Goal: Task Accomplishment & Management: Manage account settings

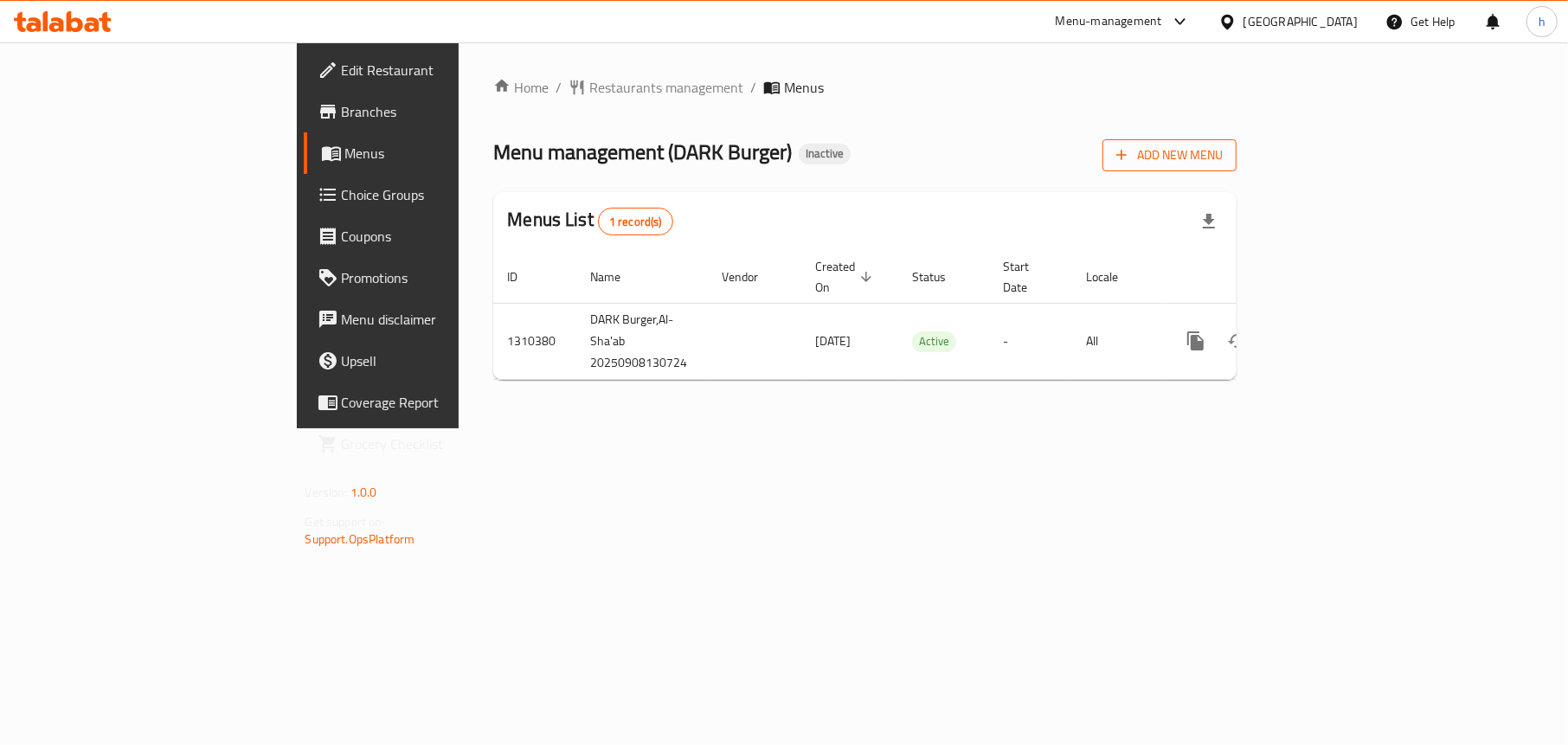
click at [1223, 155] on span "Add New Menu" at bounding box center [1169, 156] width 106 height 21
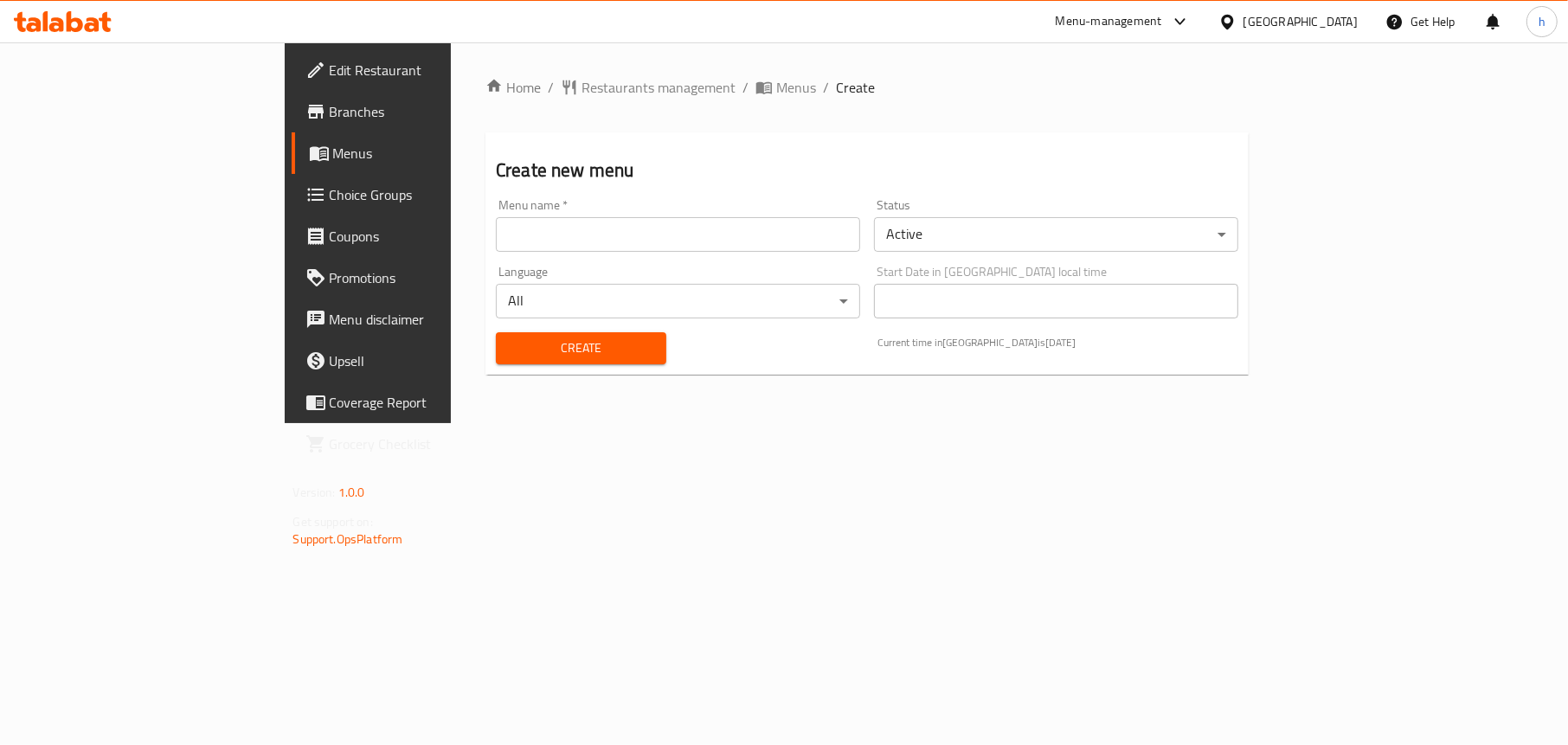
click at [589, 233] on input "text" at bounding box center [677, 234] width 364 height 35
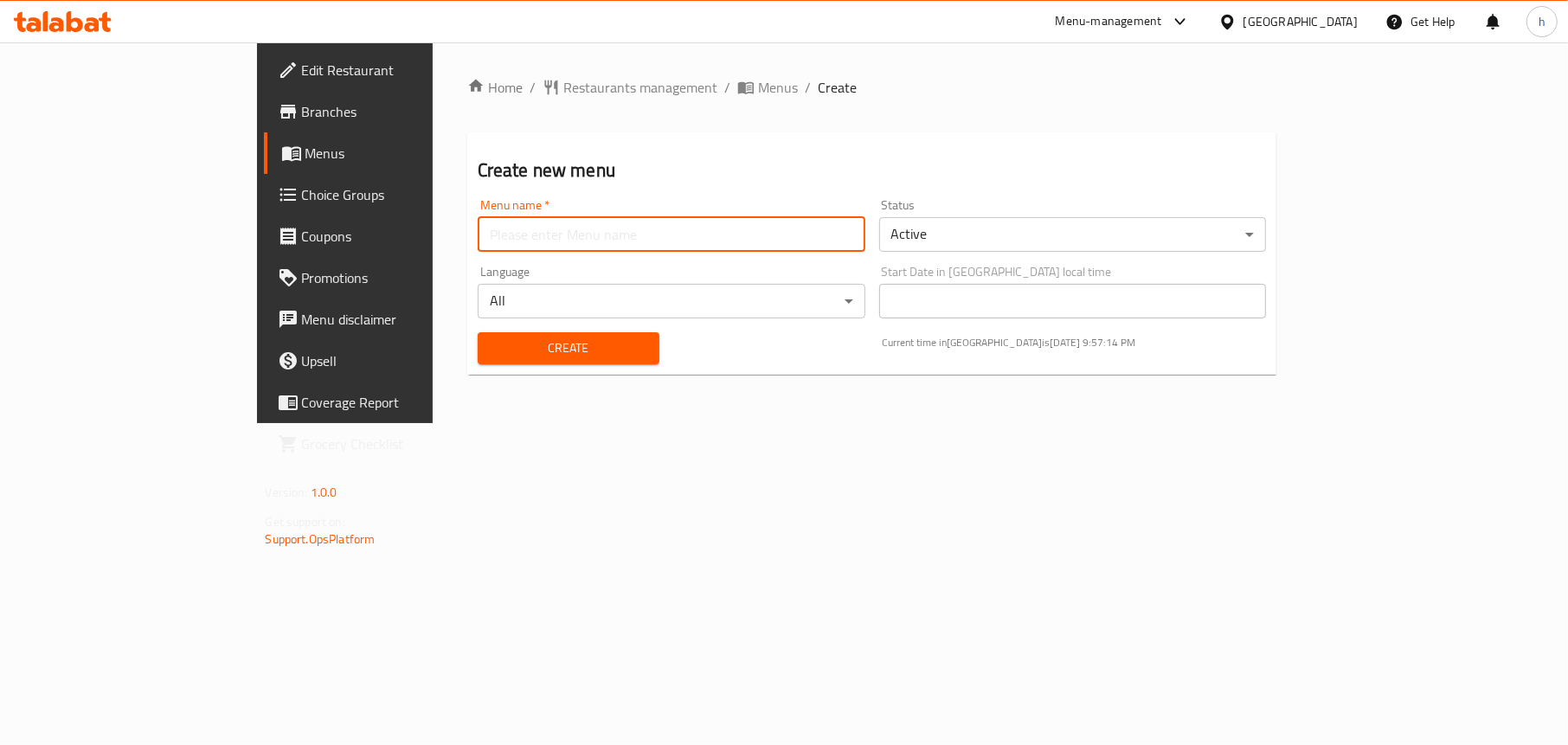
type input "Menu"
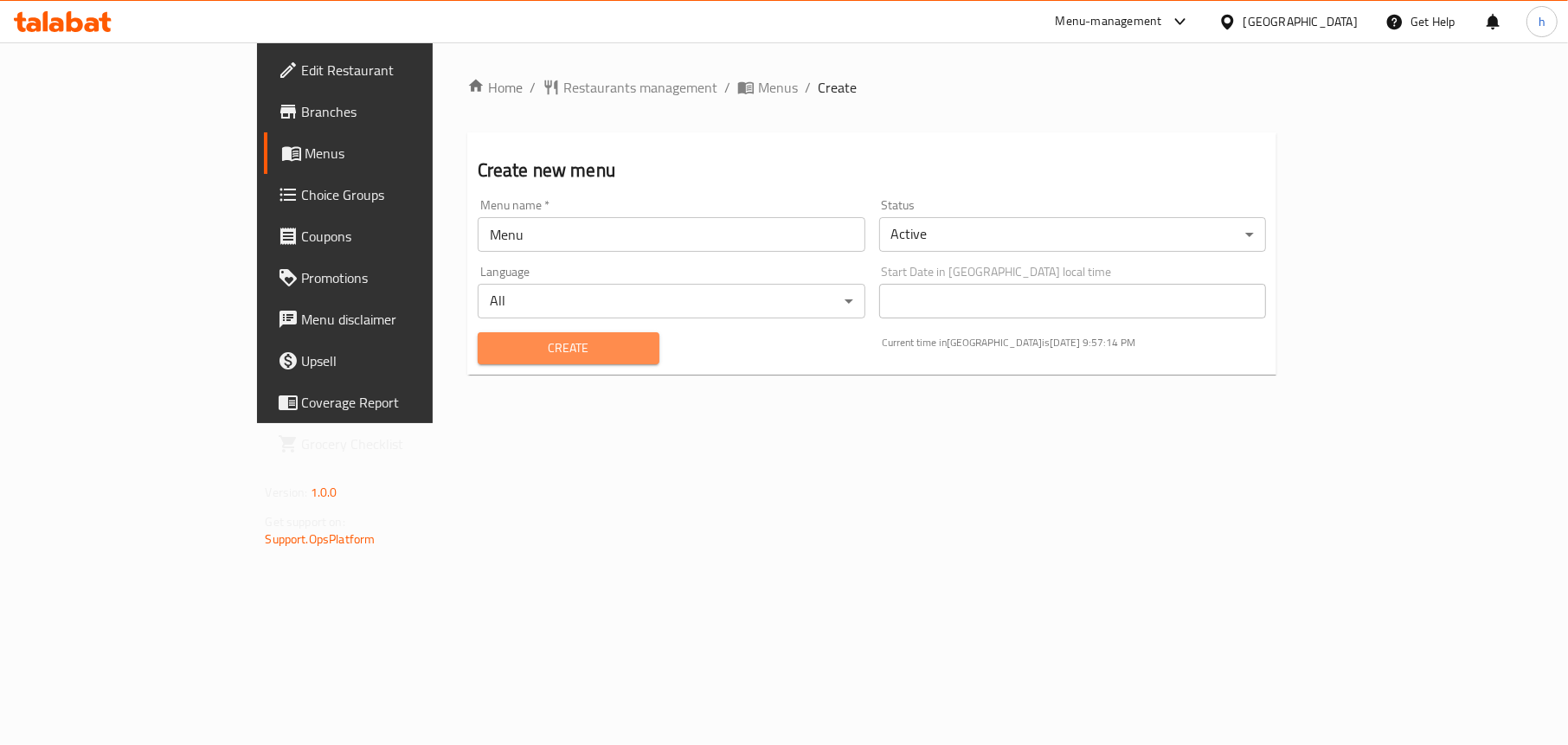
click at [491, 342] on span "Create" at bounding box center [568, 348] width 154 height 21
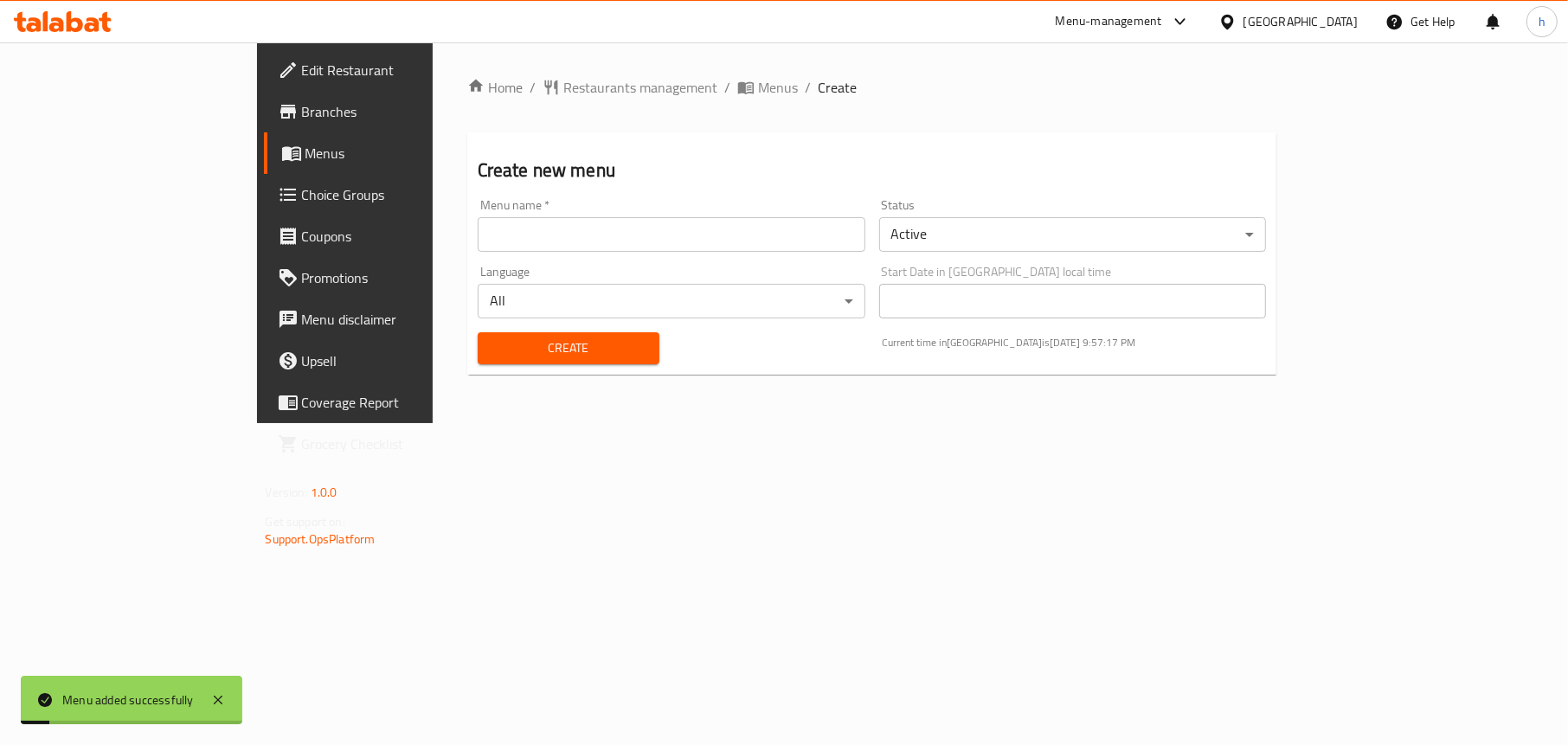
click at [305, 162] on span "Menus" at bounding box center [404, 153] width 199 height 21
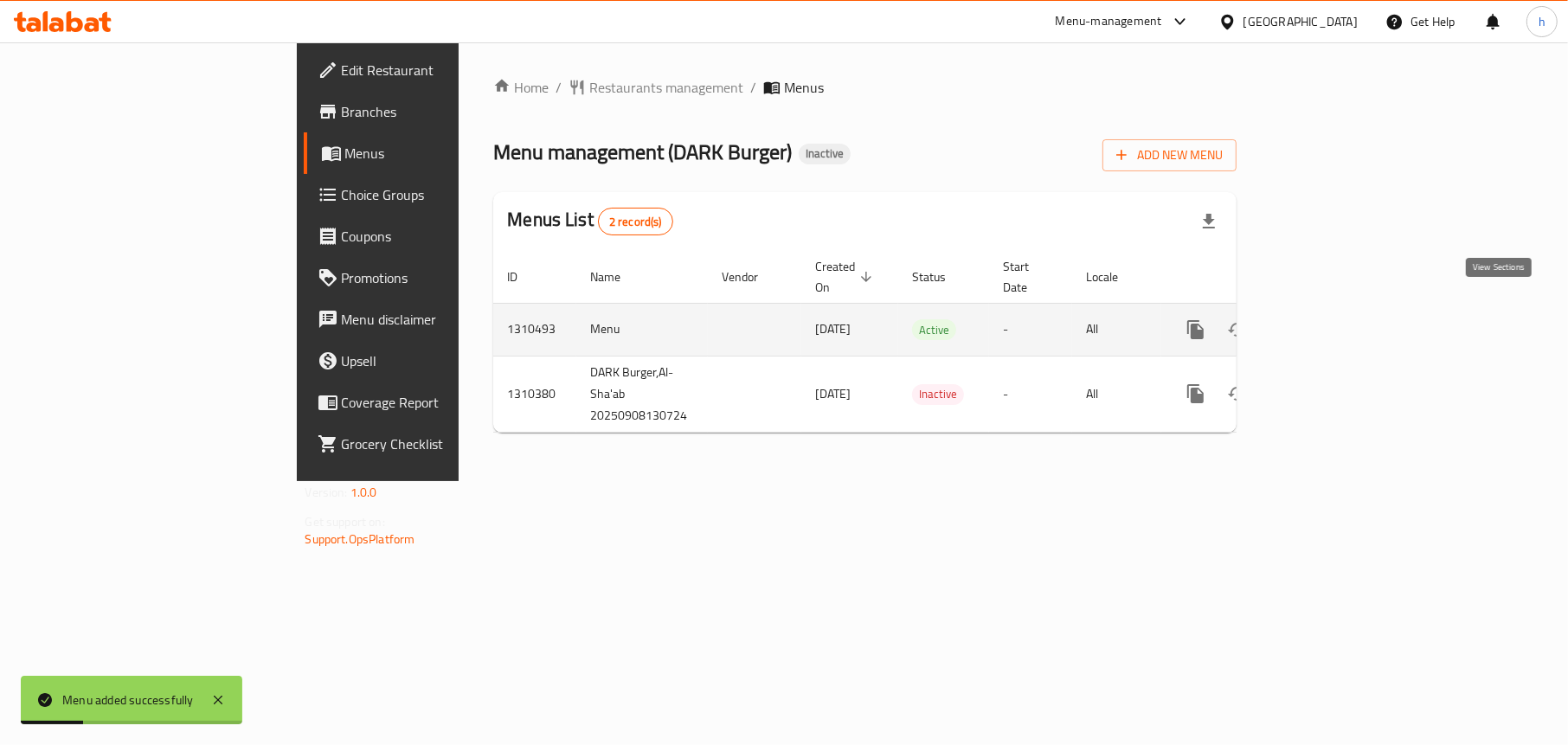
click at [1331, 319] on icon "enhanced table" at bounding box center [1319, 329] width 21 height 21
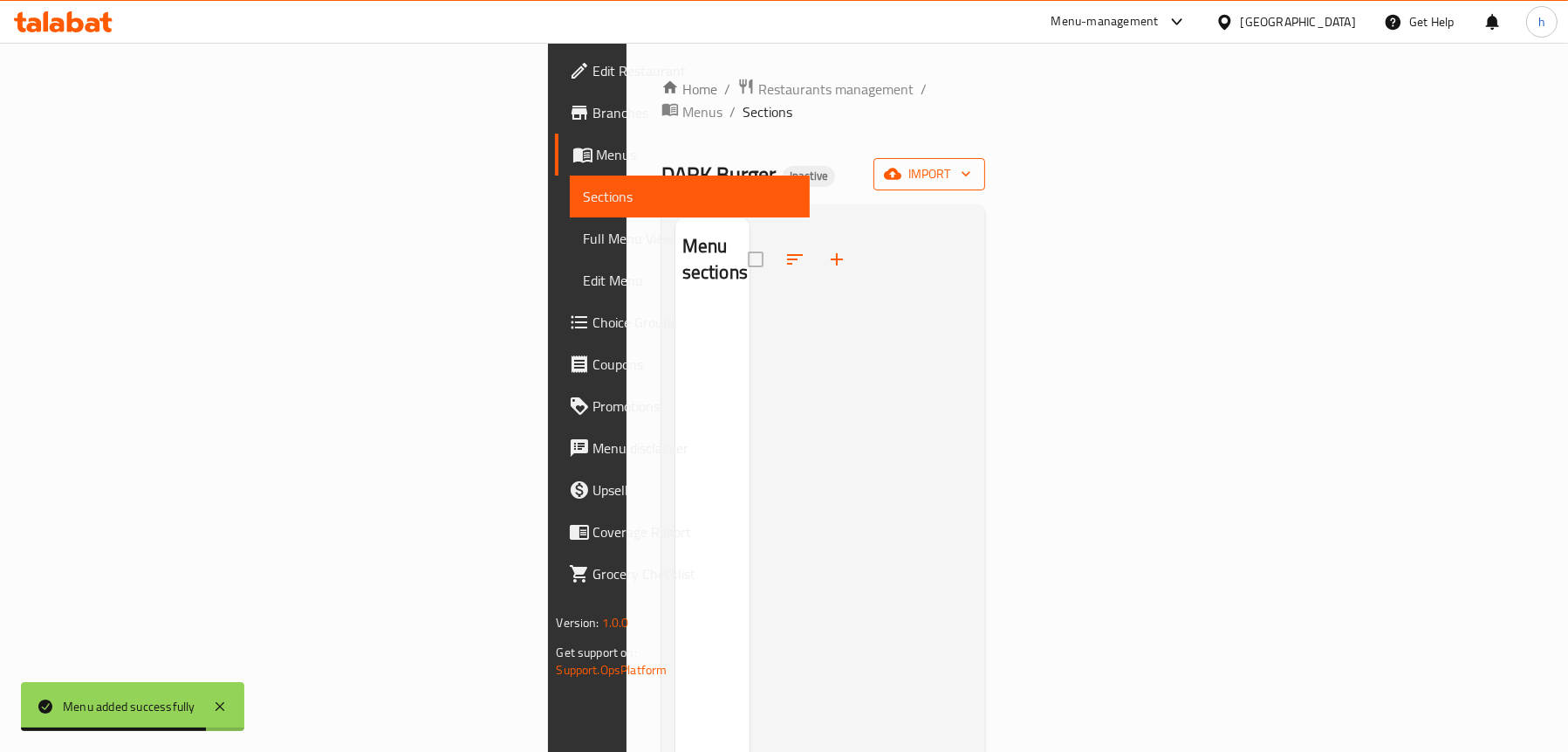
click at [972, 163] on span "import" at bounding box center [929, 174] width 84 height 22
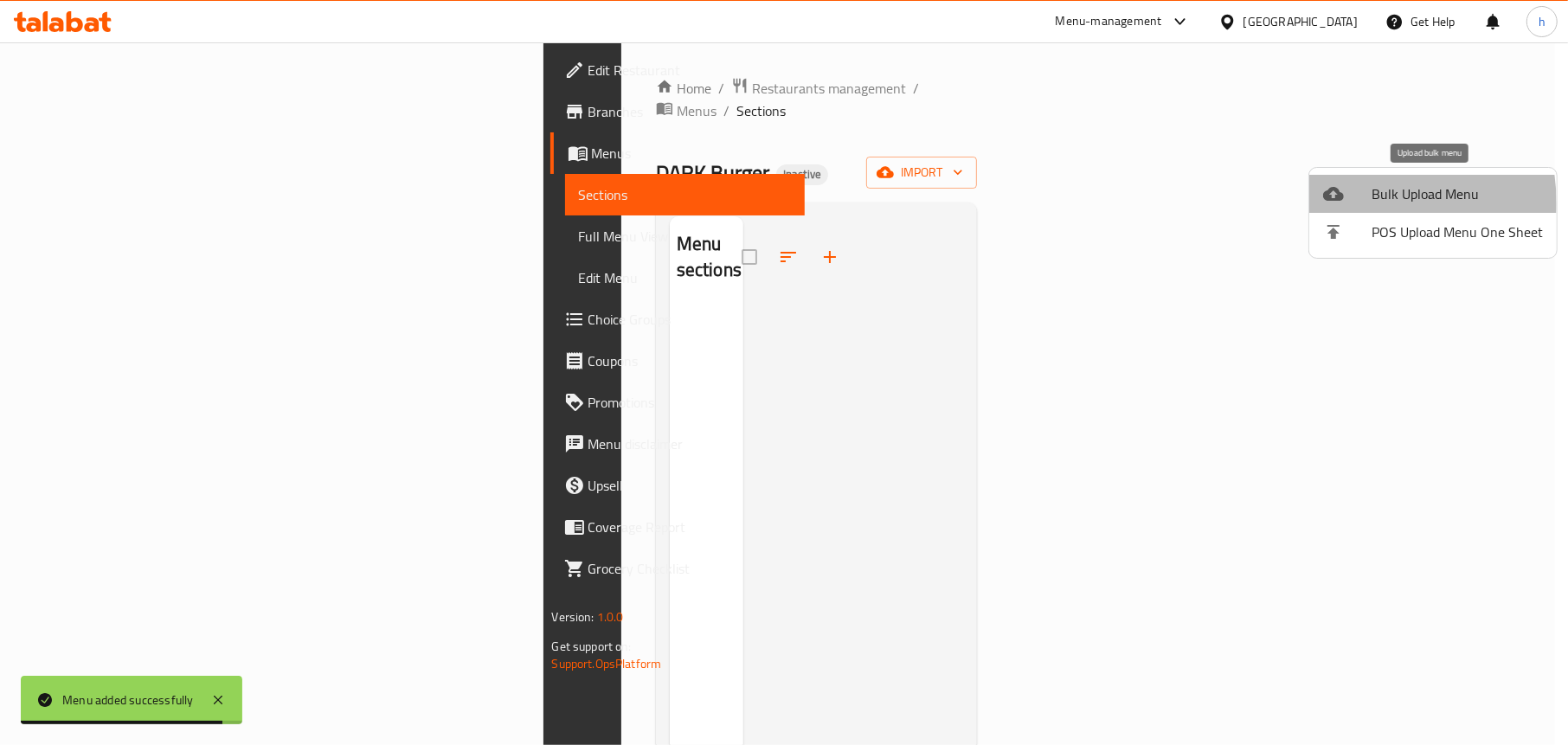
click at [1340, 204] on li "Bulk Upload Menu" at bounding box center [1432, 193] width 248 height 38
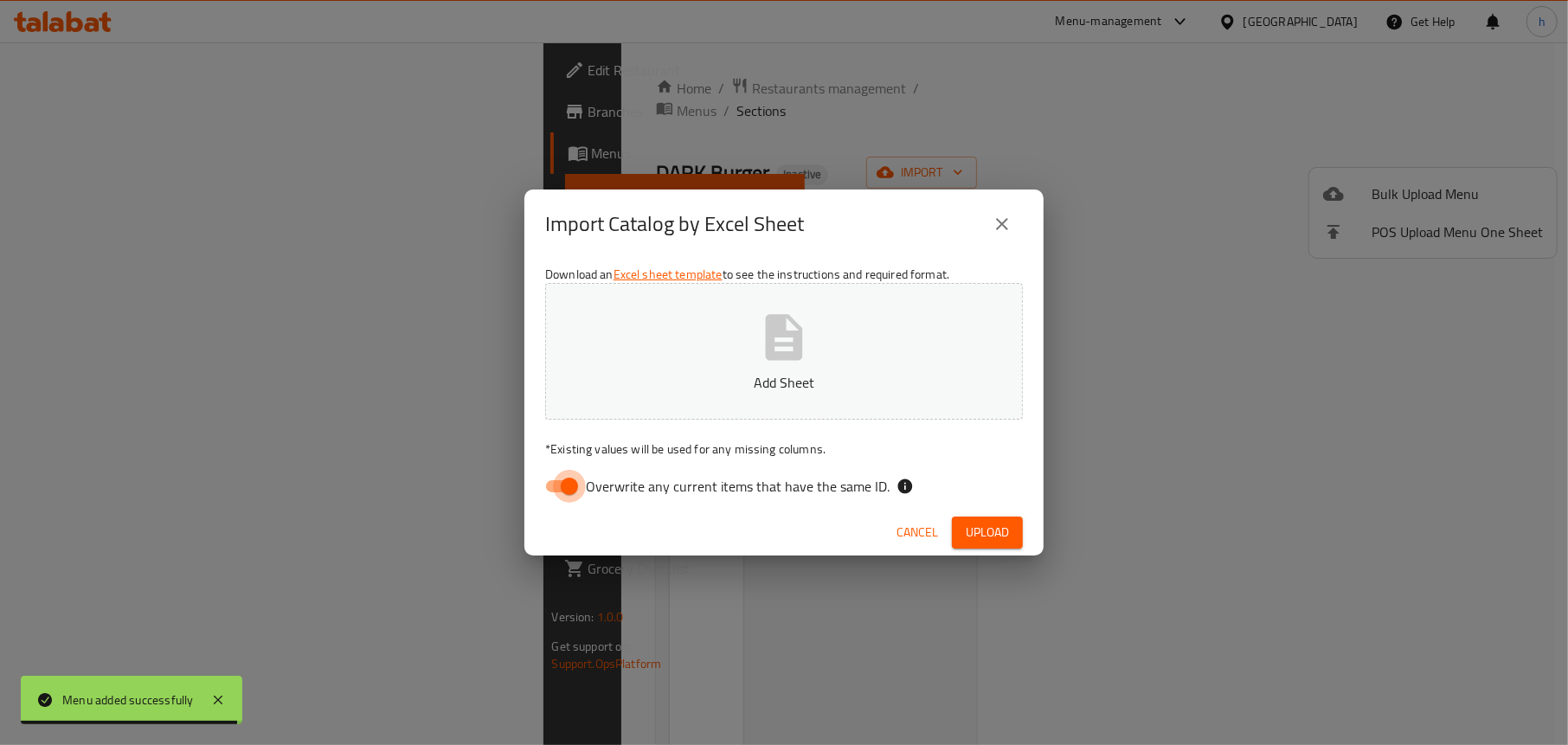
click at [544, 498] on input "Overwrite any current items that have the same ID." at bounding box center [569, 486] width 98 height 33
checkbox input "false"
click at [698, 381] on p "Add Sheet" at bounding box center [784, 382] width 424 height 21
click at [706, 293] on button "Add Sheet" at bounding box center [784, 351] width 478 height 137
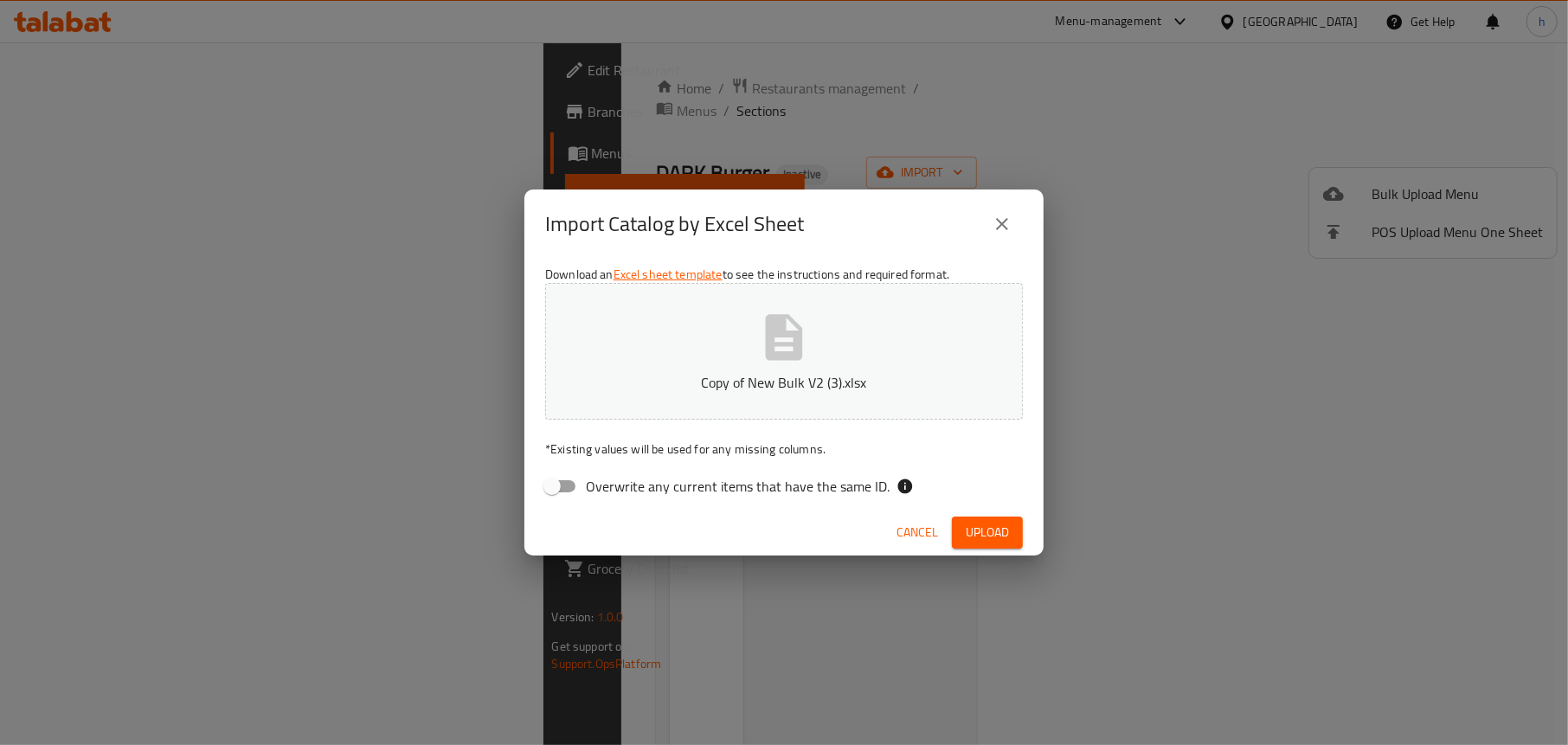
click at [980, 521] on span "Upload" at bounding box center [987, 532] width 43 height 21
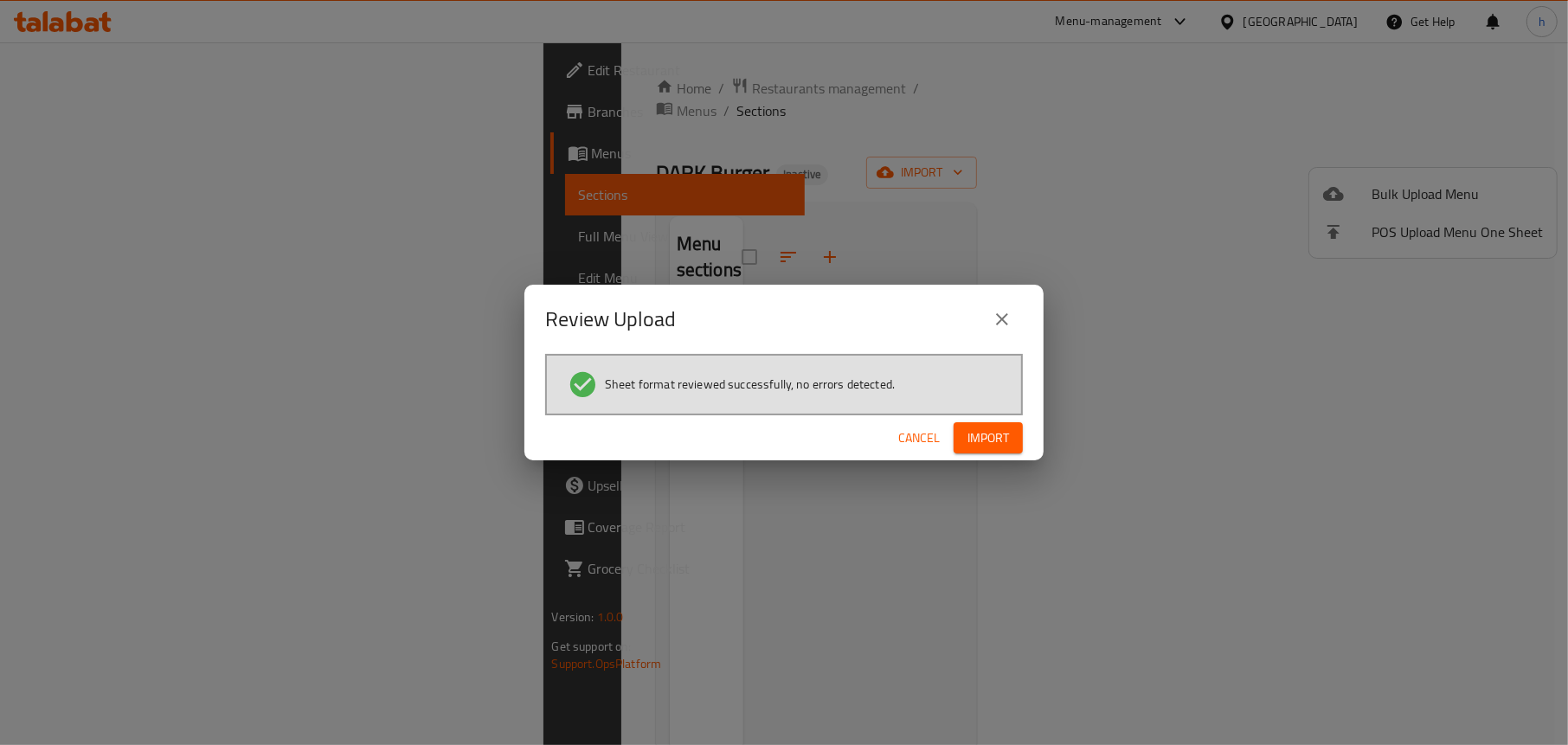
click at [983, 436] on span "Import" at bounding box center [987, 438] width 41 height 21
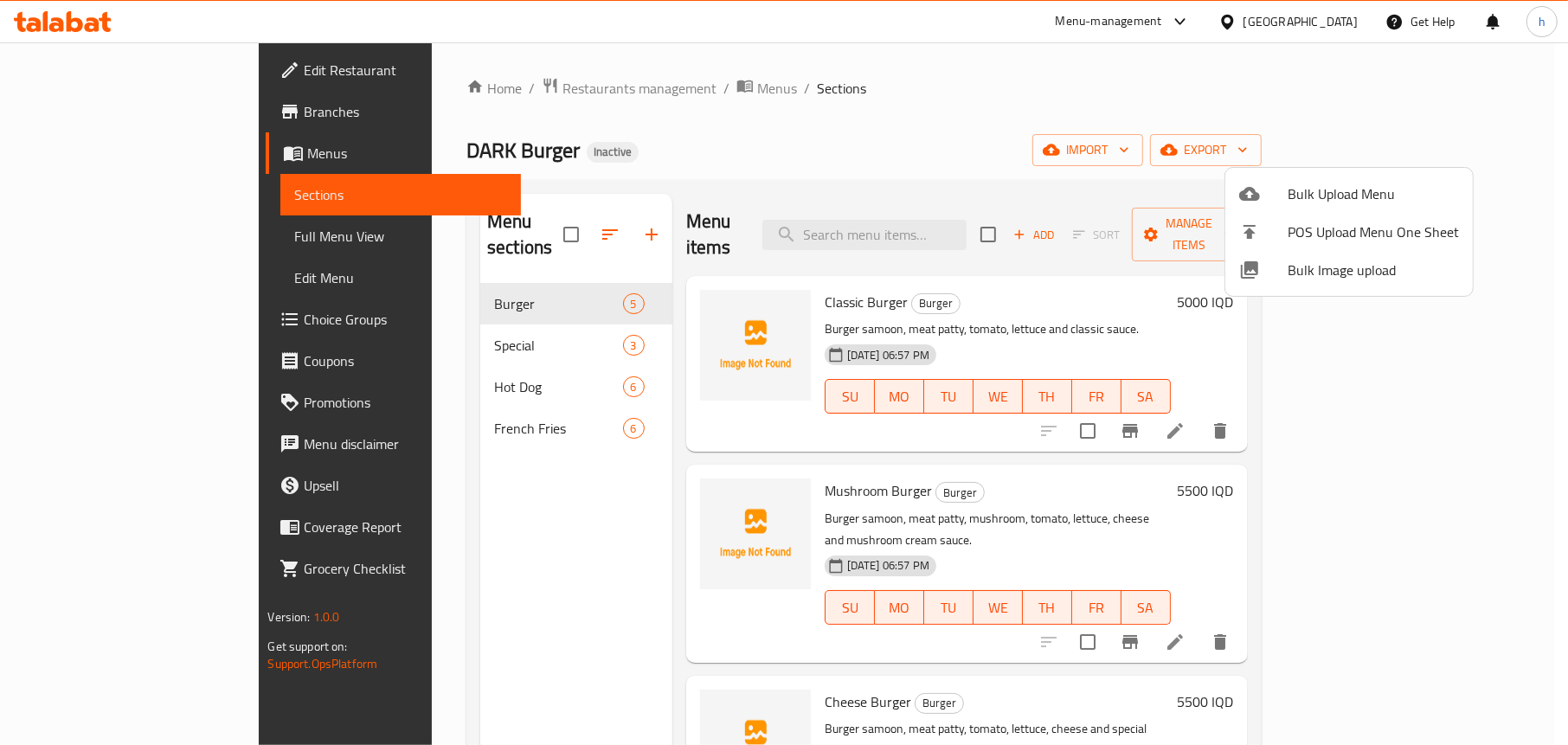
click at [424, 492] on div at bounding box center [784, 372] width 1568 height 745
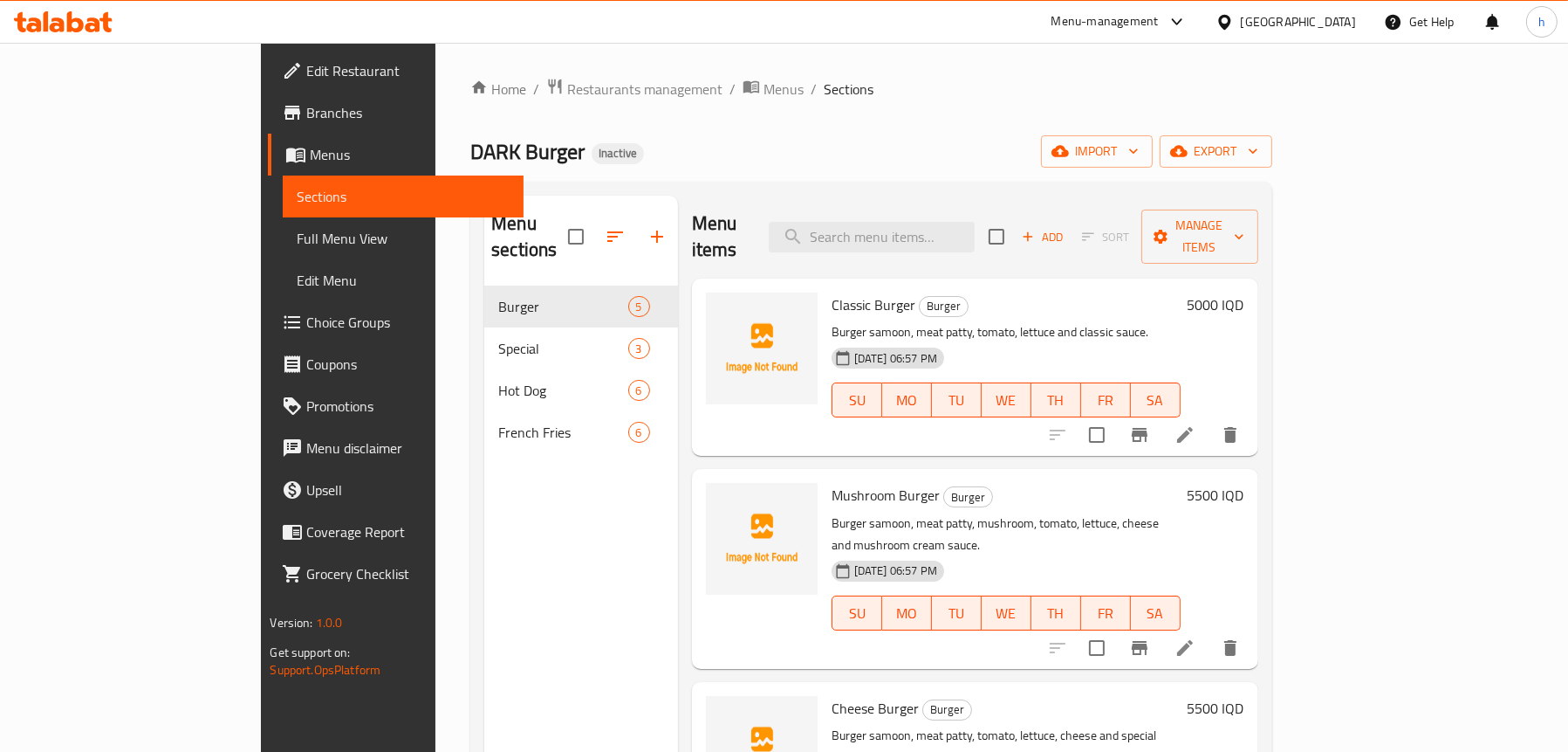
click at [306, 311] on span "Choice Groups" at bounding box center [407, 321] width 202 height 21
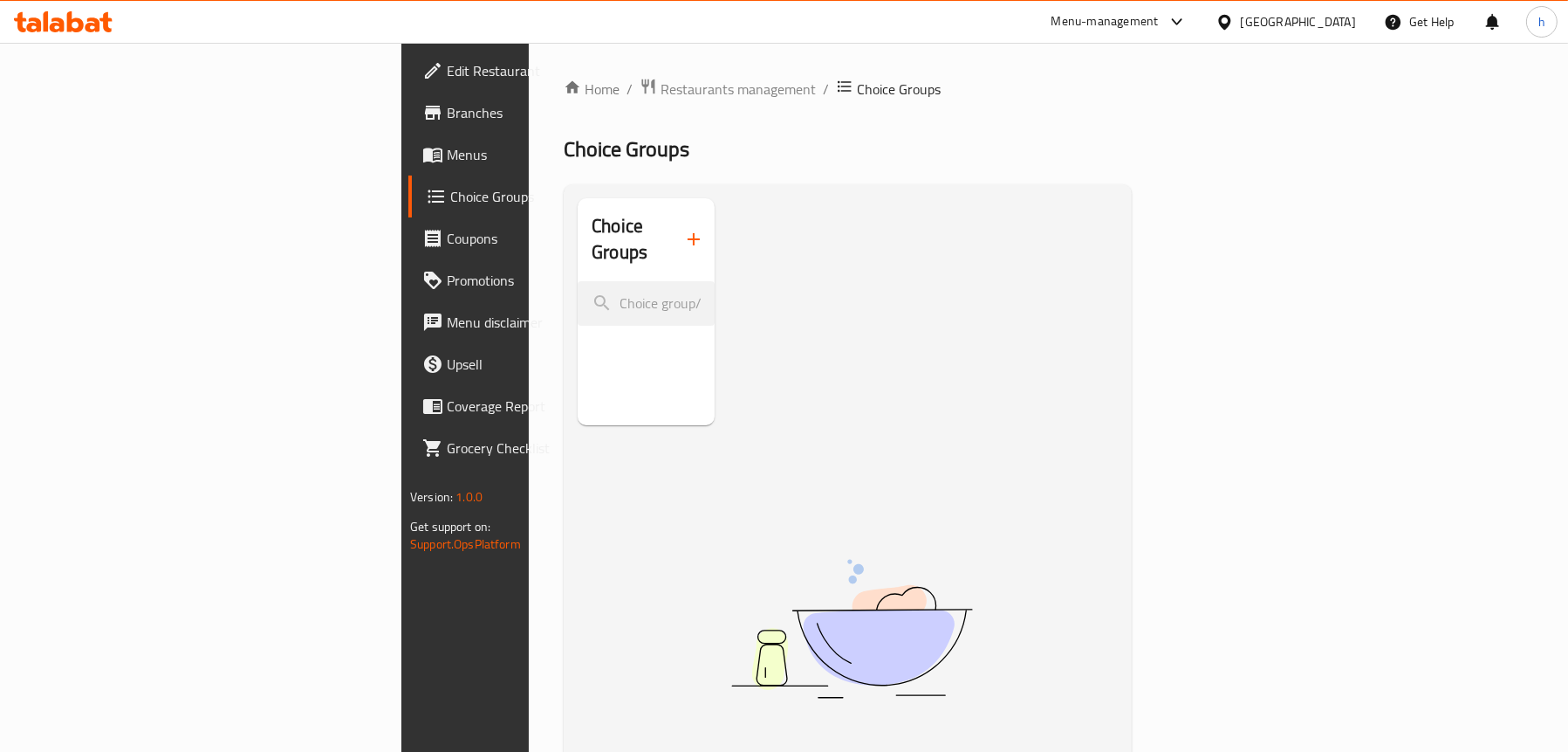
click at [683, 228] on icon "button" at bounding box center [693, 238] width 21 height 21
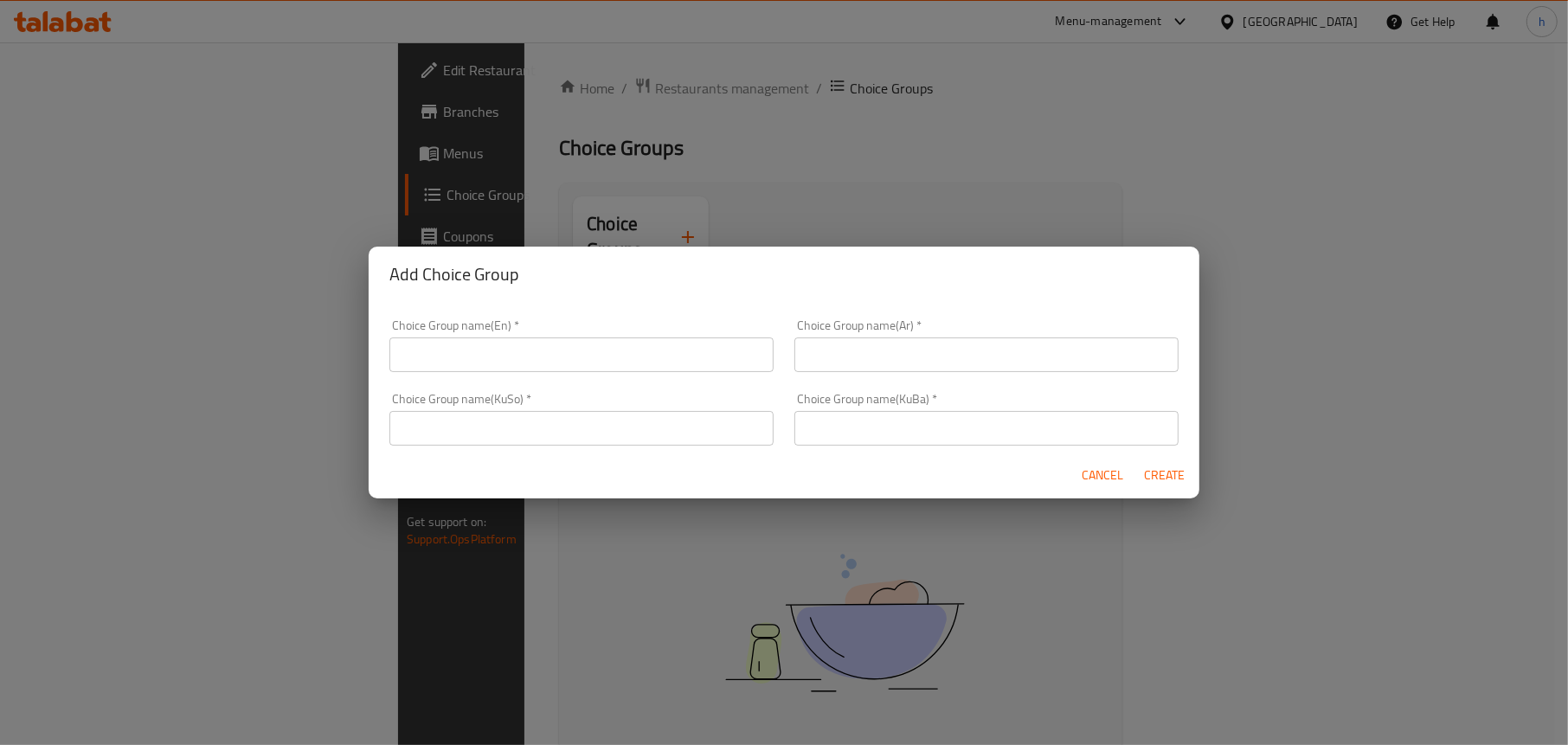
click at [555, 335] on div "Choice Group name(En)   * Choice Group name(En) *" at bounding box center [581, 345] width 384 height 53
drag, startPoint x: 555, startPoint y: 360, endPoint x: 596, endPoint y: 326, distance: 53.3
click at [555, 360] on input "text" at bounding box center [581, 354] width 384 height 35
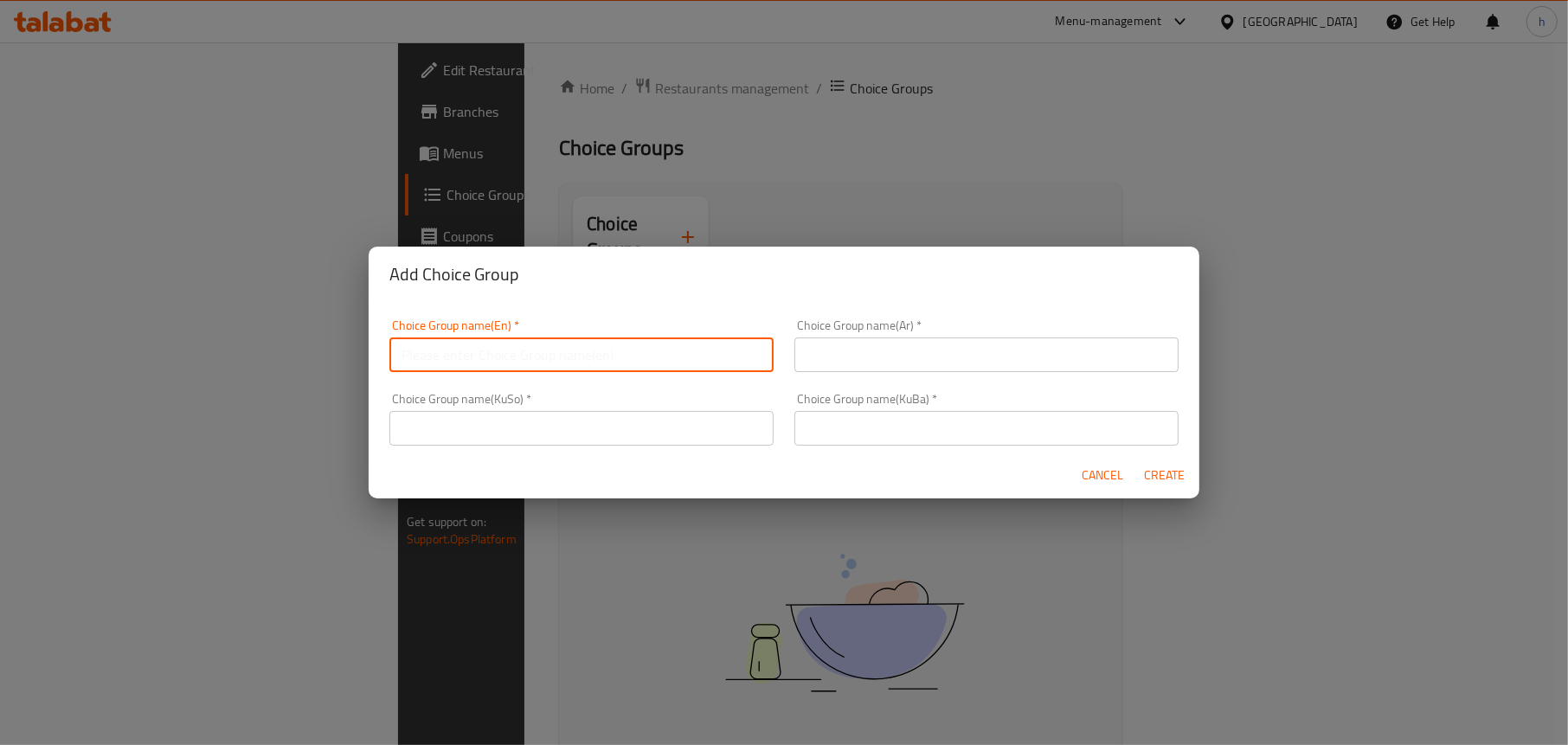
type input "Add On's:"
click at [832, 368] on input "text" at bounding box center [986, 354] width 384 height 35
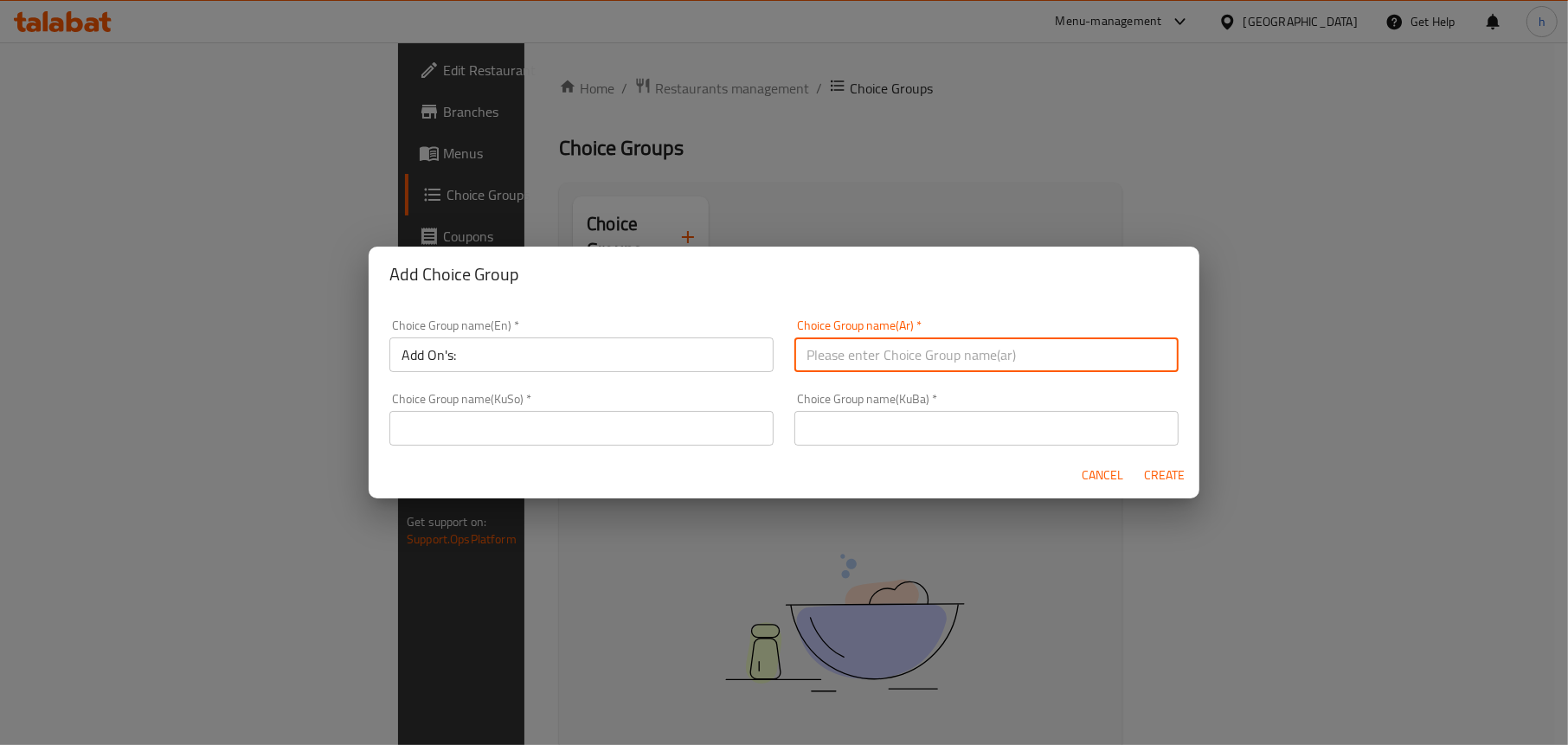
type input "الإضافات:"
click at [623, 423] on input "text" at bounding box center [581, 428] width 384 height 35
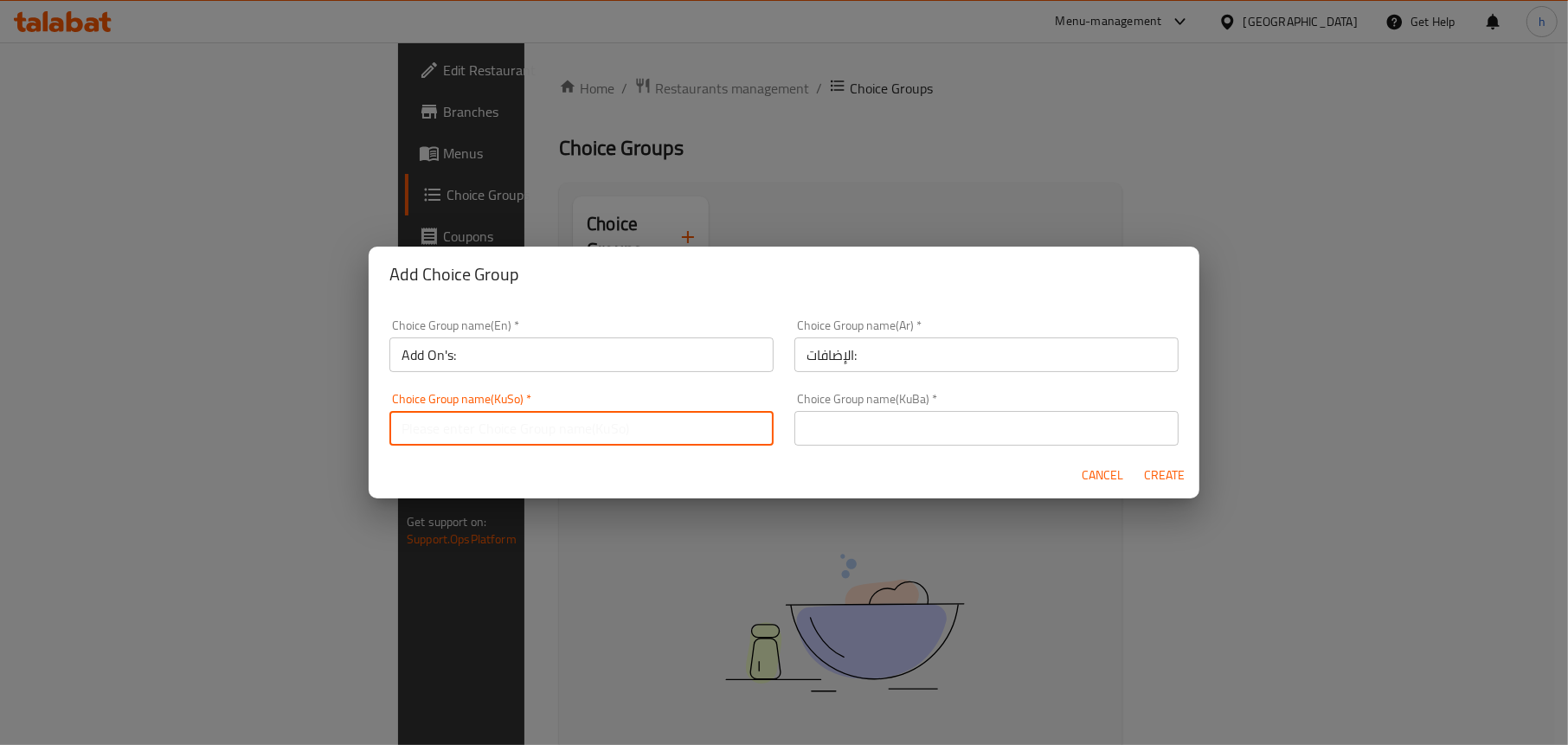
type input "زیادە:"
click at [826, 428] on input "text" at bounding box center [986, 428] width 384 height 35
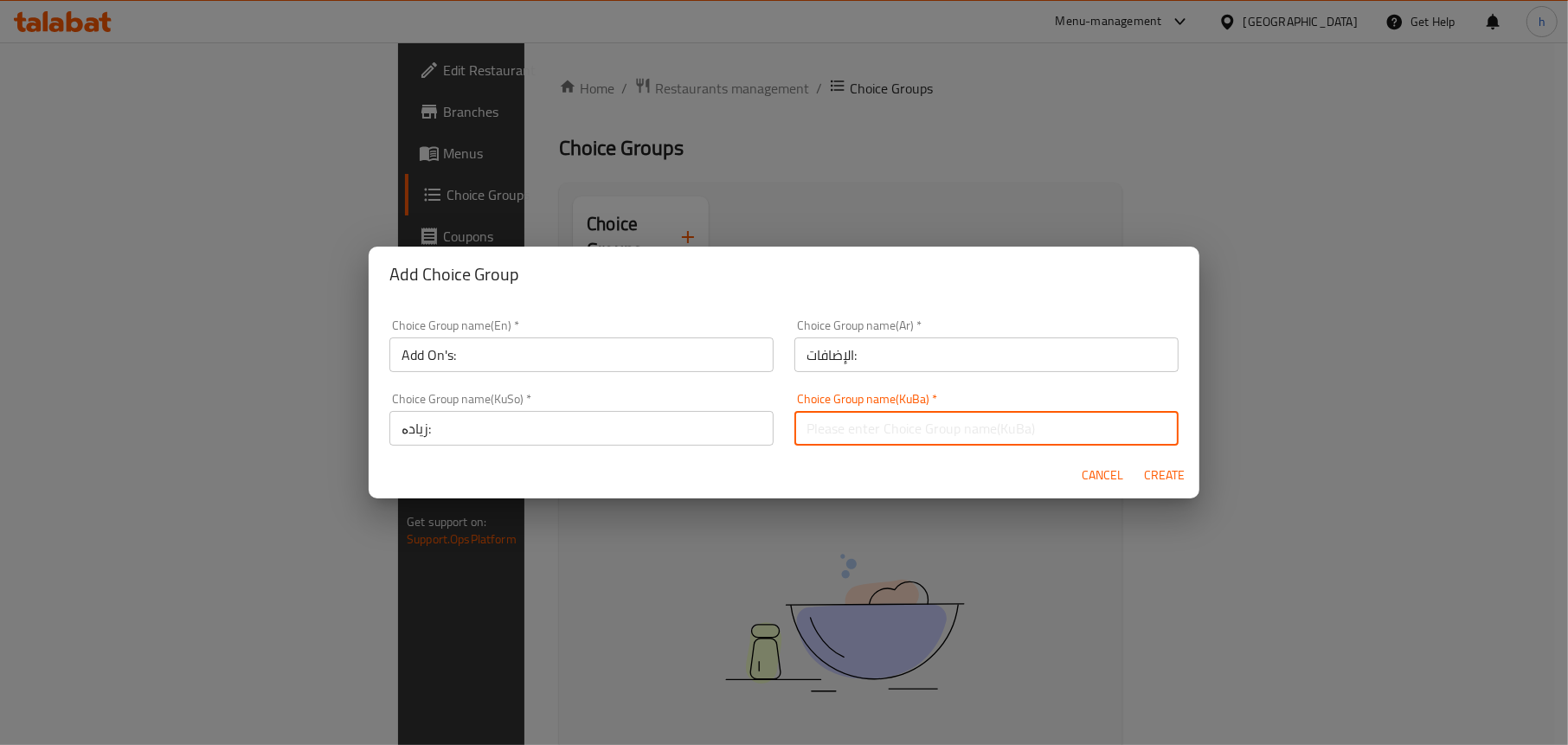
type input "زیادە:"
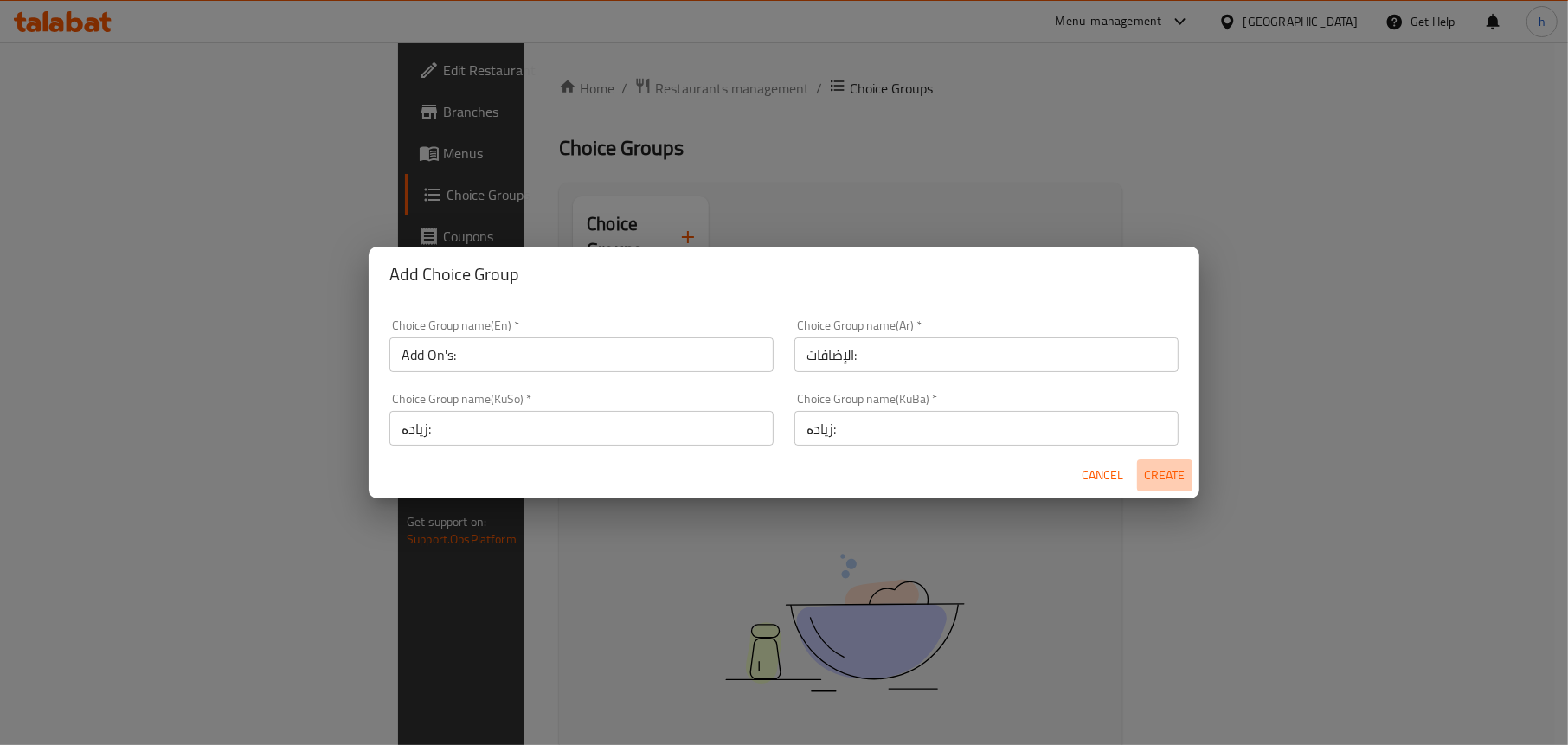
click at [1154, 470] on span "Create" at bounding box center [1165, 475] width 41 height 21
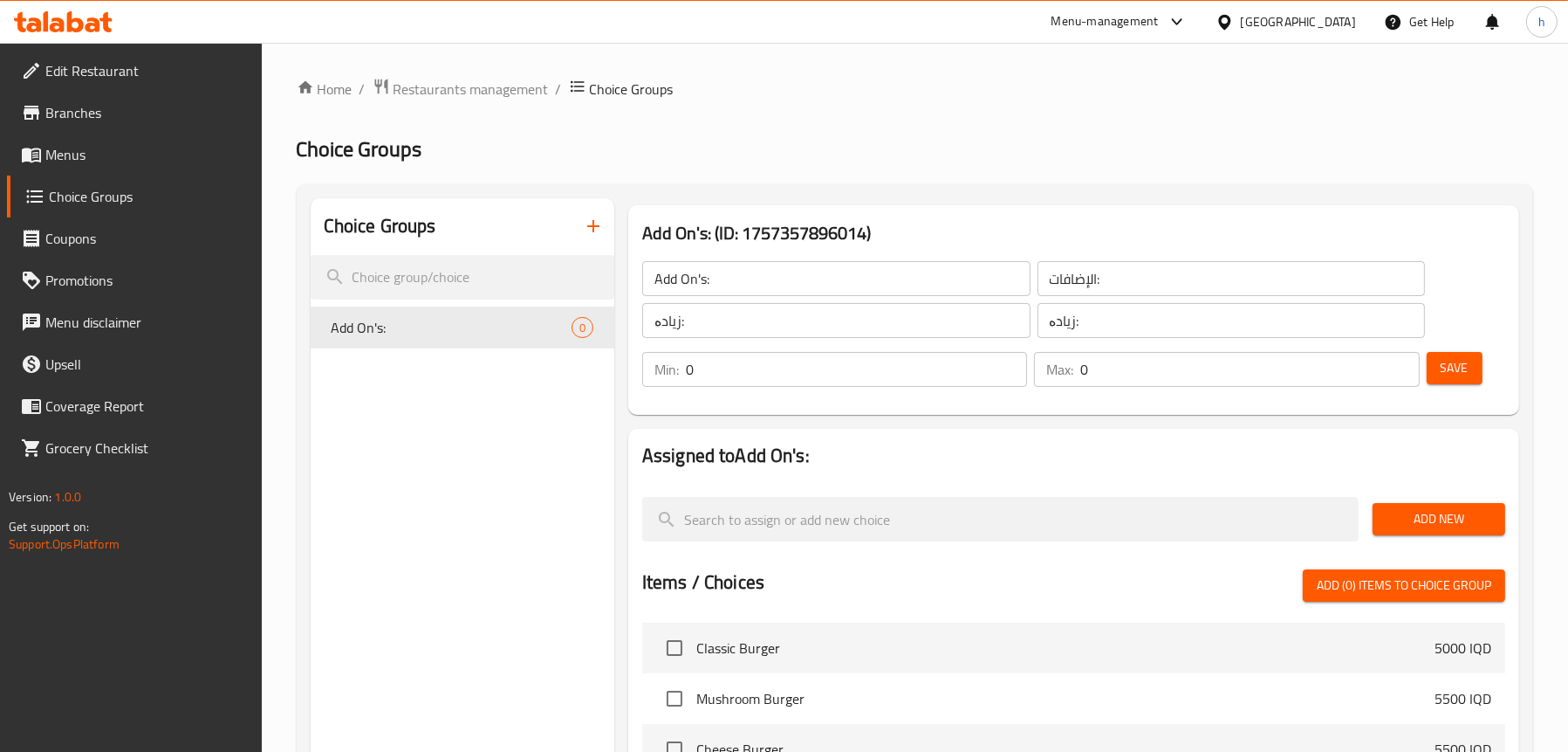
click at [1436, 517] on span "Add New" at bounding box center [1439, 519] width 105 height 22
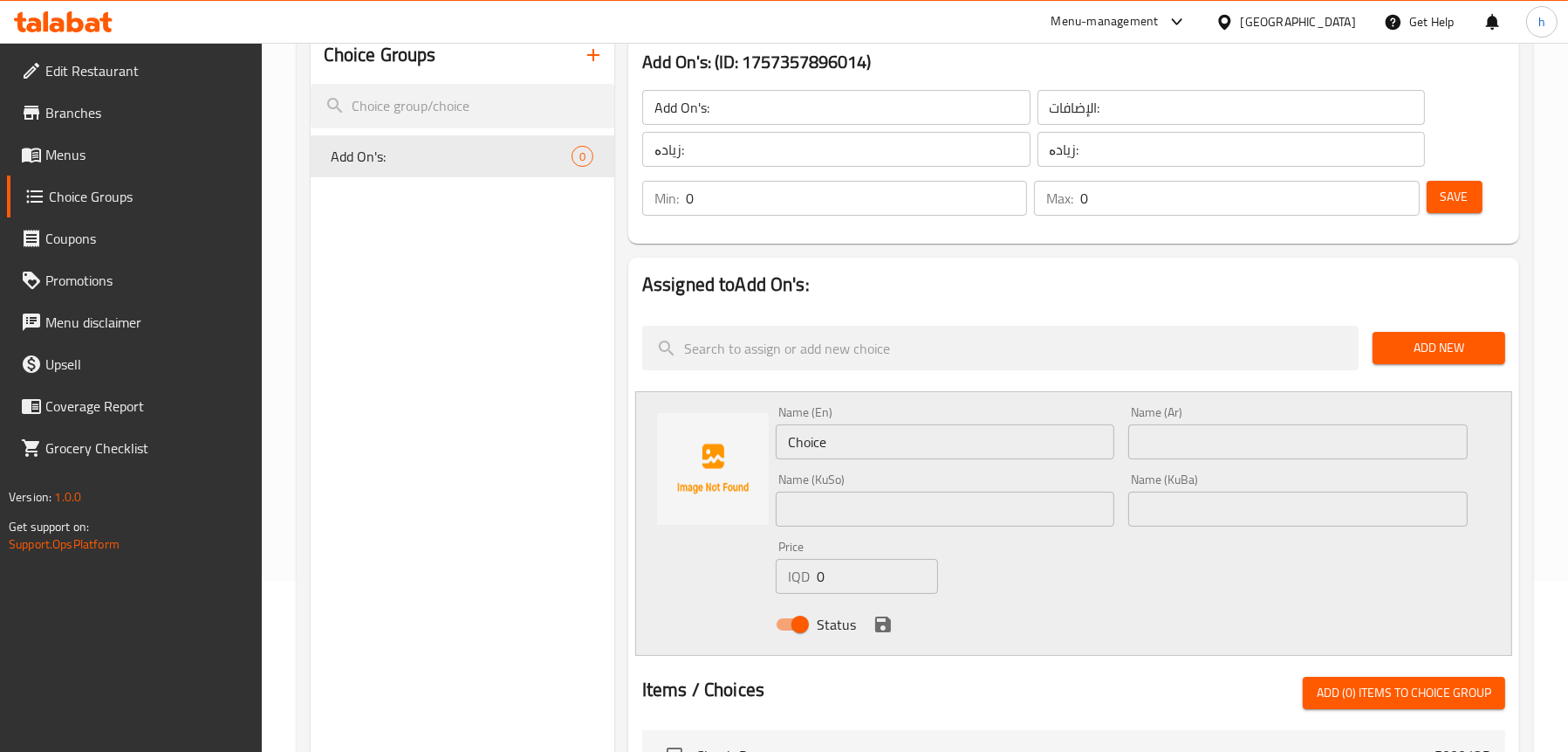
scroll to position [174, 0]
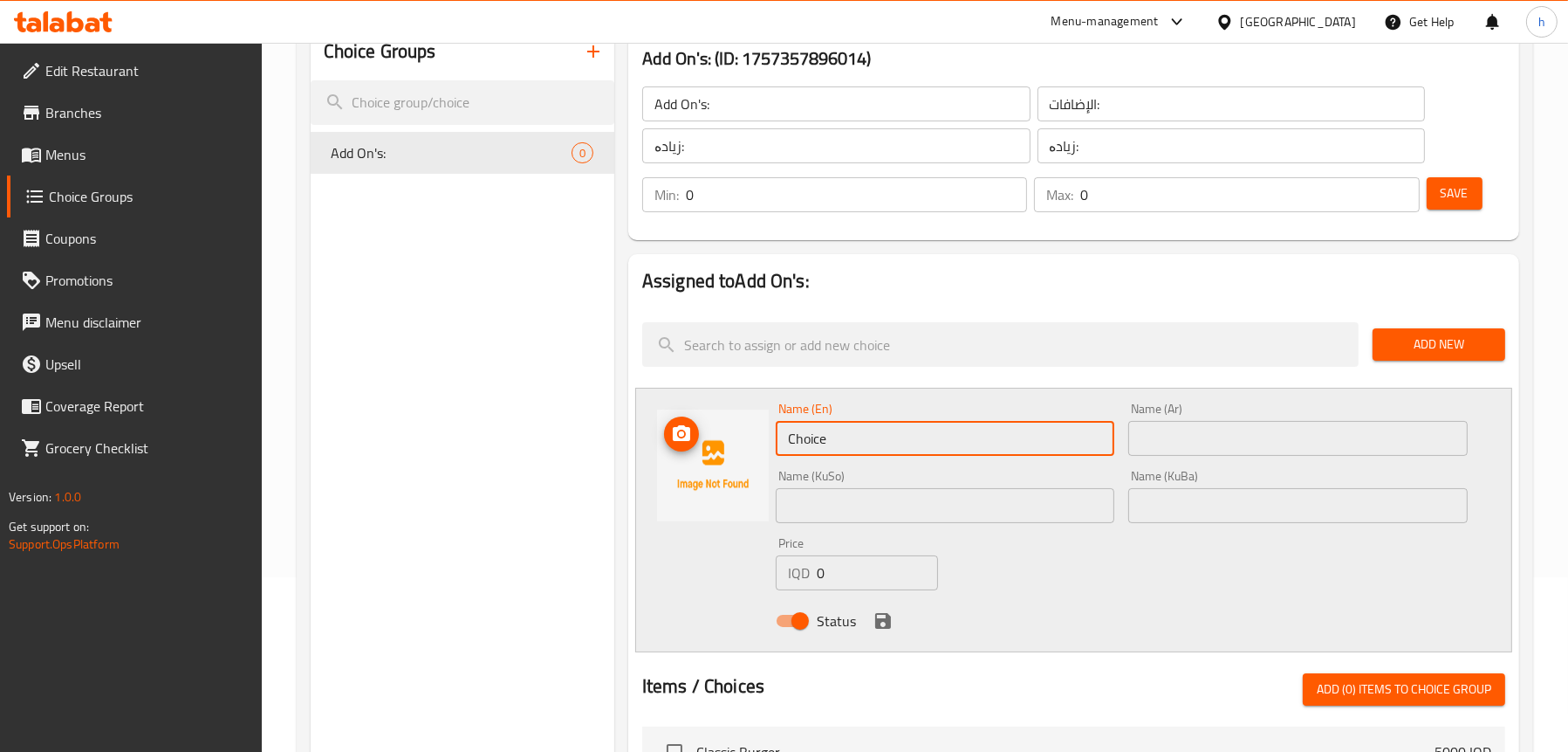
drag, startPoint x: 830, startPoint y: 433, endPoint x: 742, endPoint y: 432, distance: 88.0
click at [742, 432] on div "Name (En) Choice Name (En) Name (Ar) Name (Ar) Name (KuSo) Name (KuSo) Name (Ku…" at bounding box center [1074, 519] width 877 height 265
paste input "Luncheon"
type input "Luncheon"
click at [1185, 430] on input "text" at bounding box center [1298, 438] width 339 height 35
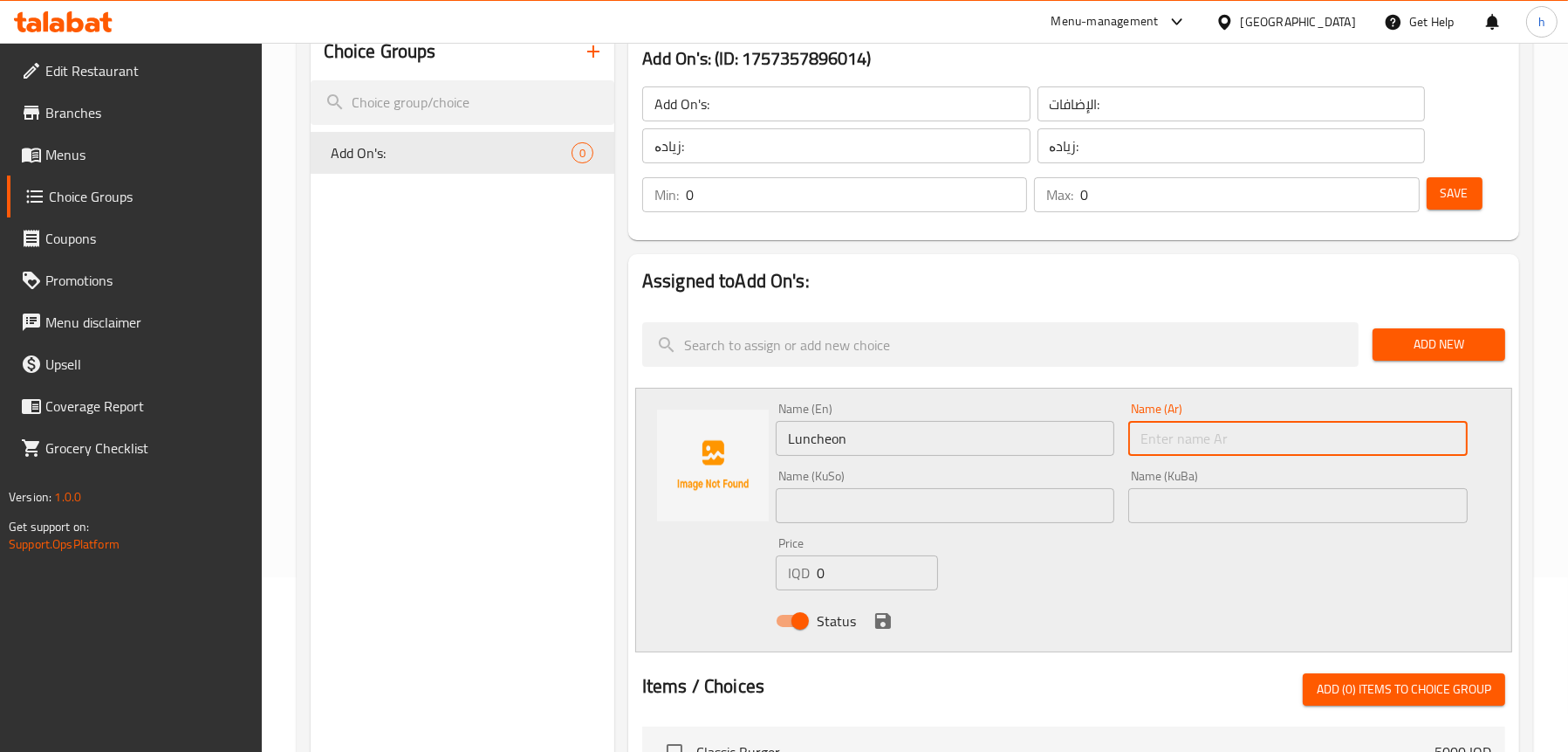
paste input "لانشون"
type input "لانشون"
click at [906, 504] on input "text" at bounding box center [945, 506] width 339 height 35
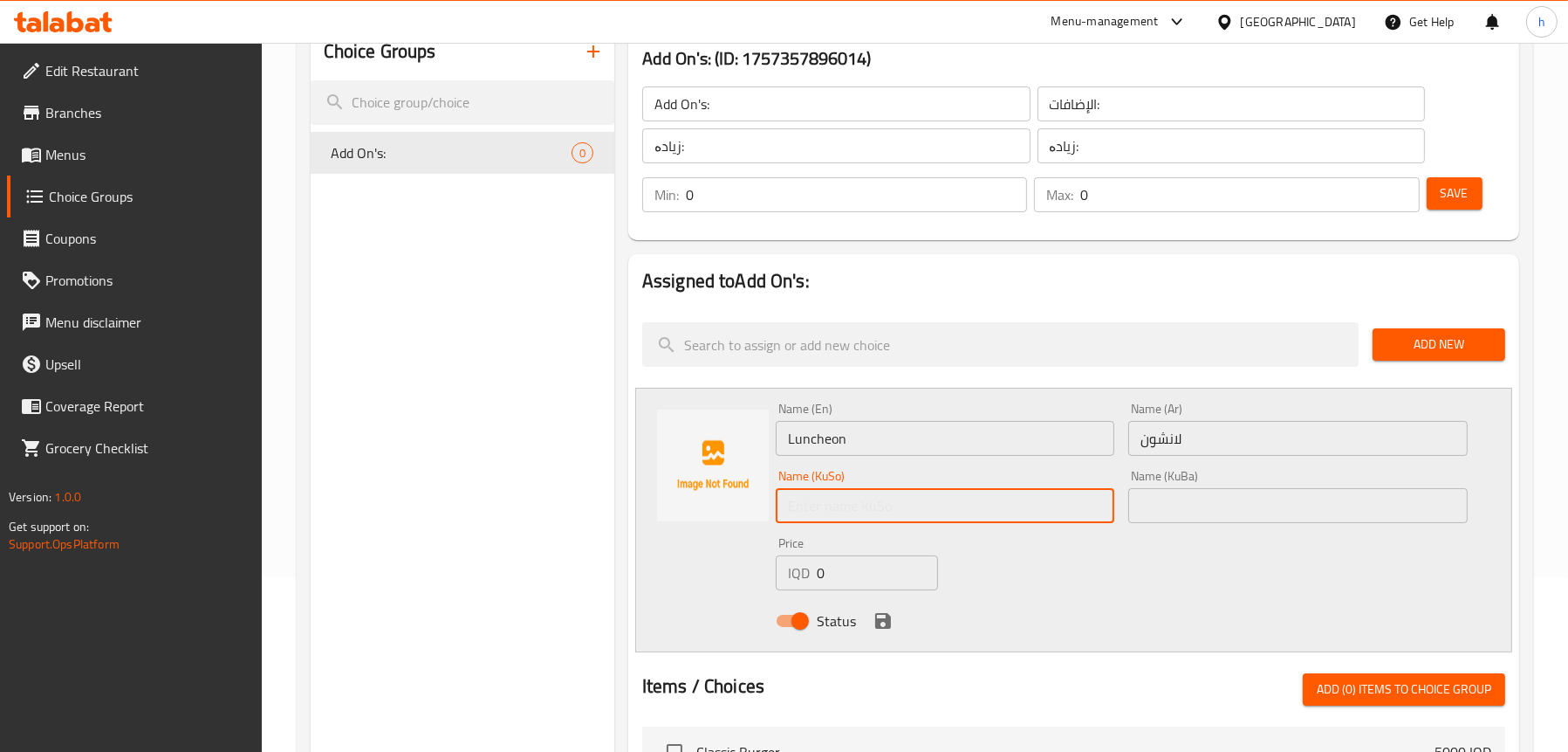
paste input "لانچۆن"
type input "لانچۆن"
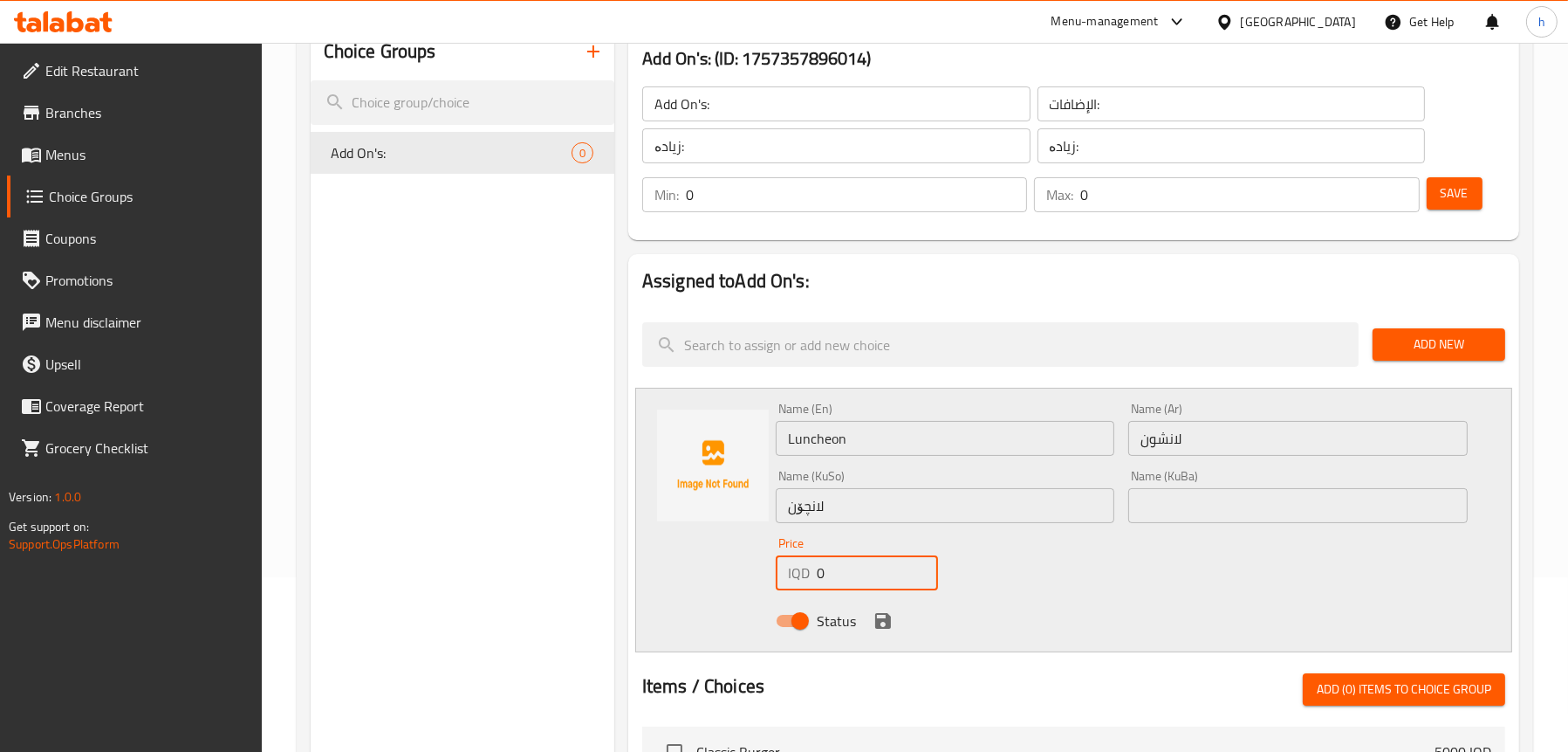
drag, startPoint x: 828, startPoint y: 573, endPoint x: 781, endPoint y: 563, distance: 48.1
click at [781, 563] on div "IQD 0 Price" at bounding box center [857, 572] width 162 height 35
type input "500"
click at [886, 627] on icon "save" at bounding box center [882, 620] width 15 height 15
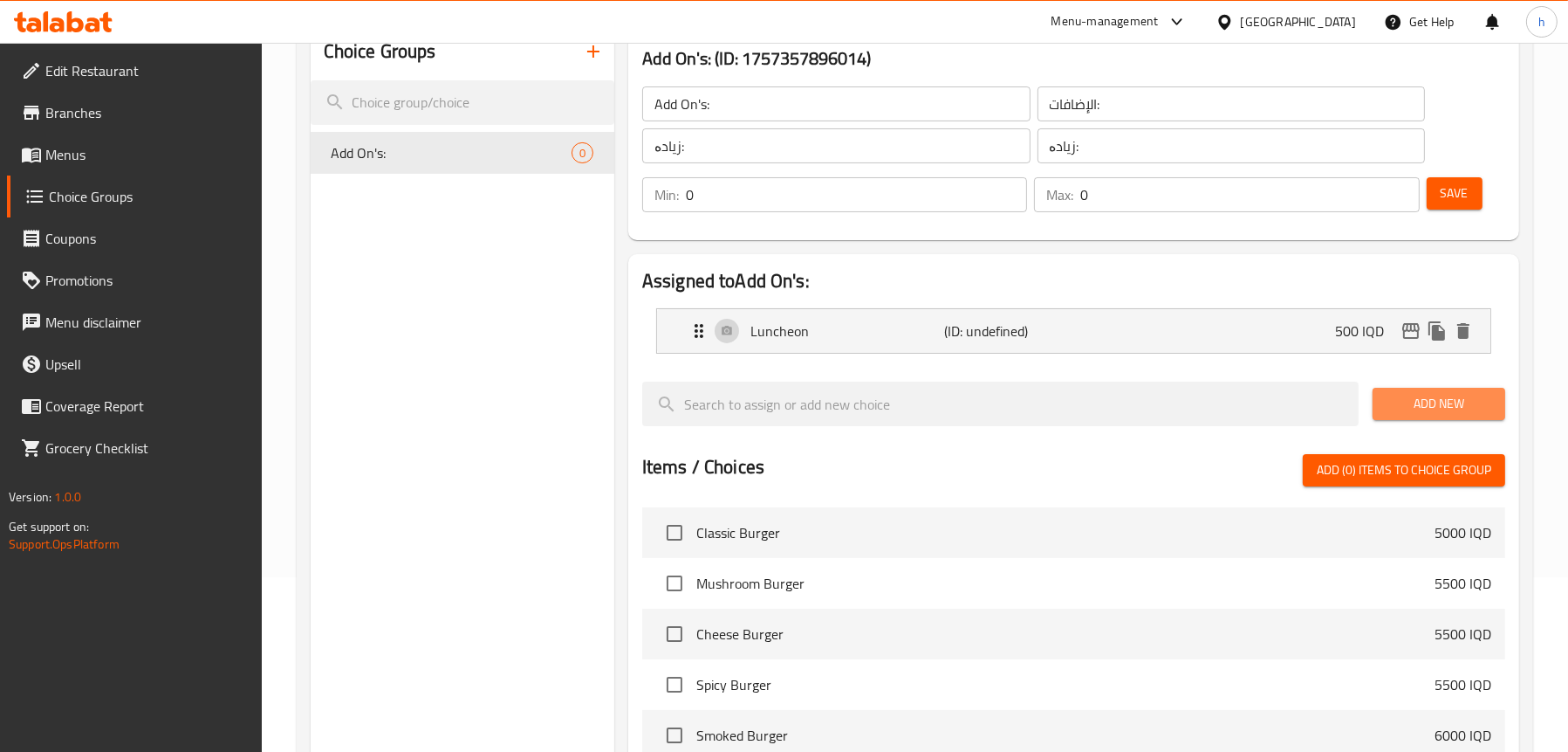
click at [1465, 409] on span "Add New" at bounding box center [1439, 404] width 105 height 22
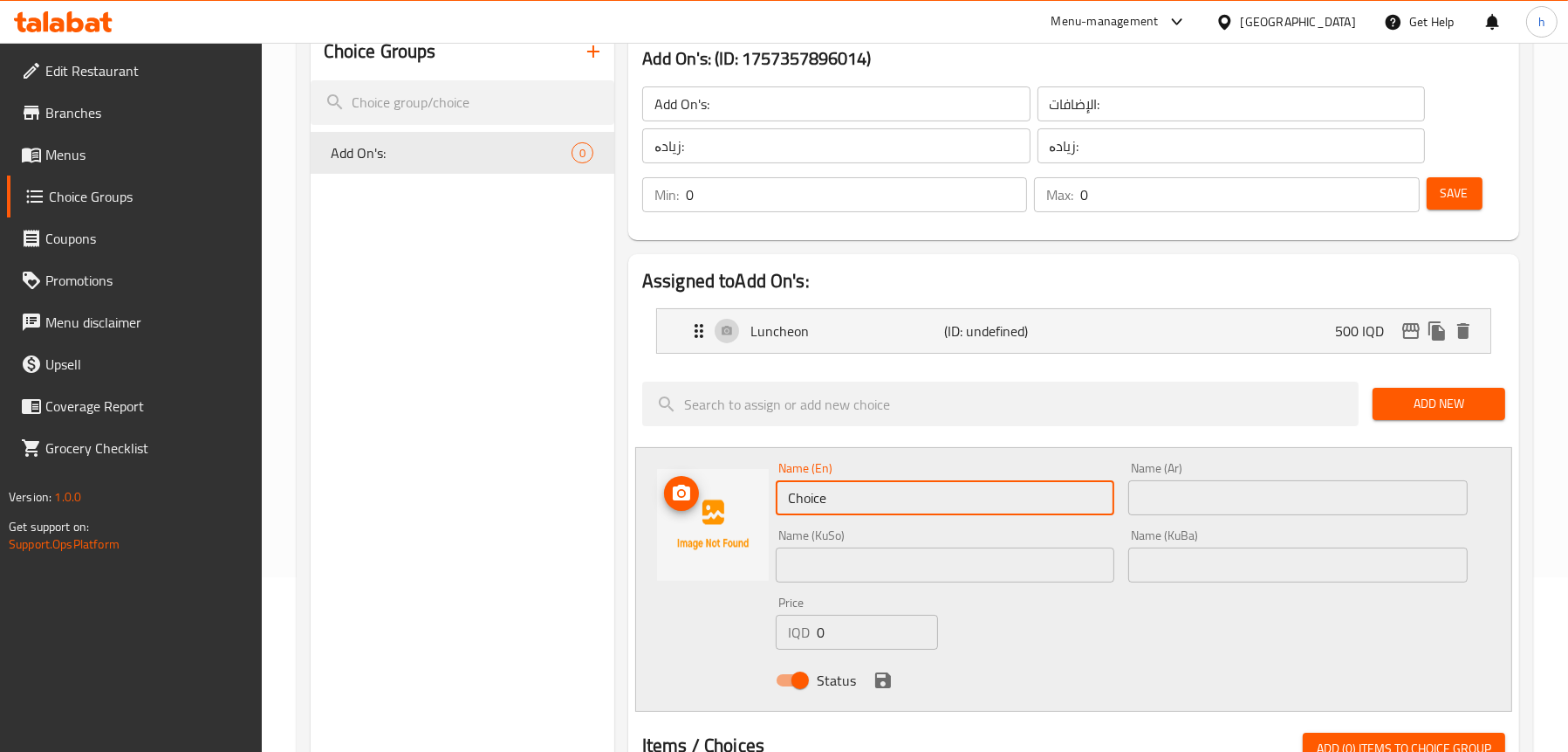
drag, startPoint x: 800, startPoint y: 490, endPoint x: 763, endPoint y: 490, distance: 37.0
click at [763, 490] on div "Name (En) Choice Name (En) Name (Ar) Name (Ar) Name (KuSo) Name (KuSo) Name (Ku…" at bounding box center [1074, 579] width 877 height 265
paste input "eese"
type input "Cheese"
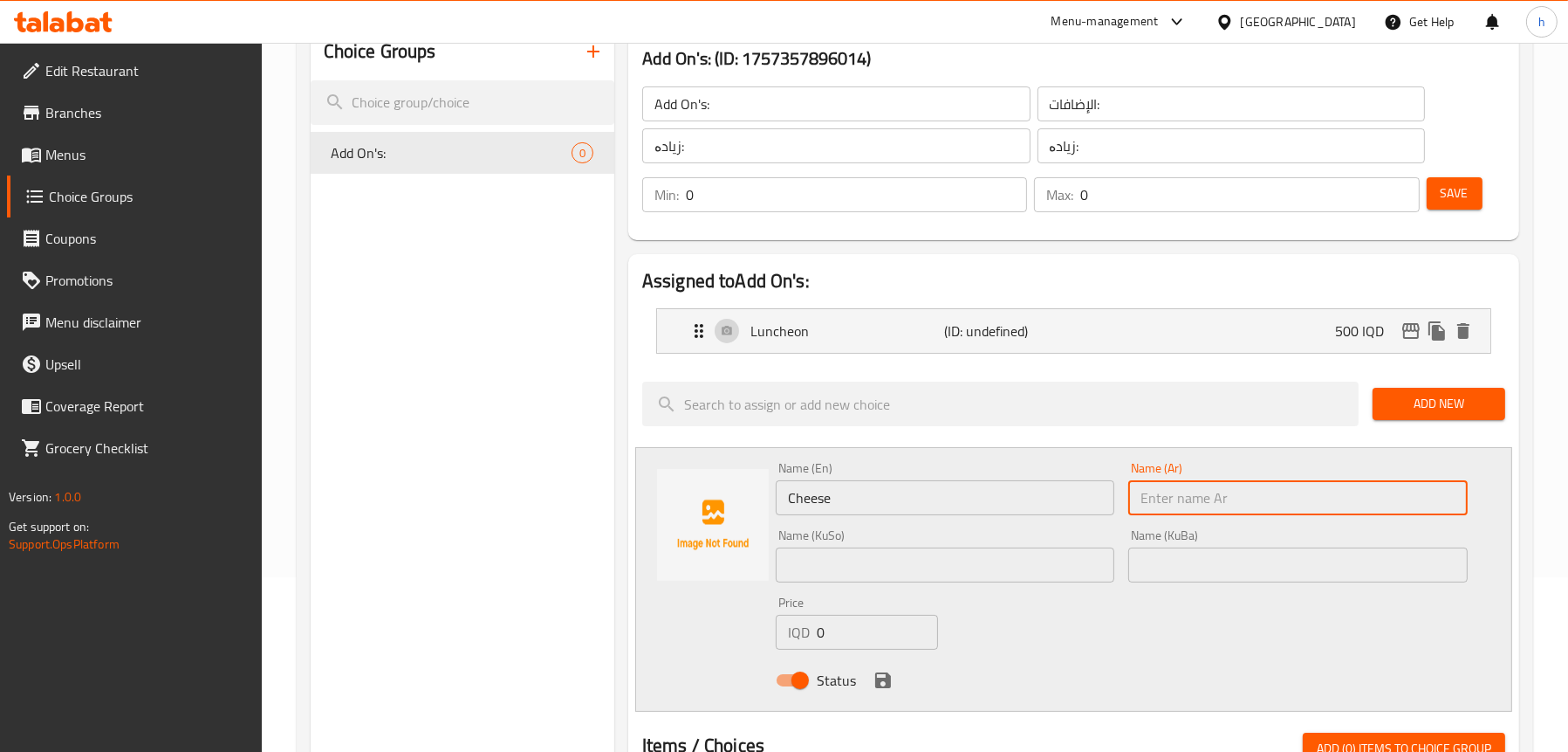
click at [1157, 492] on input "text" at bounding box center [1298, 497] width 339 height 35
paste input "جبنة"
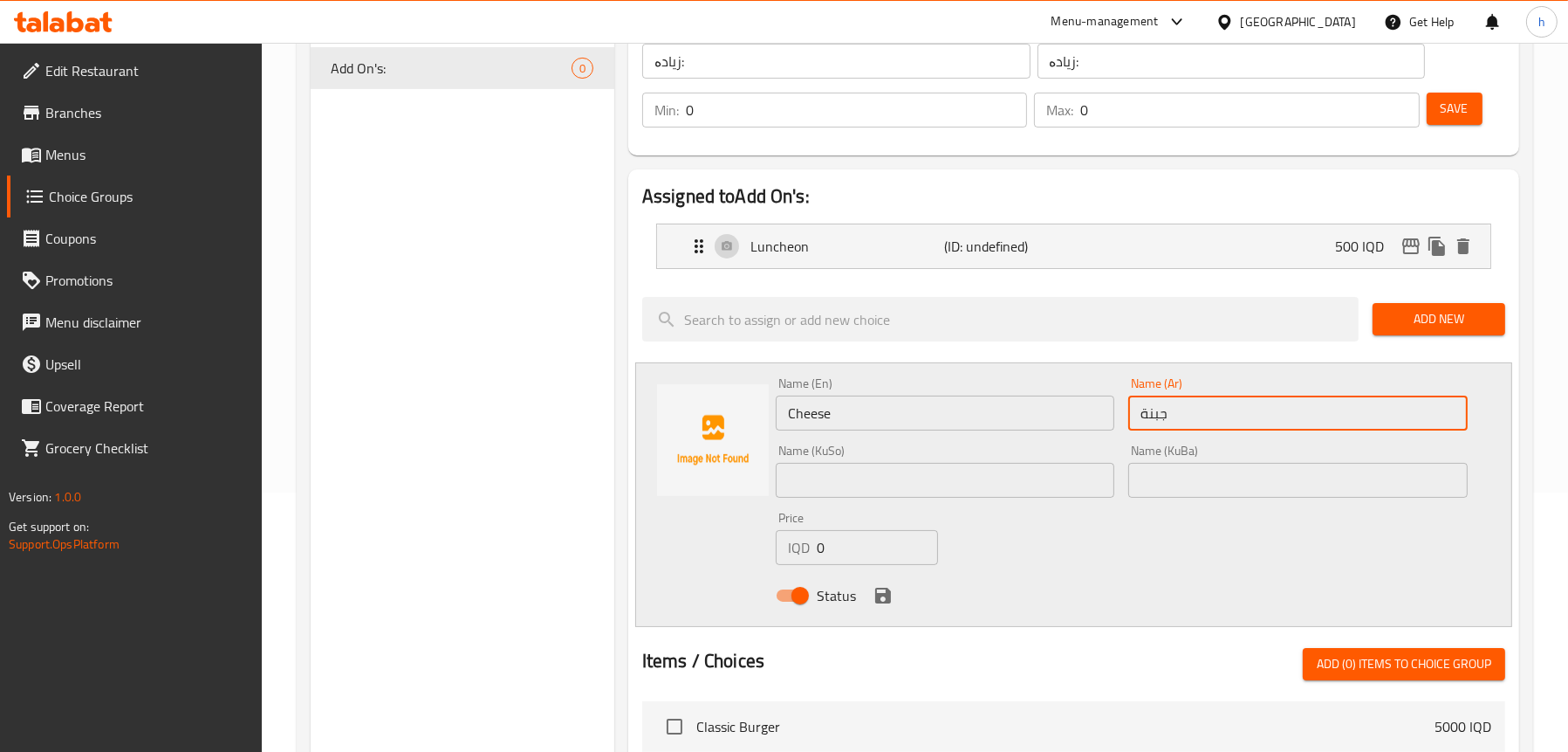
scroll to position [349, 0]
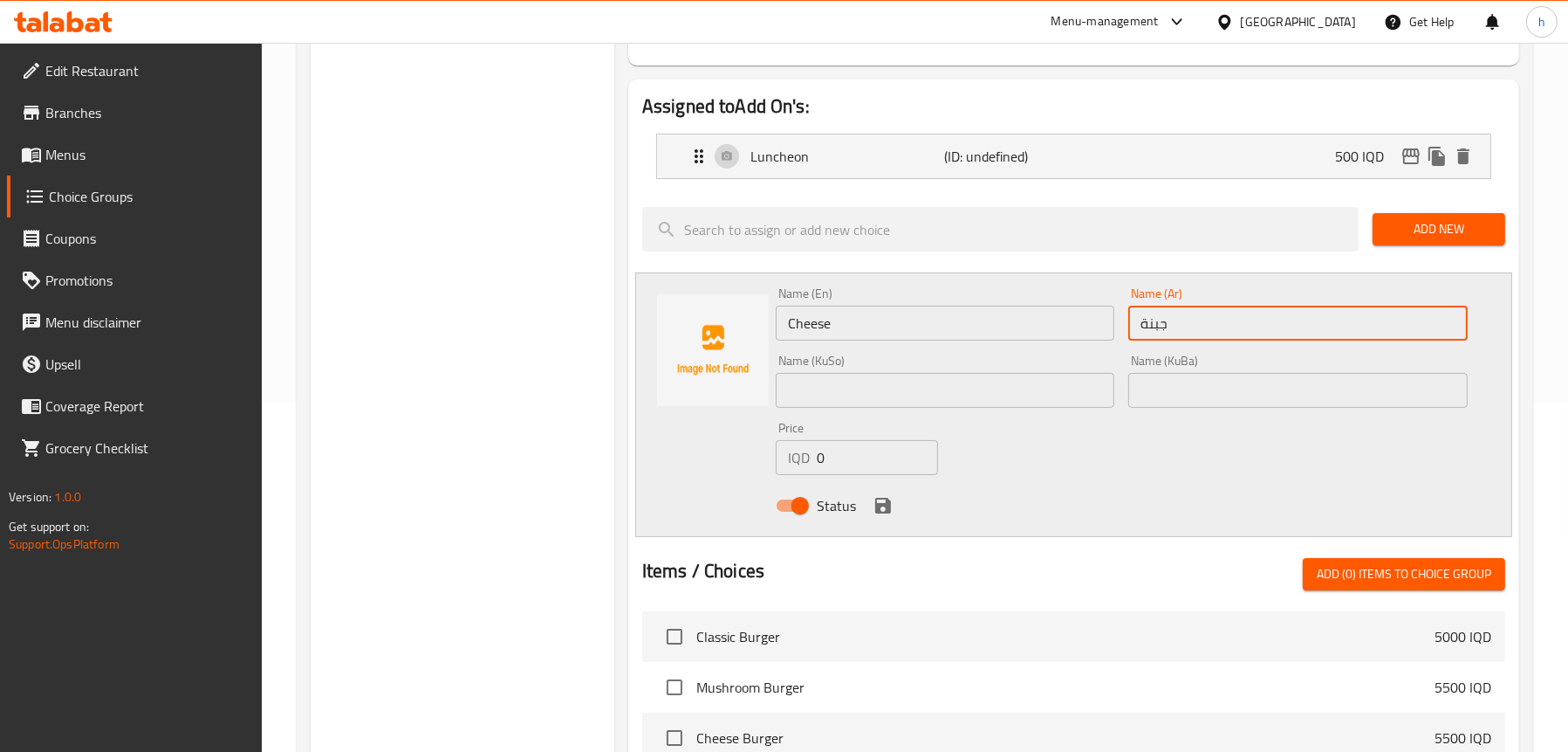
type input "جبنة"
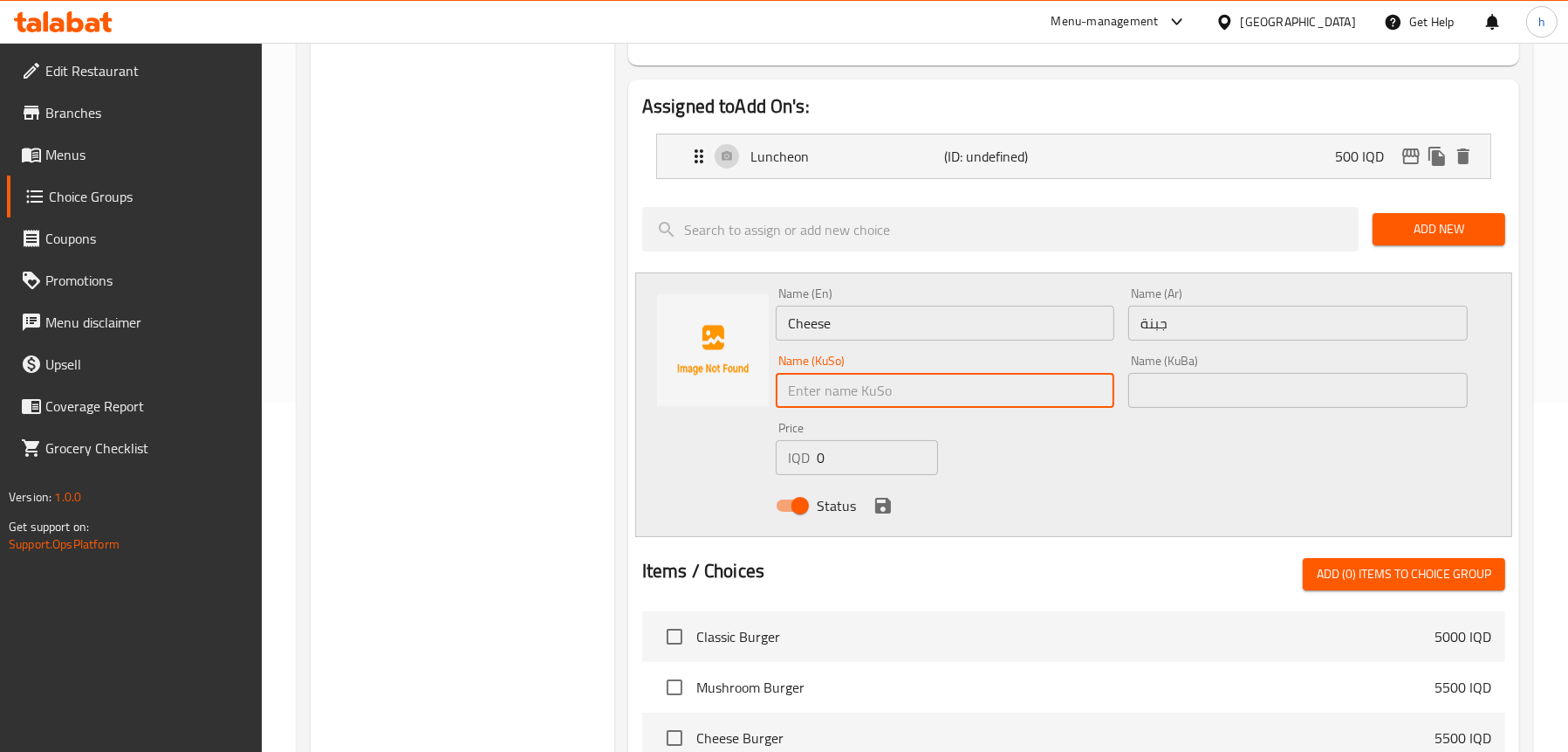
click at [858, 388] on input "text" at bounding box center [945, 390] width 339 height 35
type input "پەنیر"
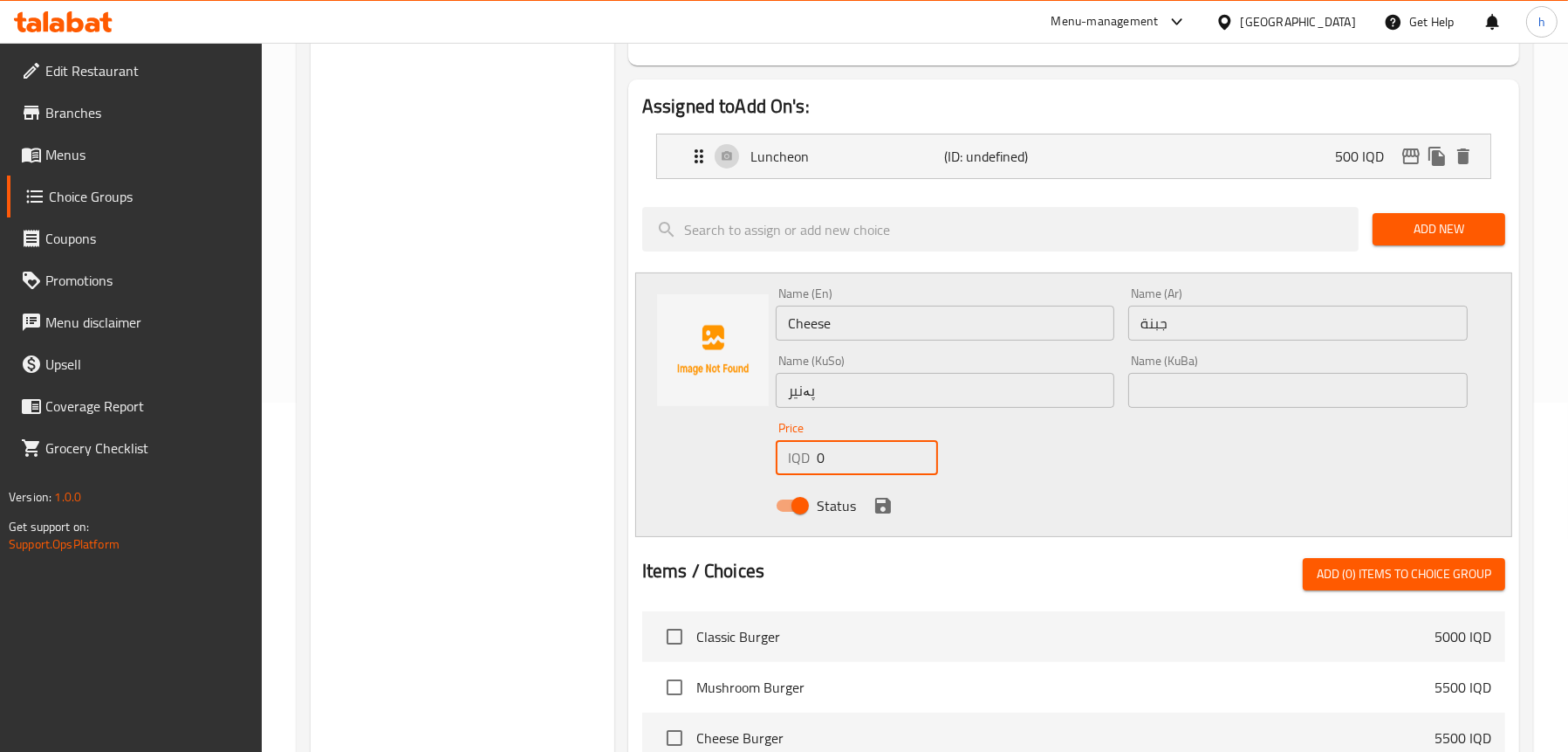
drag, startPoint x: 838, startPoint y: 456, endPoint x: 771, endPoint y: 454, distance: 67.0
click at [771, 454] on div "Price IQD 0 Price" at bounding box center [856, 448] width 176 height 67
type input "500"
click at [883, 504] on icon "save" at bounding box center [882, 505] width 15 height 15
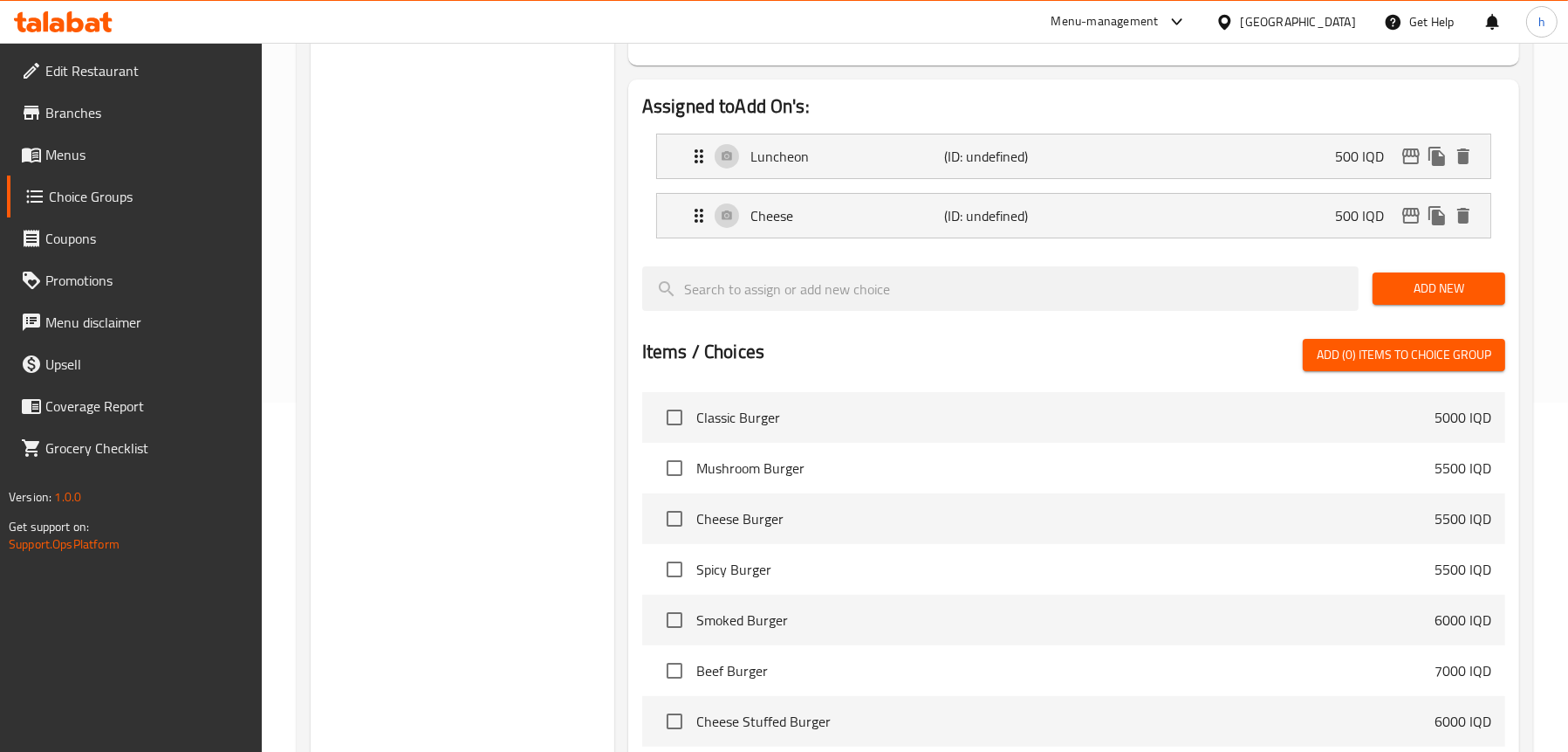
click at [1447, 282] on span "Add New" at bounding box center [1439, 289] width 105 height 22
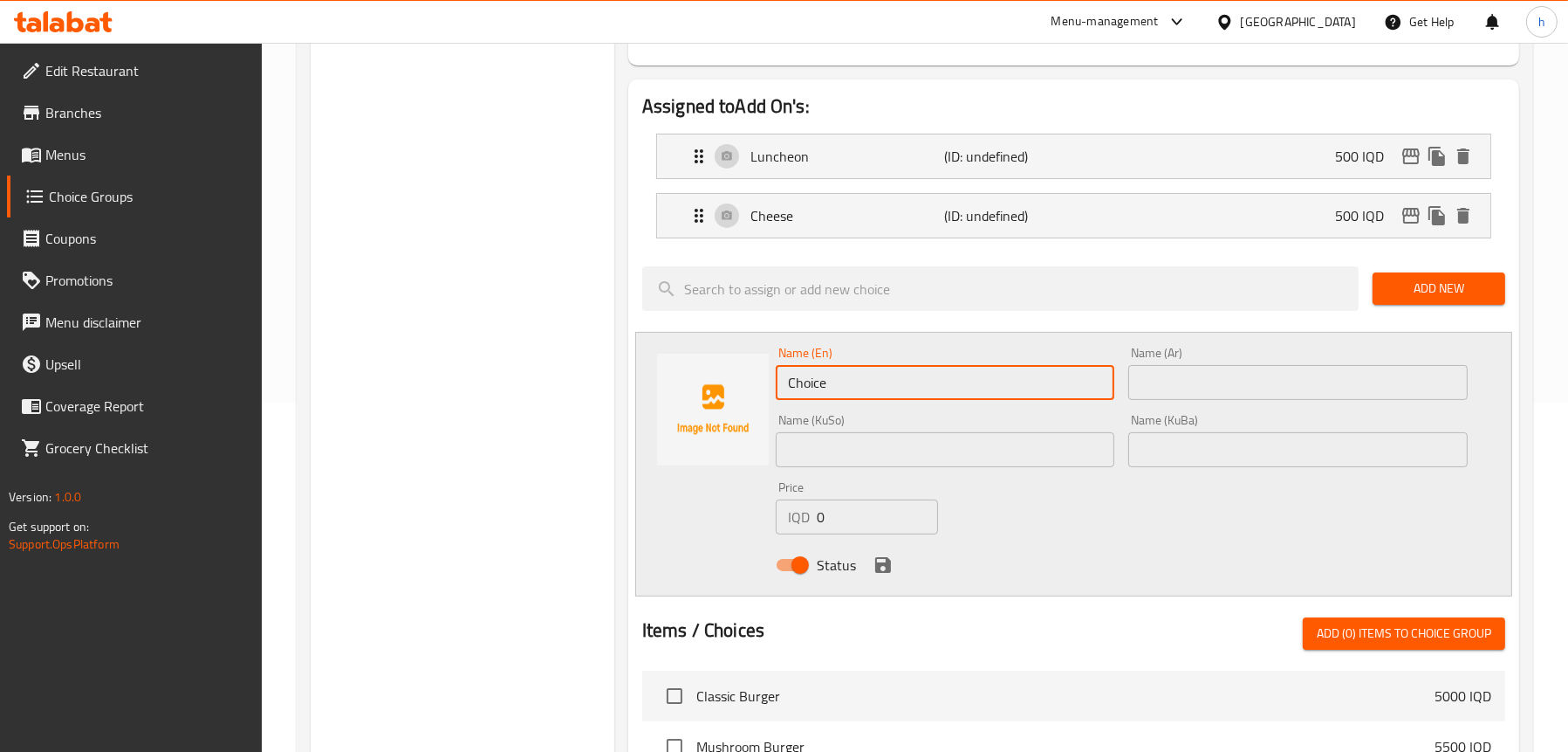
drag, startPoint x: 852, startPoint y: 367, endPoint x: 771, endPoint y: 378, distance: 81.7
click at [771, 378] on div "Name (En) Choice Name (En)" at bounding box center [945, 373] width 354 height 67
paste input "Mushroom"
type input "Mushroom"
click at [1269, 383] on input "text" at bounding box center [1298, 382] width 339 height 35
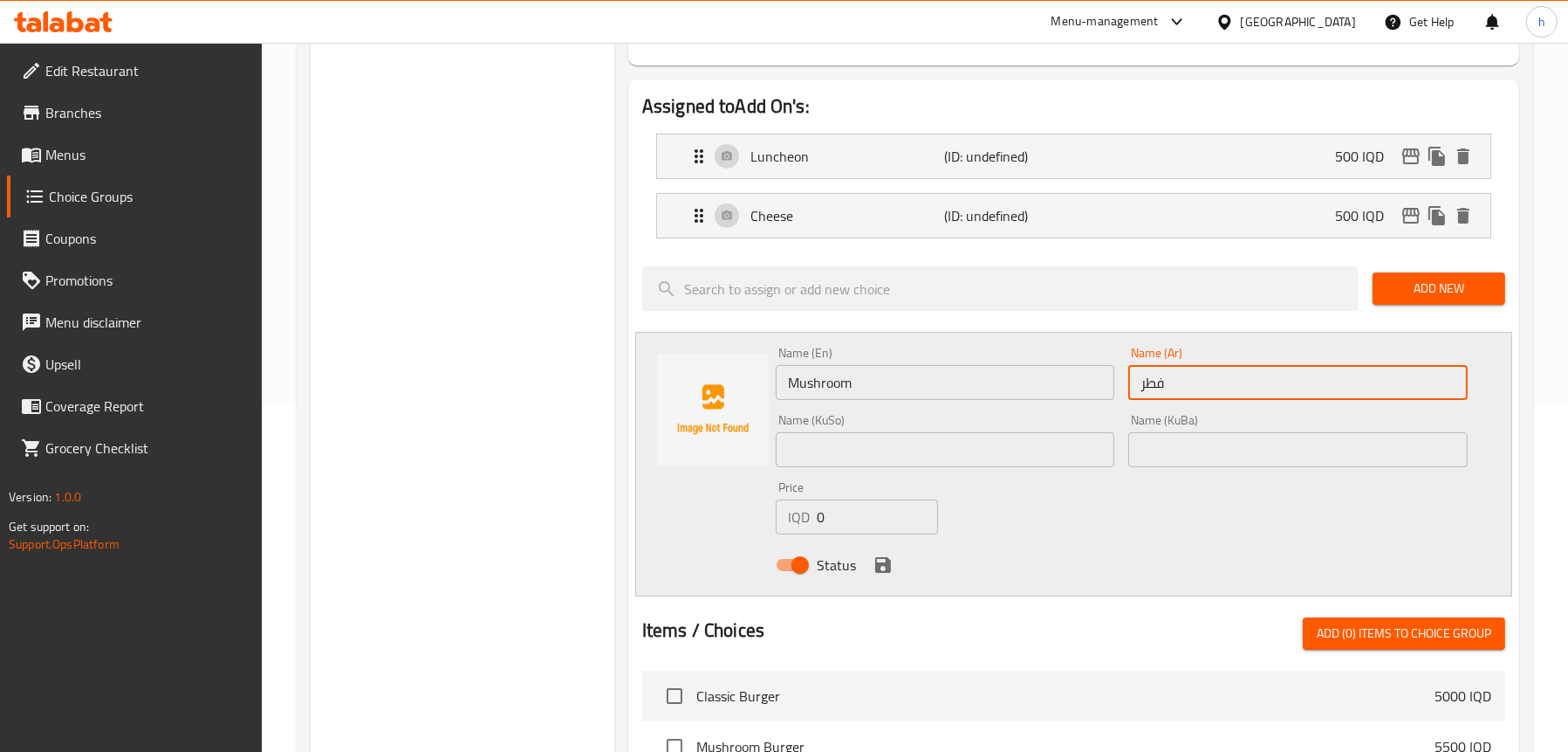
type input "فطر"
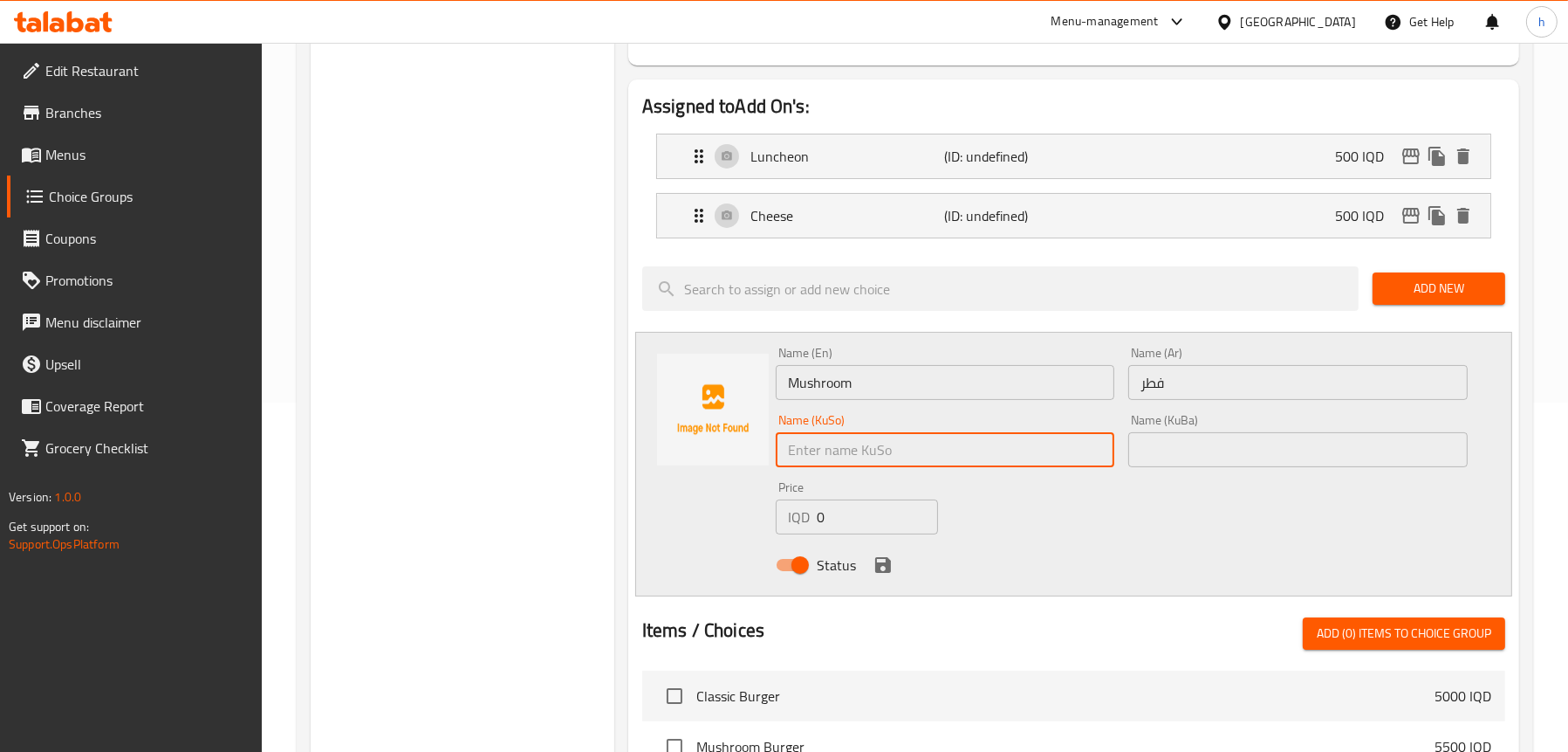
click at [826, 451] on input "text" at bounding box center [945, 450] width 339 height 35
type input "ق"
type input "قارچک"
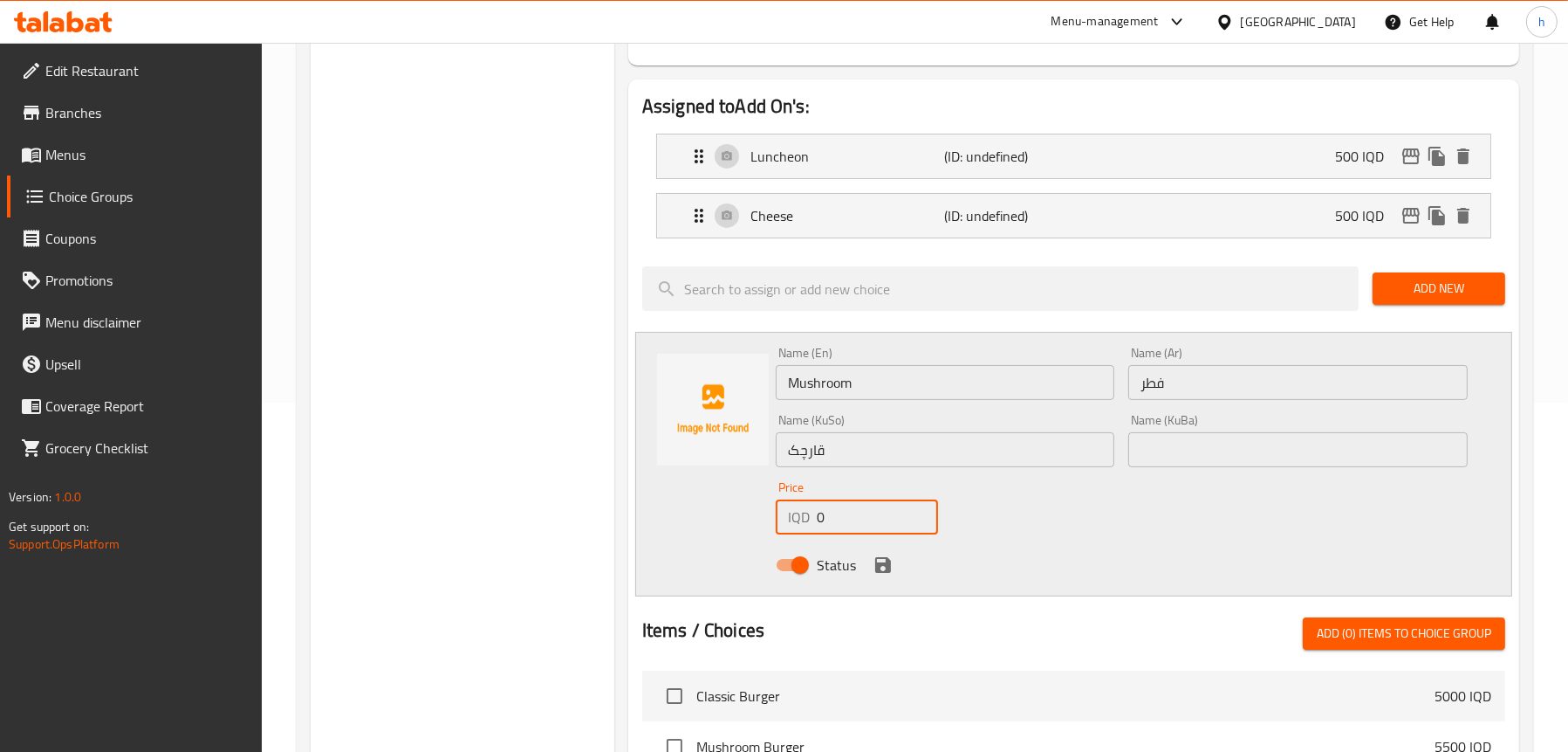
drag, startPoint x: 827, startPoint y: 529, endPoint x: 789, endPoint y: 520, distance: 39.1
click at [789, 520] on div "IQD 0 Price" at bounding box center [857, 516] width 162 height 35
type input "750"
click at [881, 563] on icon "save" at bounding box center [882, 564] width 15 height 15
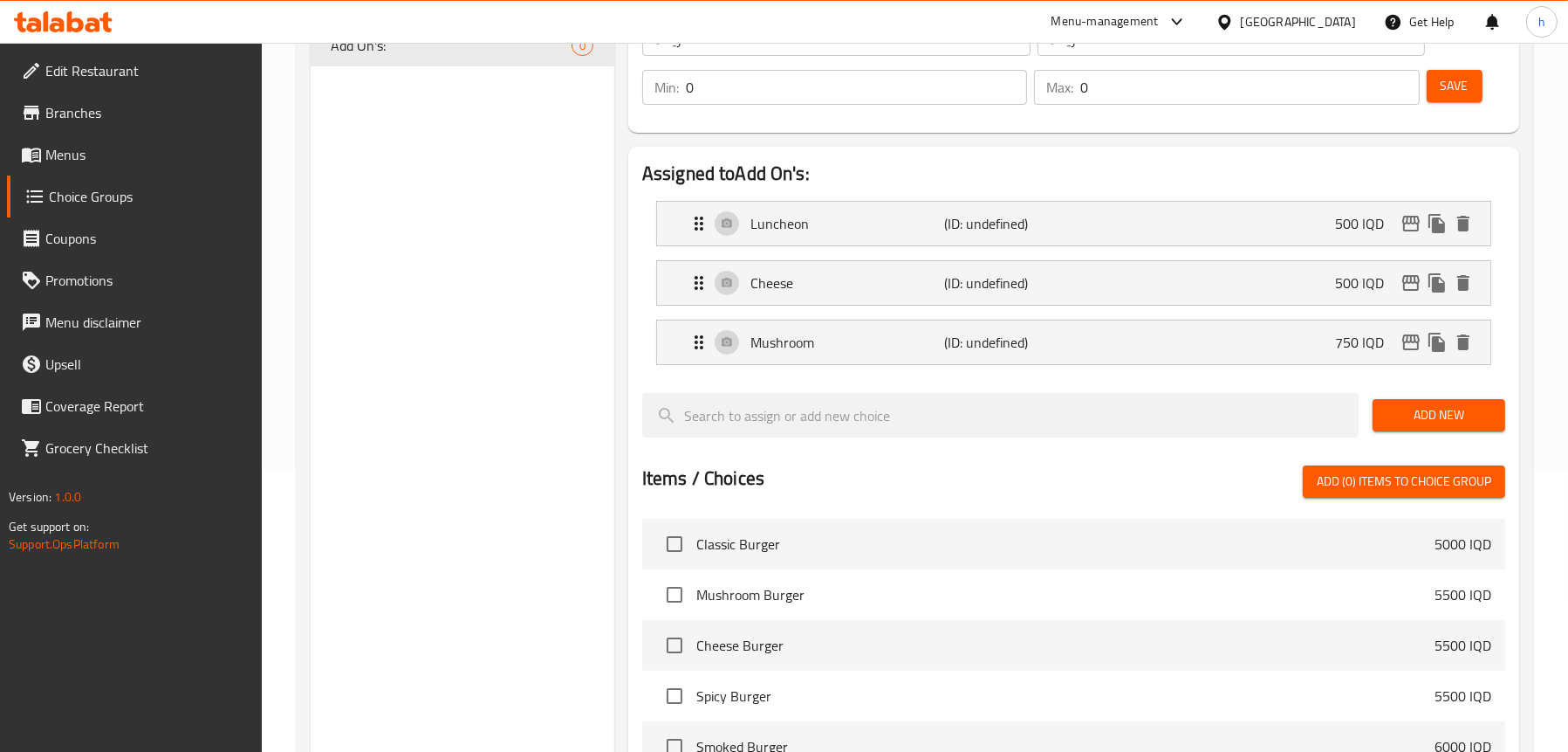
scroll to position [88, 0]
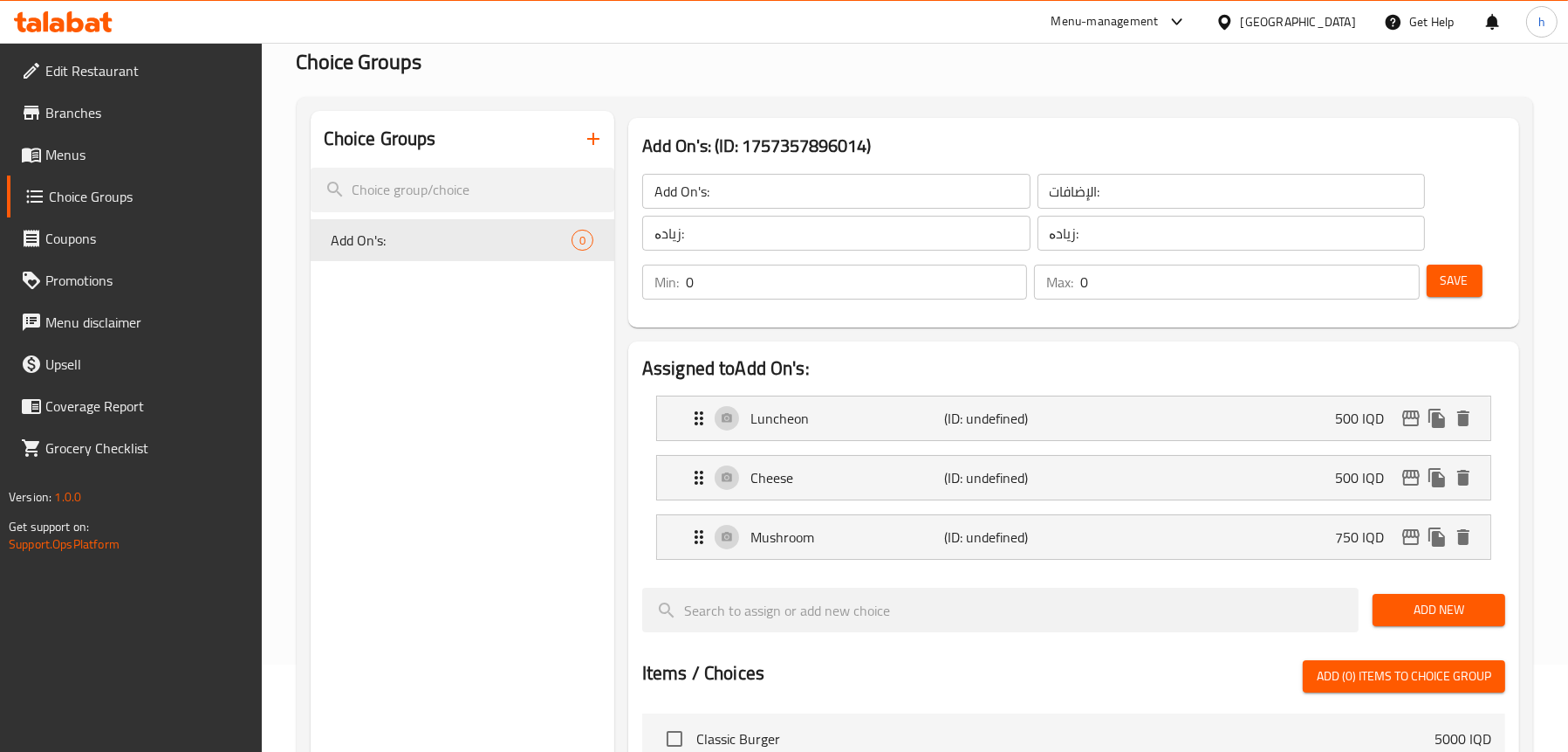
click at [1465, 286] on span "Save" at bounding box center [1454, 281] width 28 height 22
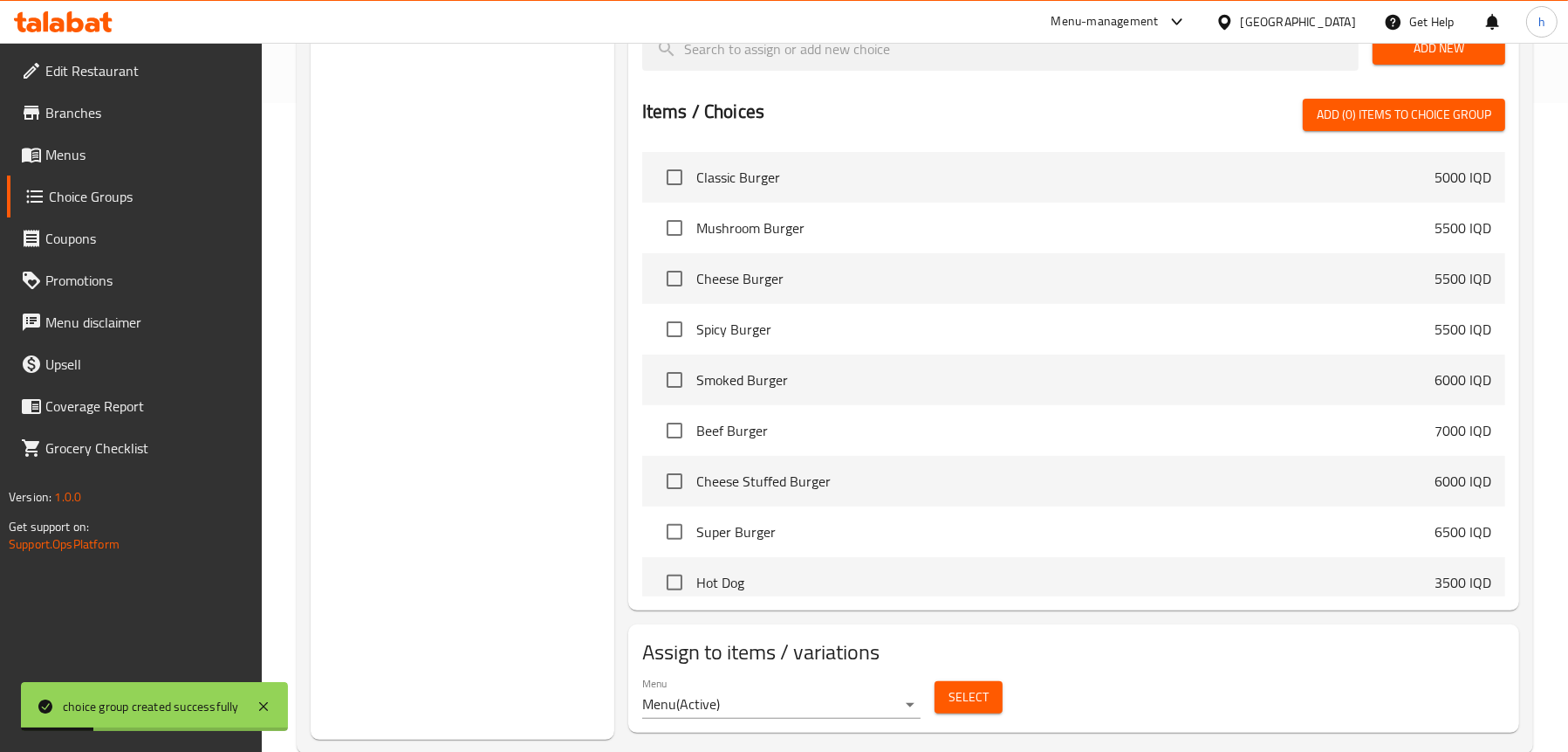
scroll to position [684, 0]
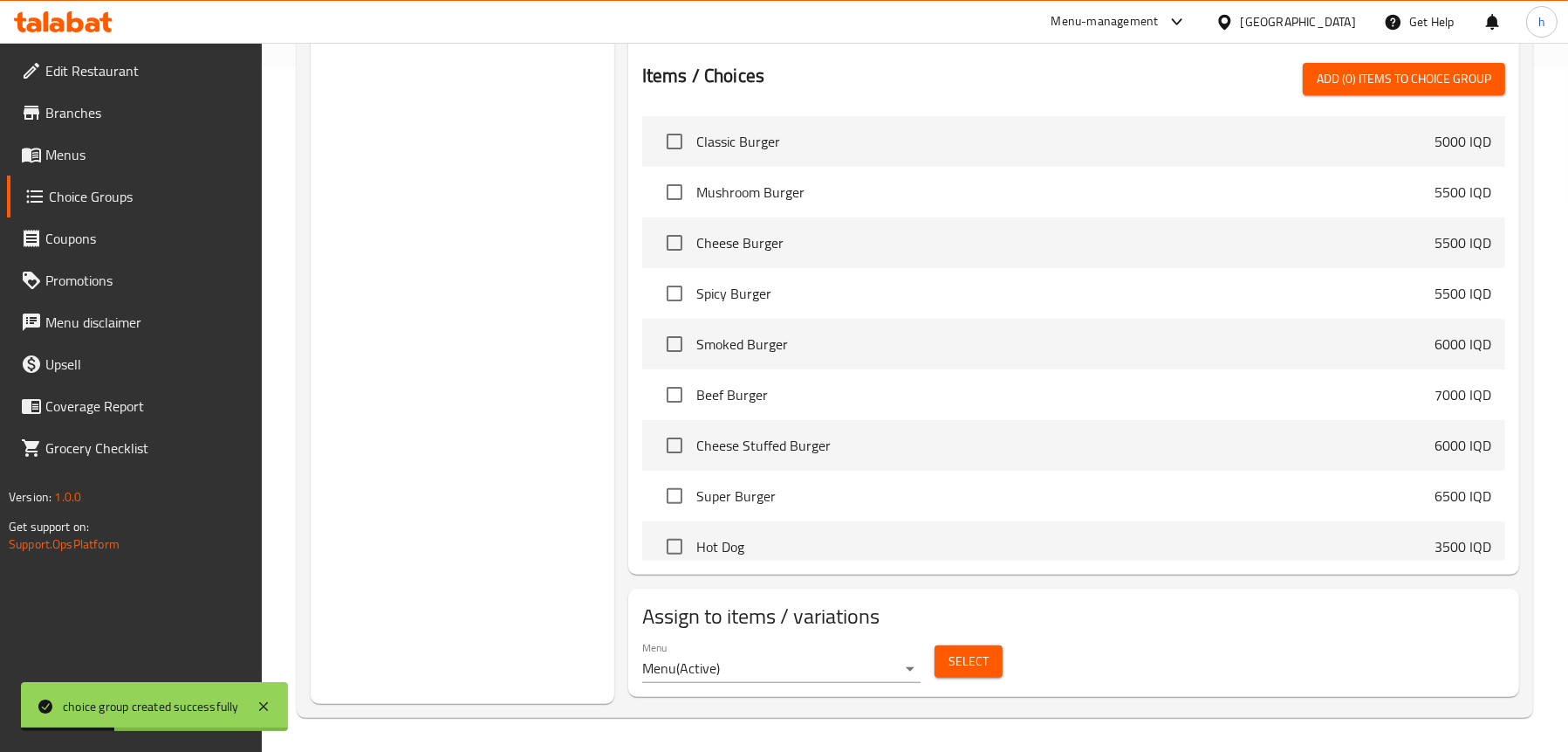
click at [992, 656] on button "Select" at bounding box center [968, 662] width 68 height 32
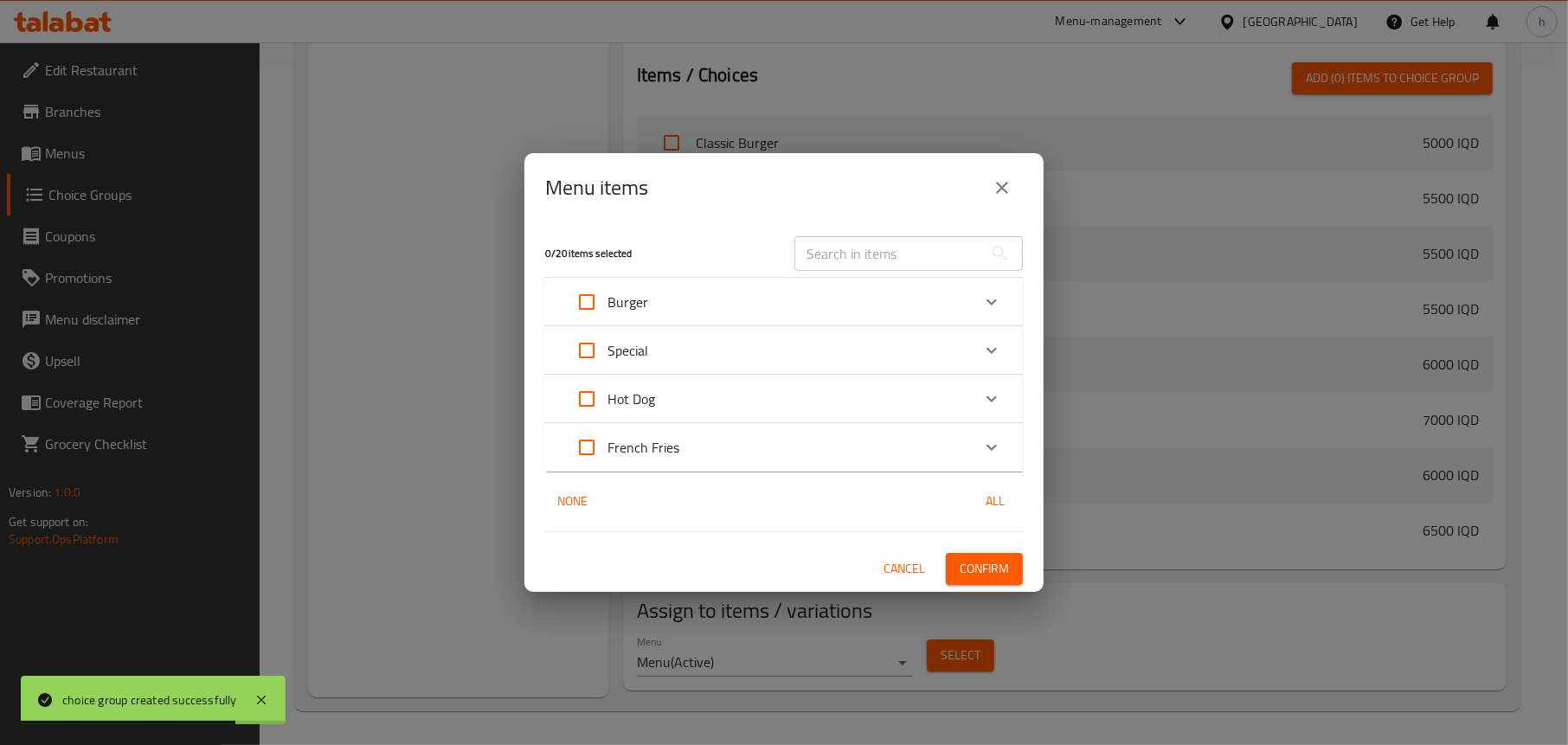
click at [597, 298] on input "Expand" at bounding box center [587, 301] width 41 height 41
checkbox input "true"
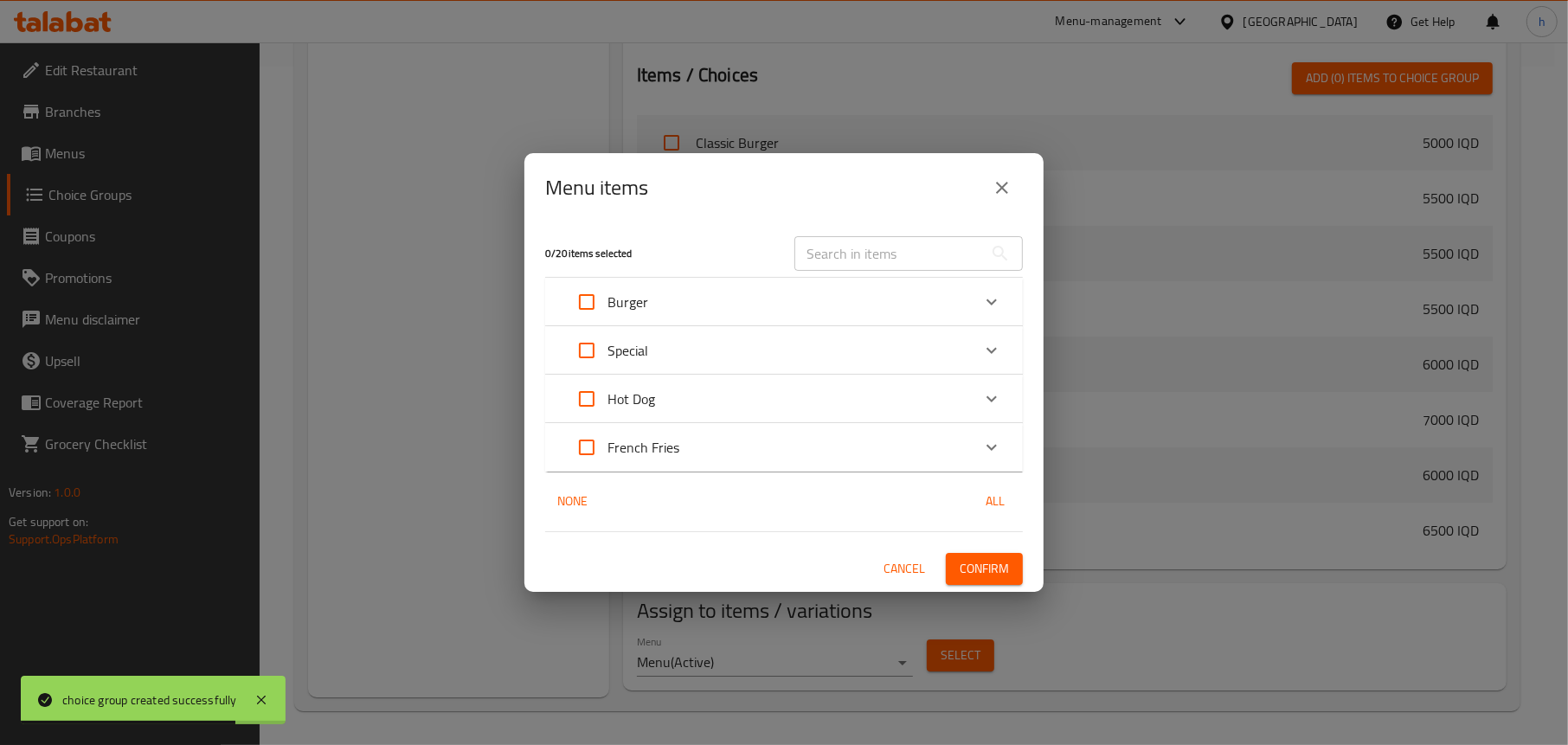
checkbox input "true"
click at [586, 355] on input "Expand" at bounding box center [587, 351] width 41 height 41
checkbox input "true"
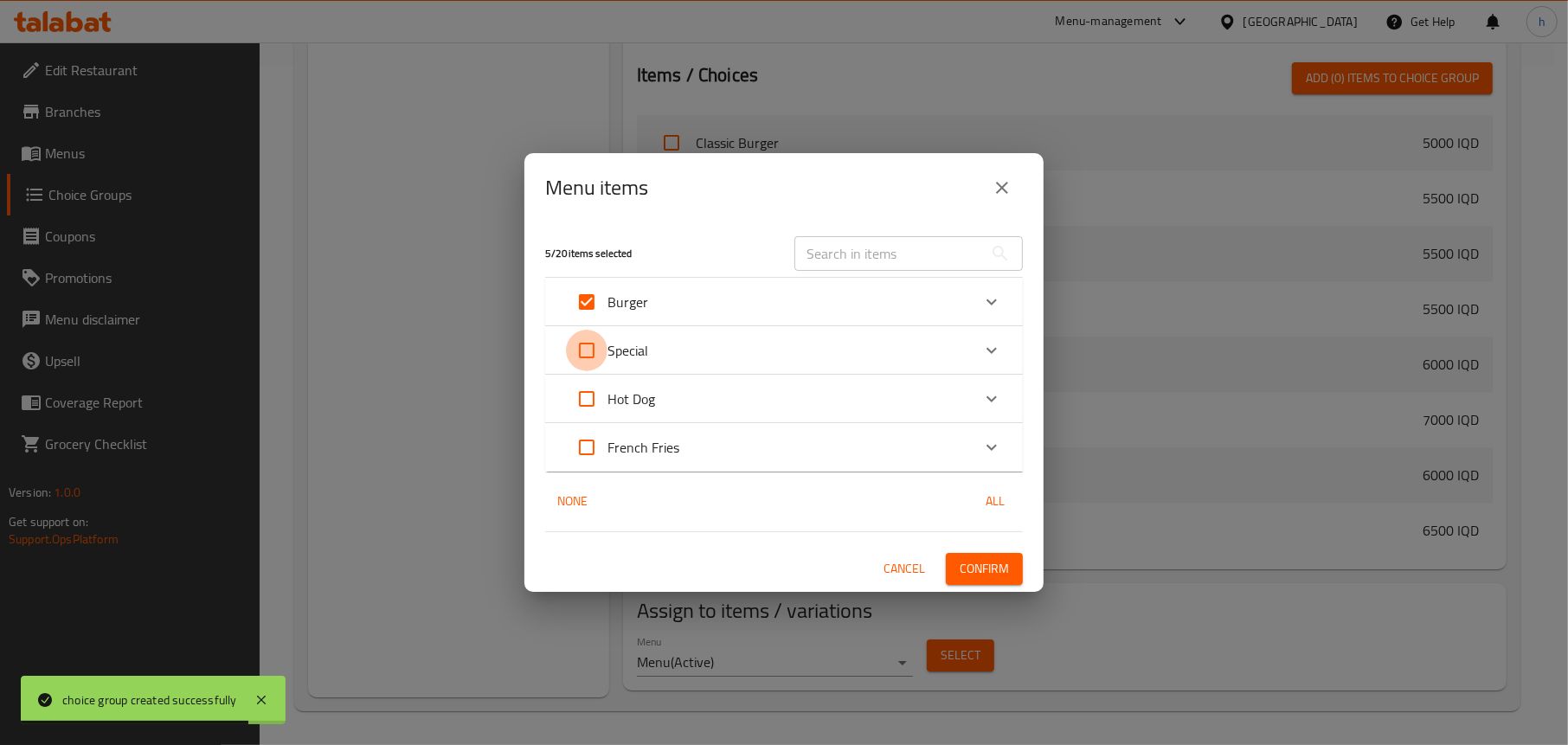
checkbox input "true"
click at [1009, 564] on span "Confirm" at bounding box center [984, 569] width 49 height 21
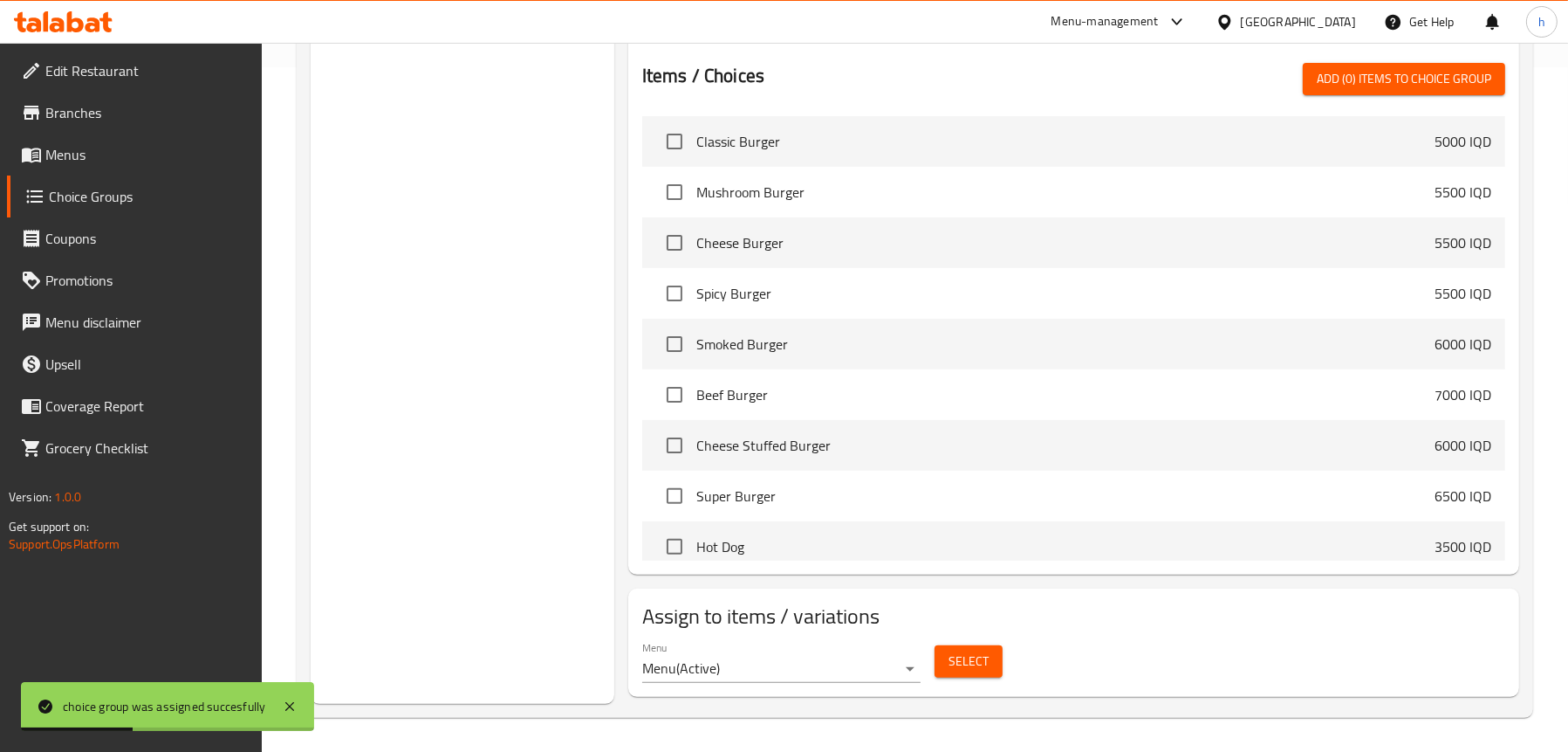
click at [141, 167] on link "Menus" at bounding box center [134, 154] width 254 height 42
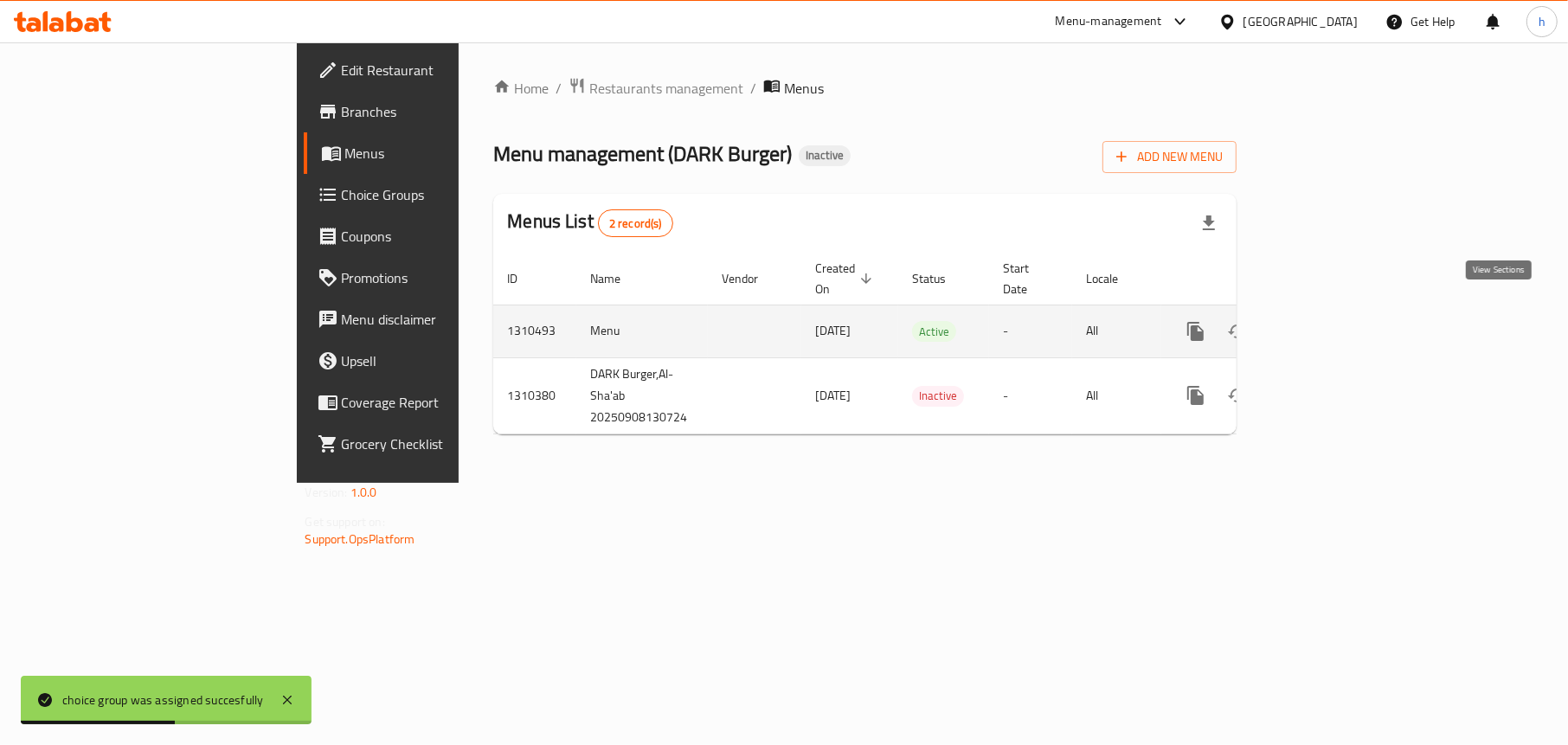
click at [1328, 324] on icon "enhanced table" at bounding box center [1319, 331] width 15 height 15
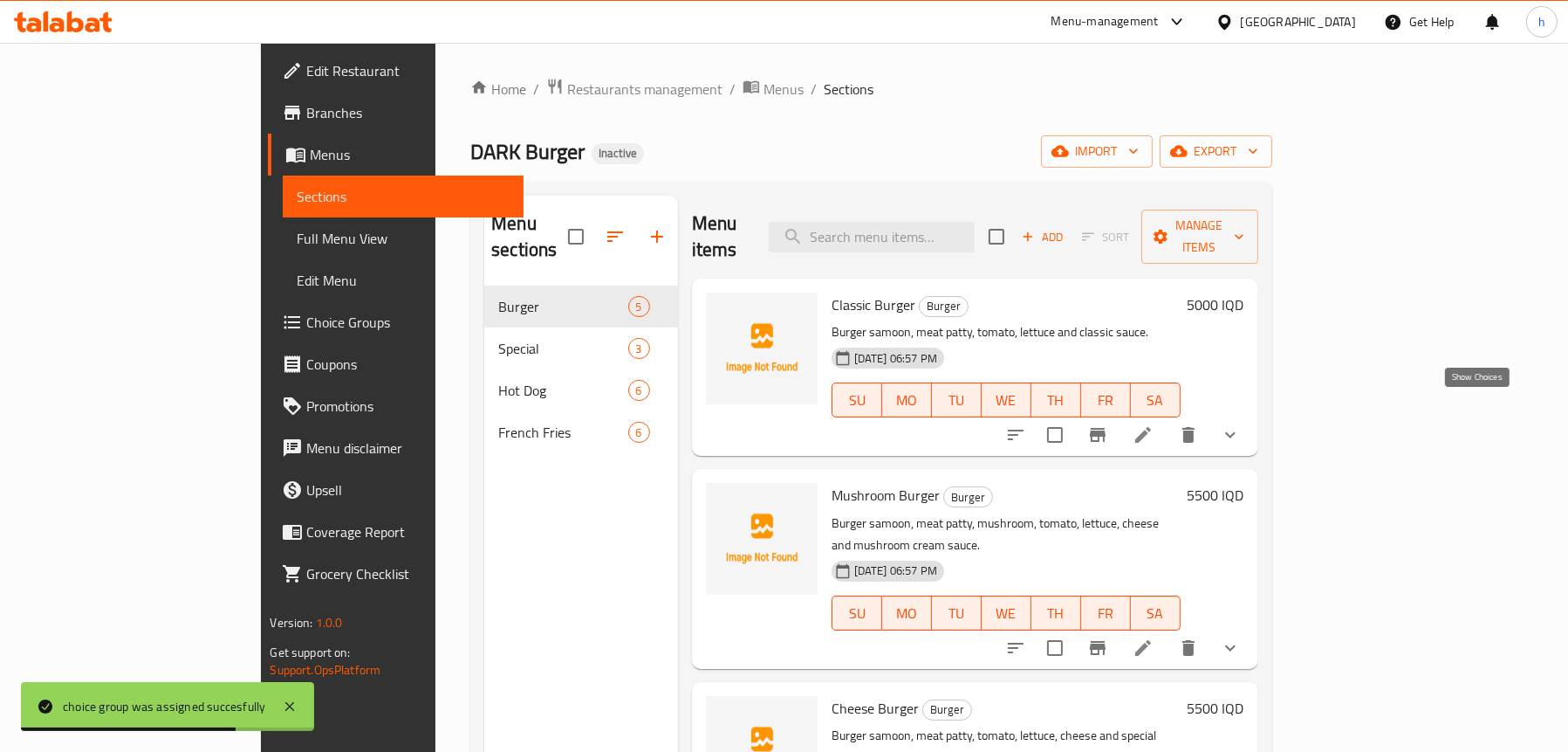
click at [1241, 424] on icon "show more" at bounding box center [1230, 434] width 21 height 21
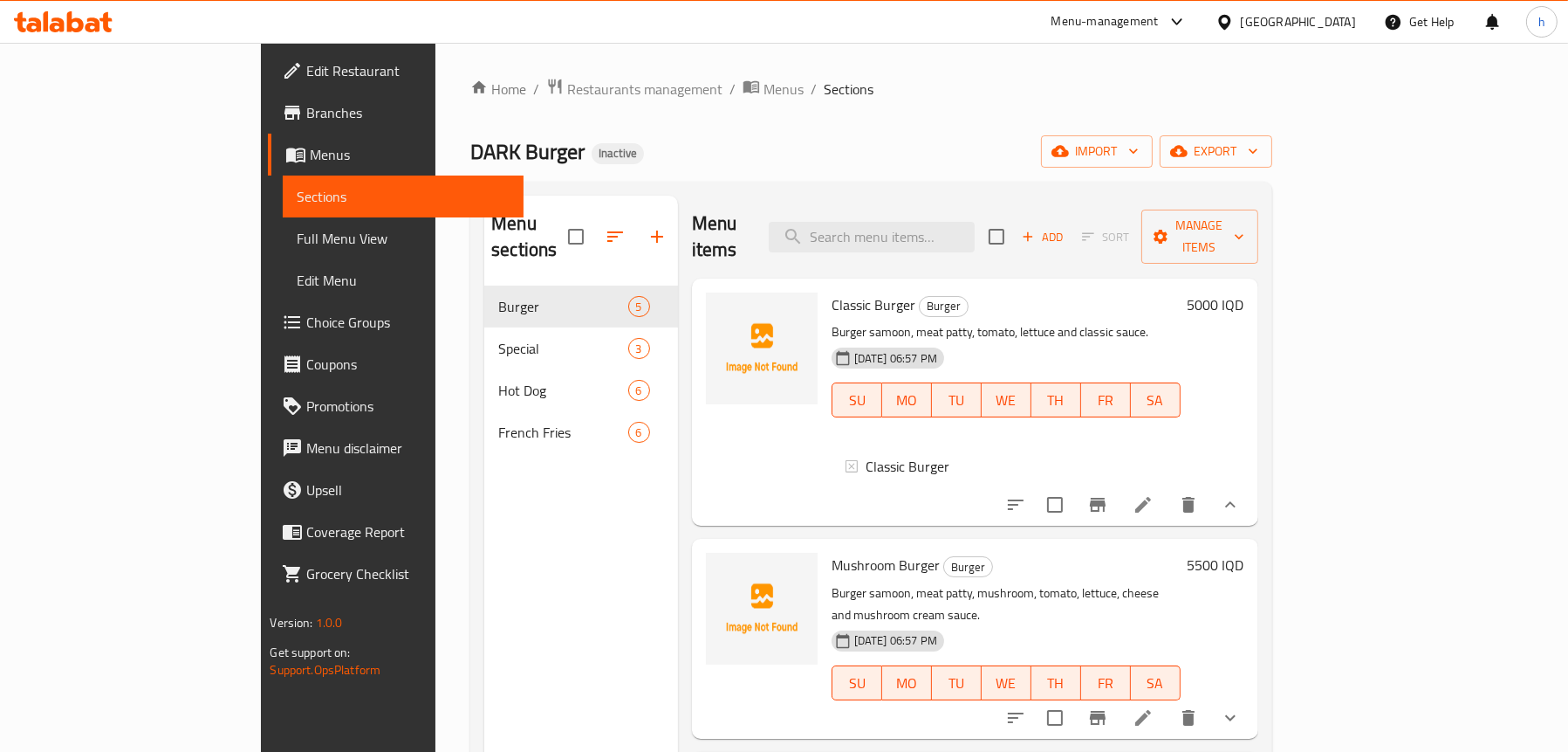
click at [515, 487] on div "Menu sections Burger 5 Special 3 Hot Dog 6 French Fries 6" at bounding box center [581, 571] width 194 height 752
click at [297, 241] on span "Full Menu View" at bounding box center [402, 237] width 212 height 21
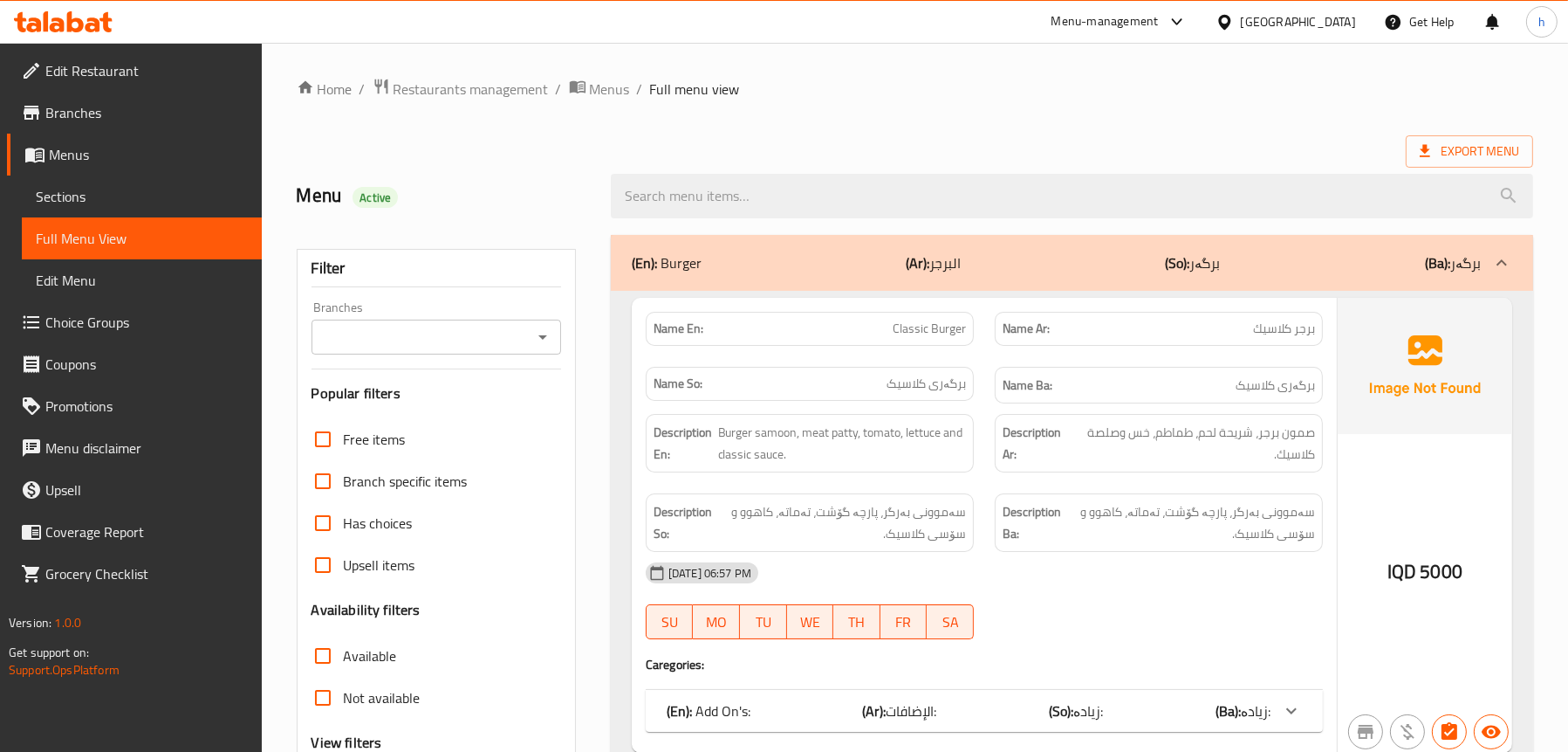
click at [548, 330] on icon "Open" at bounding box center [542, 337] width 21 height 21
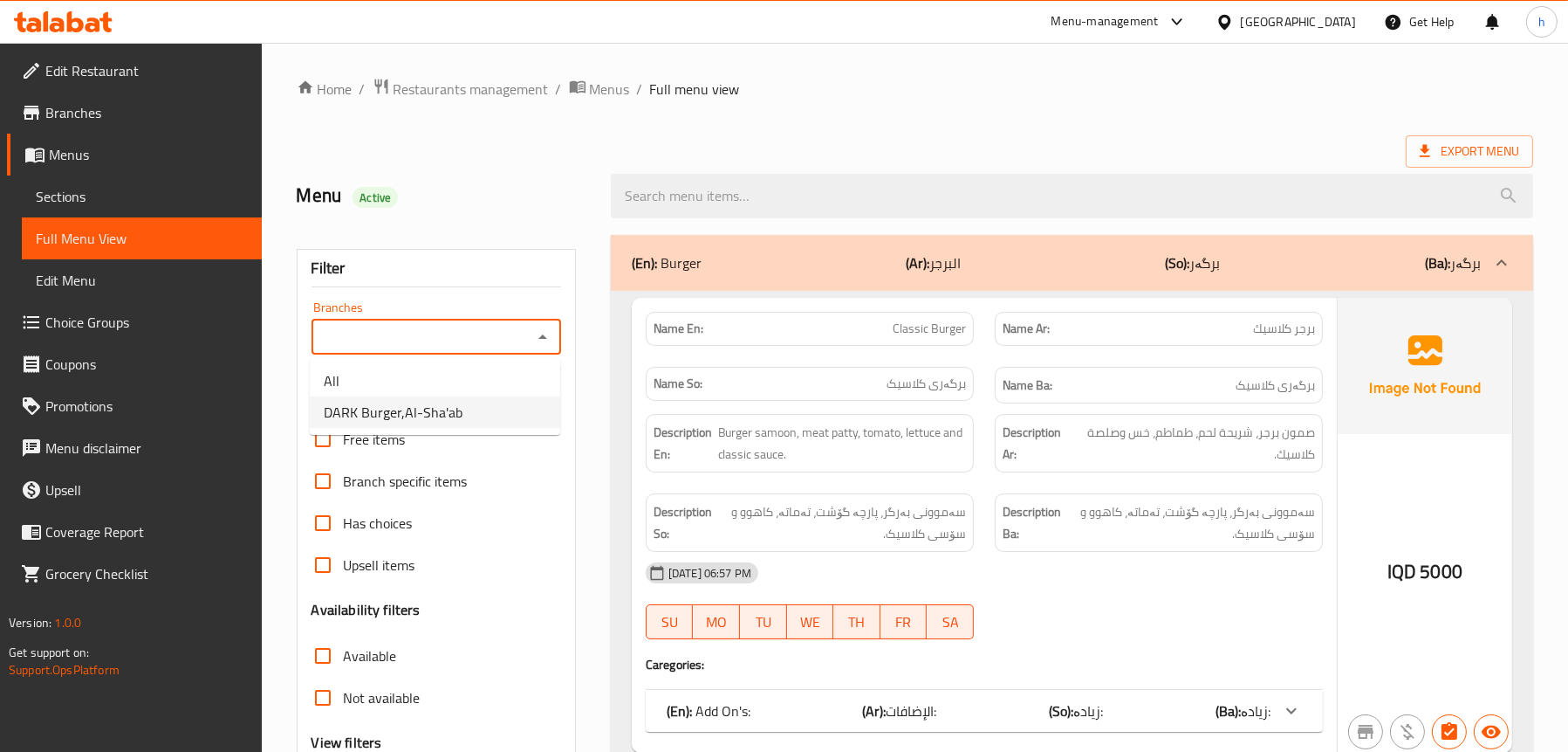
click at [428, 402] on span "DARK Burger,Al-Sha'ab" at bounding box center [393, 412] width 139 height 21
type input "DARK Burger,Al-Sha'ab"
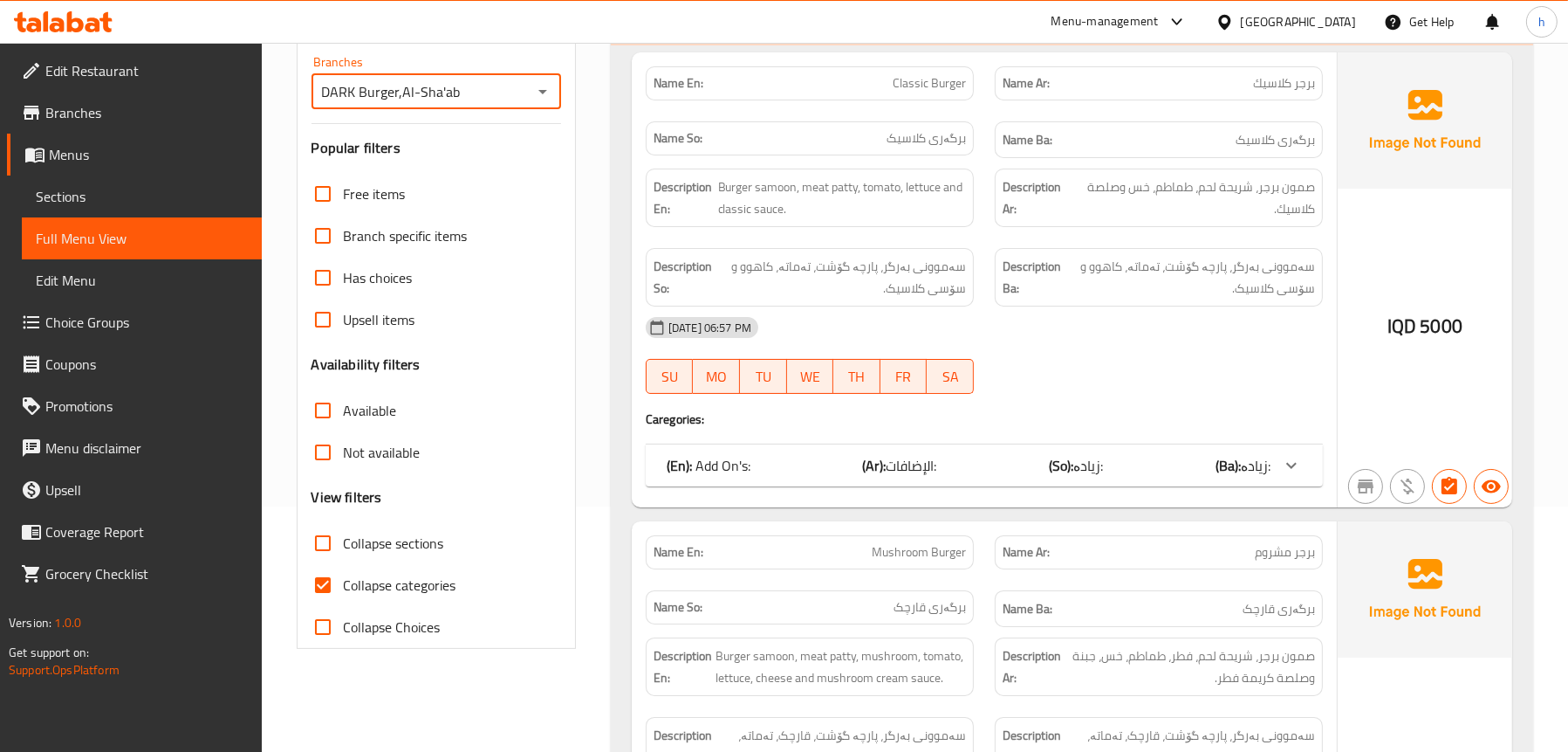
scroll to position [262, 0]
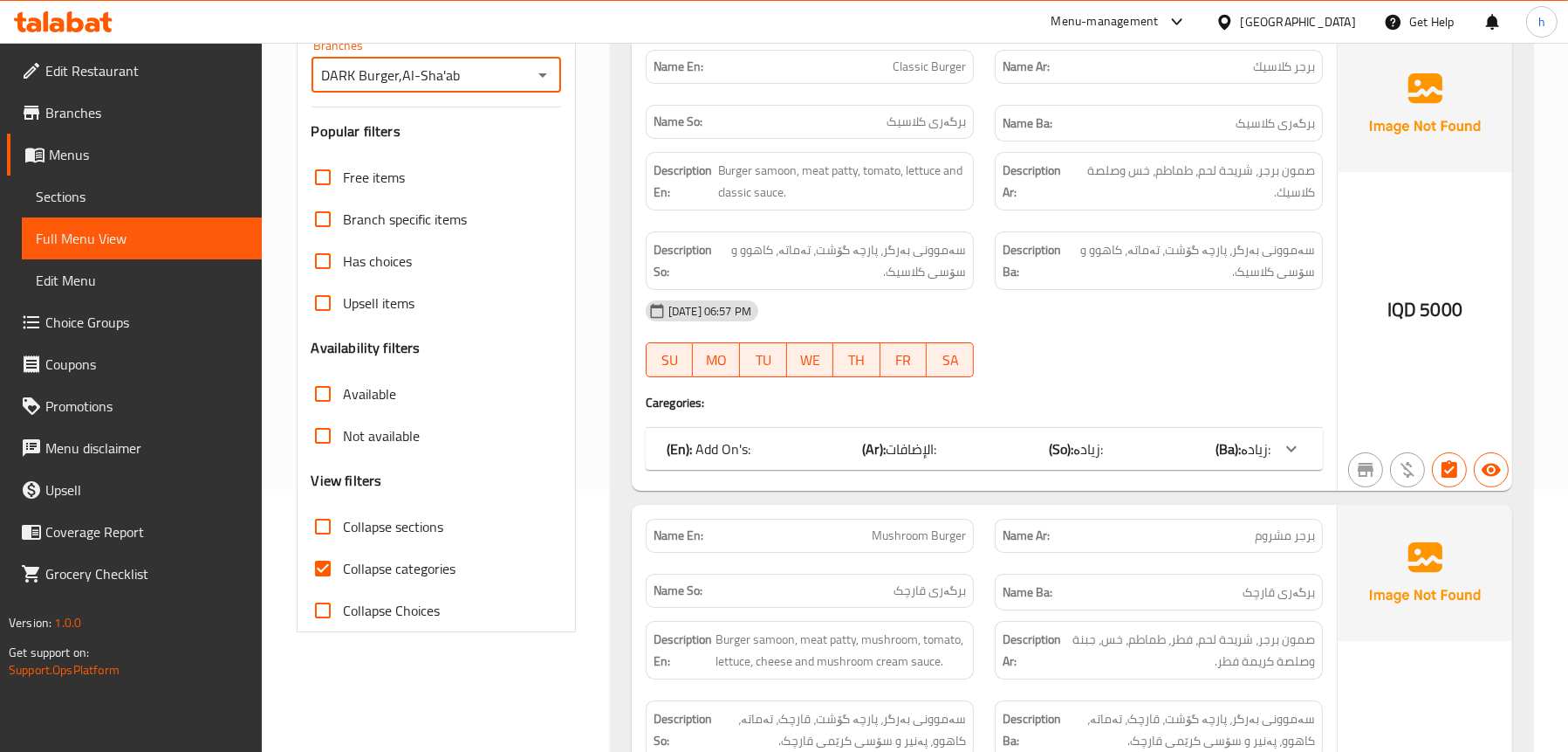
click at [1042, 448] on div "(En): Add On's: (Ar): الإضافات: (So): زیادە: (Ba): زیادە:" at bounding box center [968, 449] width 604 height 21
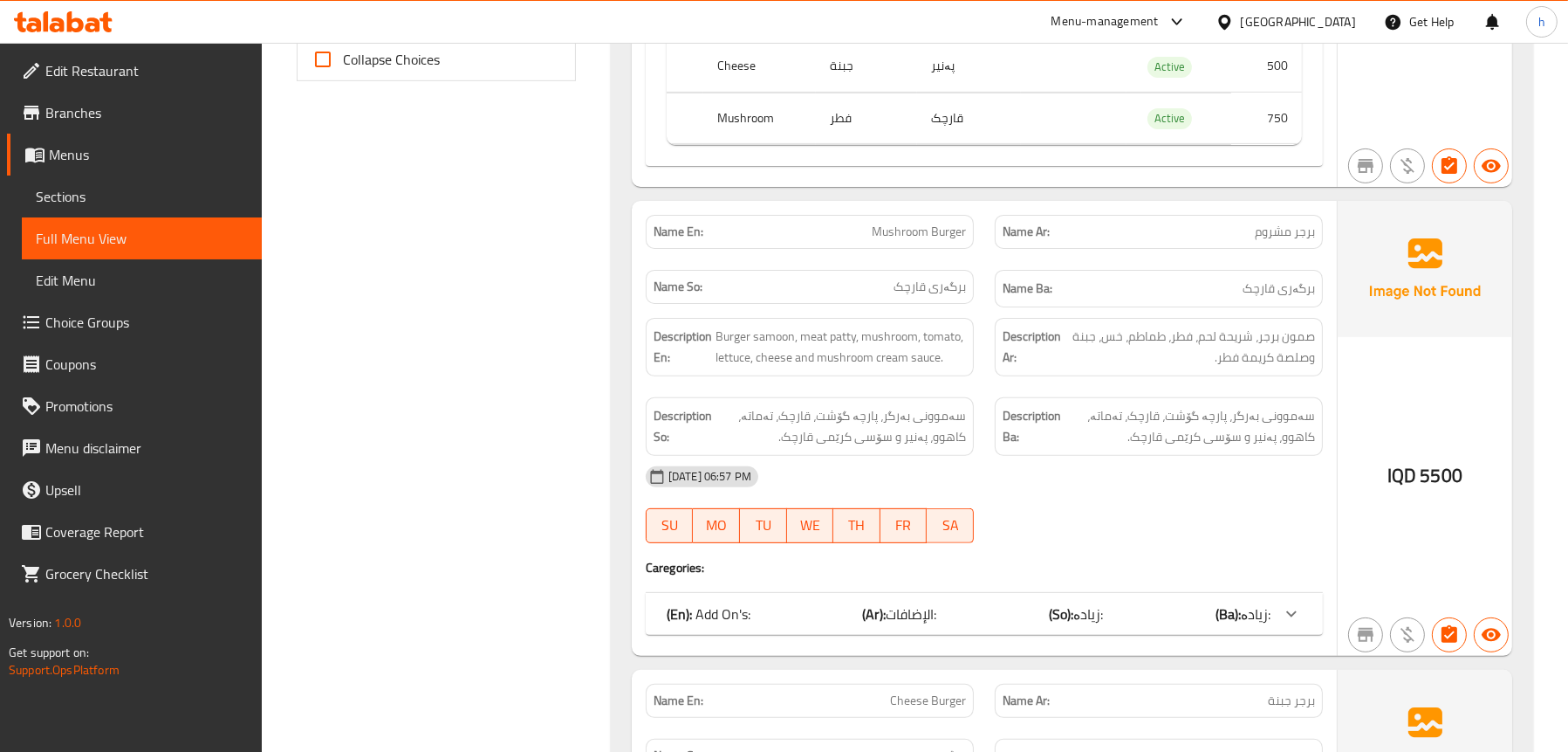
scroll to position [961, 0]
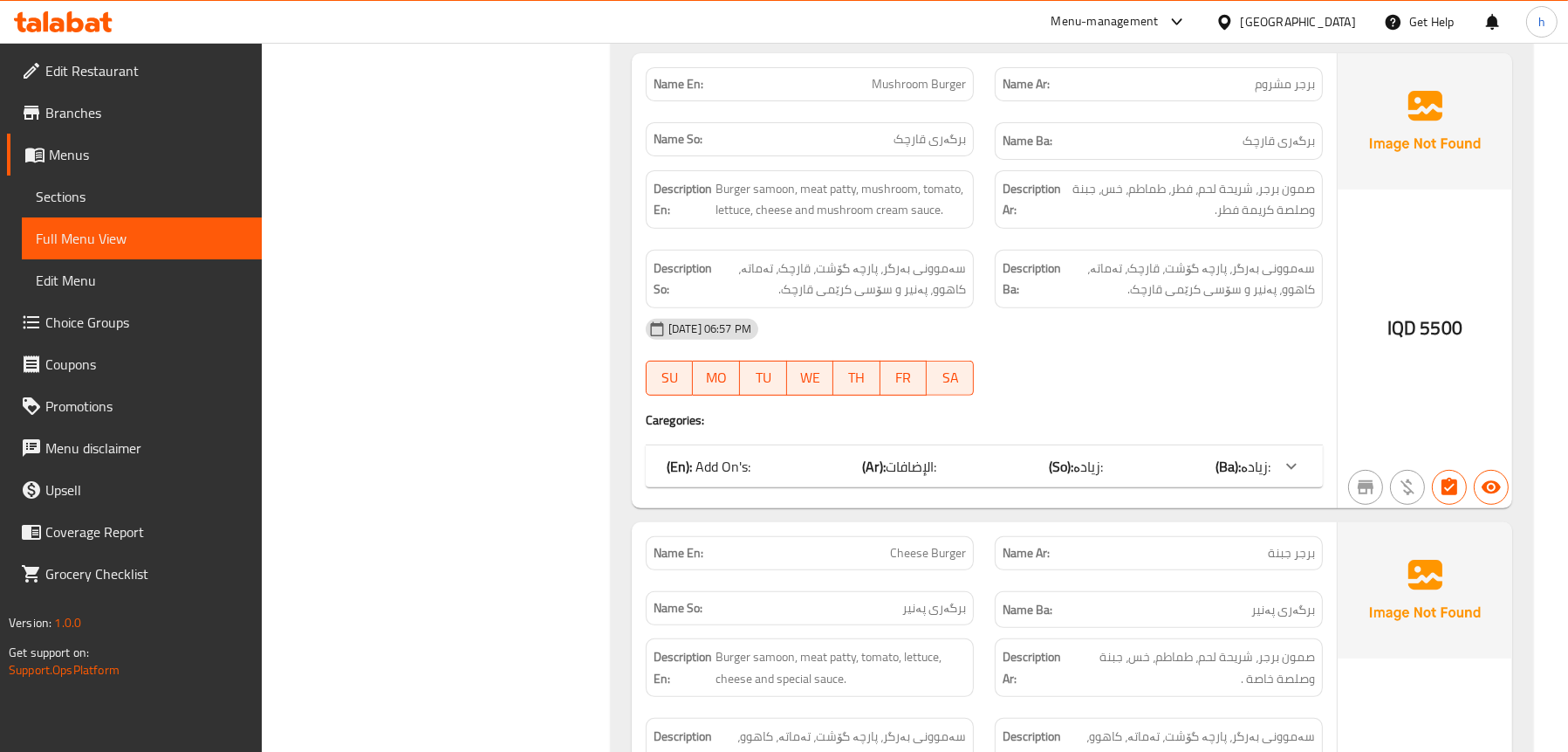
click at [1140, 466] on div "(En): Add On's: (Ar): الإضافات: (So): زیادە: (Ba): زیادە:" at bounding box center [968, 466] width 604 height 21
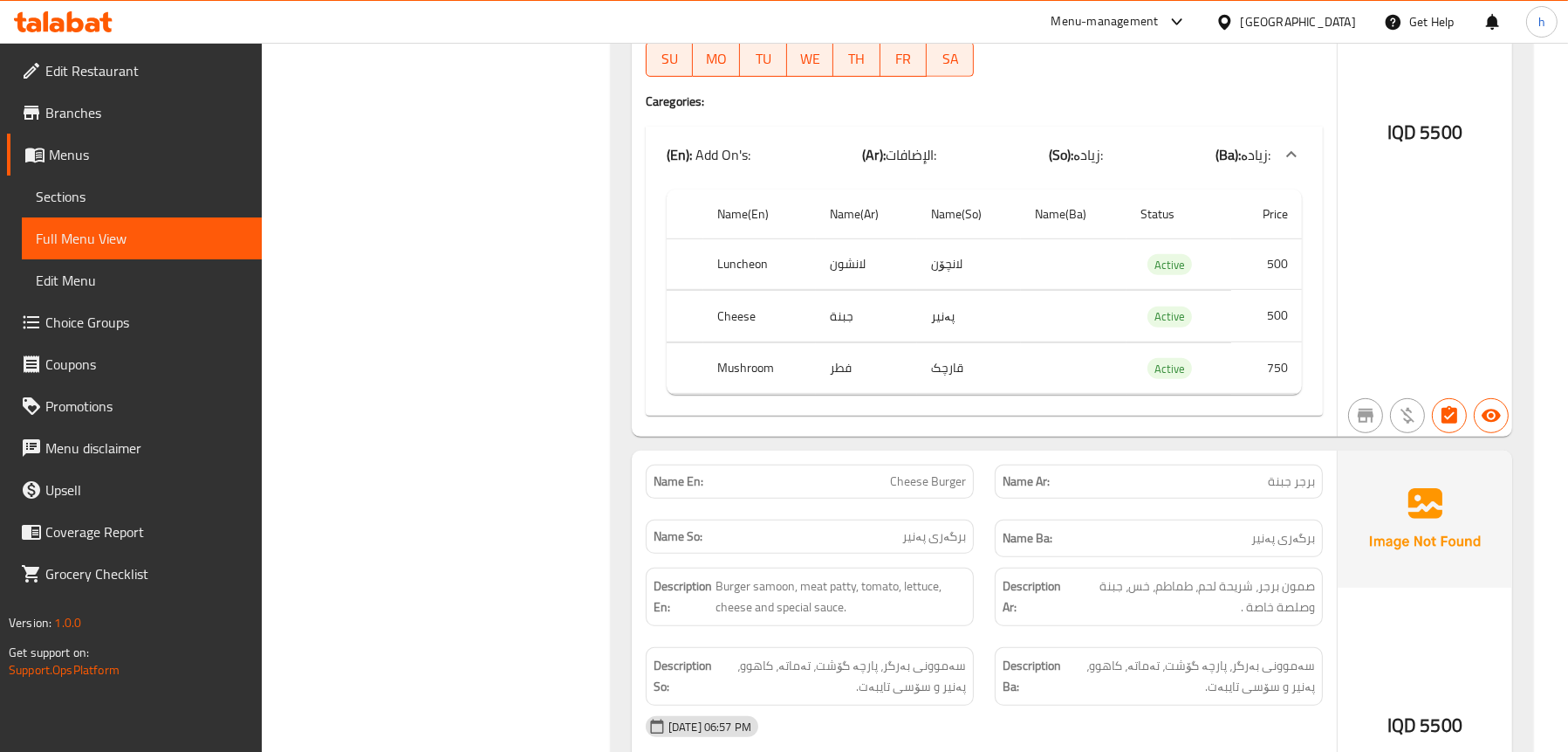
scroll to position [1310, 0]
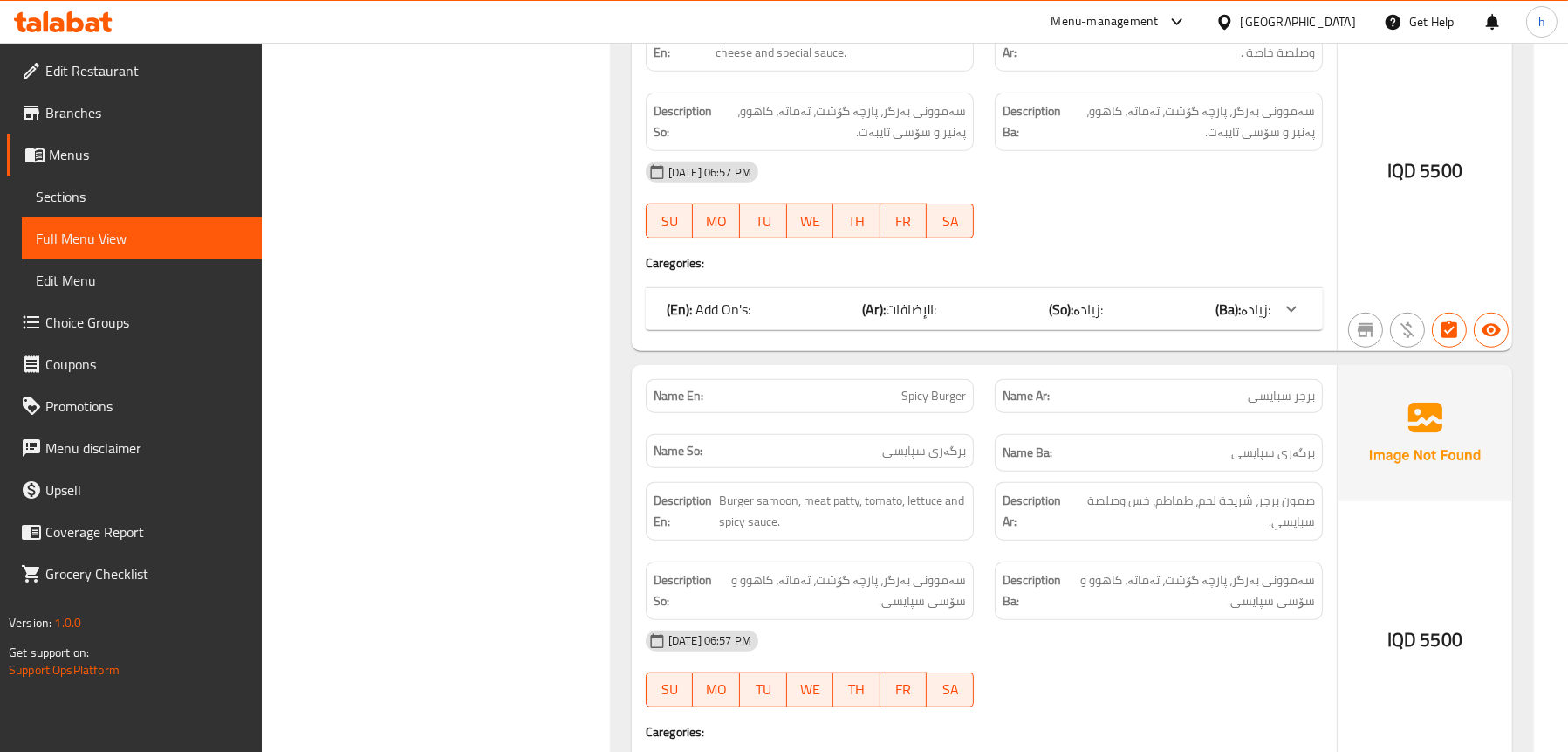
click at [901, 314] on span "الإضافات:" at bounding box center [912, 309] width 51 height 26
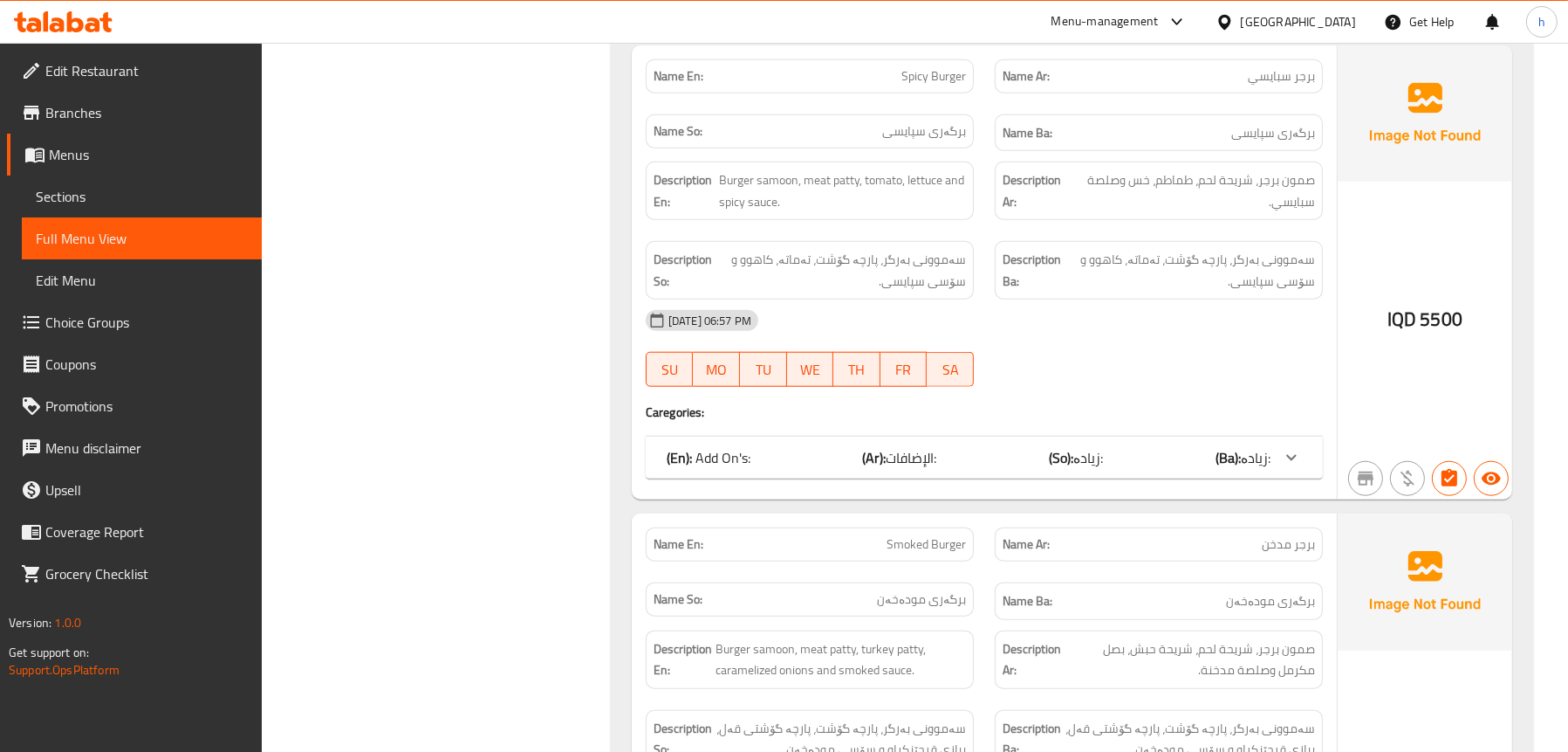
scroll to position [2445, 0]
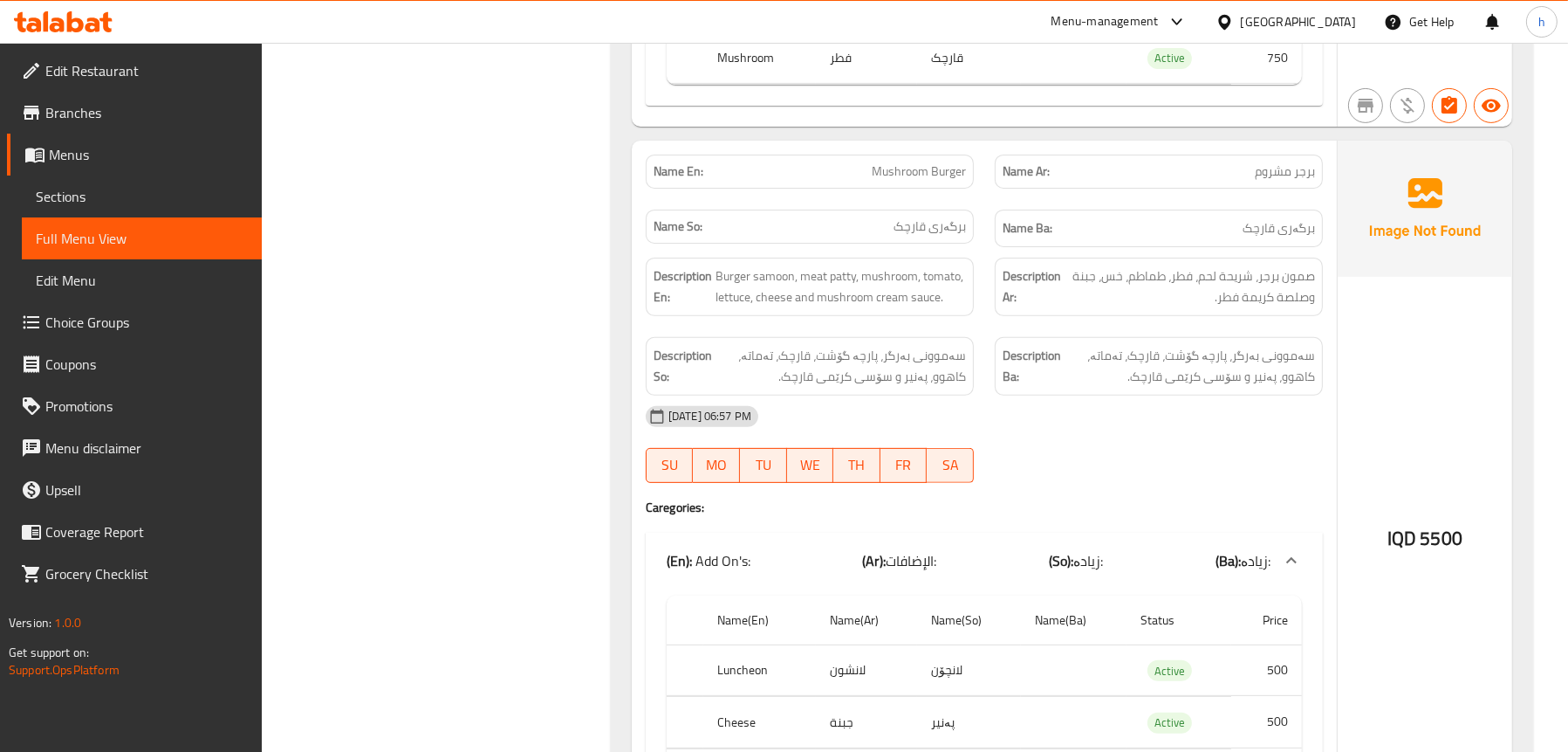
click at [90, 192] on span "Sections" at bounding box center [142, 196] width 212 height 21
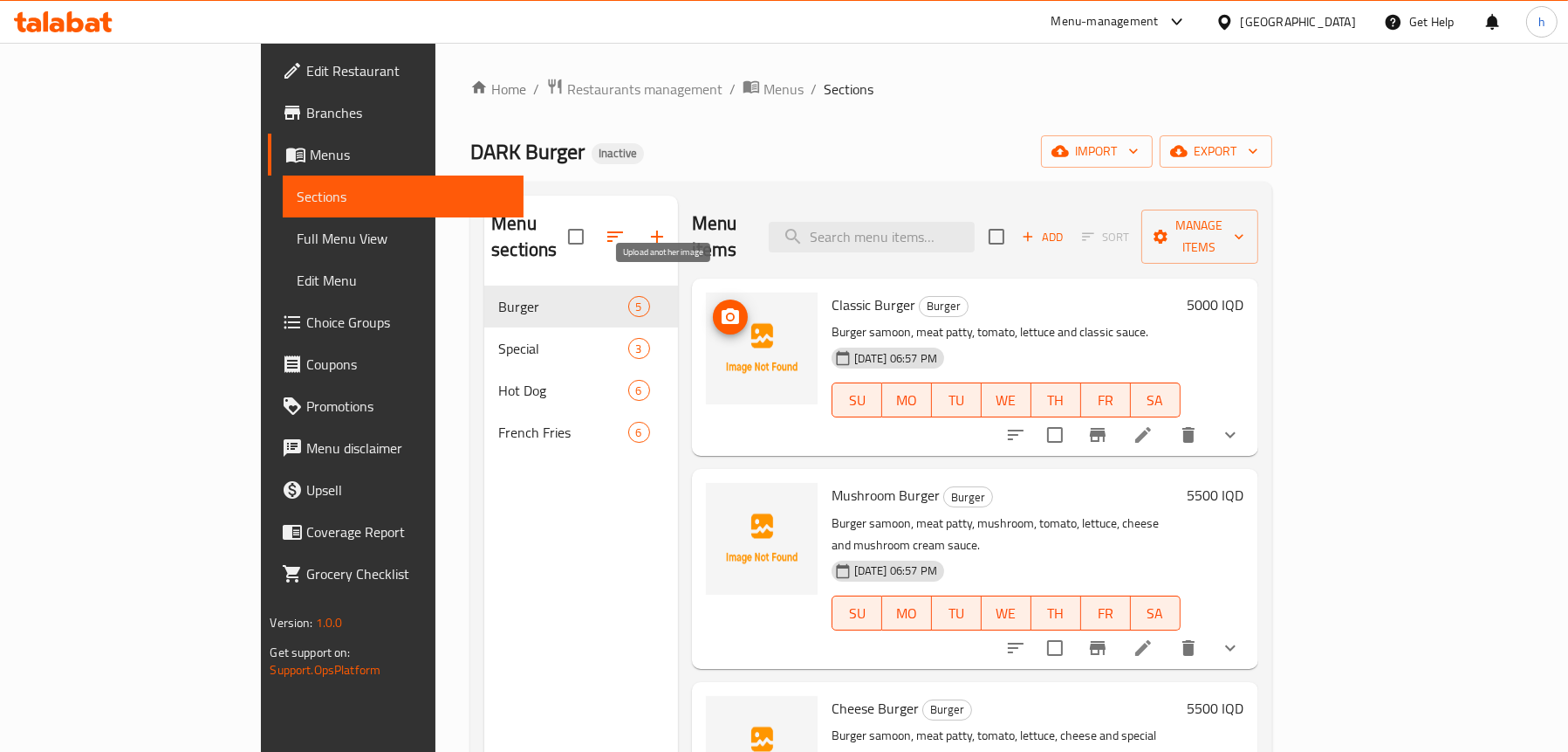
click at [722, 308] on icon "upload picture" at bounding box center [730, 315] width 17 height 15
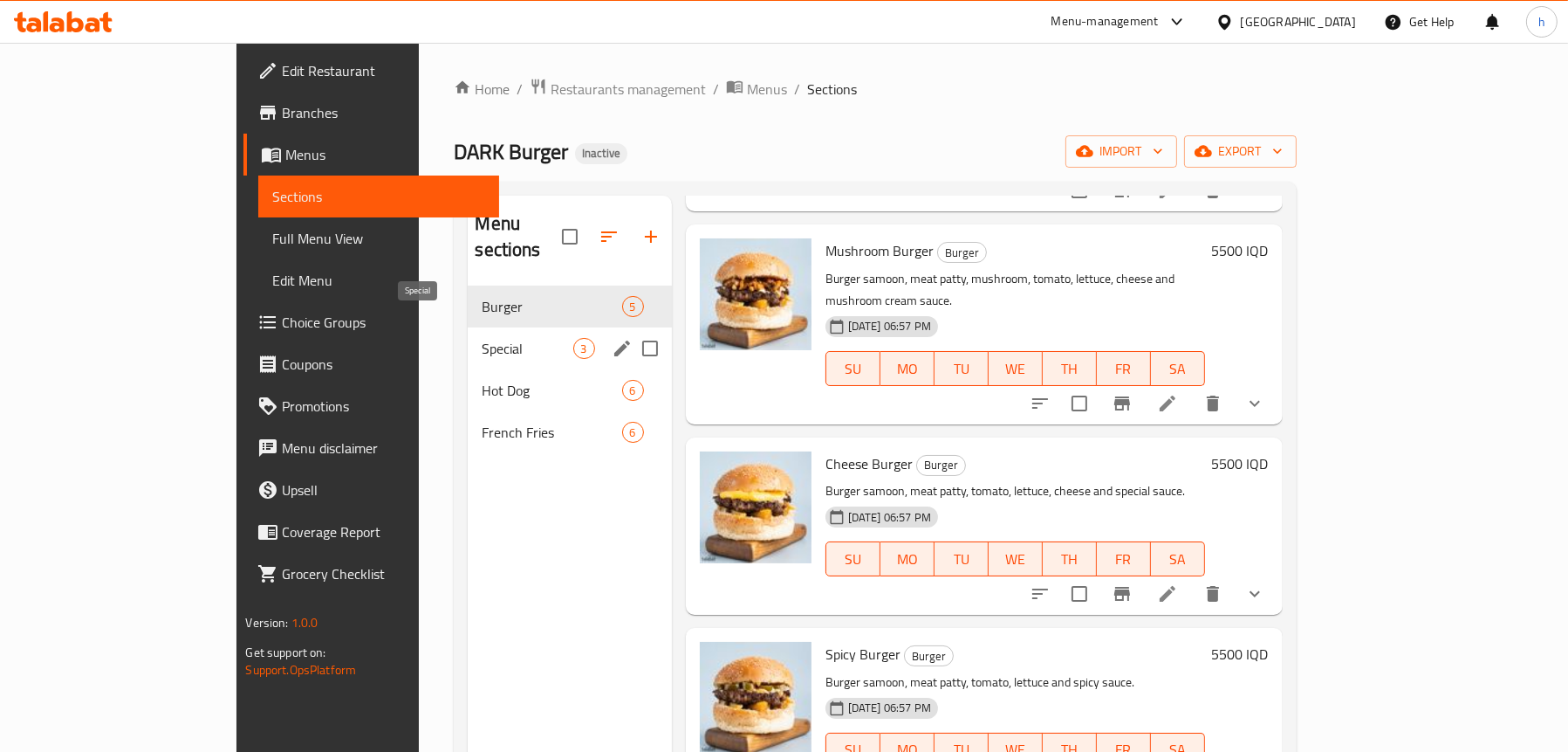
click at [482, 338] on span "Special" at bounding box center [527, 348] width 91 height 21
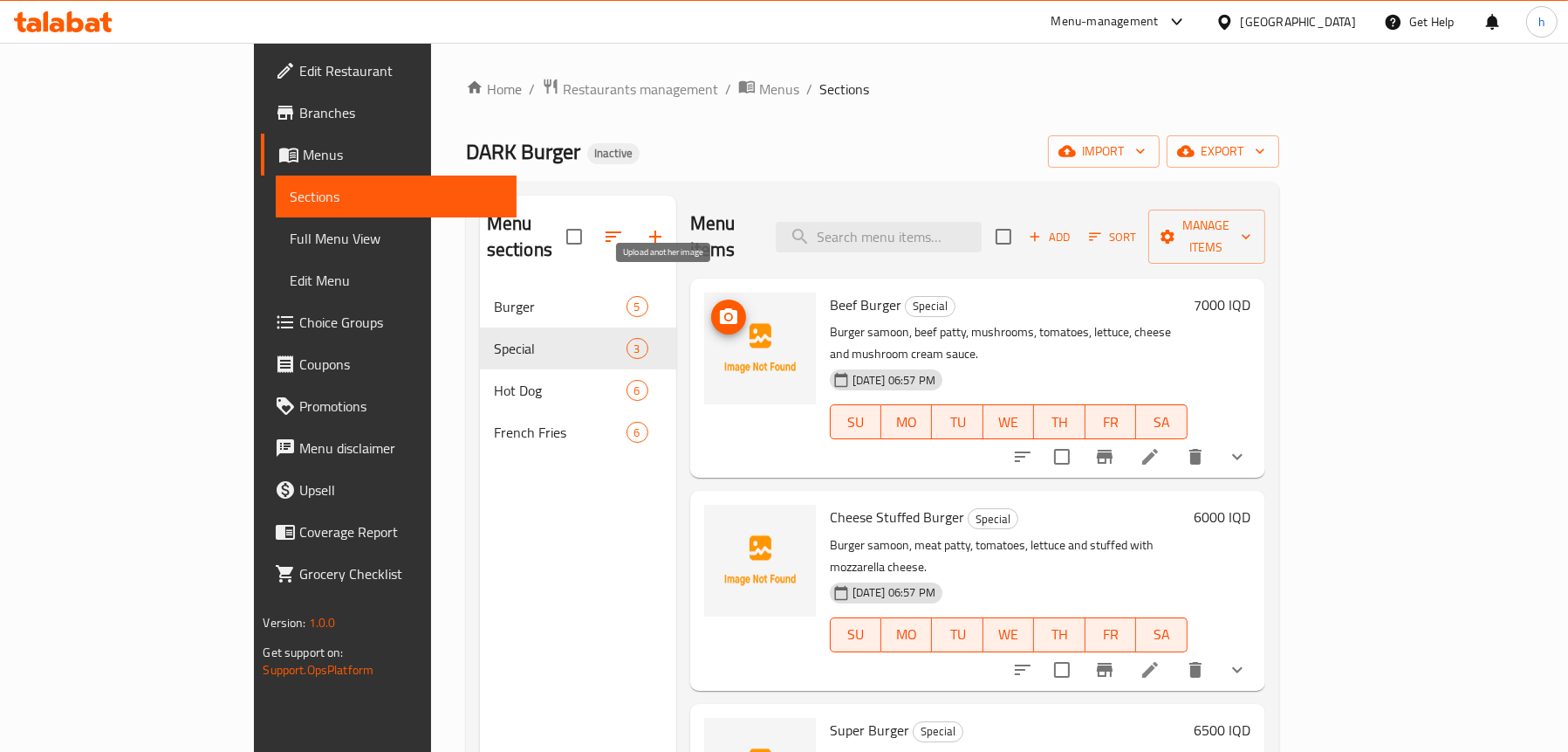
click at [718, 306] on icon "upload picture" at bounding box center [728, 316] width 21 height 21
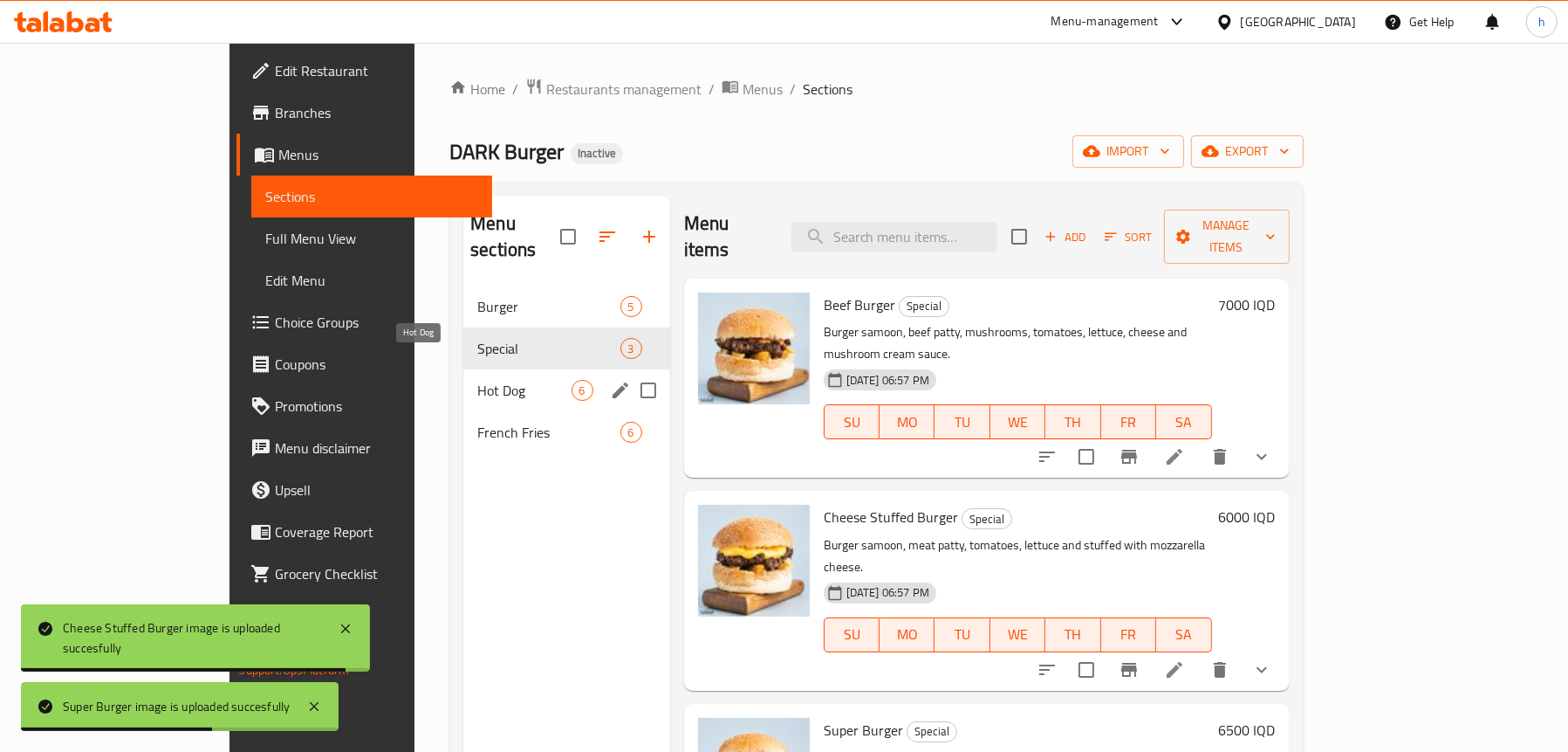
click at [477, 380] on span "Hot Dog" at bounding box center [523, 390] width 93 height 21
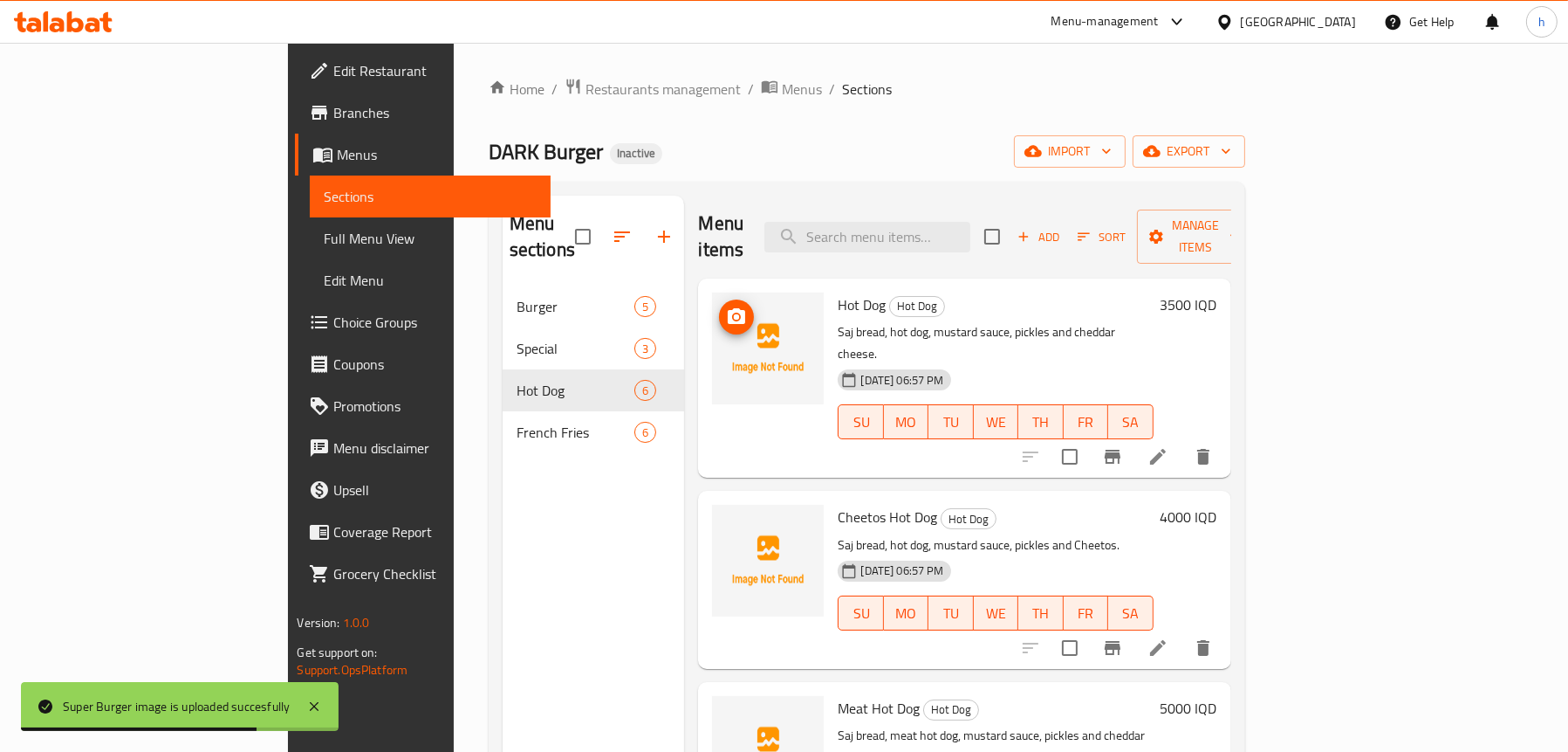
click at [712, 293] on img at bounding box center [768, 348] width 112 height 112
click at [726, 306] on icon "upload picture" at bounding box center [736, 316] width 21 height 21
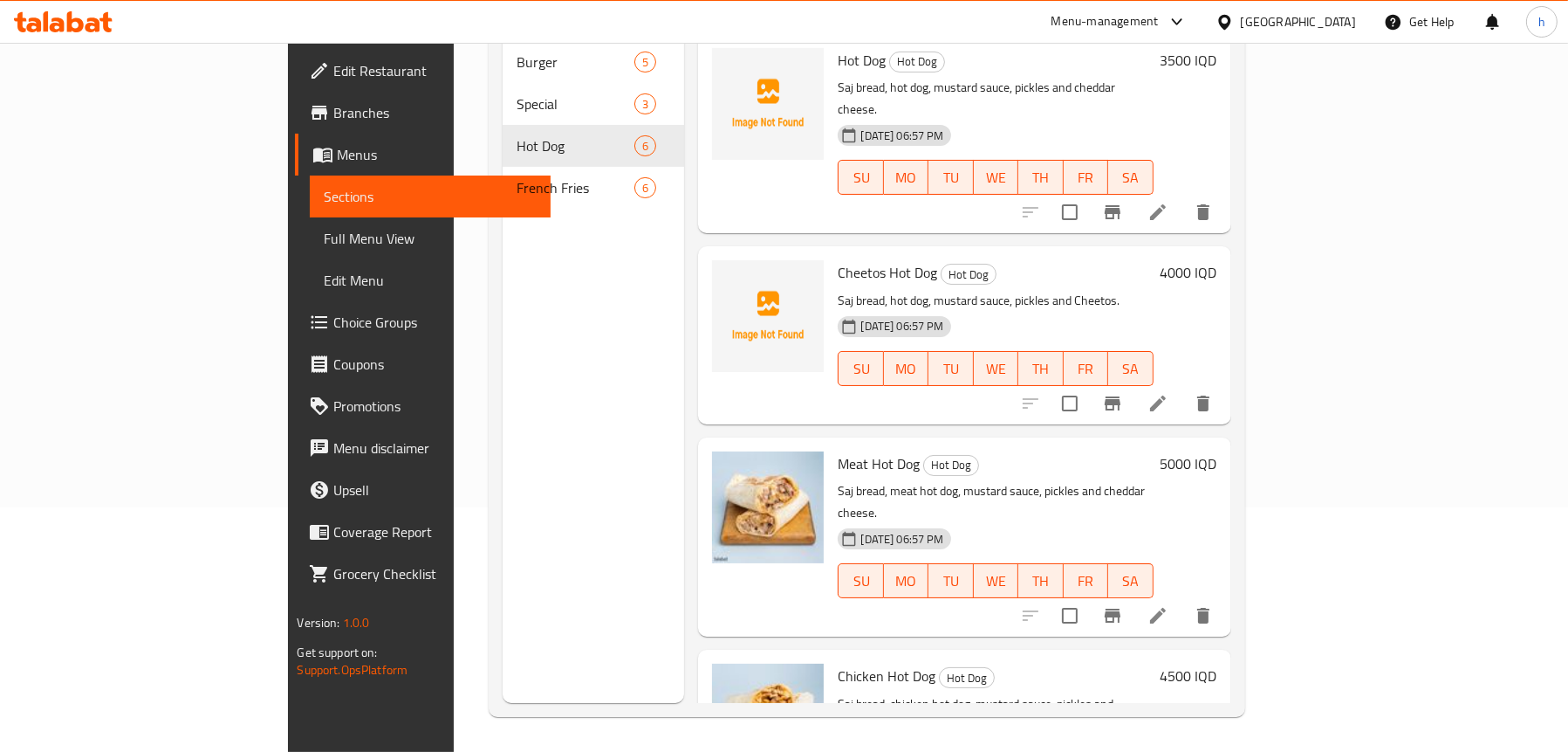
click at [503, 362] on div "Menu sections Burger 5 Special 3 Hot Dog 6 French Fries 6" at bounding box center [594, 327] width 182 height 752
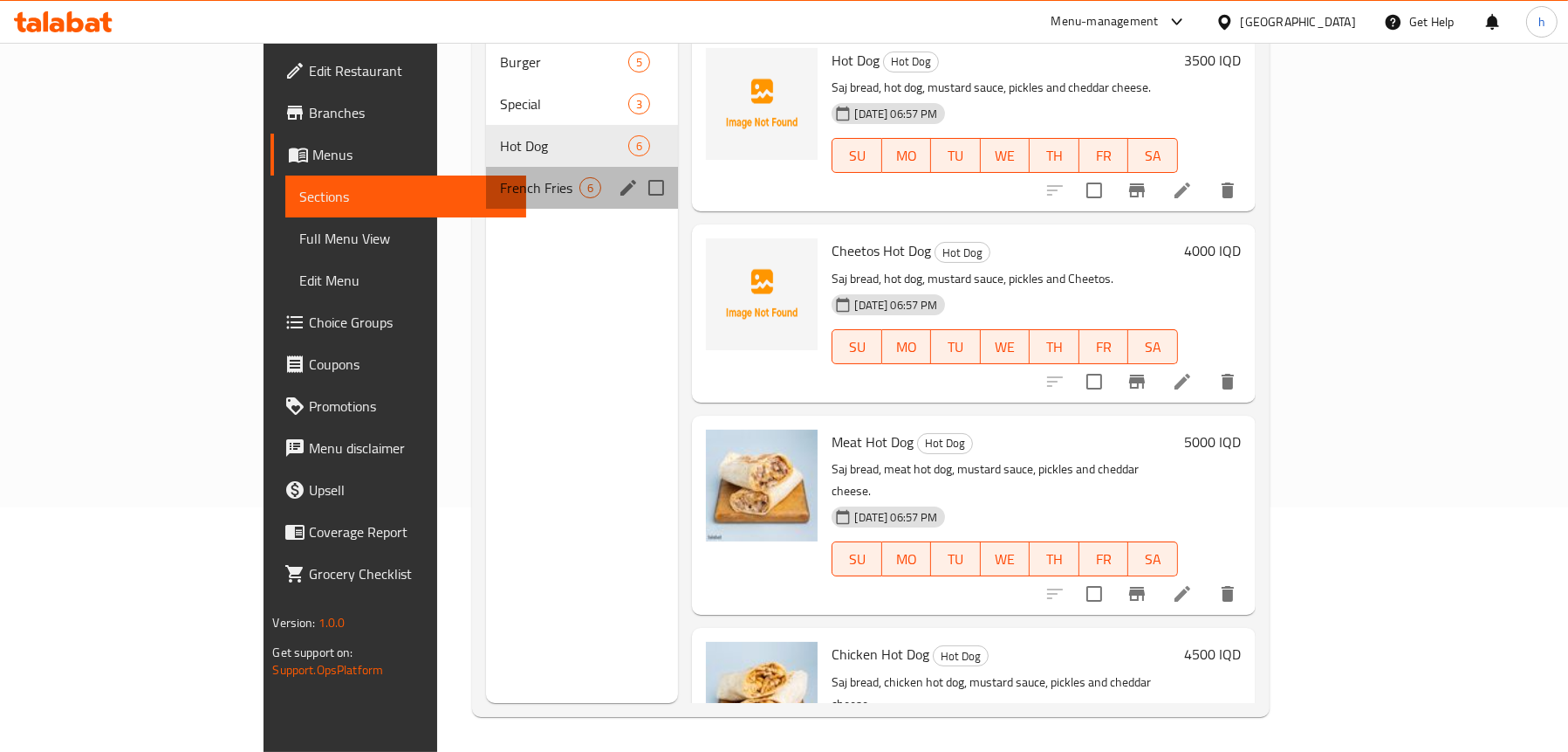
click at [500, 177] on span "French Fries" at bounding box center [540, 187] width 79 height 21
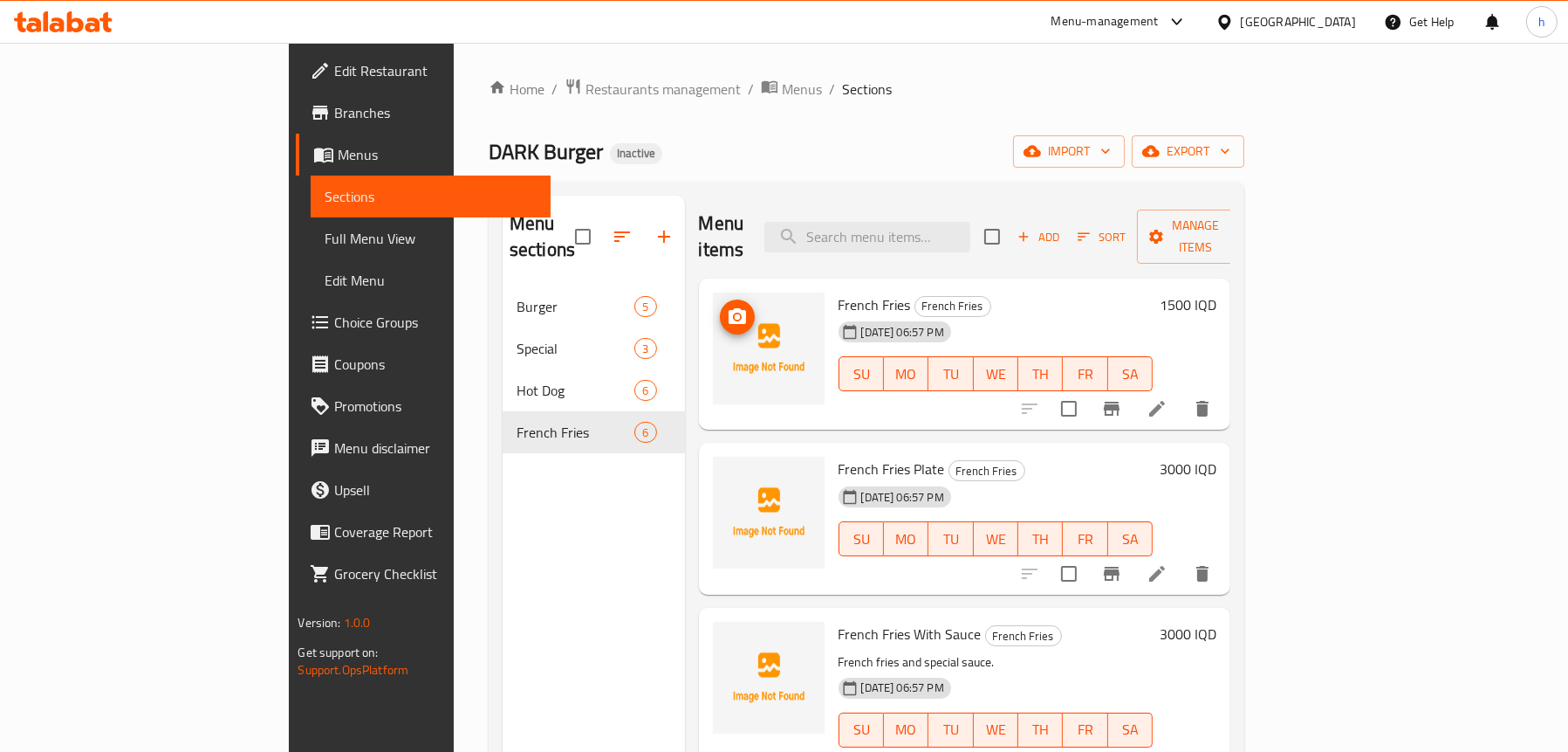
click at [727, 306] on icon "upload picture" at bounding box center [737, 316] width 21 height 21
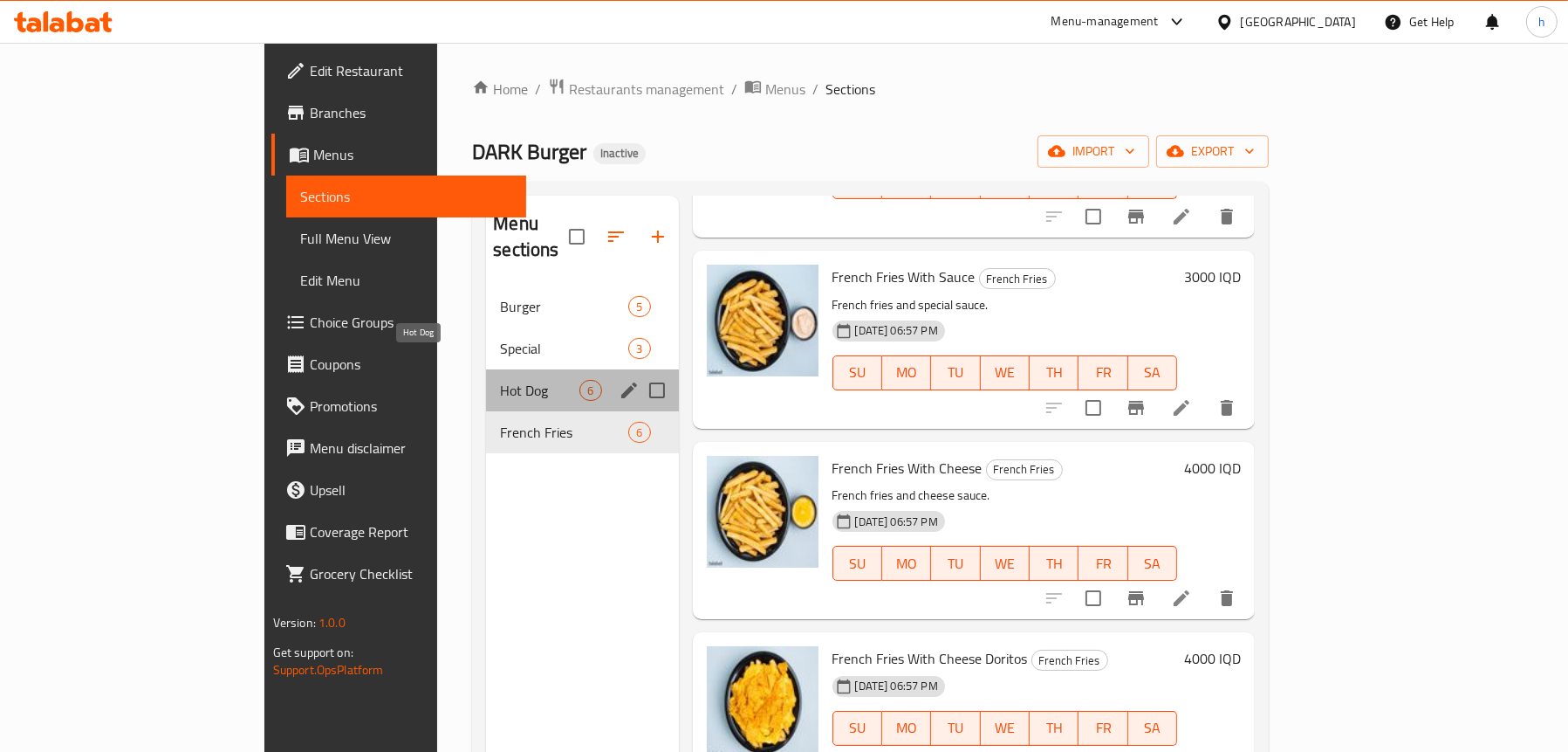
click at [500, 380] on span "Hot Dog" at bounding box center [540, 390] width 79 height 21
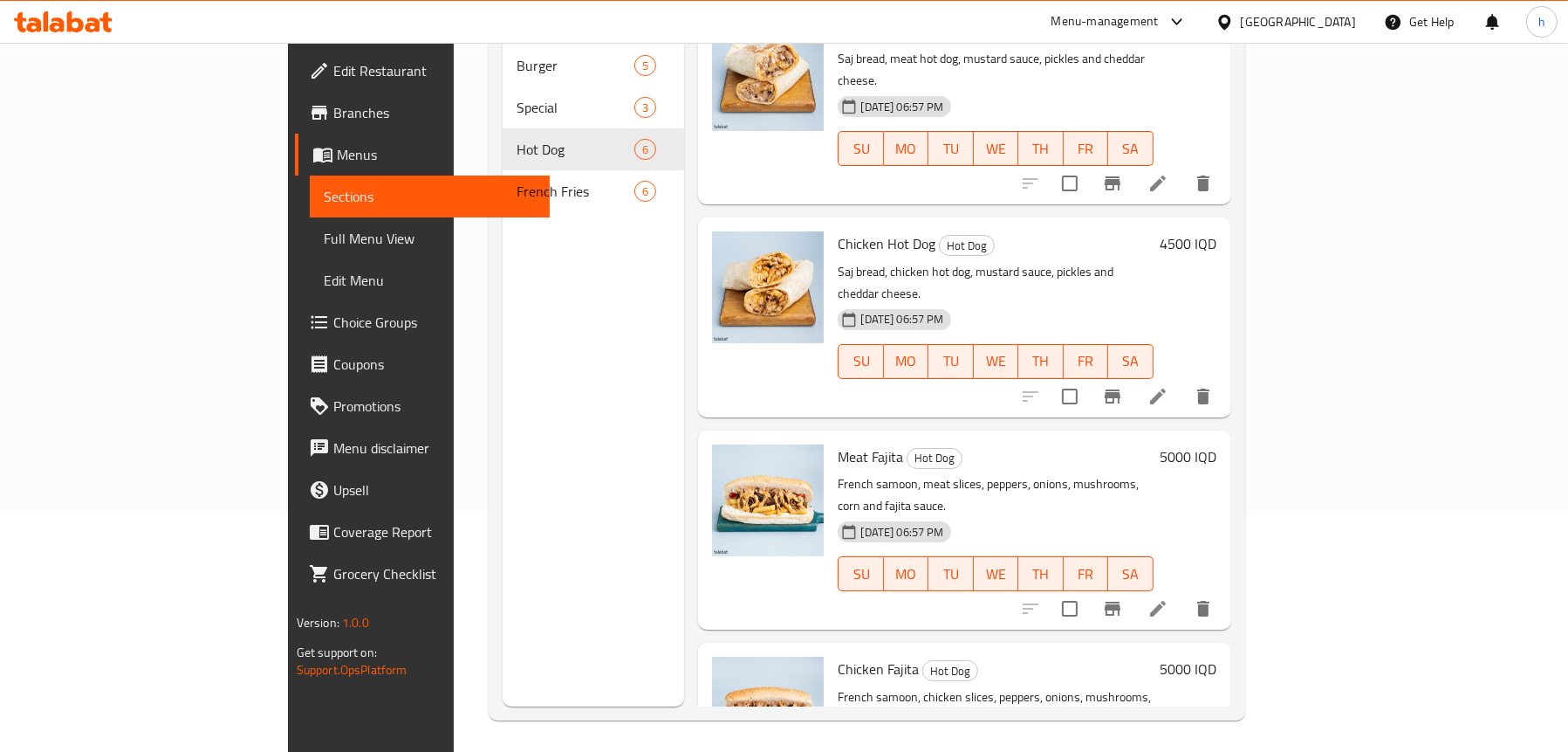
scroll to position [246, 0]
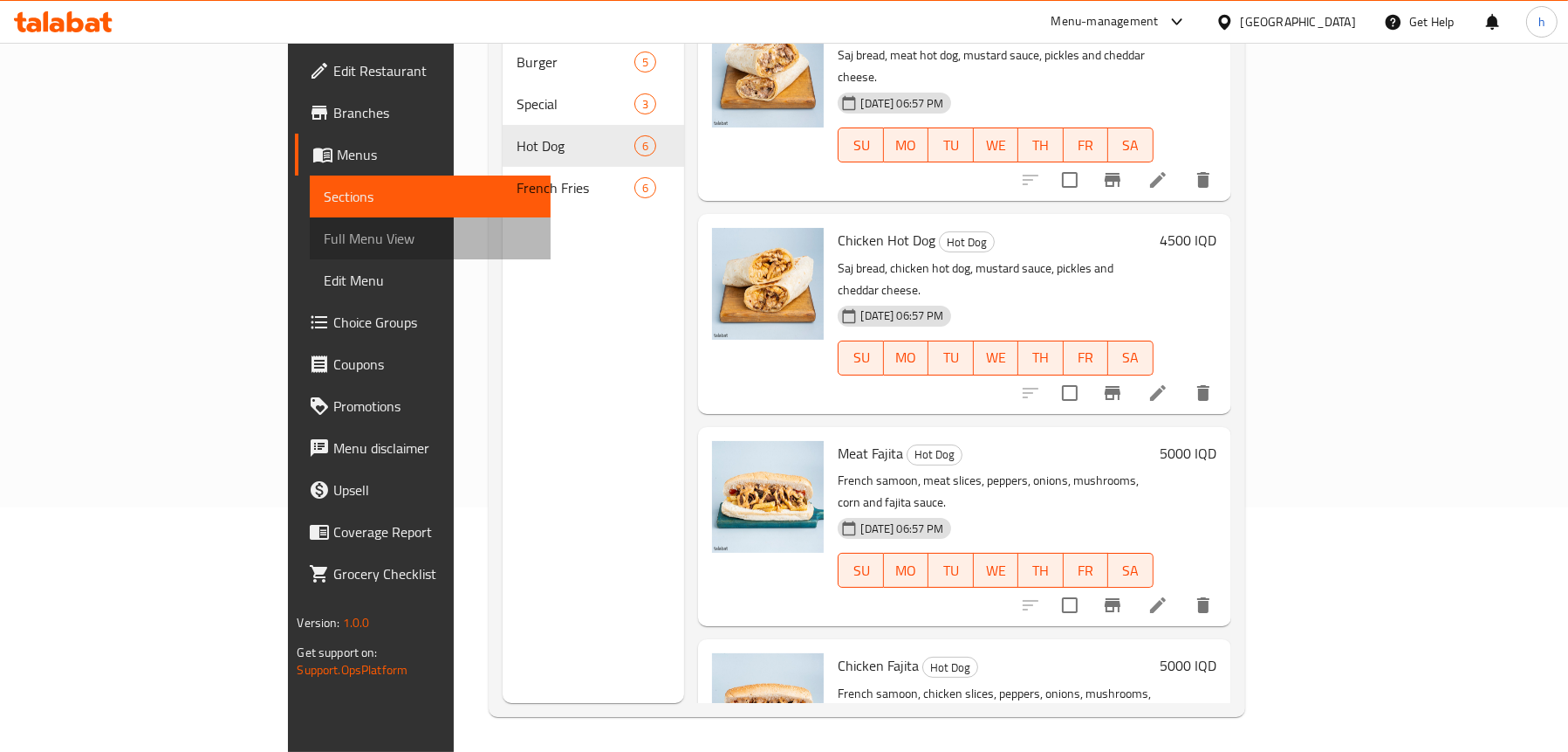
click at [324, 234] on span "Full Menu View" at bounding box center [429, 237] width 212 height 21
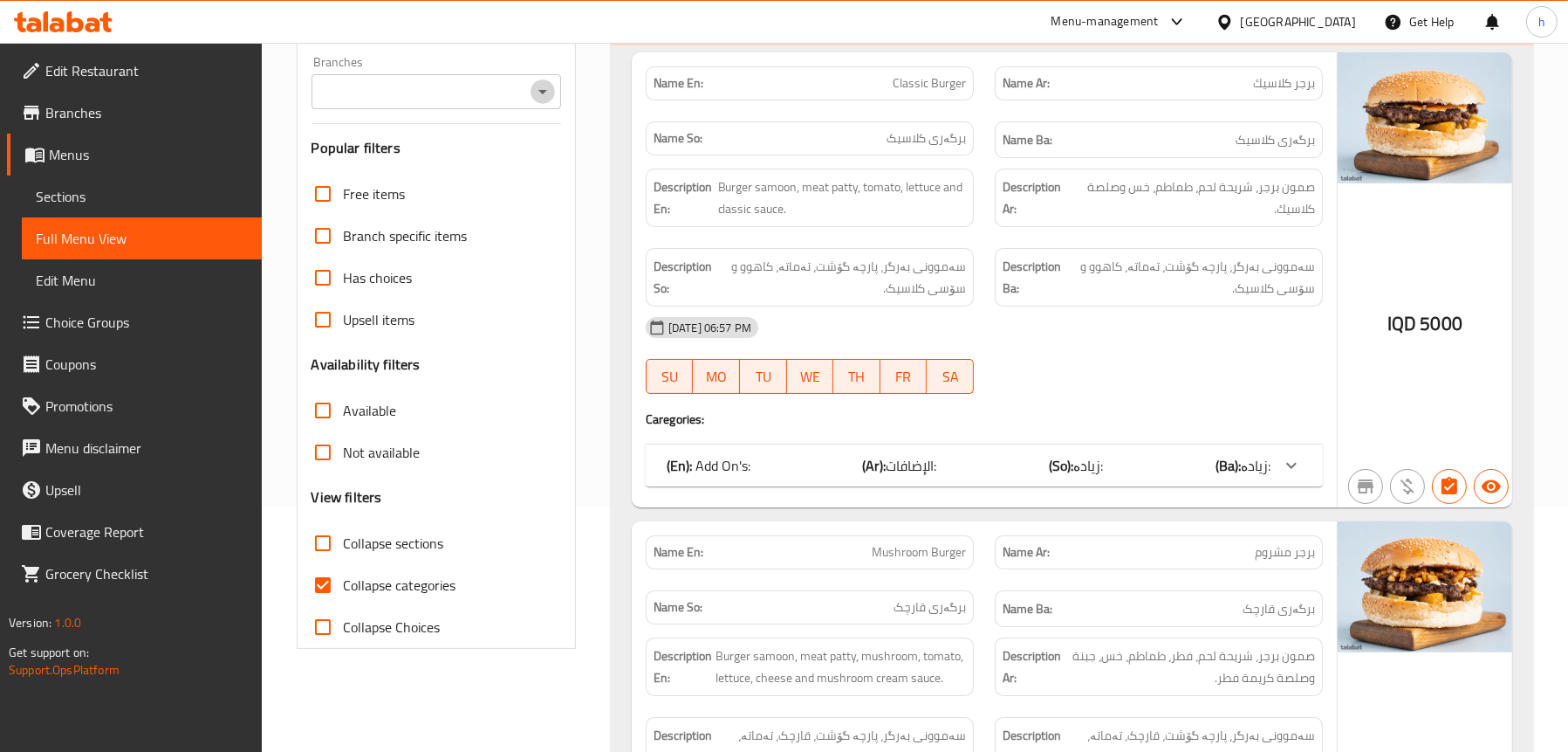
click at [542, 101] on icon "Open" at bounding box center [542, 91] width 21 height 21
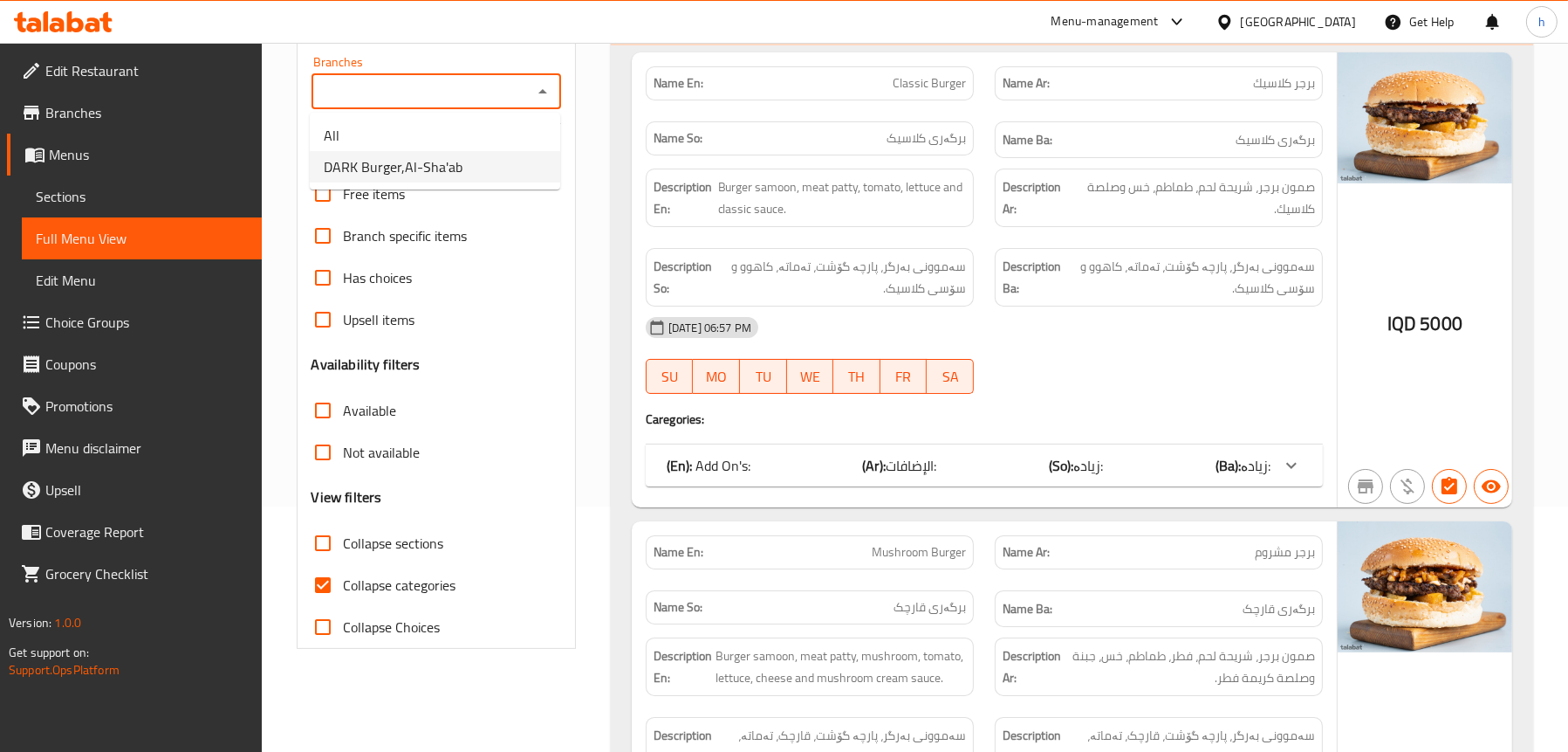
click at [499, 162] on li "DARK Burger,Al-Sha'ab" at bounding box center [435, 166] width 251 height 32
type input "DARK Burger,Al-Sha'ab"
click at [382, 581] on span "Collapse categories" at bounding box center [400, 584] width 113 height 21
click at [344, 581] on input "Collapse categories" at bounding box center [323, 585] width 42 height 42
checkbox input "false"
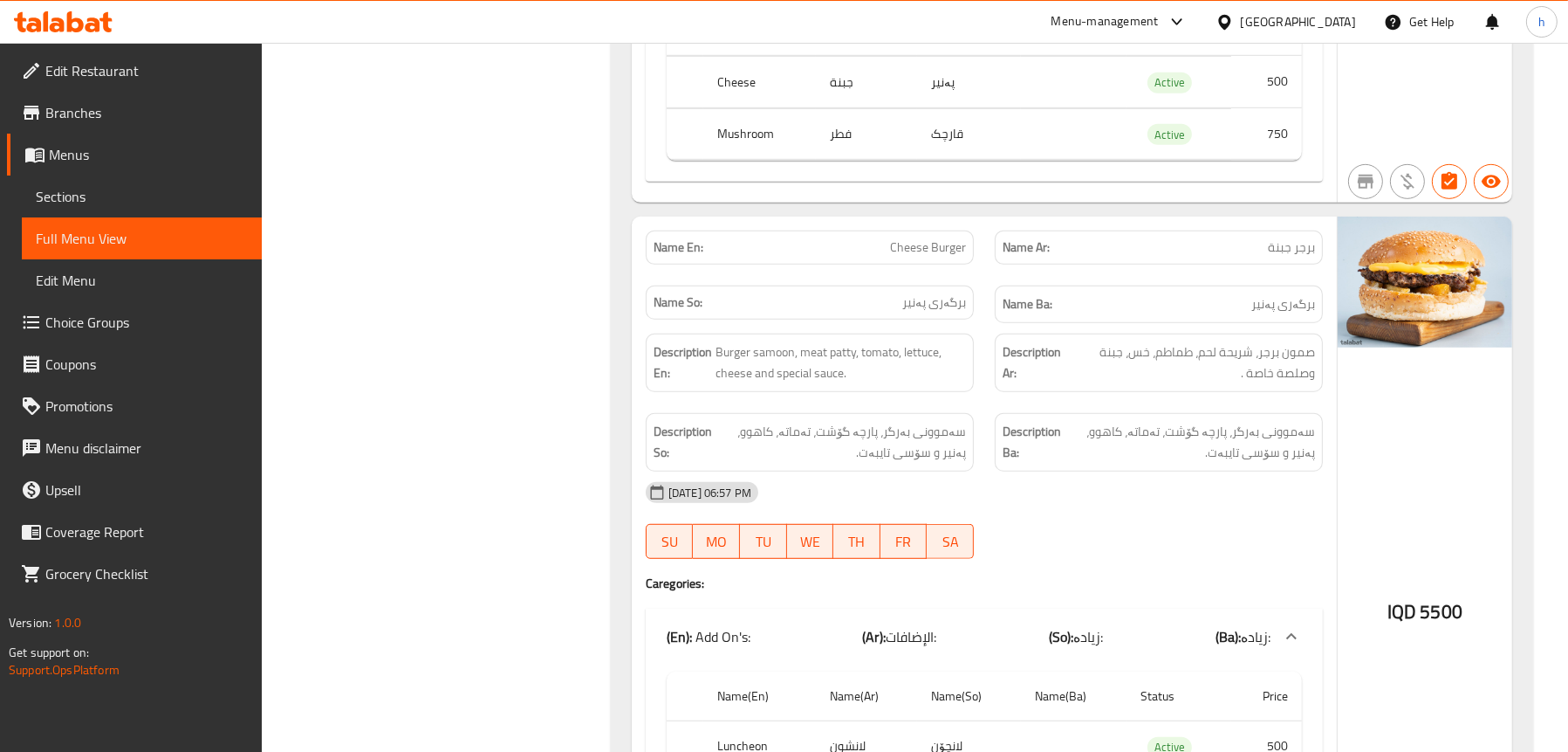
scroll to position [1536, 0]
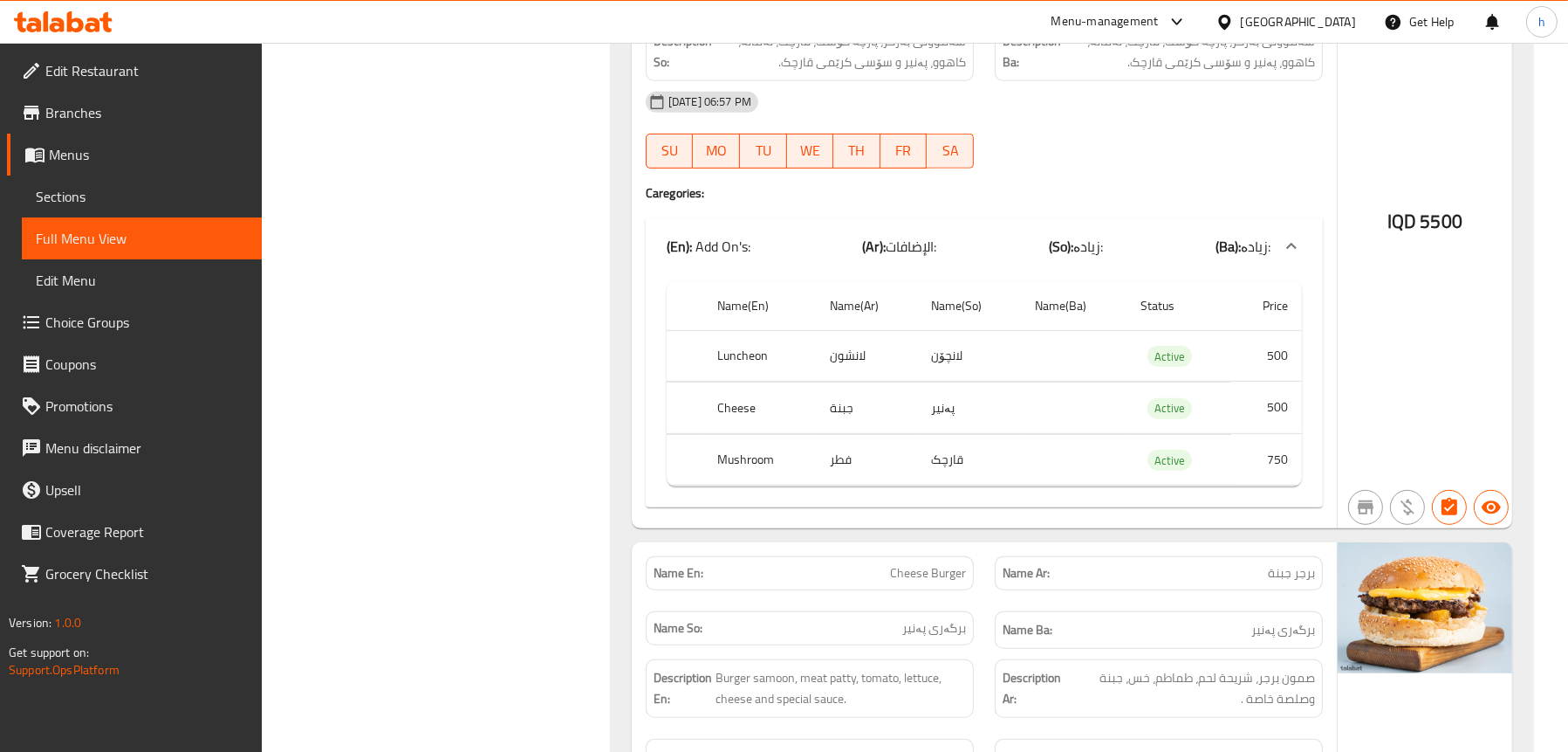
click at [66, 186] on span "Sections" at bounding box center [142, 196] width 212 height 21
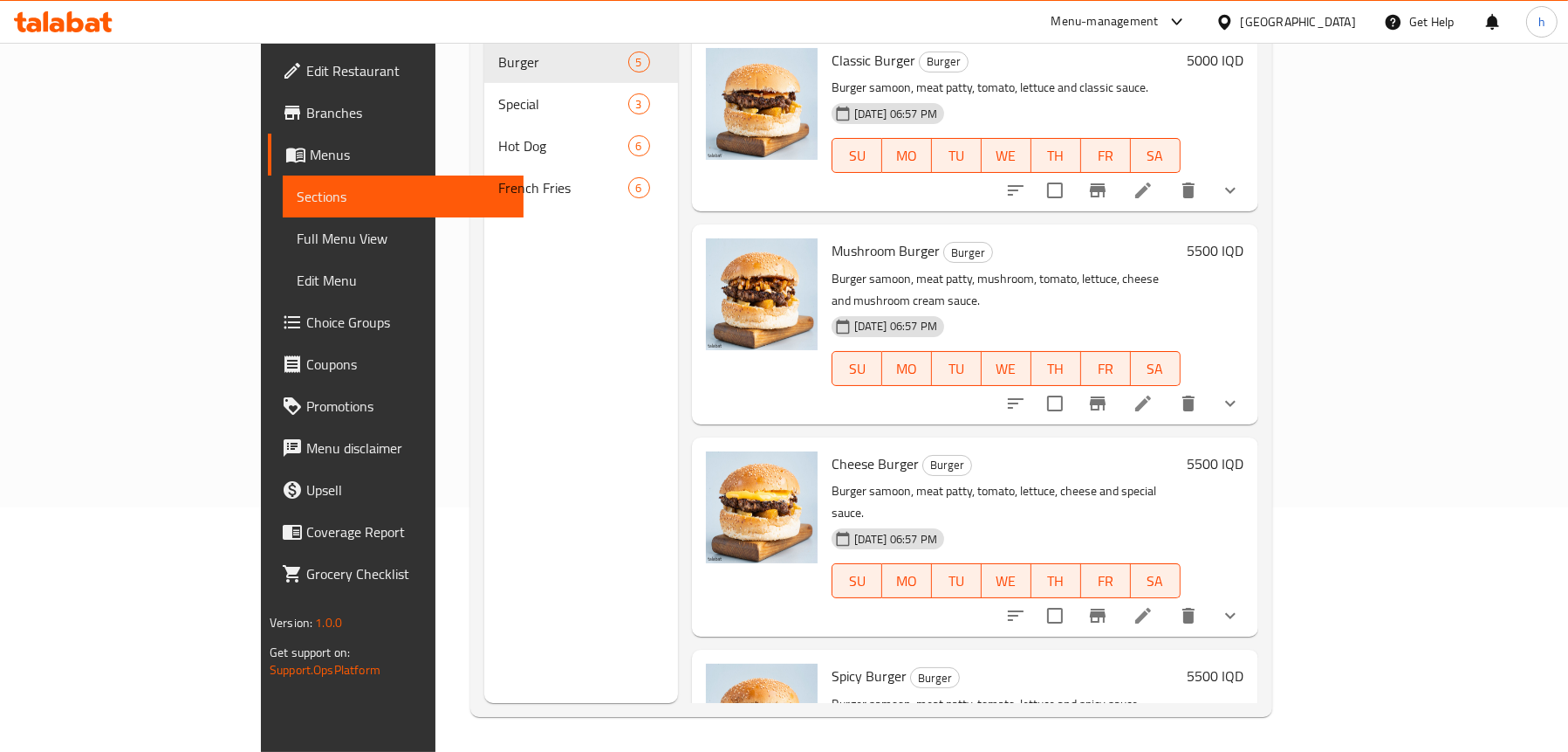
scroll to position [246, 0]
click at [309, 149] on span "Menus" at bounding box center [409, 154] width 199 height 21
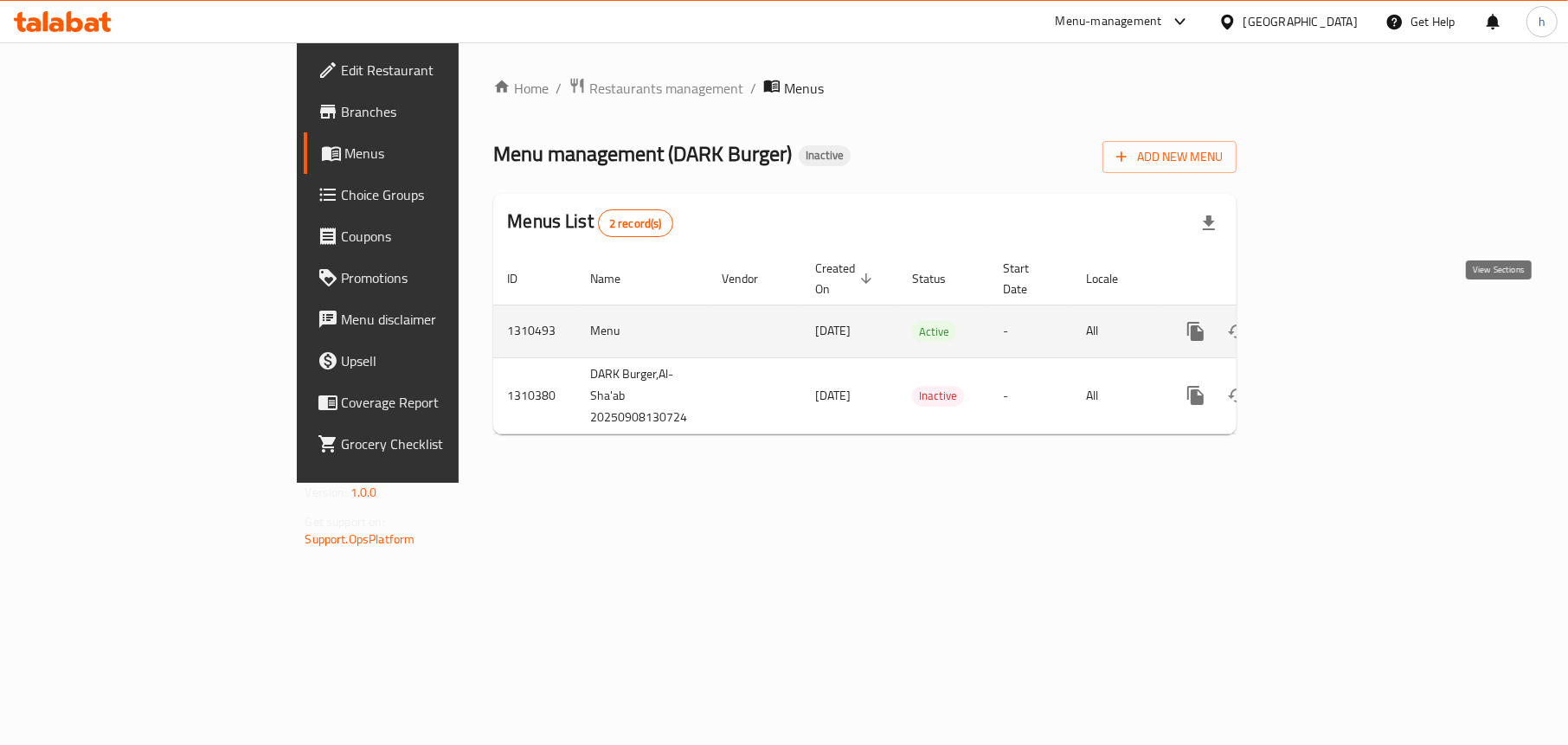
click at [1331, 321] on icon "enhanced table" at bounding box center [1319, 331] width 21 height 21
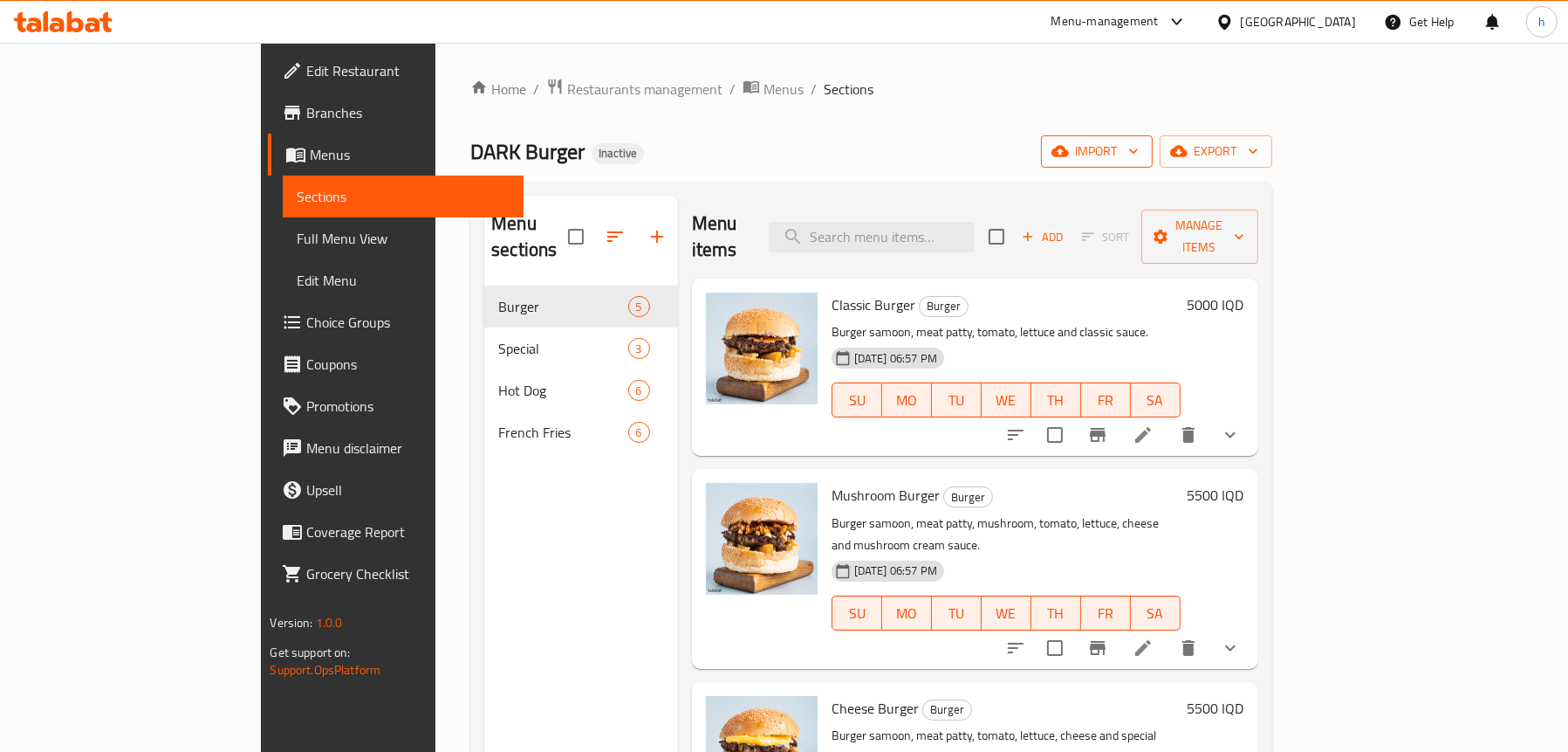
click at [1153, 138] on button "import" at bounding box center [1097, 152] width 112 height 32
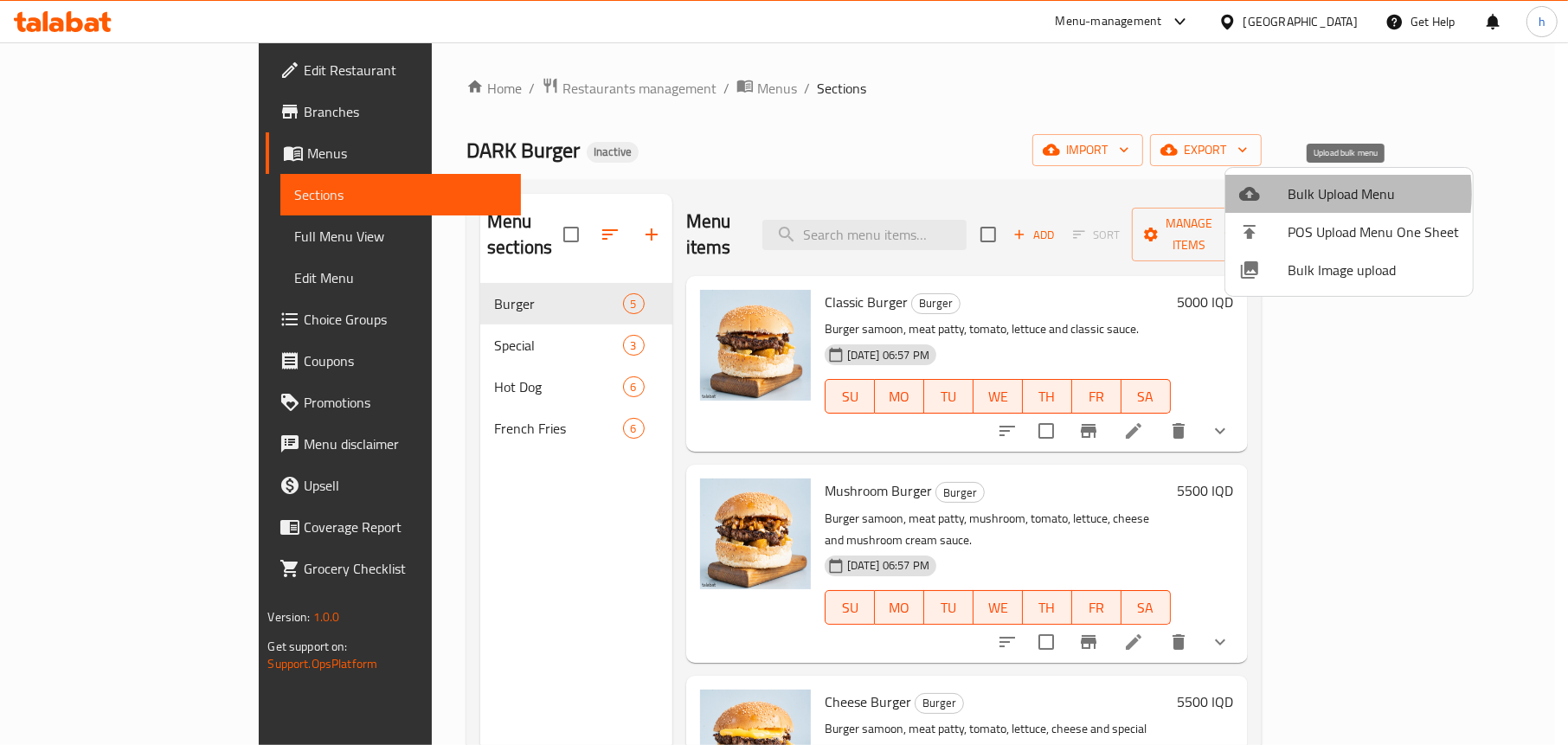
click at [1303, 194] on span "Bulk Upload Menu" at bounding box center [1373, 193] width 172 height 21
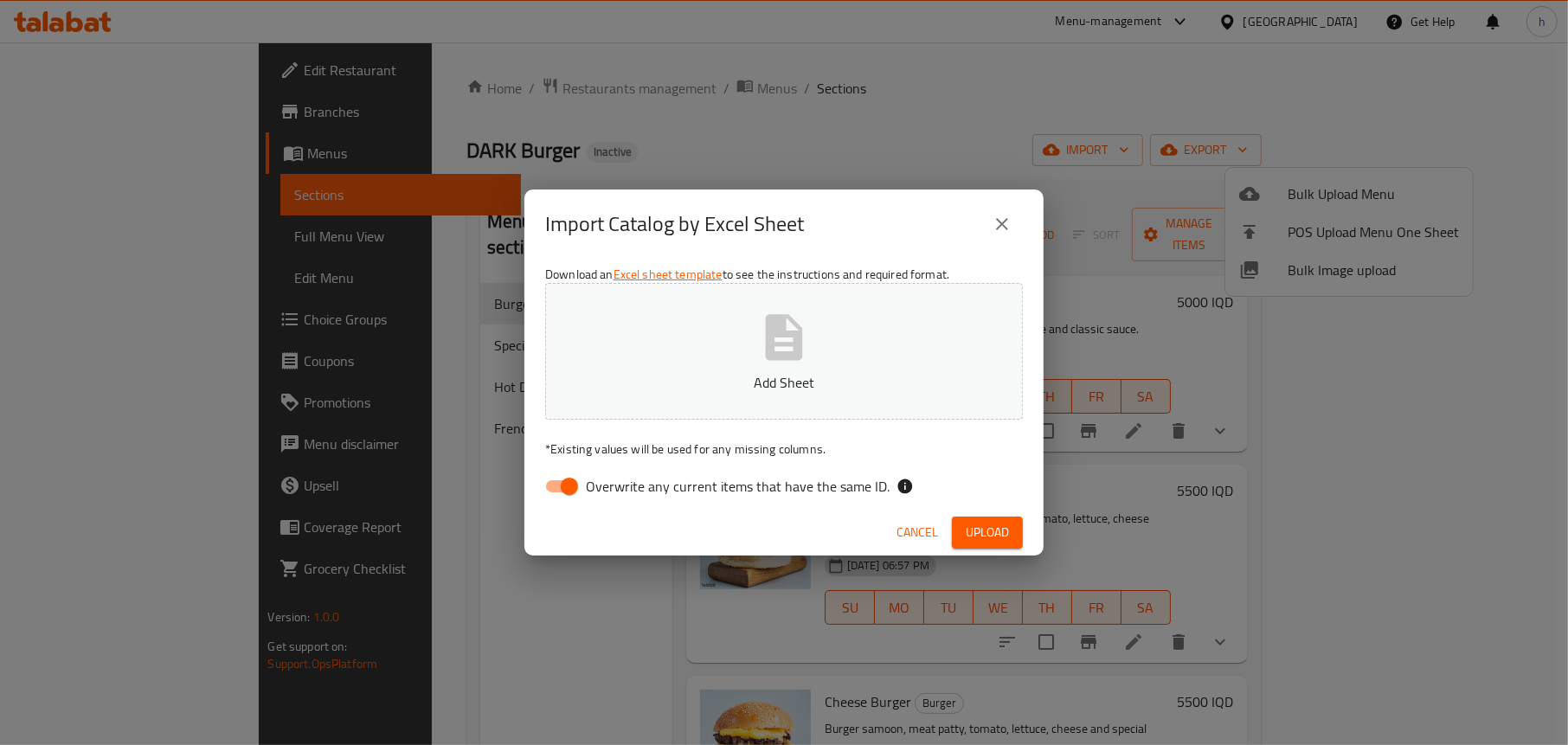
click at [547, 484] on input "Overwrite any current items that have the same ID." at bounding box center [569, 486] width 98 height 33
checkbox input "false"
click at [805, 340] on icon "button" at bounding box center [784, 337] width 55 height 55
click at [970, 518] on button "Upload" at bounding box center [987, 532] width 71 height 32
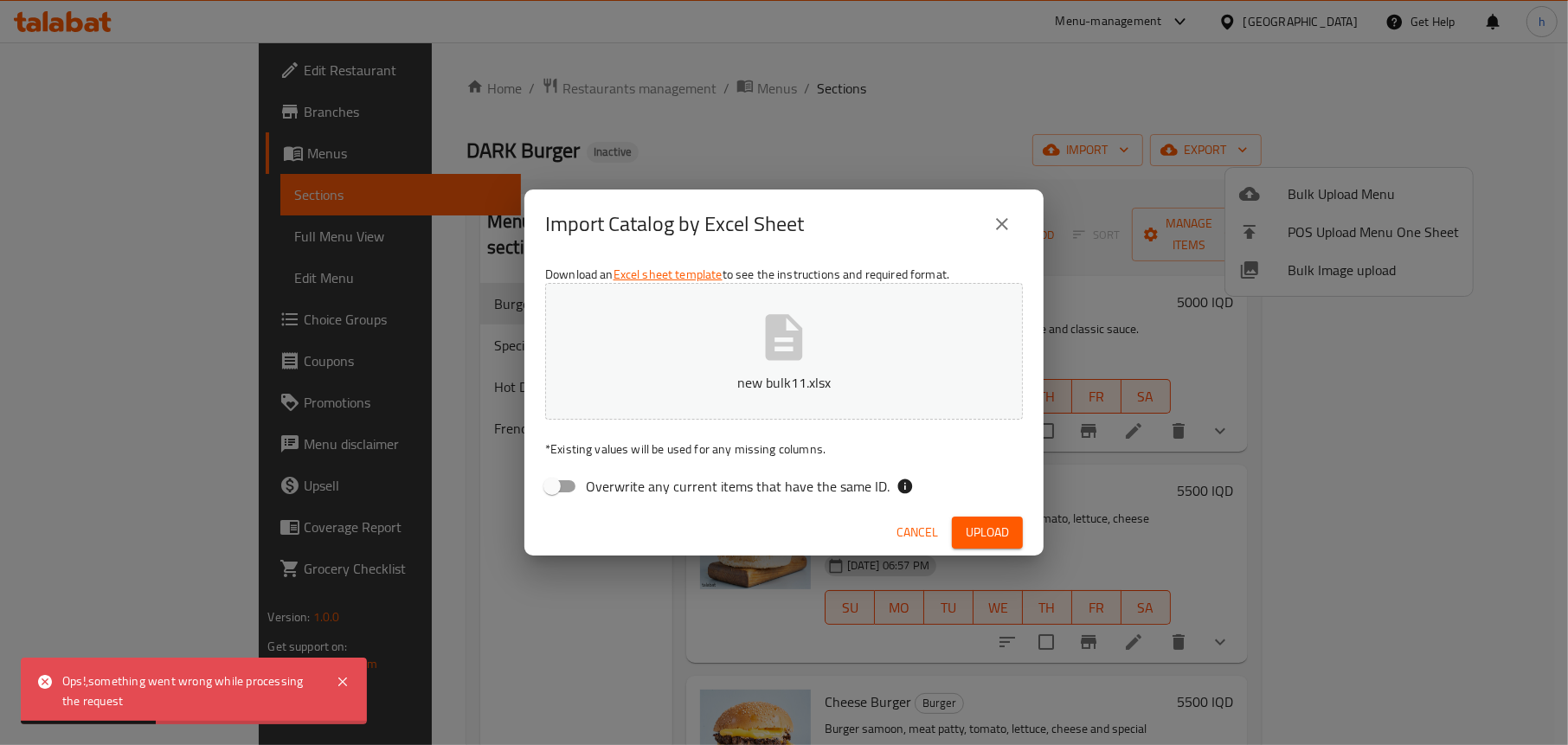
click at [982, 522] on span "Upload" at bounding box center [987, 532] width 43 height 21
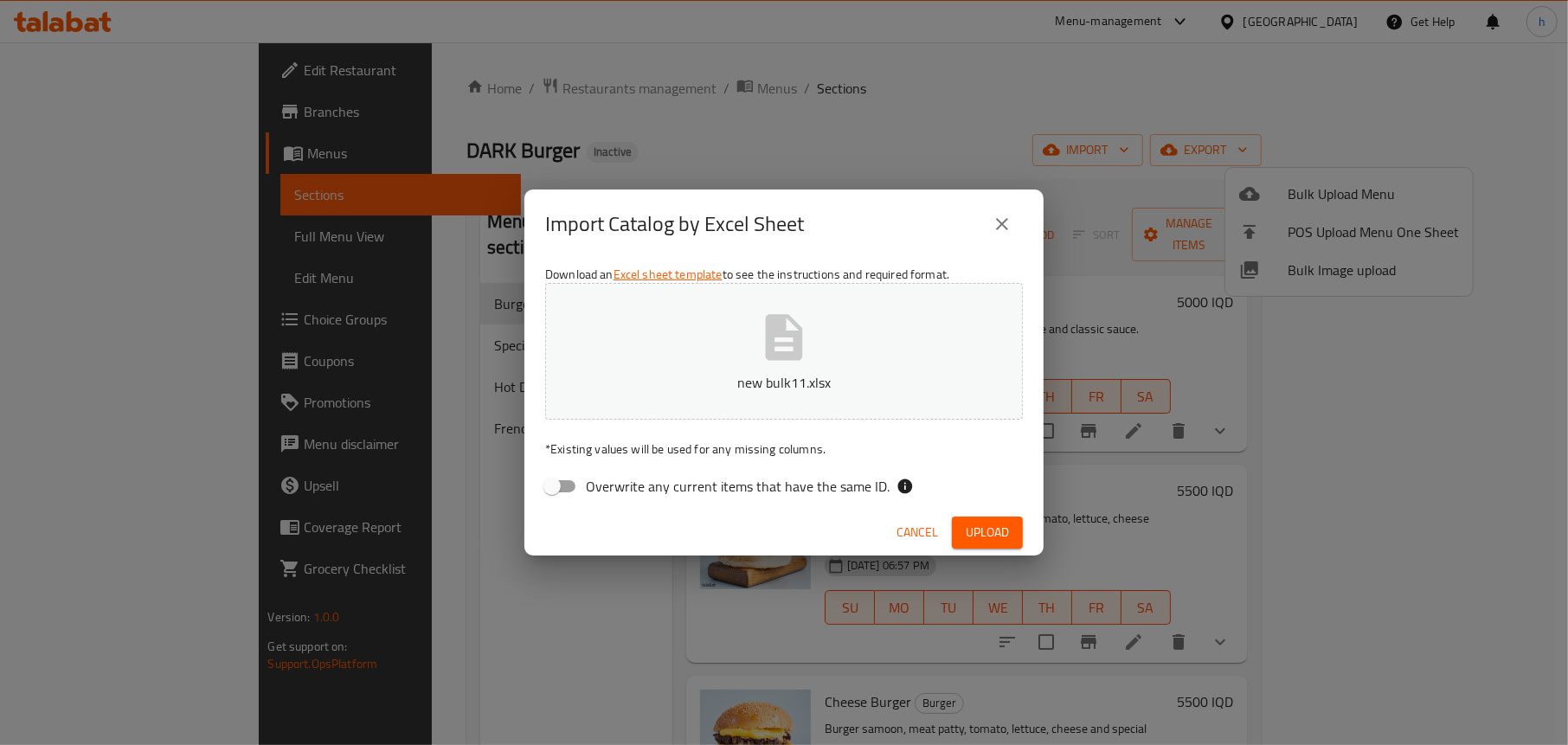
click at [1002, 217] on icon "close" at bounding box center [1001, 224] width 21 height 21
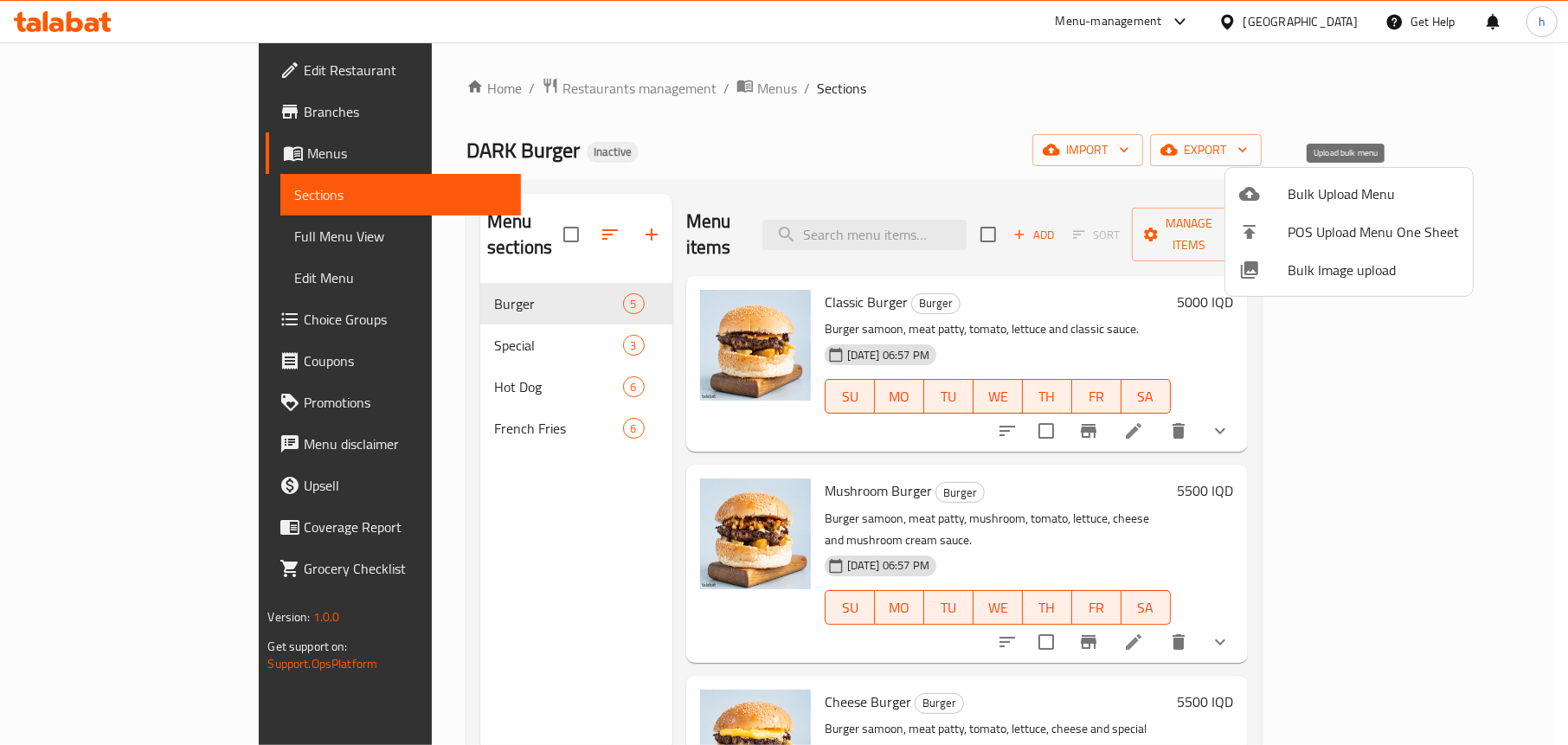
click at [1268, 198] on div at bounding box center [1263, 193] width 48 height 21
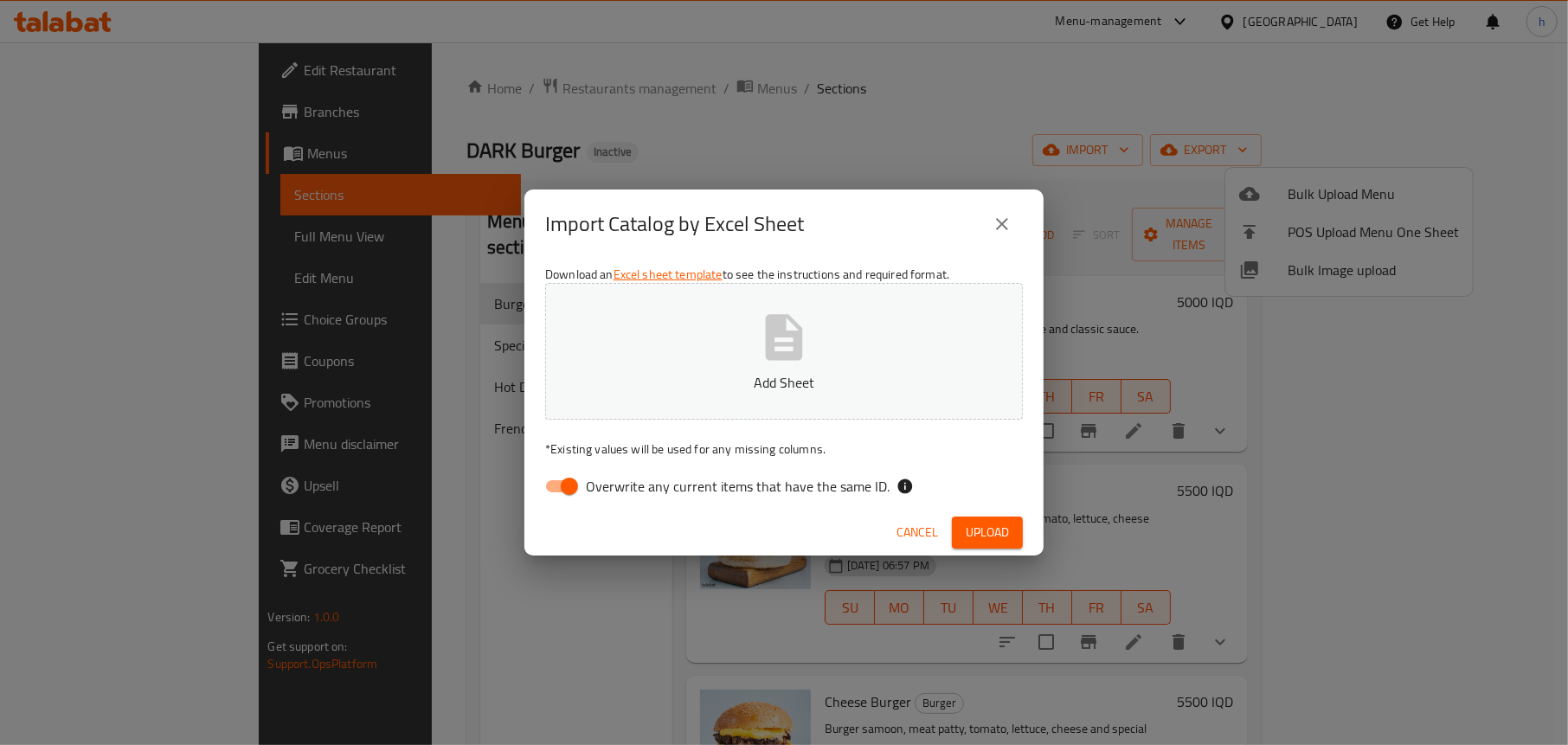
click at [567, 479] on input "Overwrite any current items that have the same ID." at bounding box center [569, 486] width 98 height 33
checkbox input "false"
click at [784, 303] on button "Add Sheet" at bounding box center [784, 351] width 478 height 137
click at [1012, 530] on button "Upload" at bounding box center [987, 532] width 71 height 32
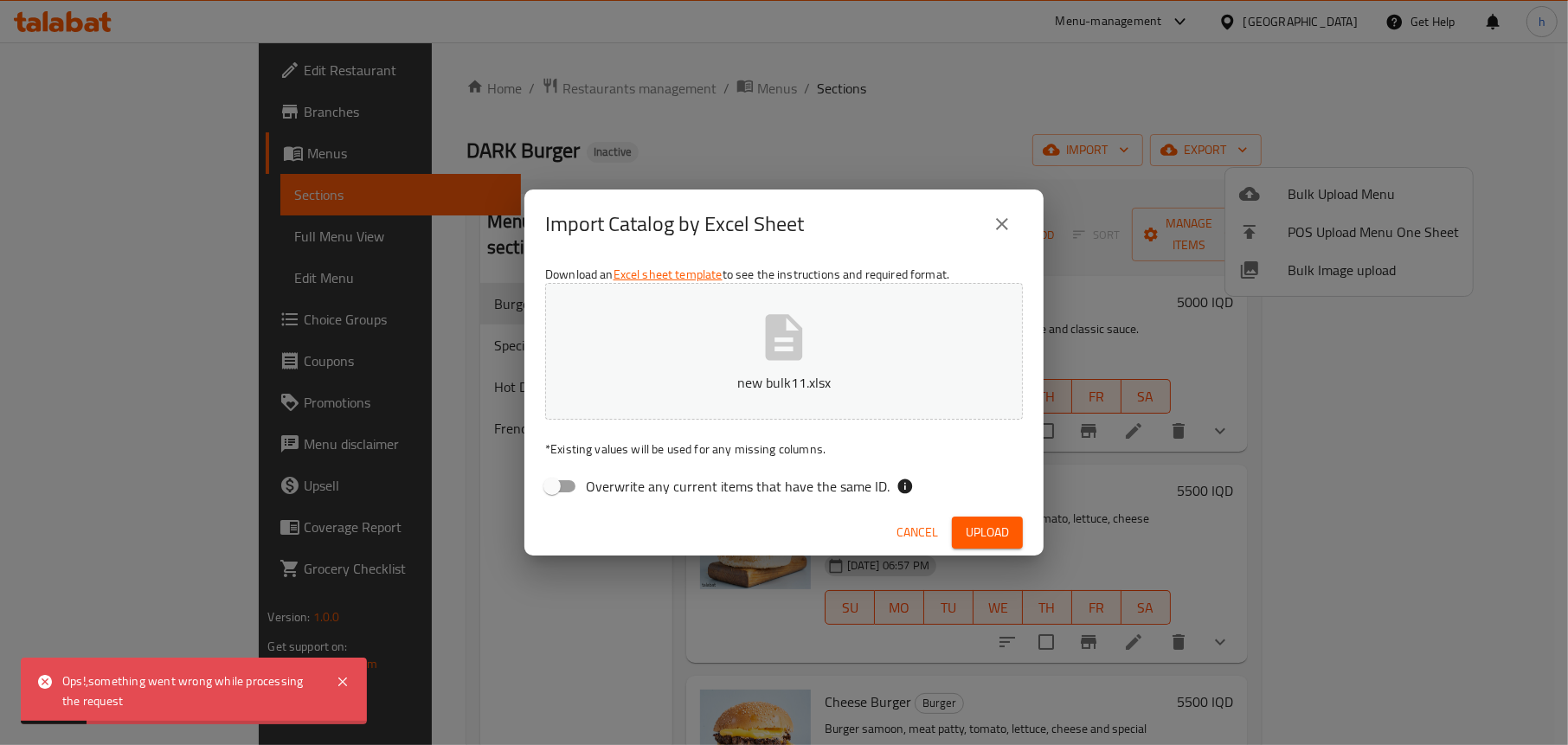
click at [995, 224] on icon "close" at bounding box center [1001, 224] width 21 height 21
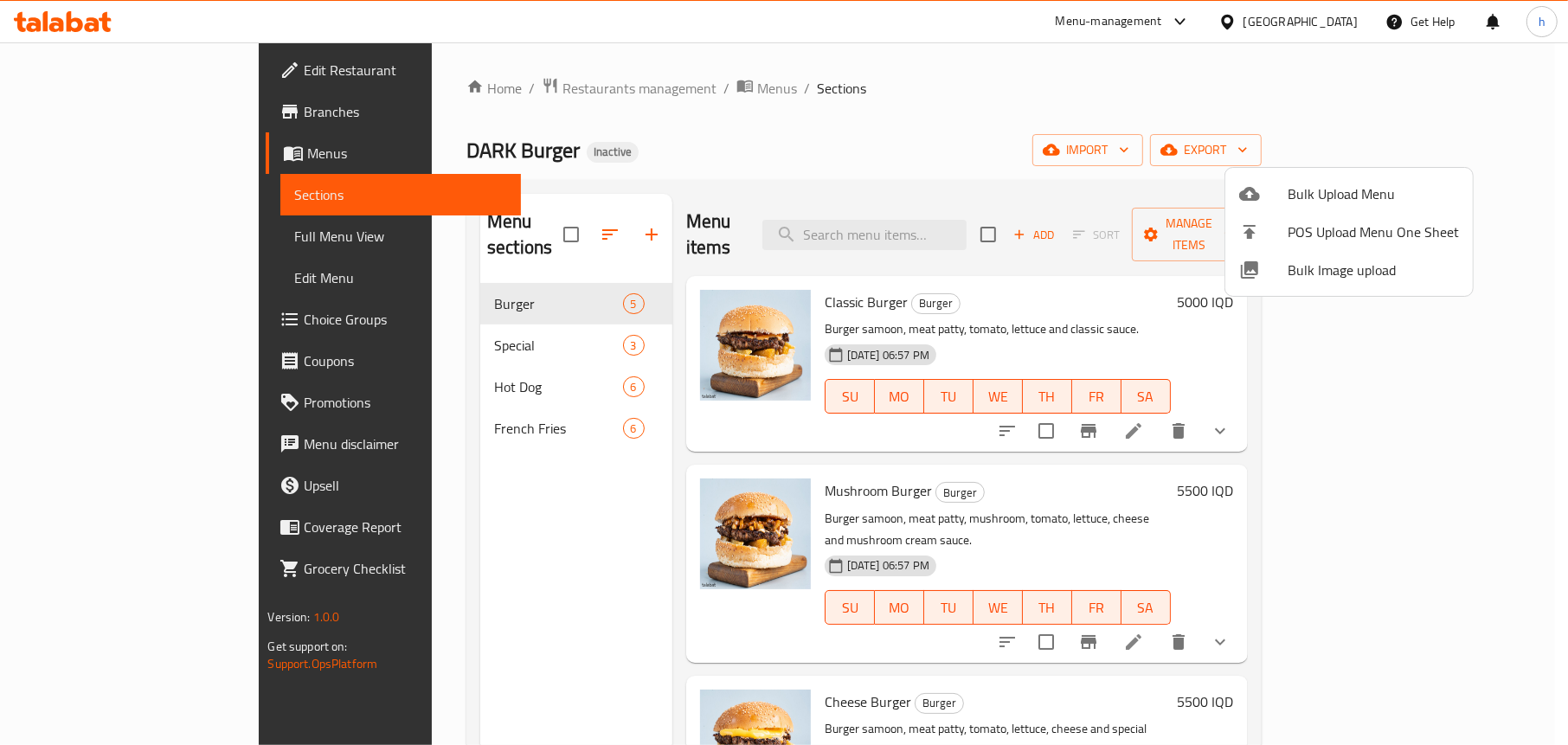
click at [1270, 193] on div at bounding box center [1263, 193] width 48 height 21
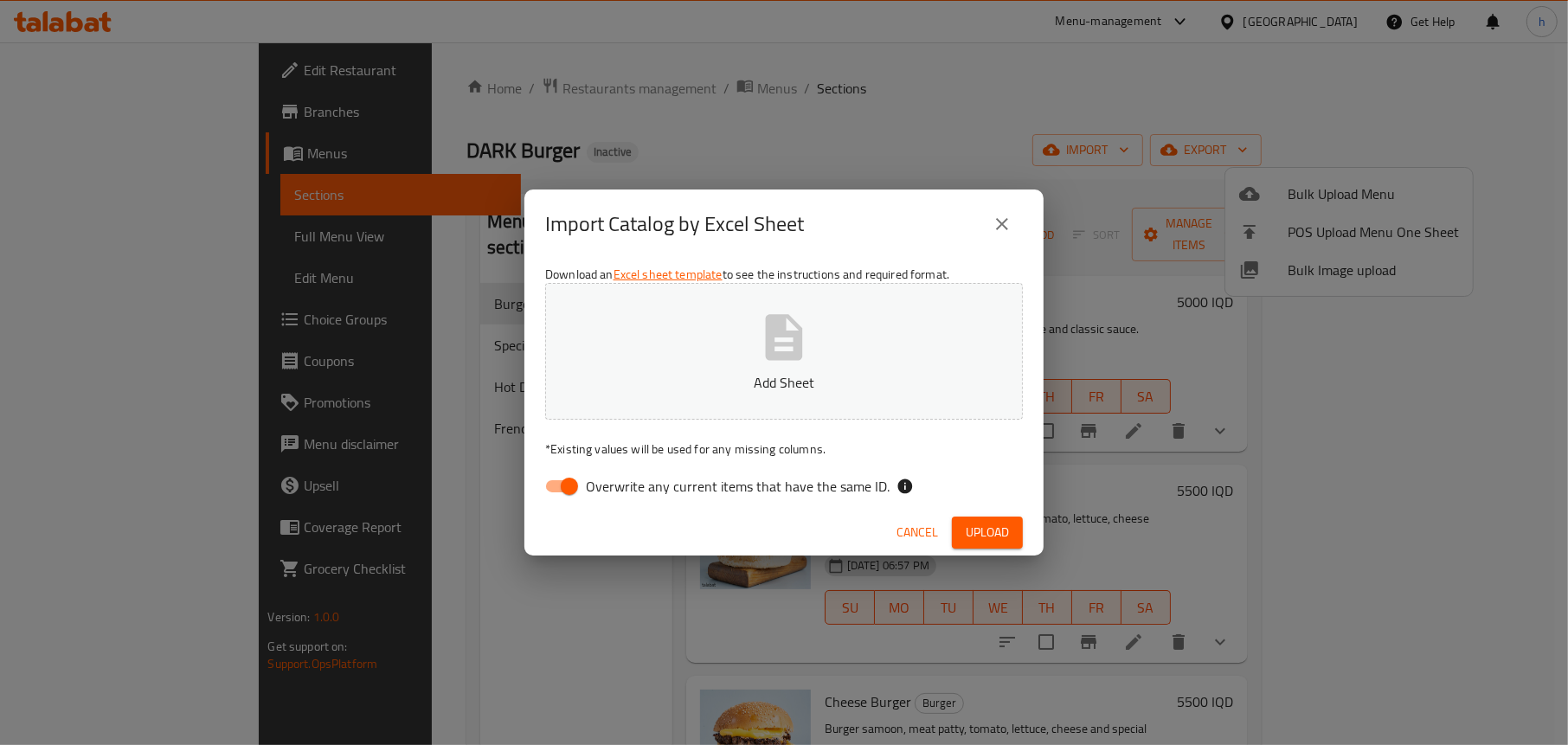
click at [728, 386] on p "Add Sheet" at bounding box center [784, 382] width 424 height 21
click at [561, 480] on input "Overwrite any current items that have the same ID." at bounding box center [569, 486] width 98 height 33
checkbox input "false"
click at [721, 374] on p "Add Sheet" at bounding box center [784, 382] width 424 height 21
click at [965, 529] on span "Upload" at bounding box center [987, 532] width 43 height 21
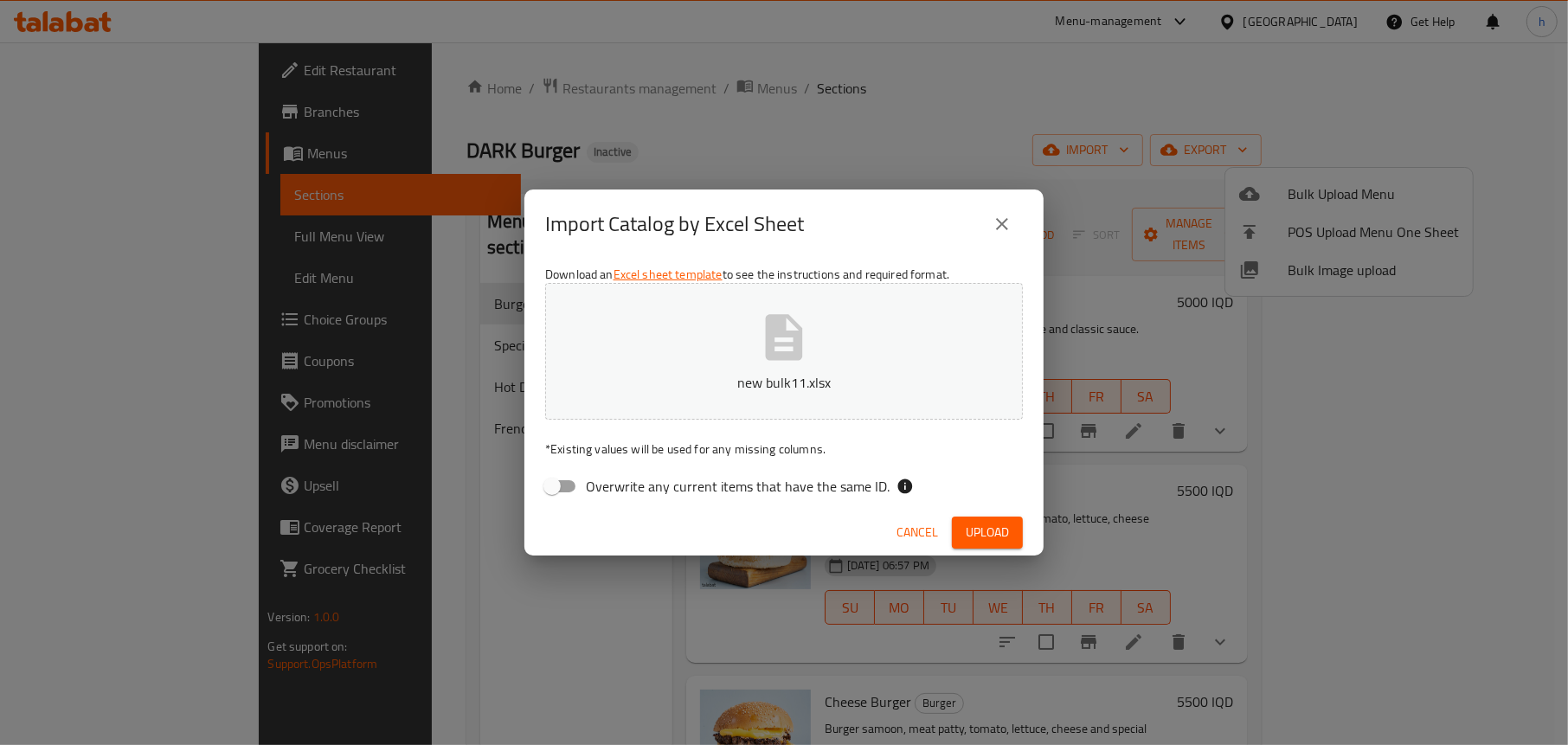
click at [792, 366] on button "new bulk11.xlsx" at bounding box center [784, 351] width 478 height 137
click at [974, 521] on span "Upload" at bounding box center [987, 532] width 43 height 21
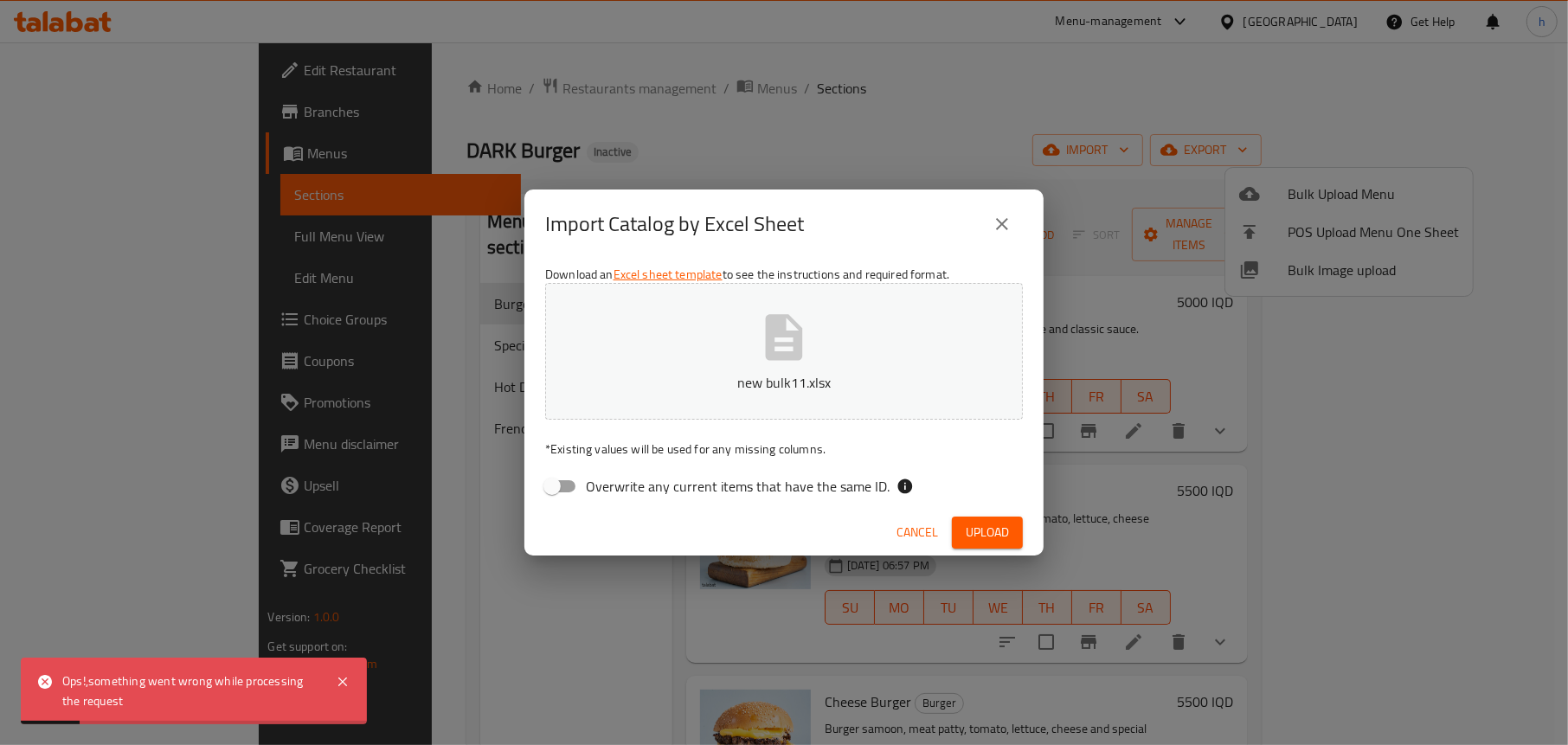
click at [910, 527] on span "Cancel" at bounding box center [917, 532] width 41 height 21
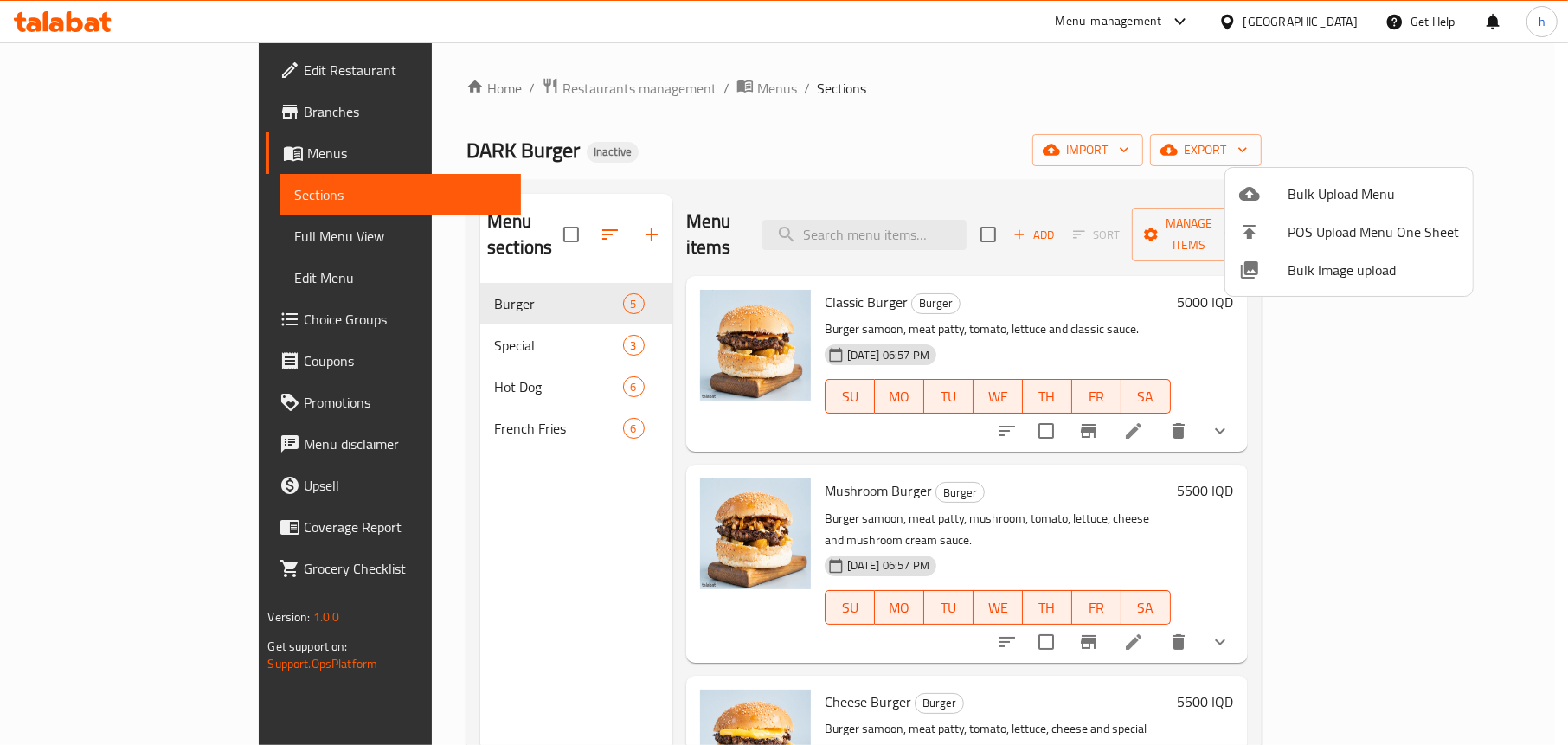
click at [1339, 199] on span "Bulk Upload Menu" at bounding box center [1373, 193] width 172 height 21
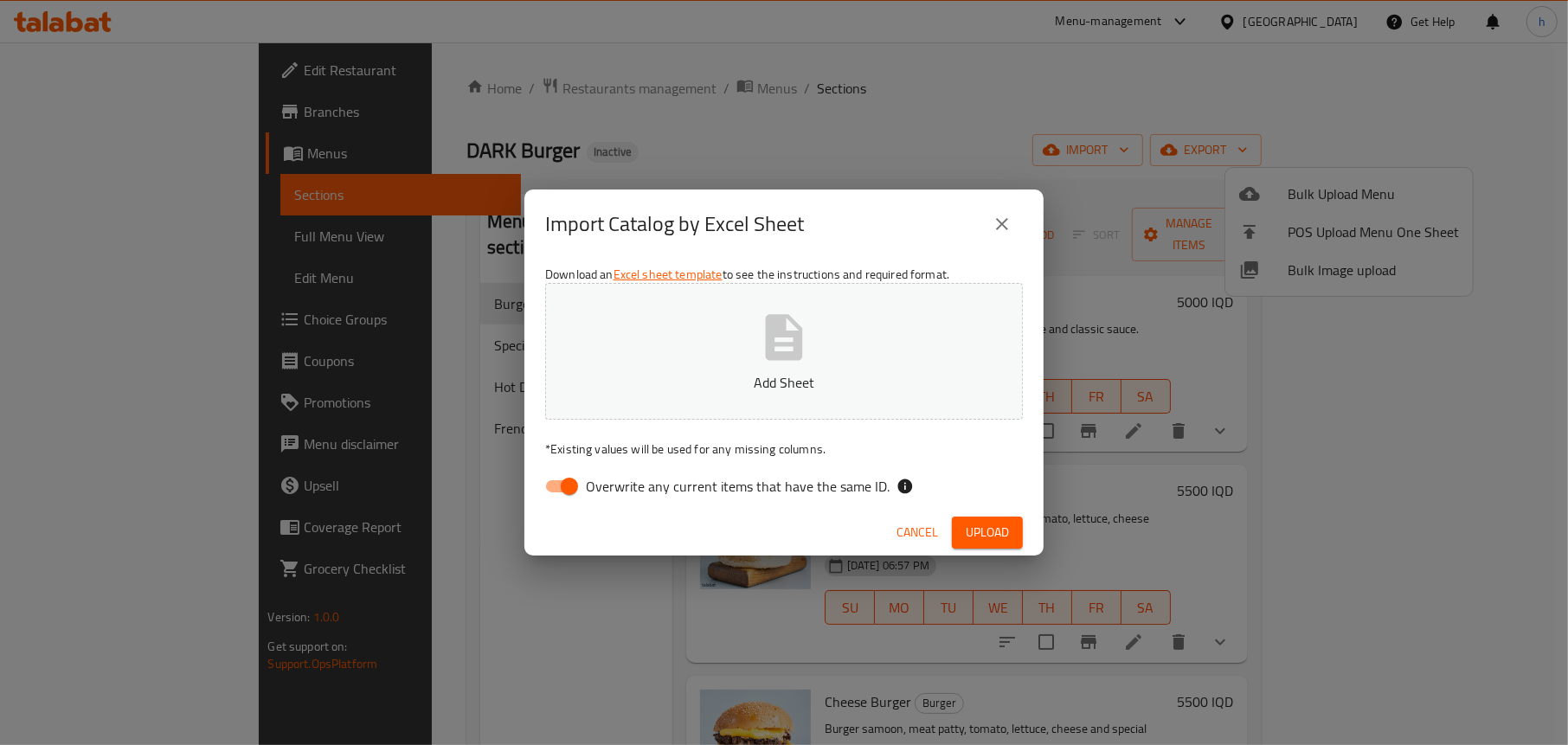
click at [550, 494] on input "Overwrite any current items that have the same ID." at bounding box center [569, 486] width 98 height 33
checkbox input "false"
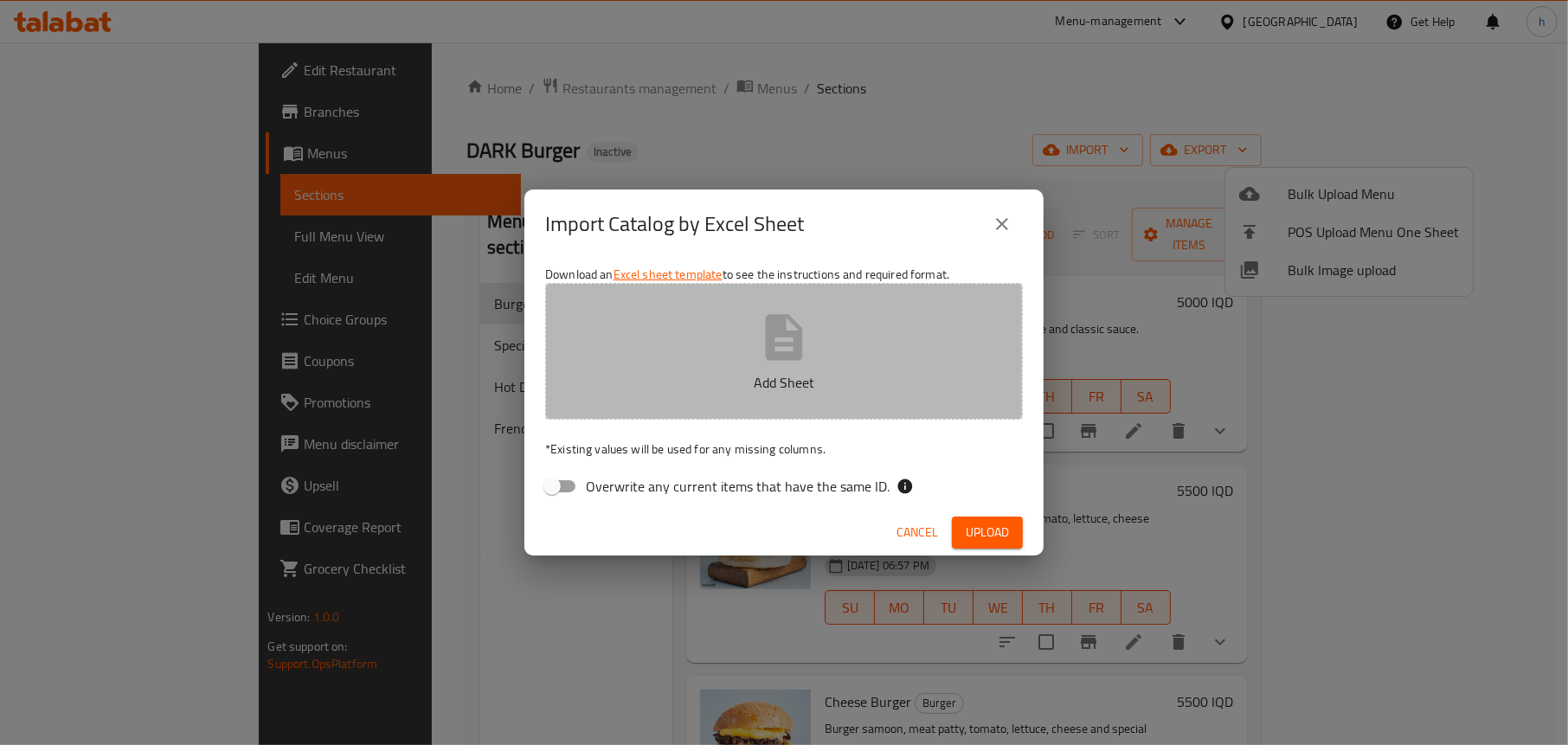
click at [773, 361] on icon "button" at bounding box center [784, 337] width 55 height 55
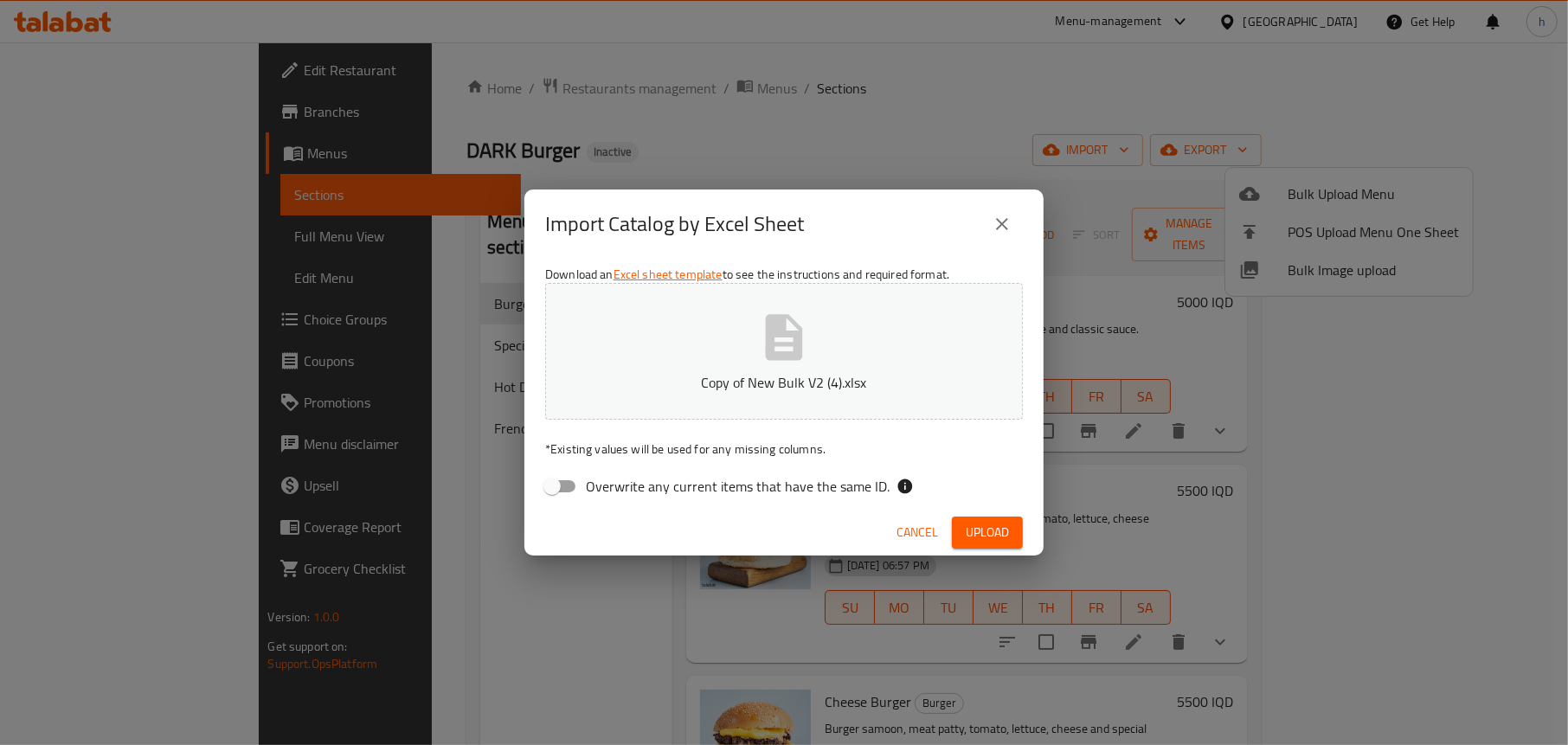
click at [990, 529] on span "Upload" at bounding box center [987, 532] width 43 height 21
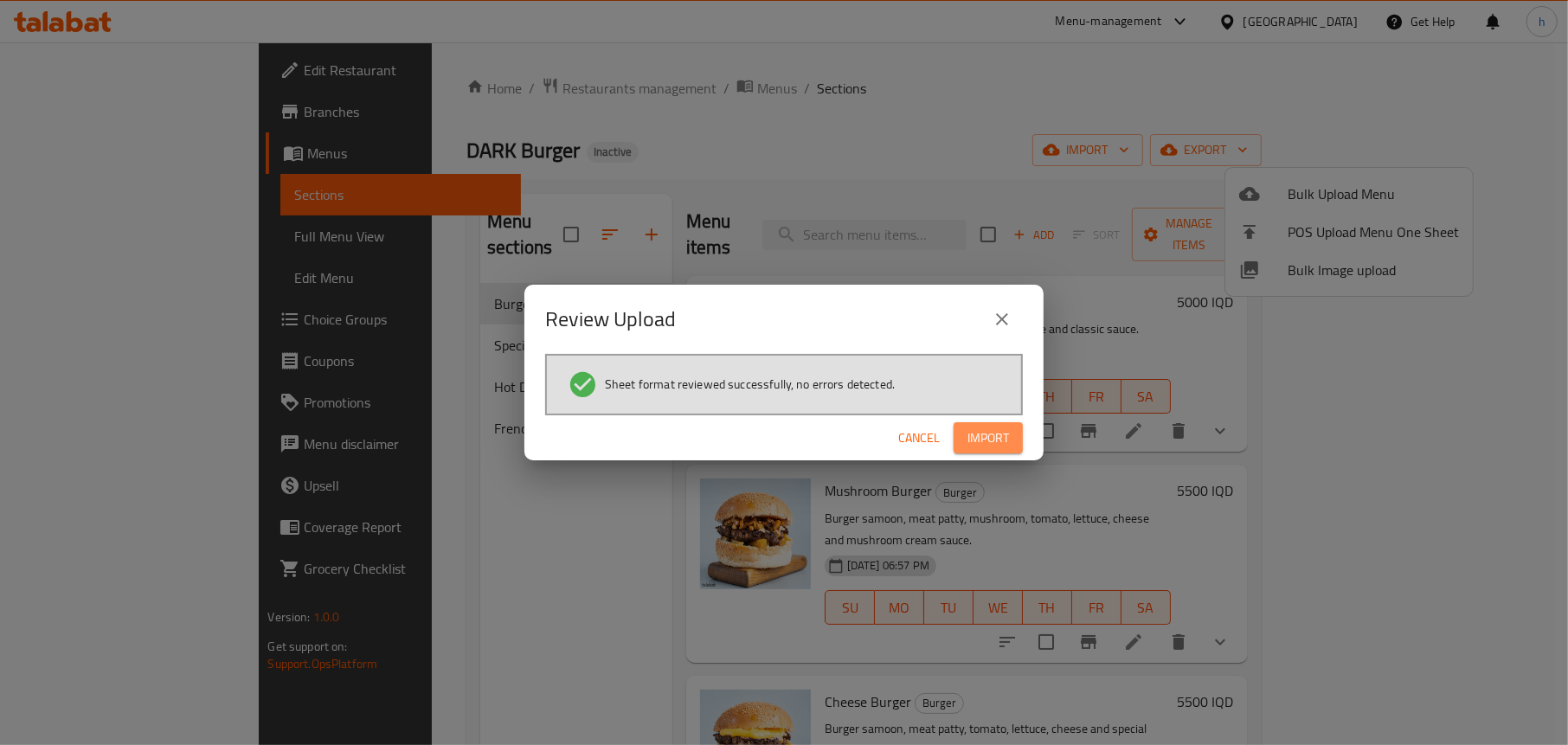
click at [979, 445] on span "Import" at bounding box center [987, 438] width 41 height 21
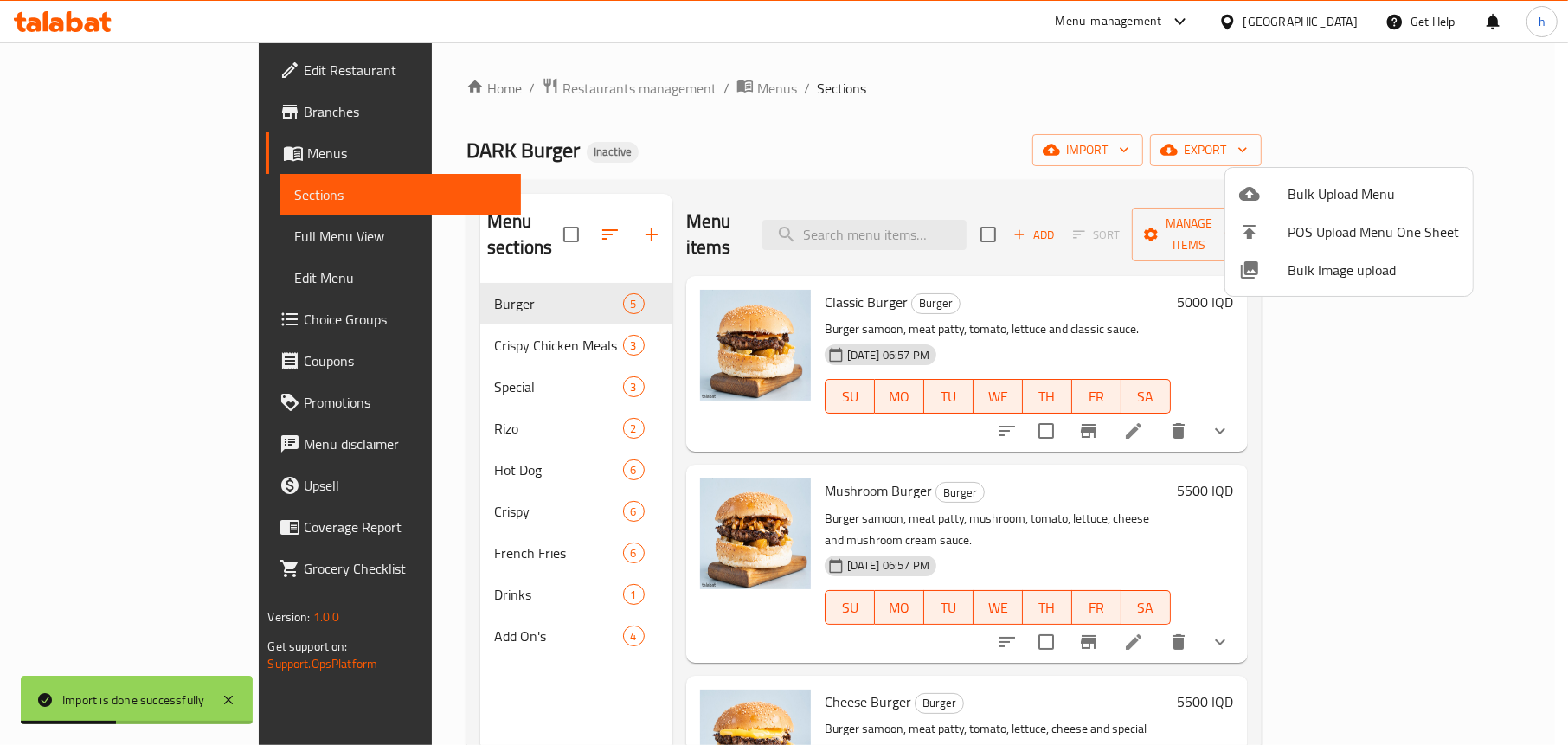
click at [762, 130] on div at bounding box center [784, 372] width 1568 height 745
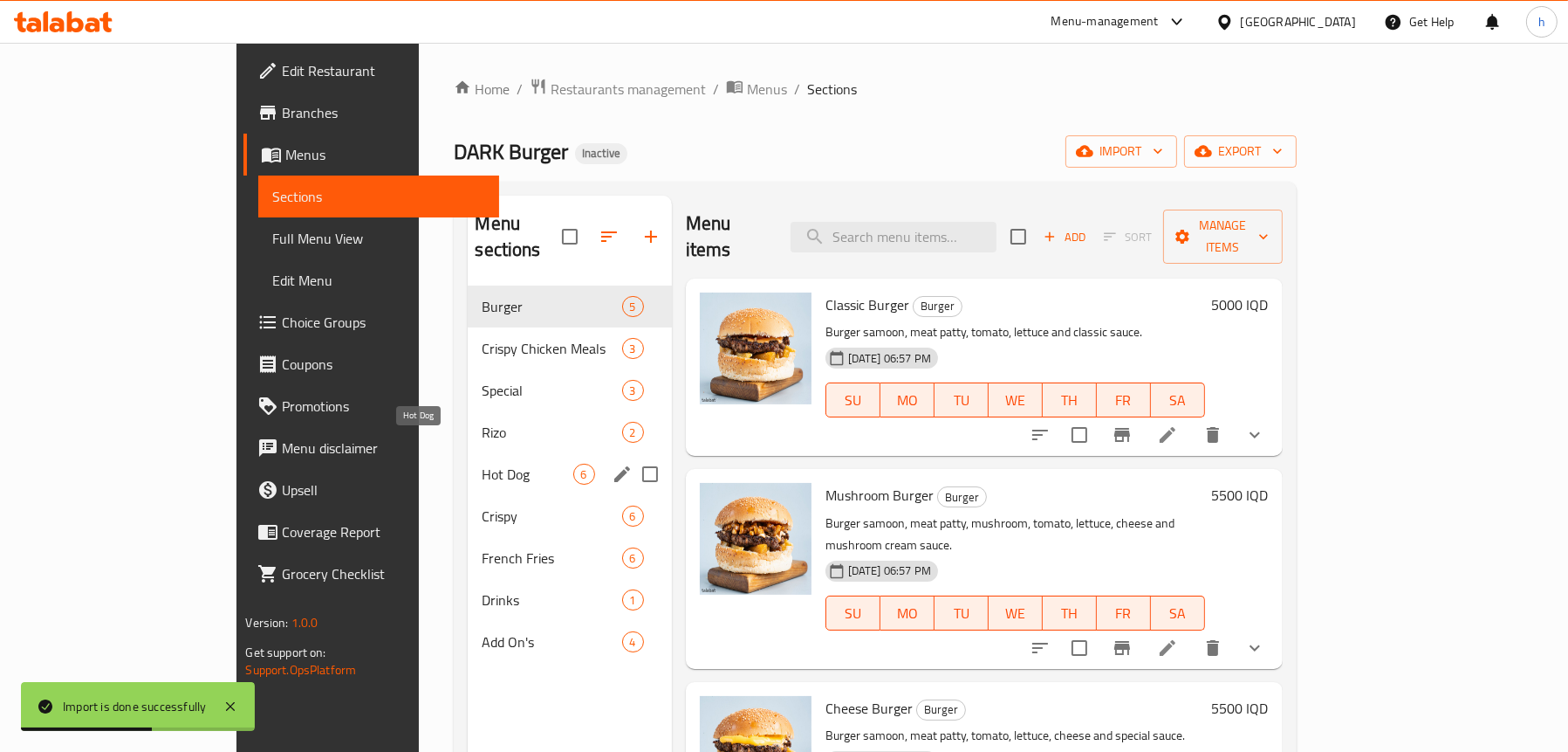
click at [482, 464] on span "Hot Dog" at bounding box center [527, 474] width 91 height 21
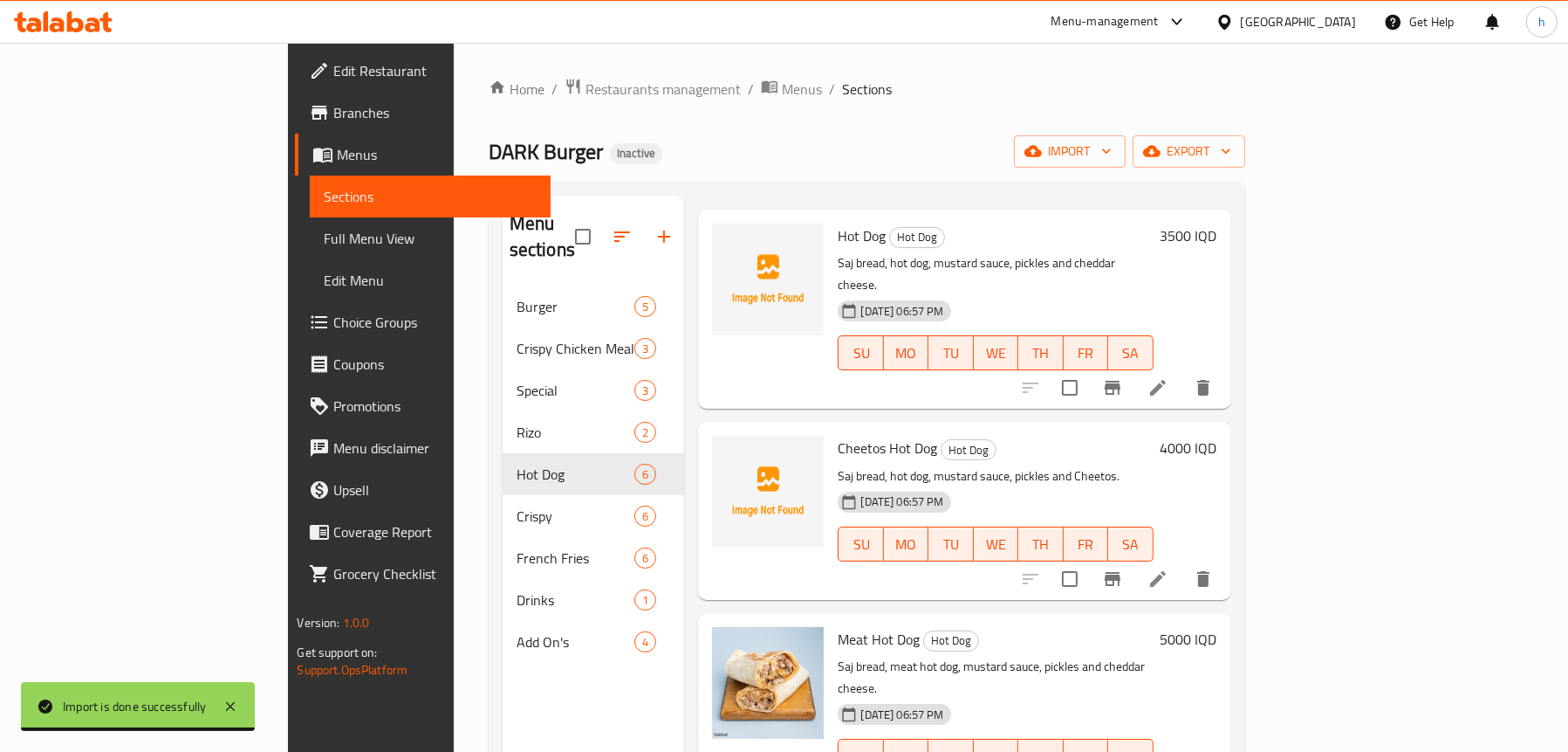
scroll to position [174, 0]
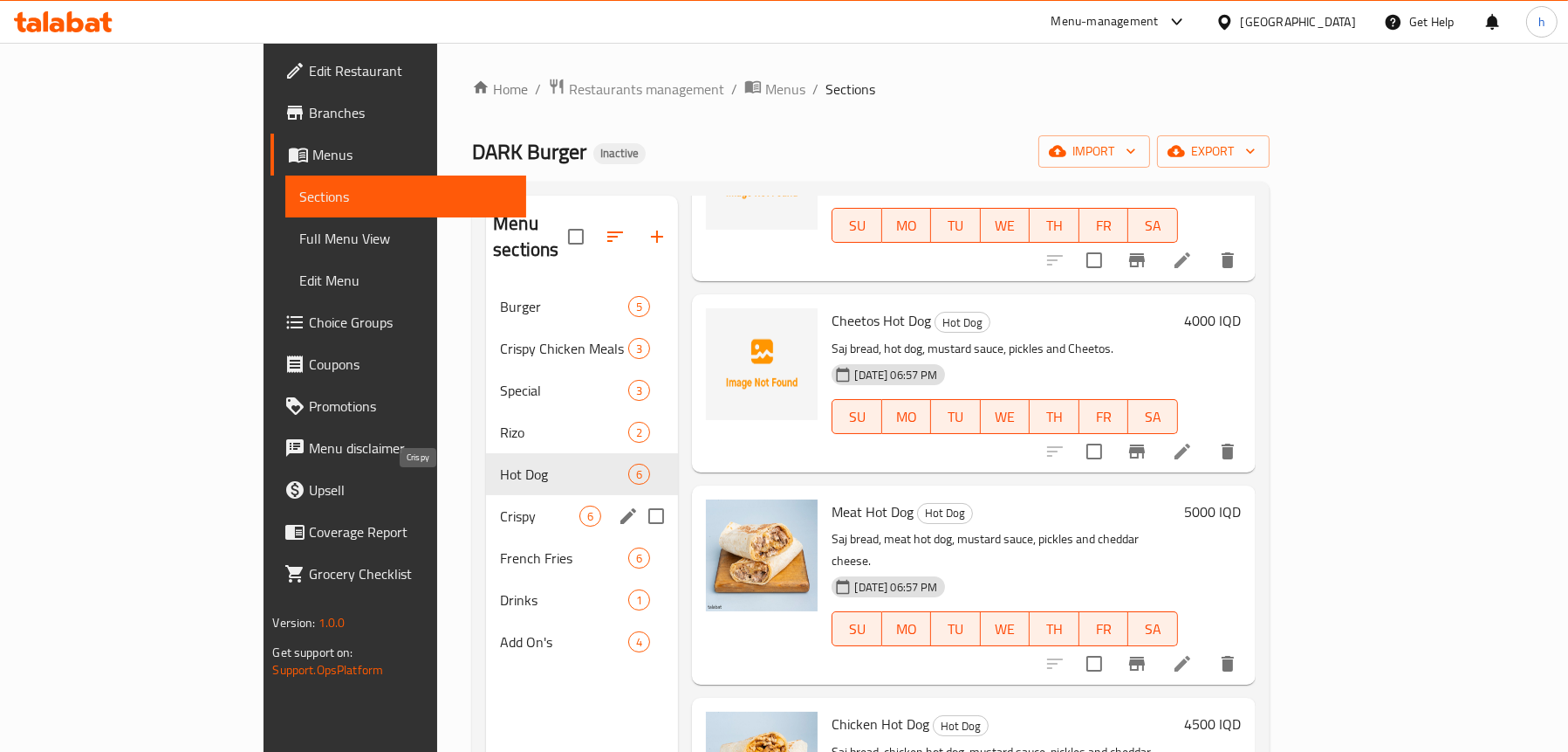
click at [500, 506] on span "Crispy" at bounding box center [540, 515] width 79 height 21
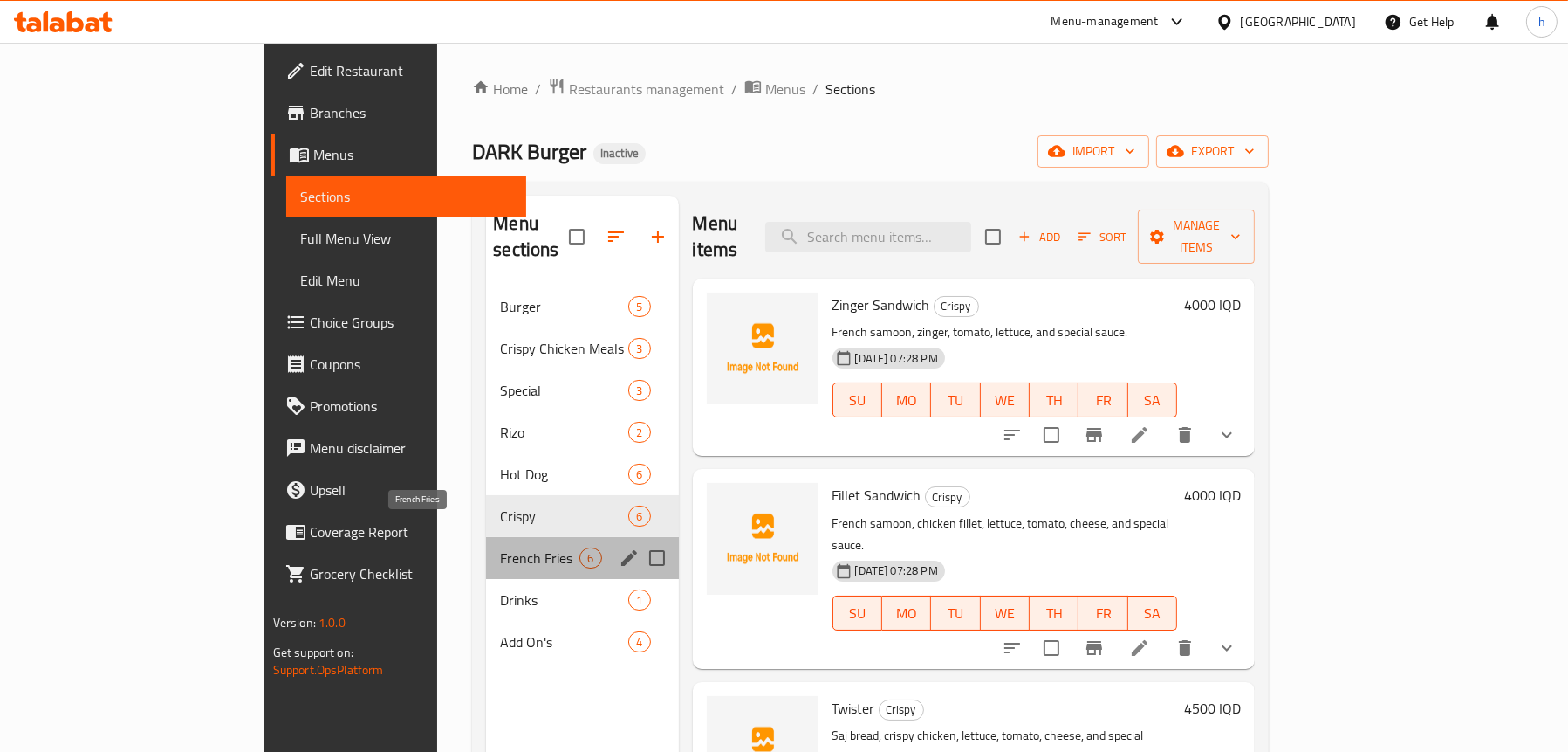
click at [500, 547] on span "French Fries" at bounding box center [540, 557] width 79 height 21
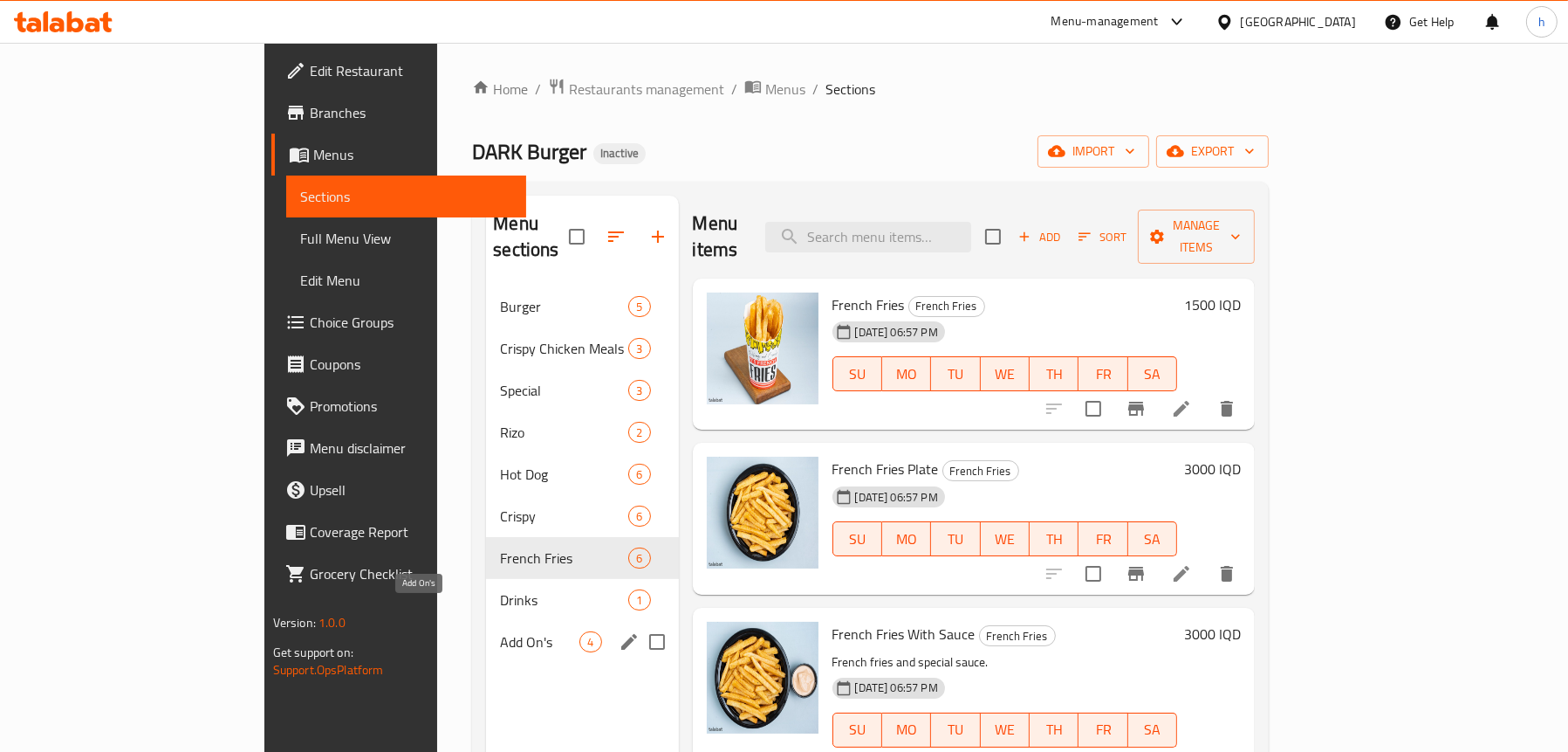
click at [500, 631] on span "Add On's" at bounding box center [540, 641] width 79 height 21
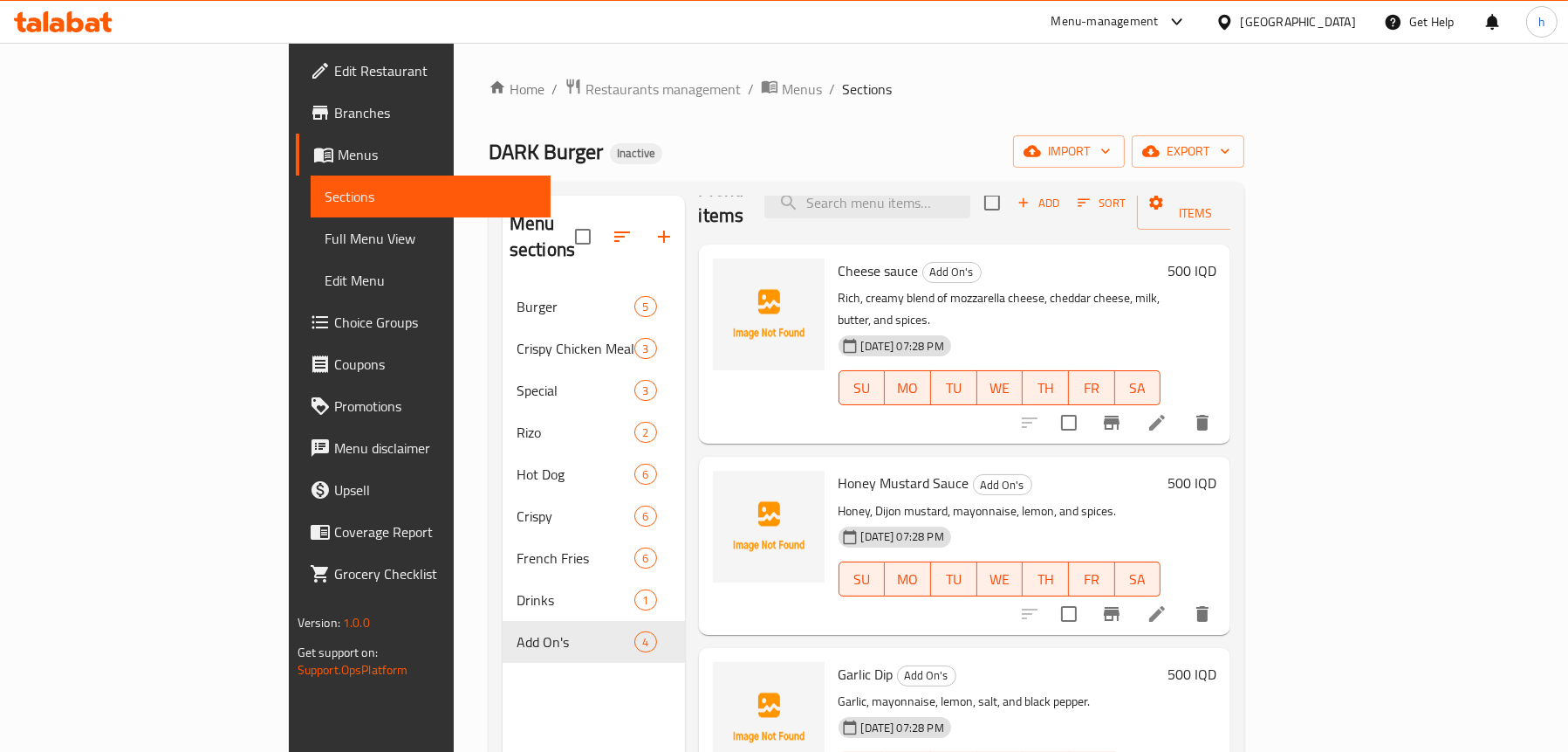
scroll to position [54, 0]
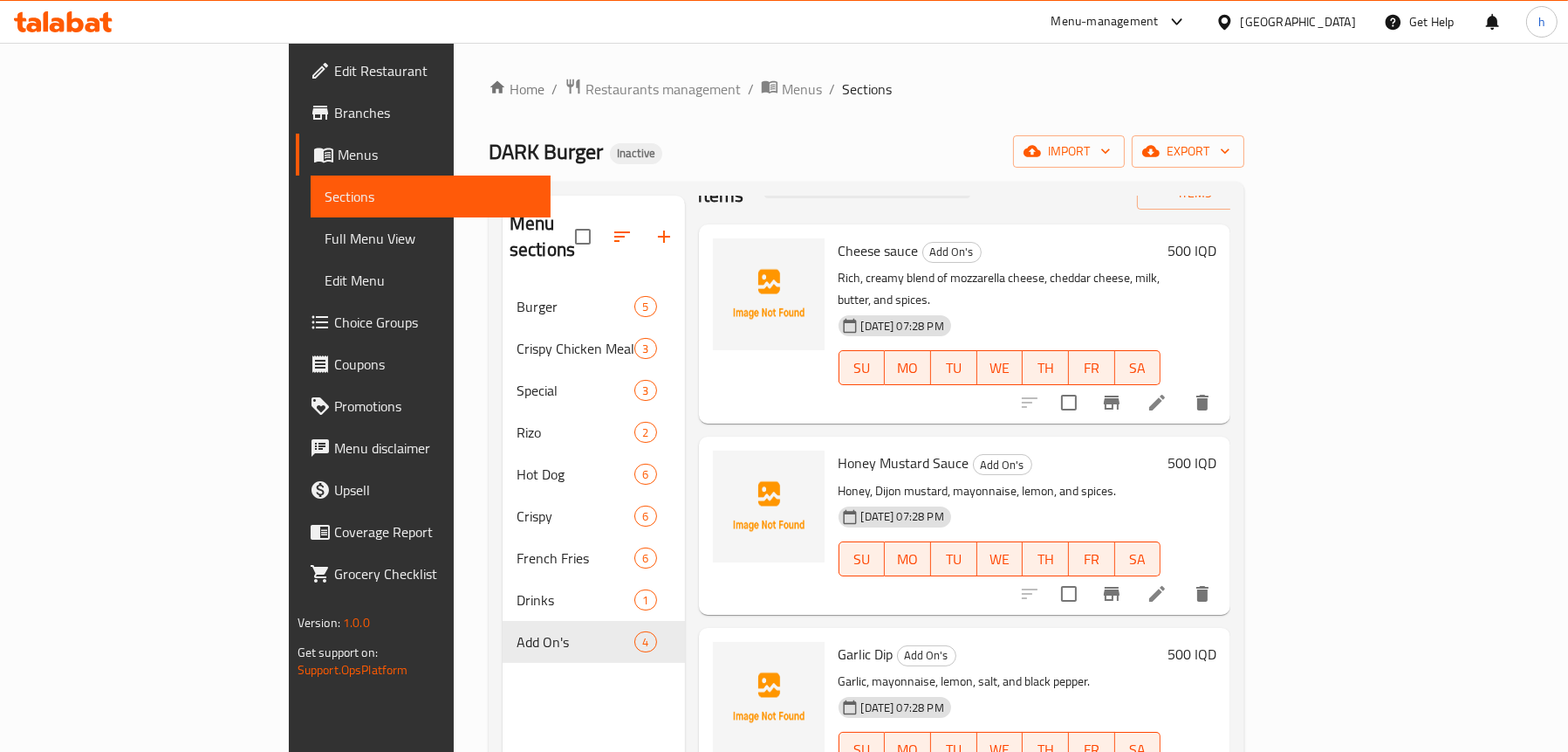
click at [325, 233] on span "Full Menu View" at bounding box center [430, 237] width 212 height 21
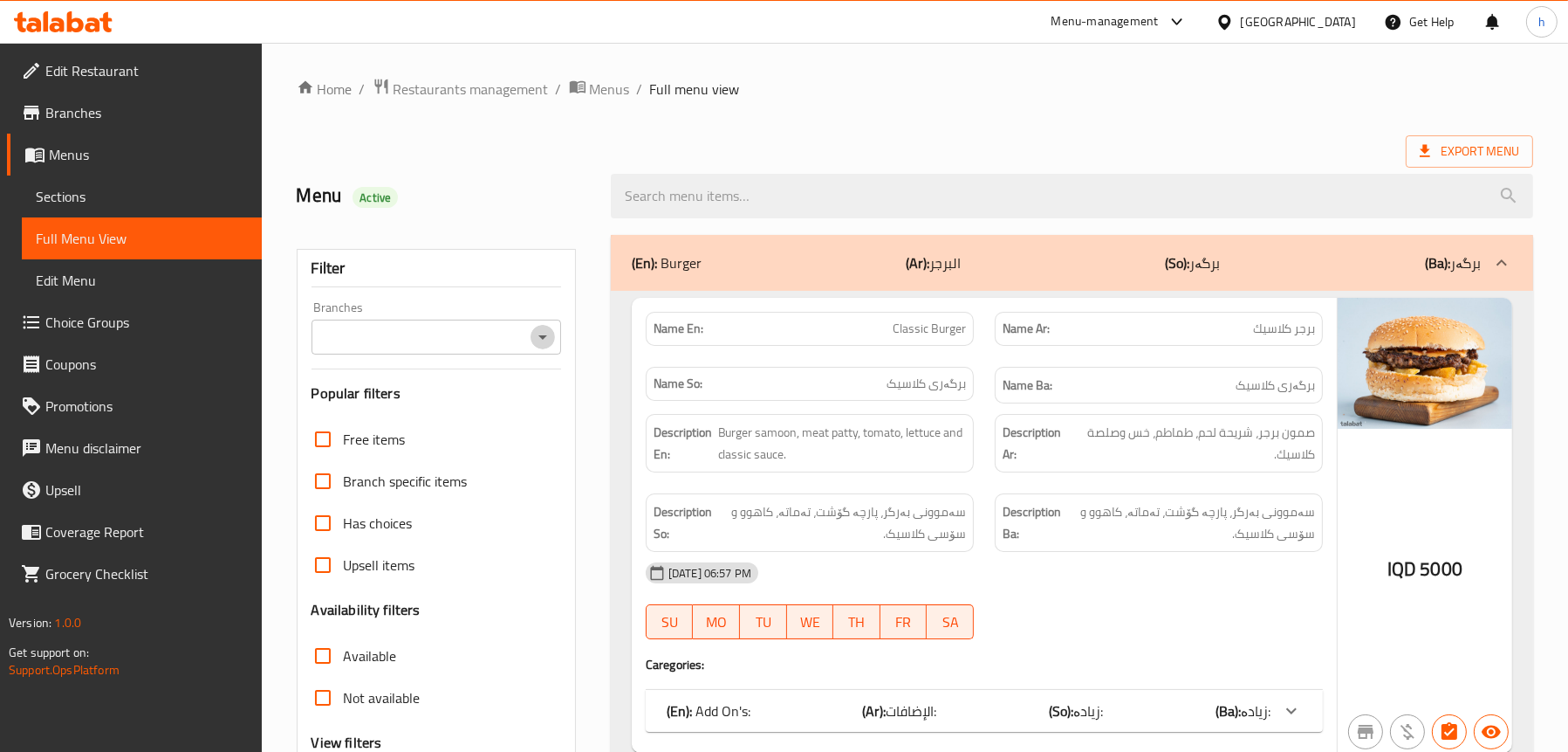
click at [546, 339] on icon "Open" at bounding box center [542, 337] width 21 height 21
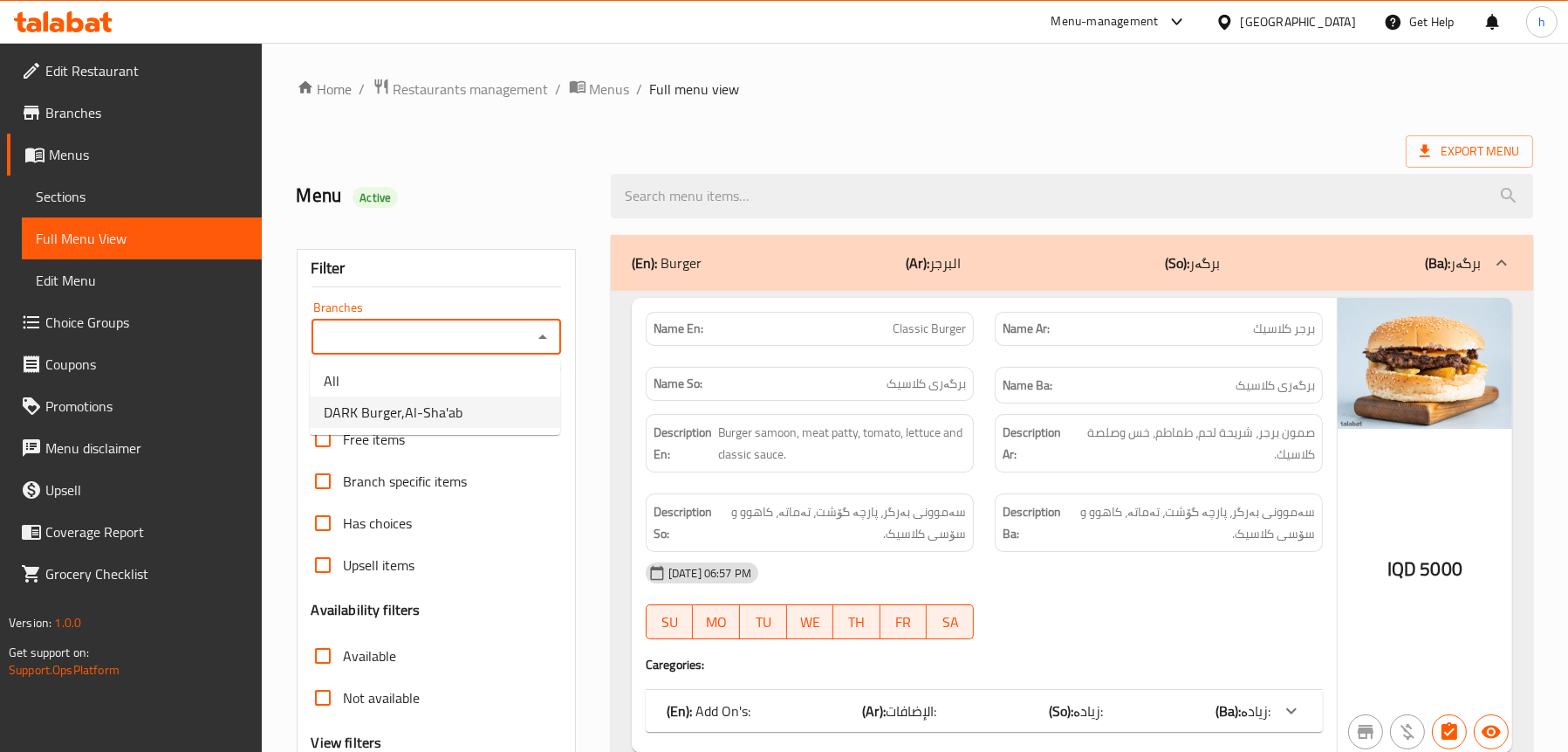
click at [483, 414] on li "DARK Burger,Al-Sha'ab" at bounding box center [435, 412] width 251 height 32
type input "DARK Burger,Al-Sha'ab"
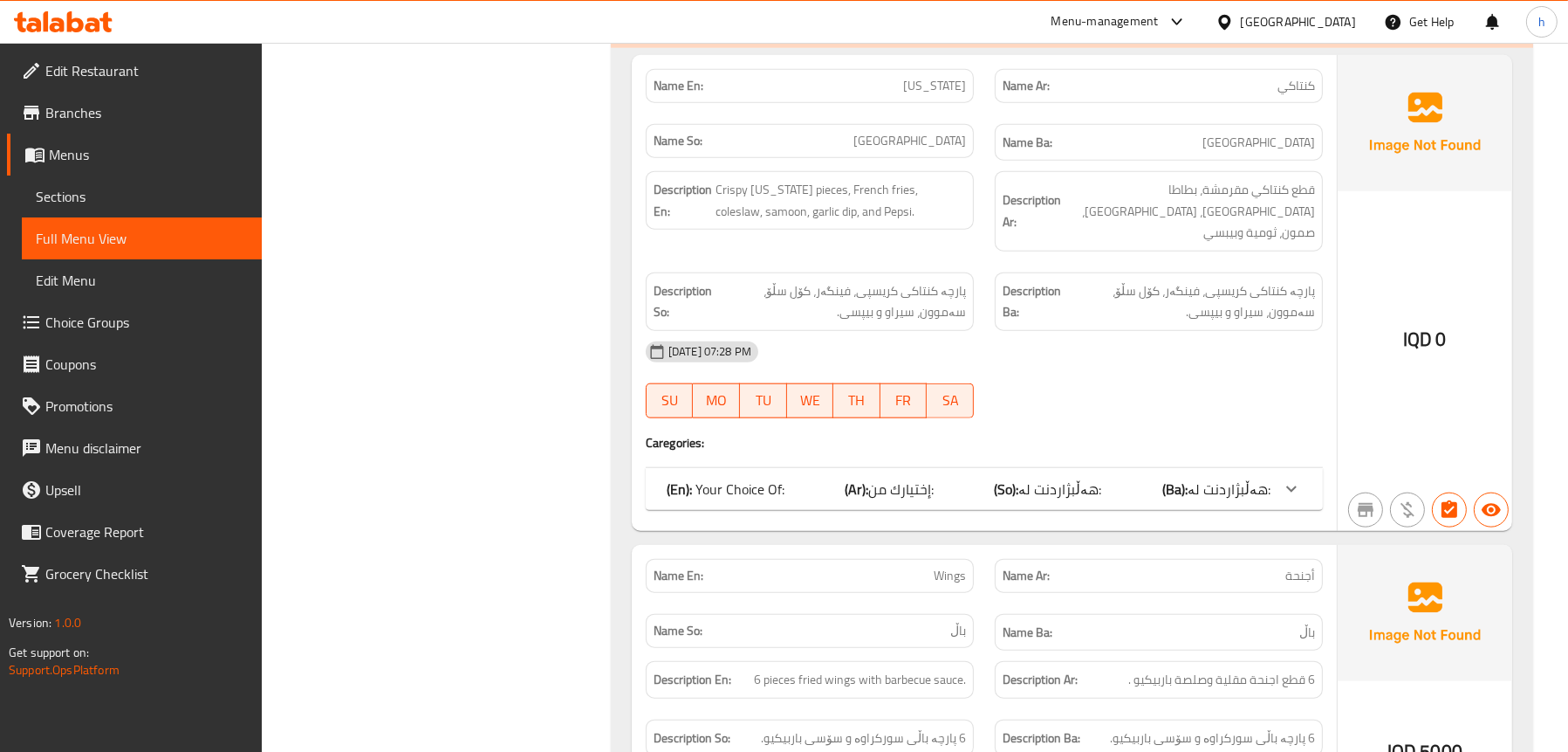
scroll to position [2969, 0]
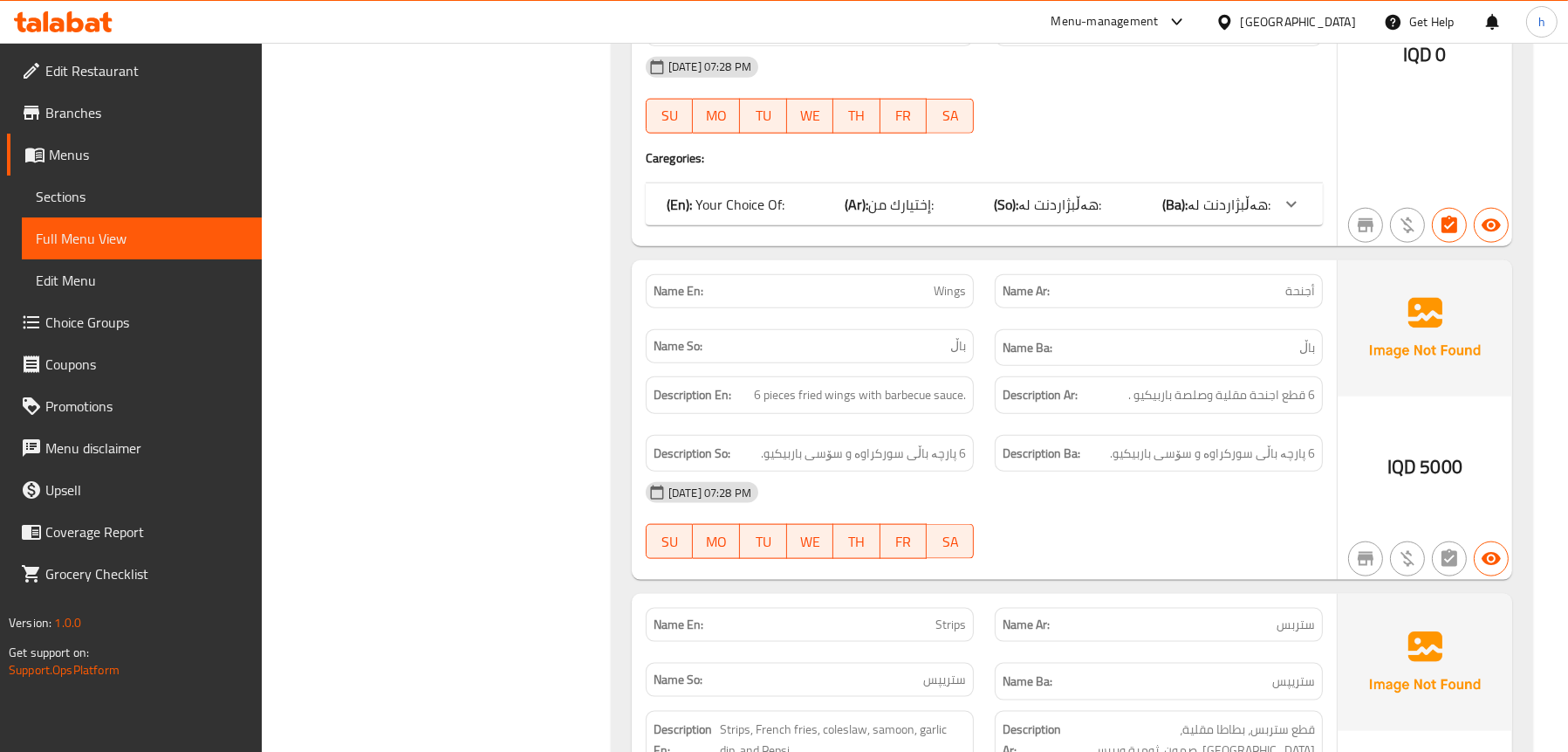
click at [862, 191] on b "(Ar):" at bounding box center [856, 204] width 23 height 26
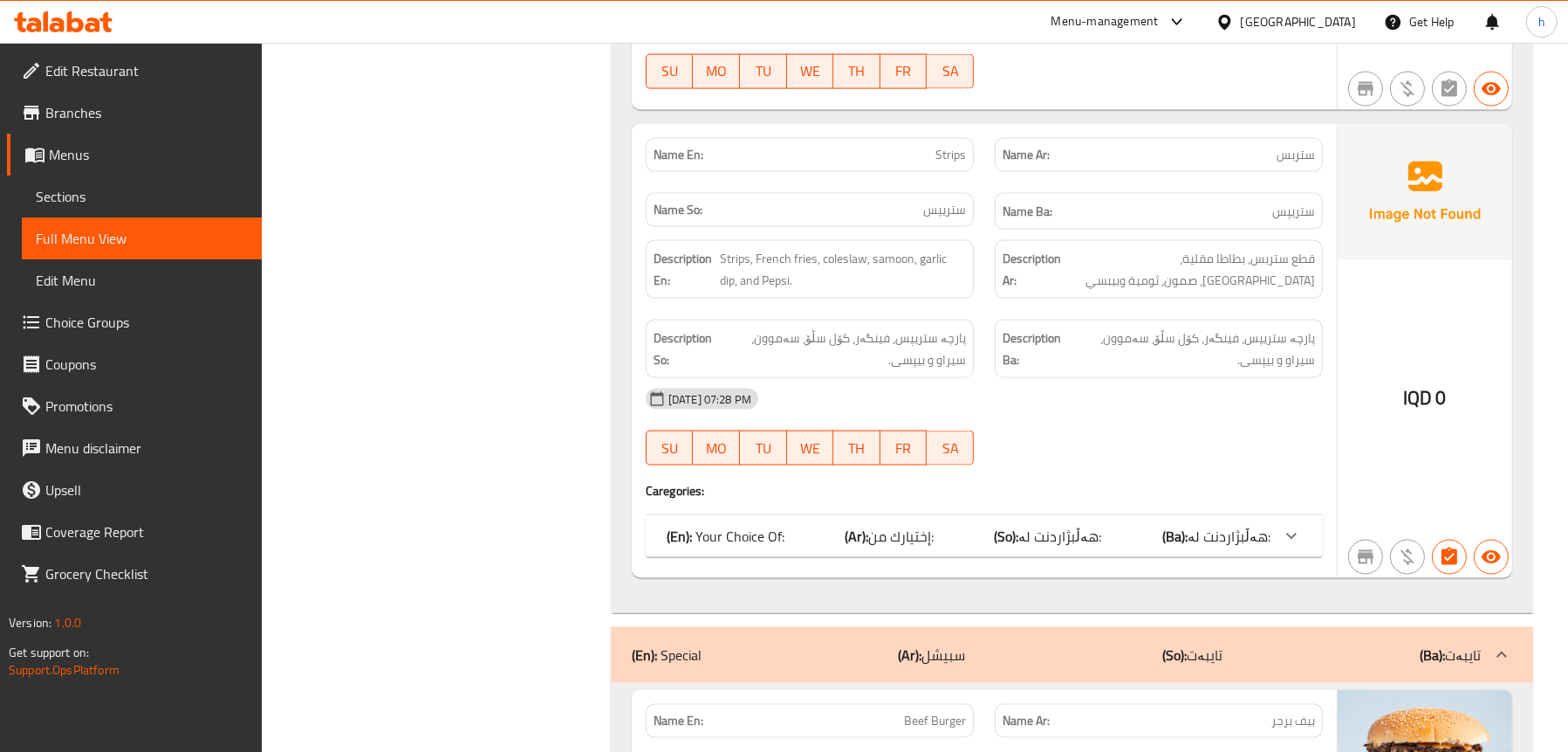
scroll to position [3842, 0]
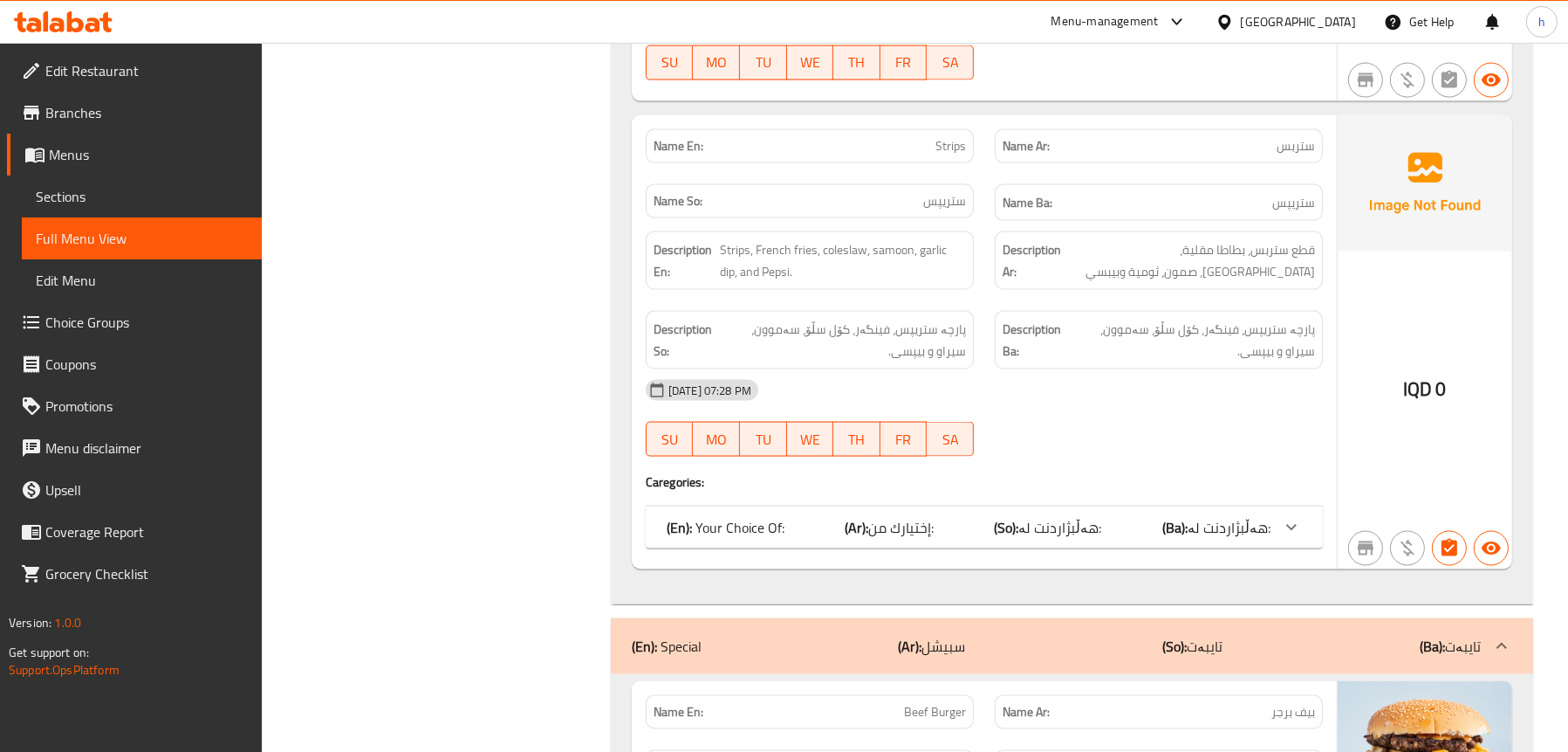
click at [1019, 515] on b "(So):" at bounding box center [1007, 527] width 24 height 26
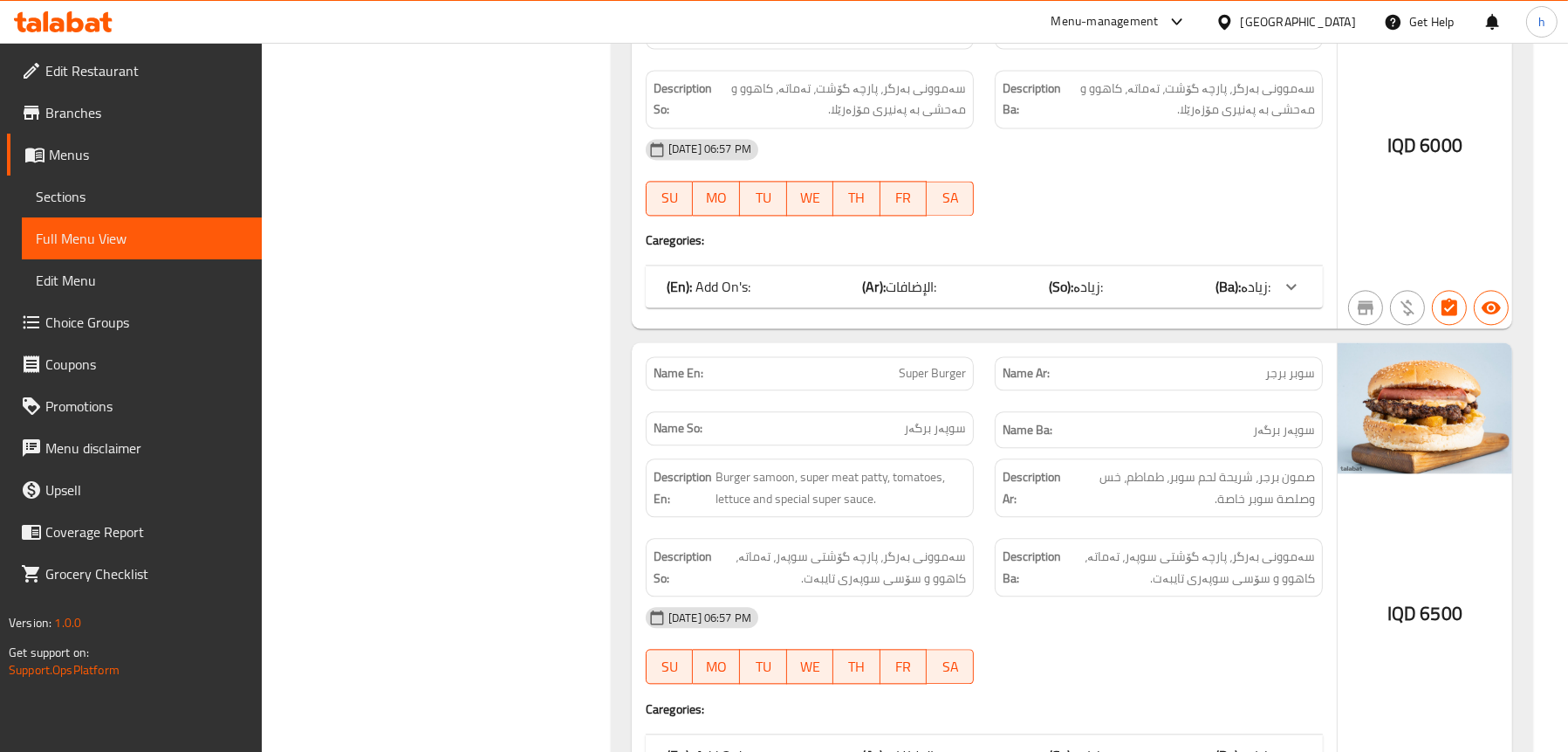
scroll to position [5239, 0]
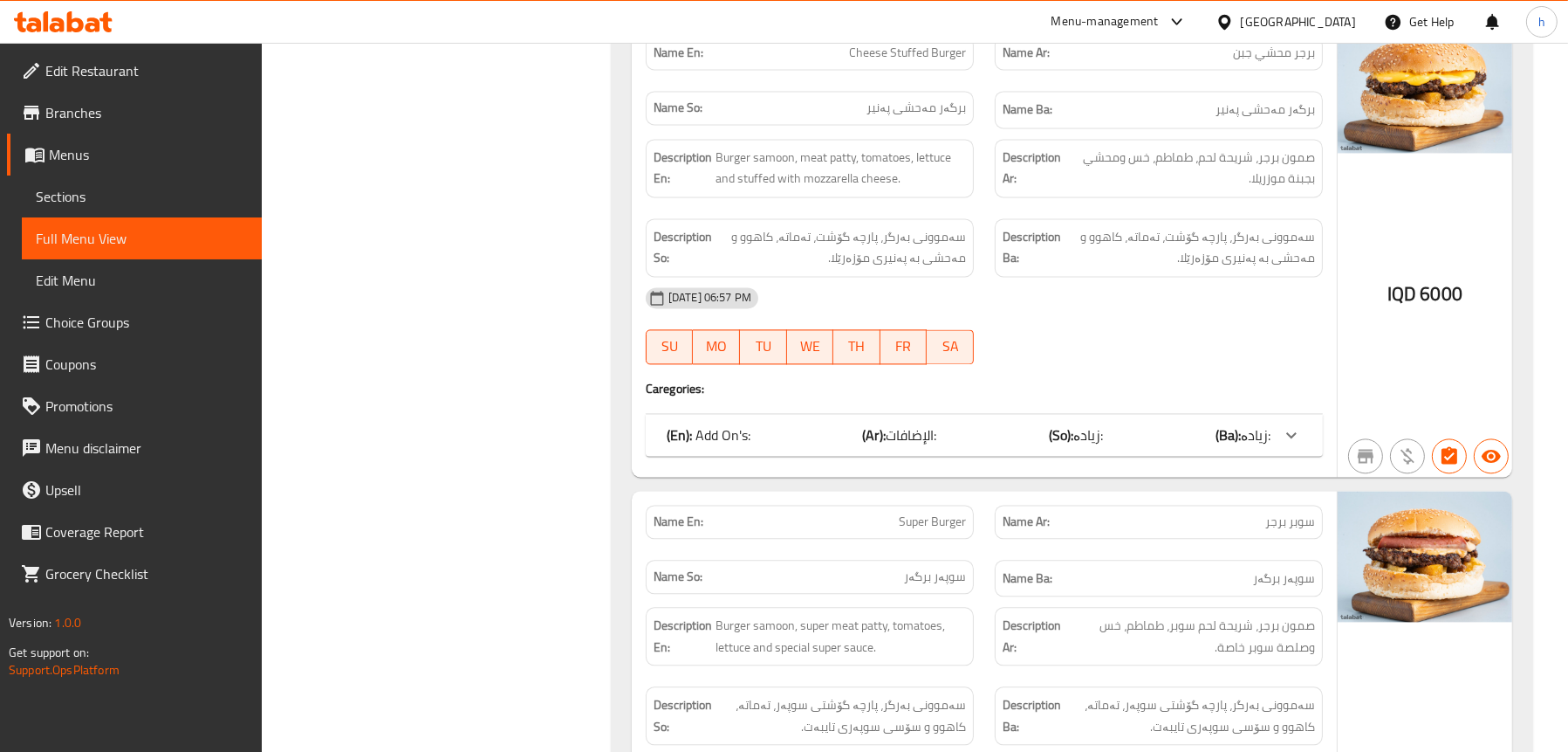
click at [797, 424] on div "(En): Add On's: (Ar): الإضافات: (So): زیادە: (Ba): زیادە:" at bounding box center [968, 434] width 604 height 21
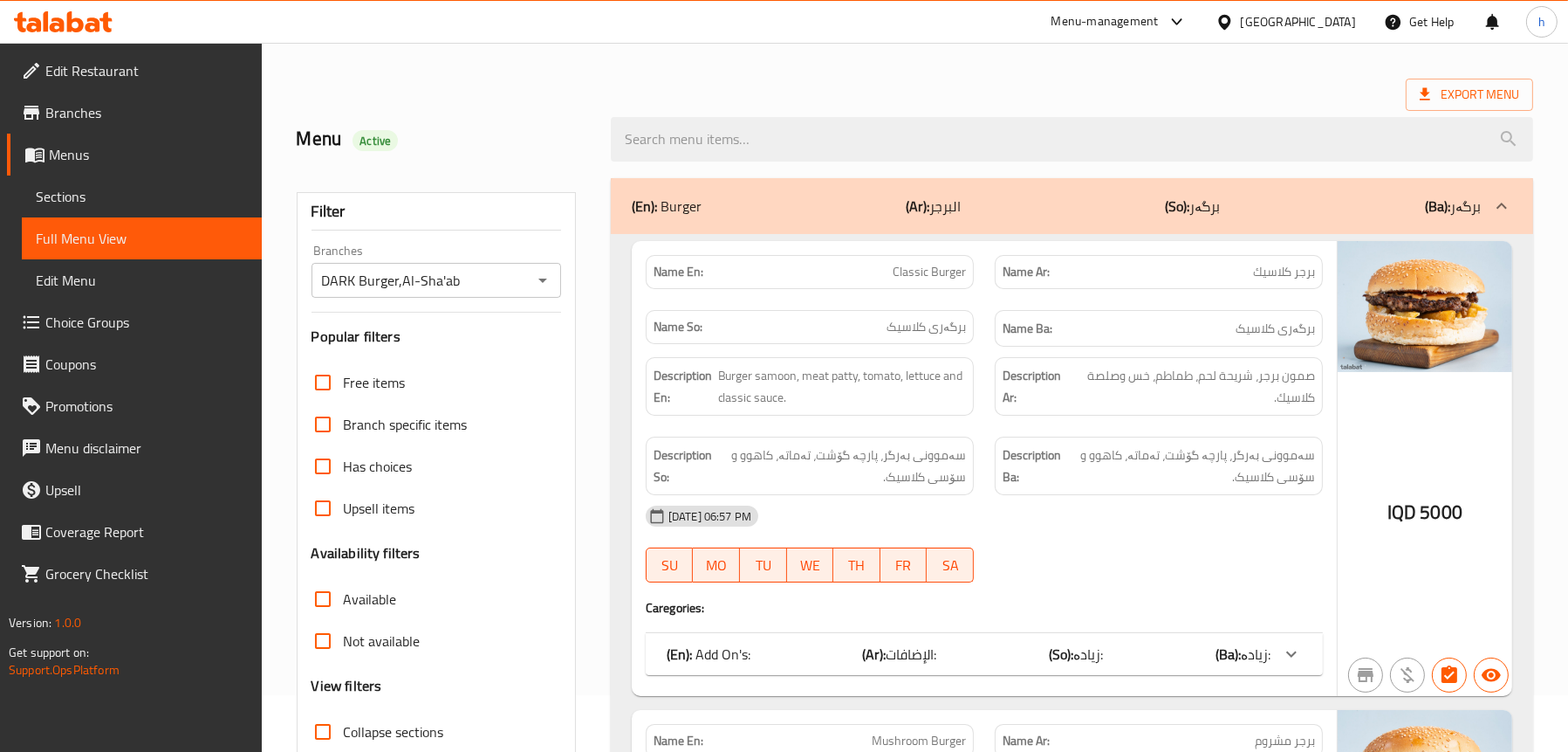
scroll to position [37, 0]
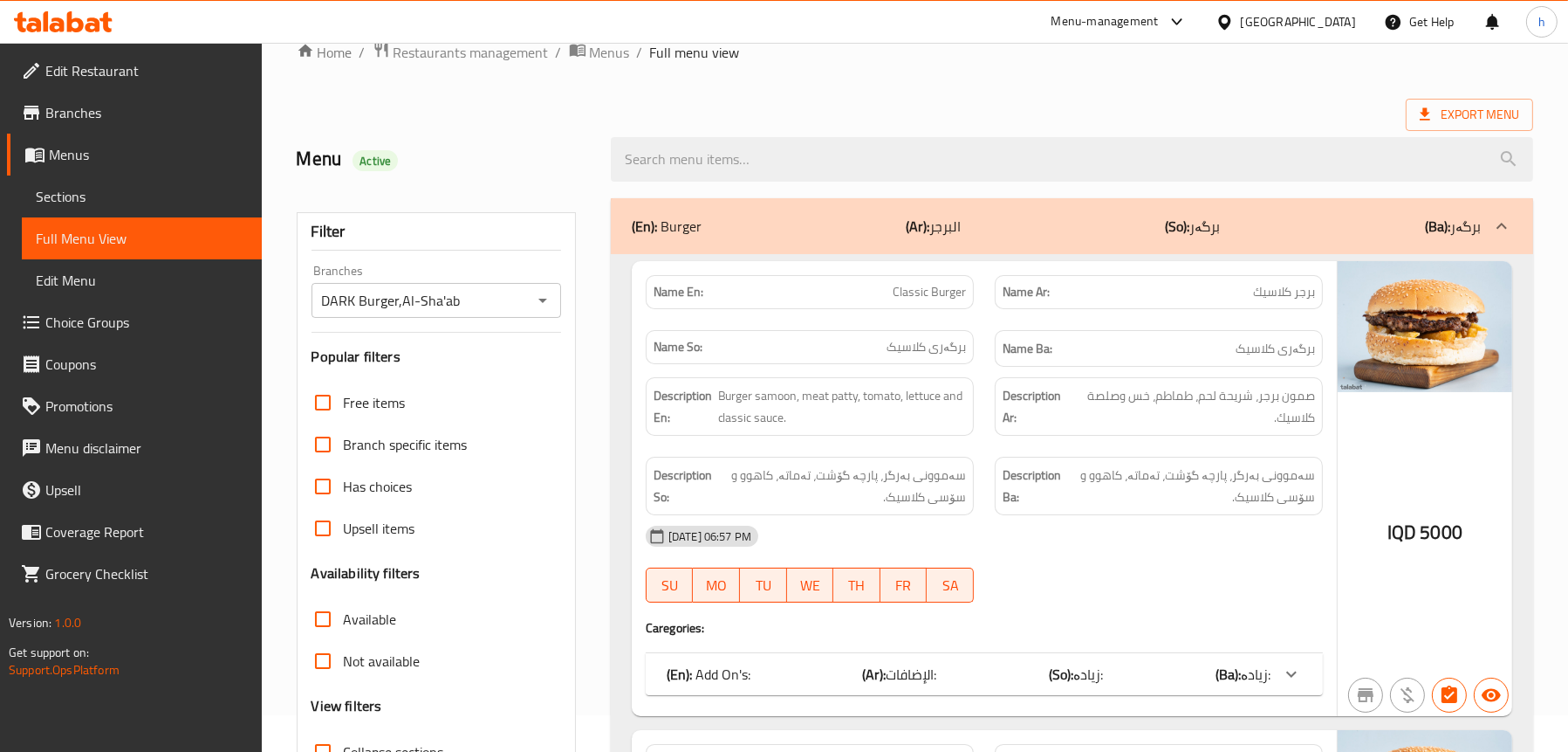
click at [86, 188] on span "Sections" at bounding box center [142, 196] width 212 height 21
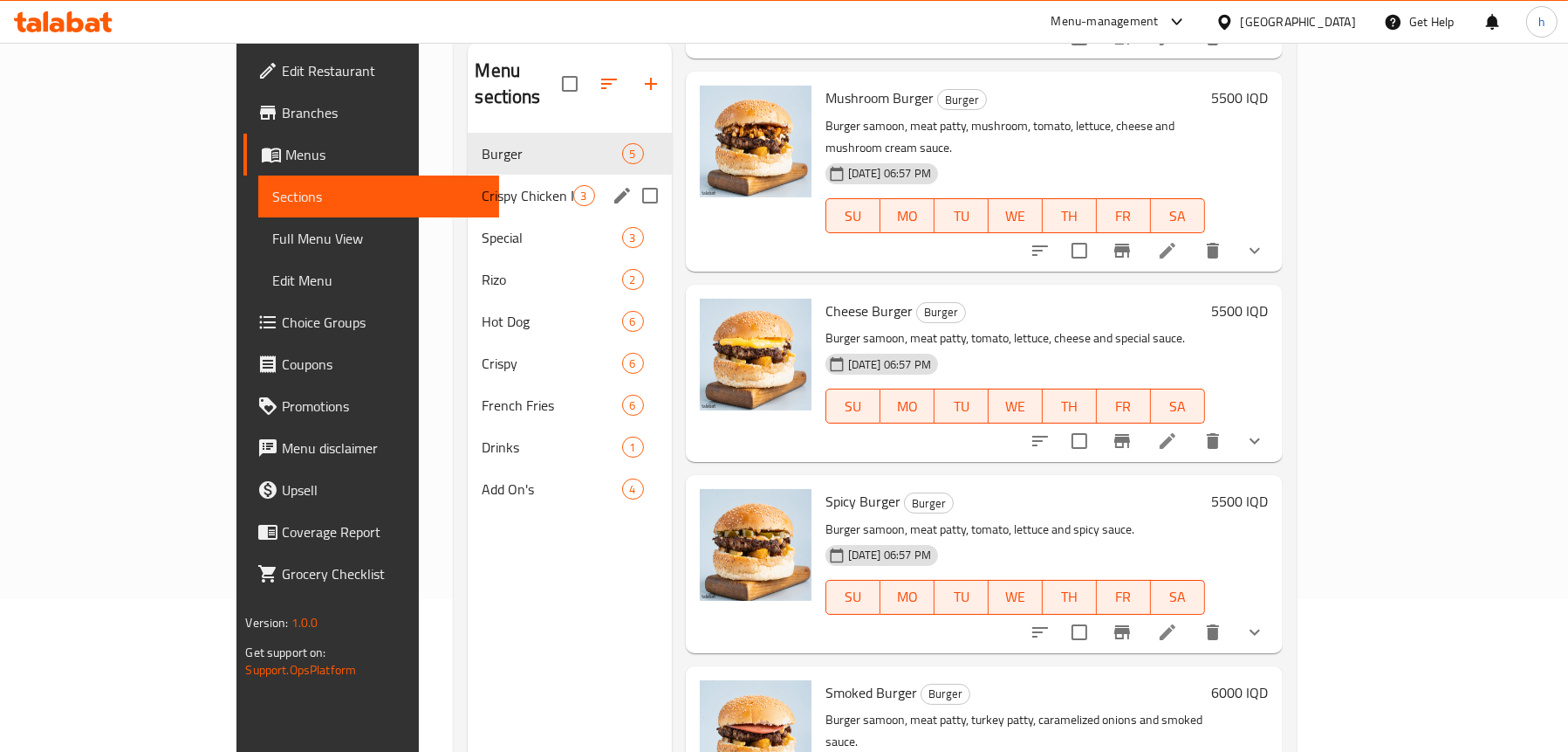
scroll to position [70, 0]
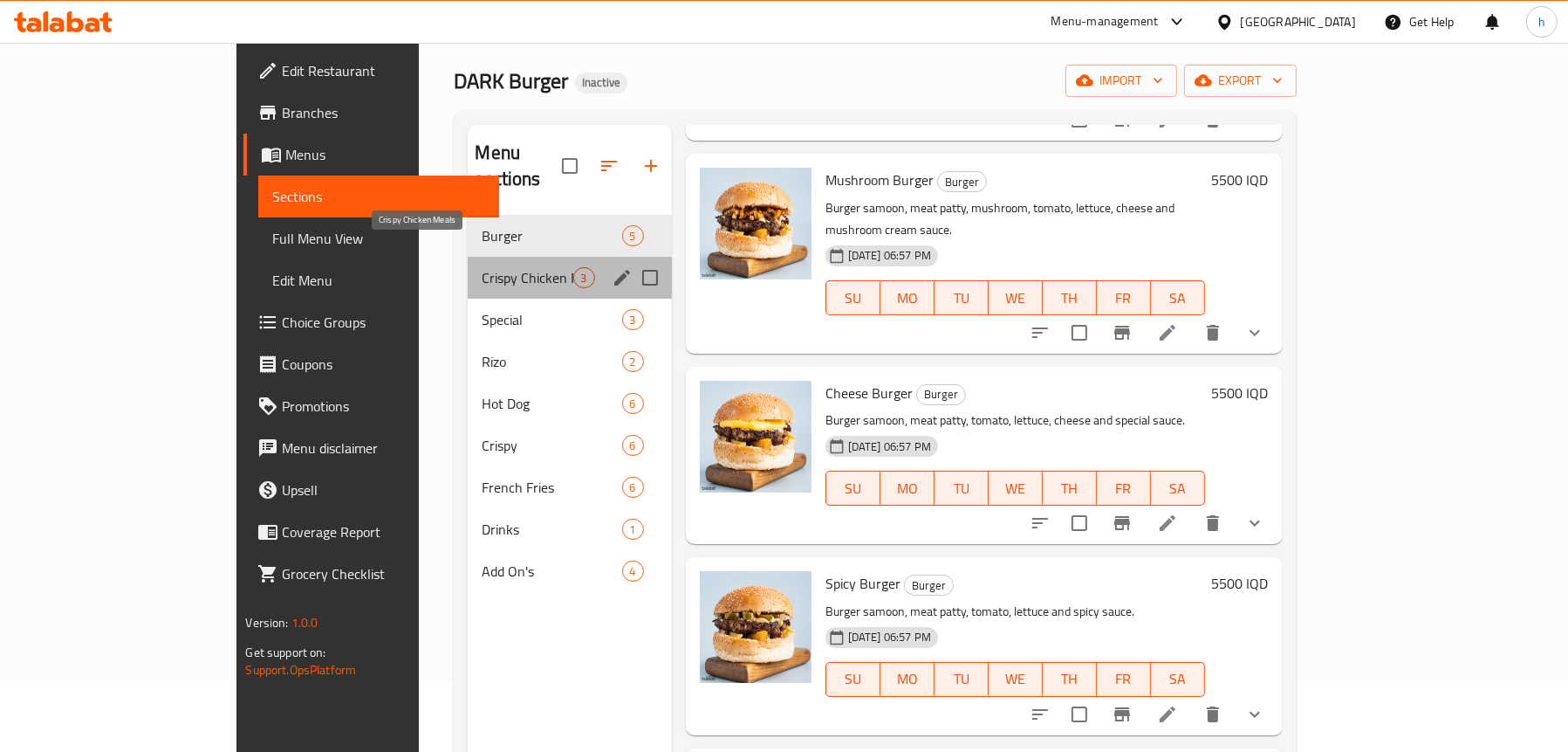
click at [482, 267] on span "Crispy Chicken Meals" at bounding box center [527, 277] width 91 height 21
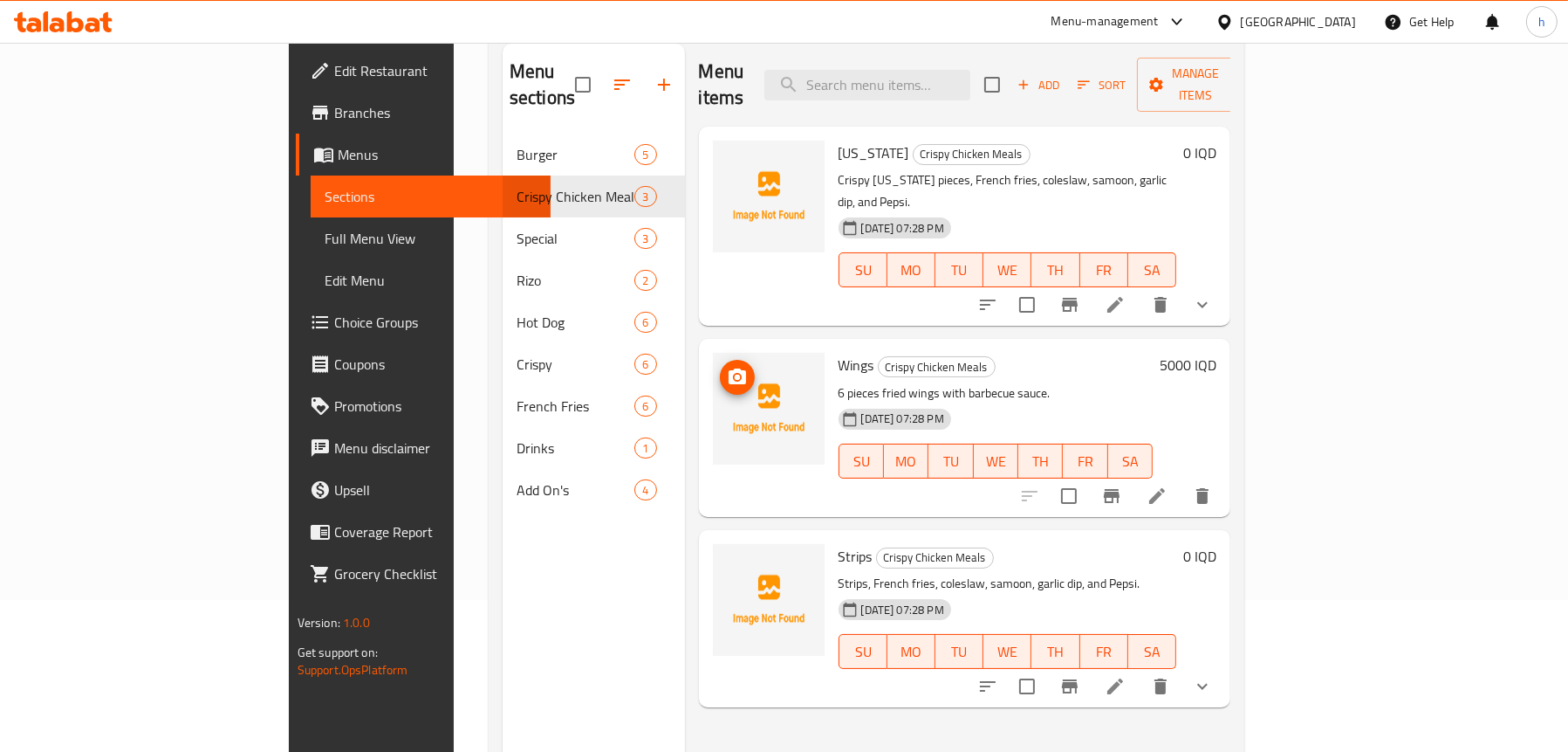
scroll to position [70, 0]
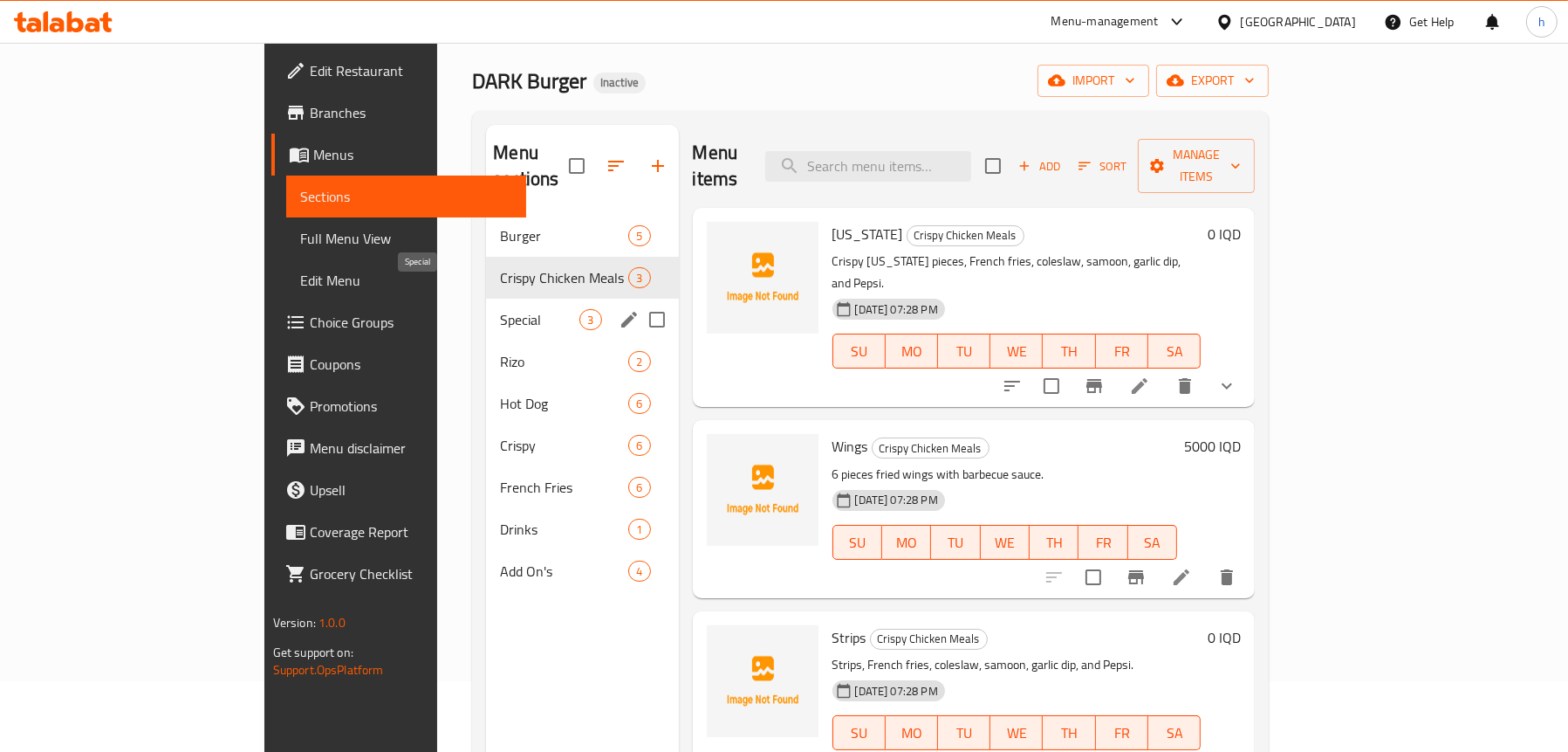
click at [500, 309] on span "Special" at bounding box center [540, 319] width 79 height 21
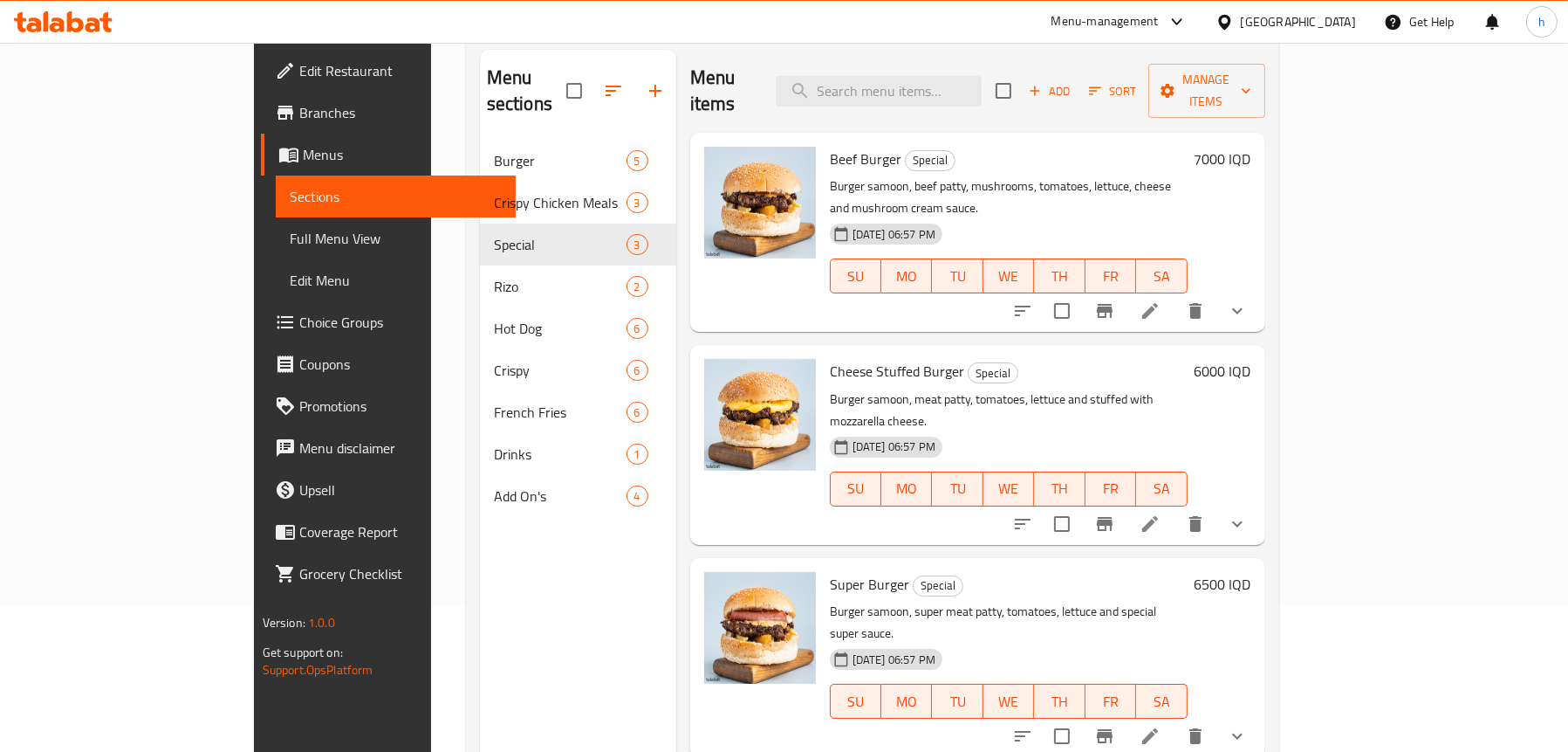
scroll to position [246, 0]
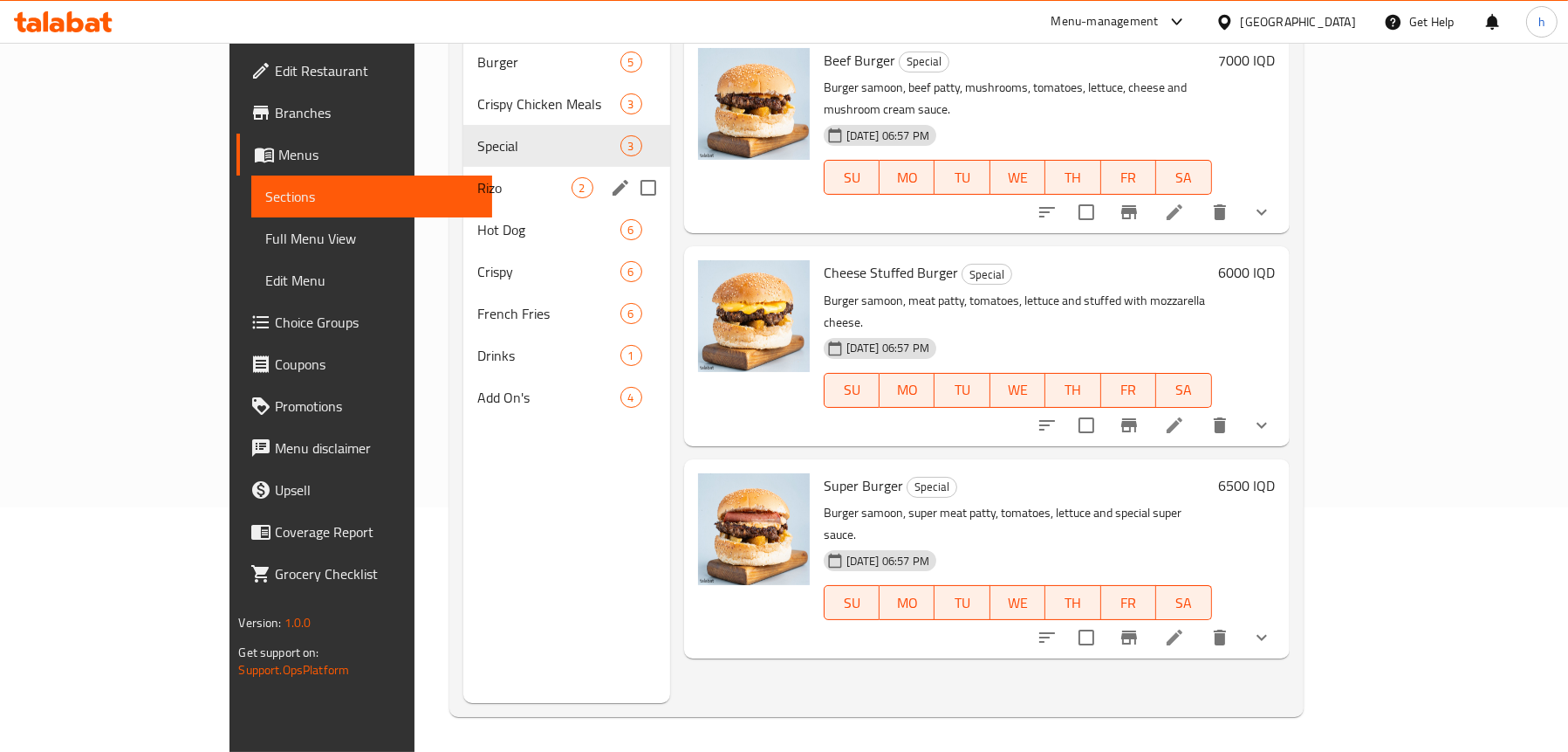
click at [477, 177] on span "Rizo" at bounding box center [523, 187] width 93 height 21
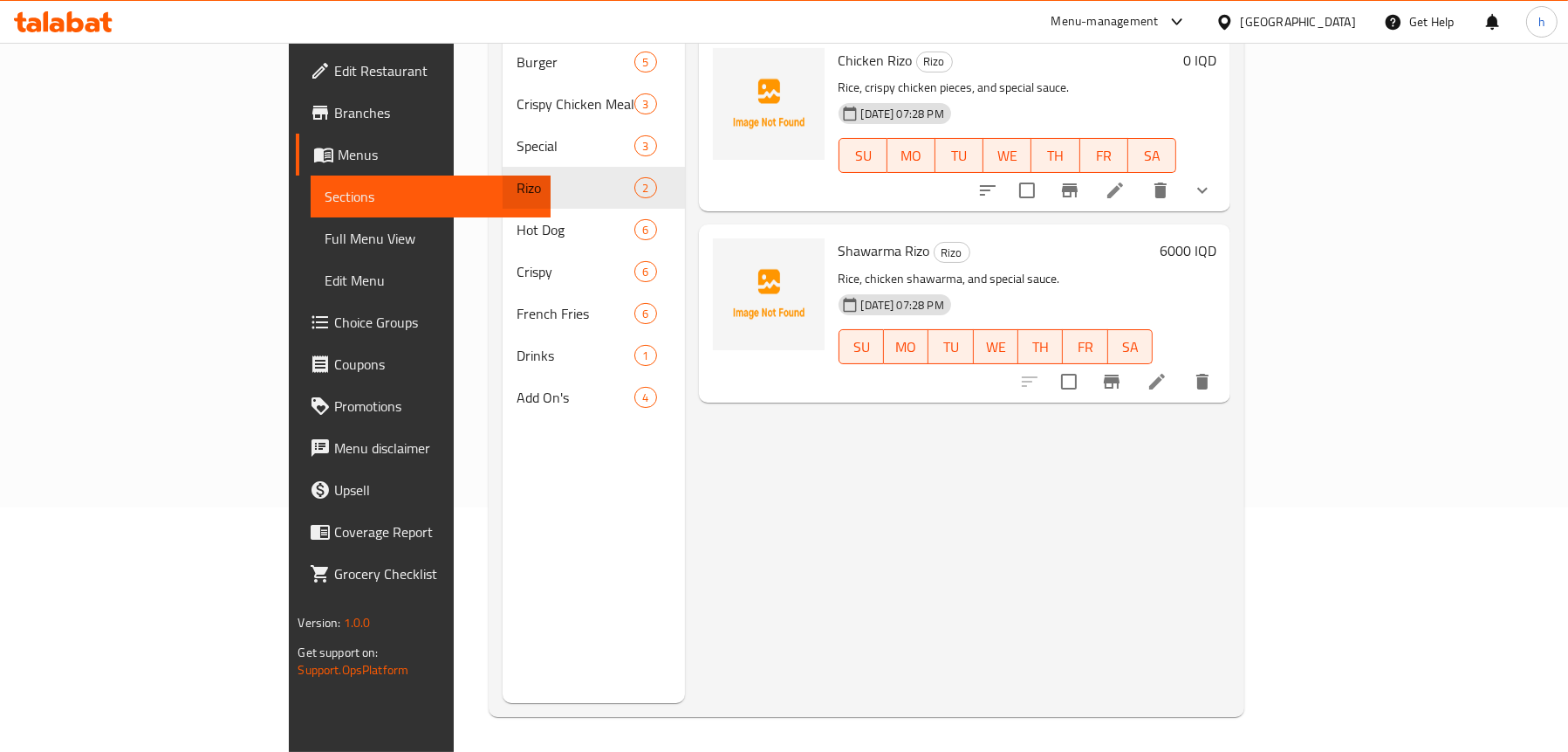
scroll to position [70, 0]
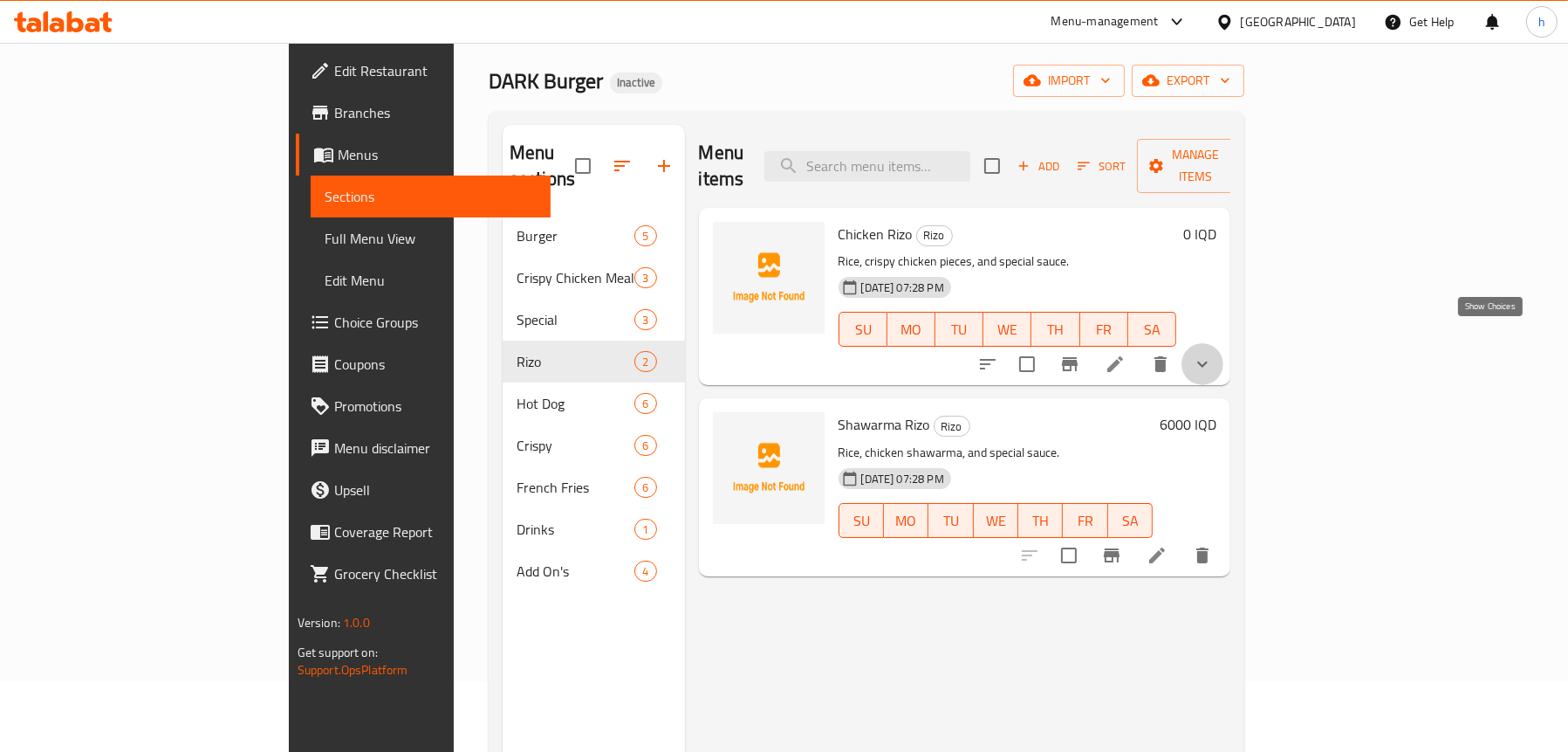
click at [1213, 354] on icon "show more" at bounding box center [1202, 364] width 21 height 21
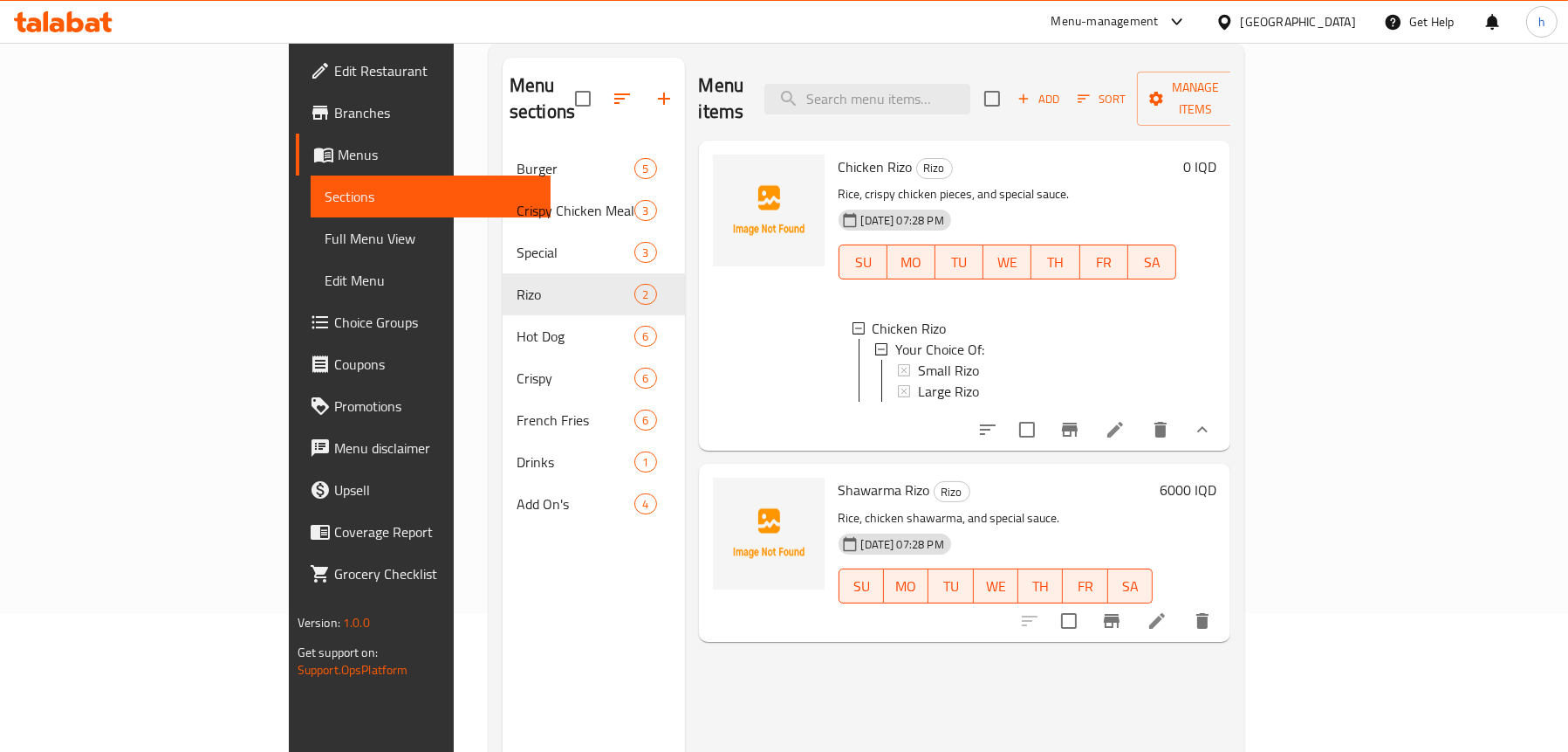
scroll to position [246, 0]
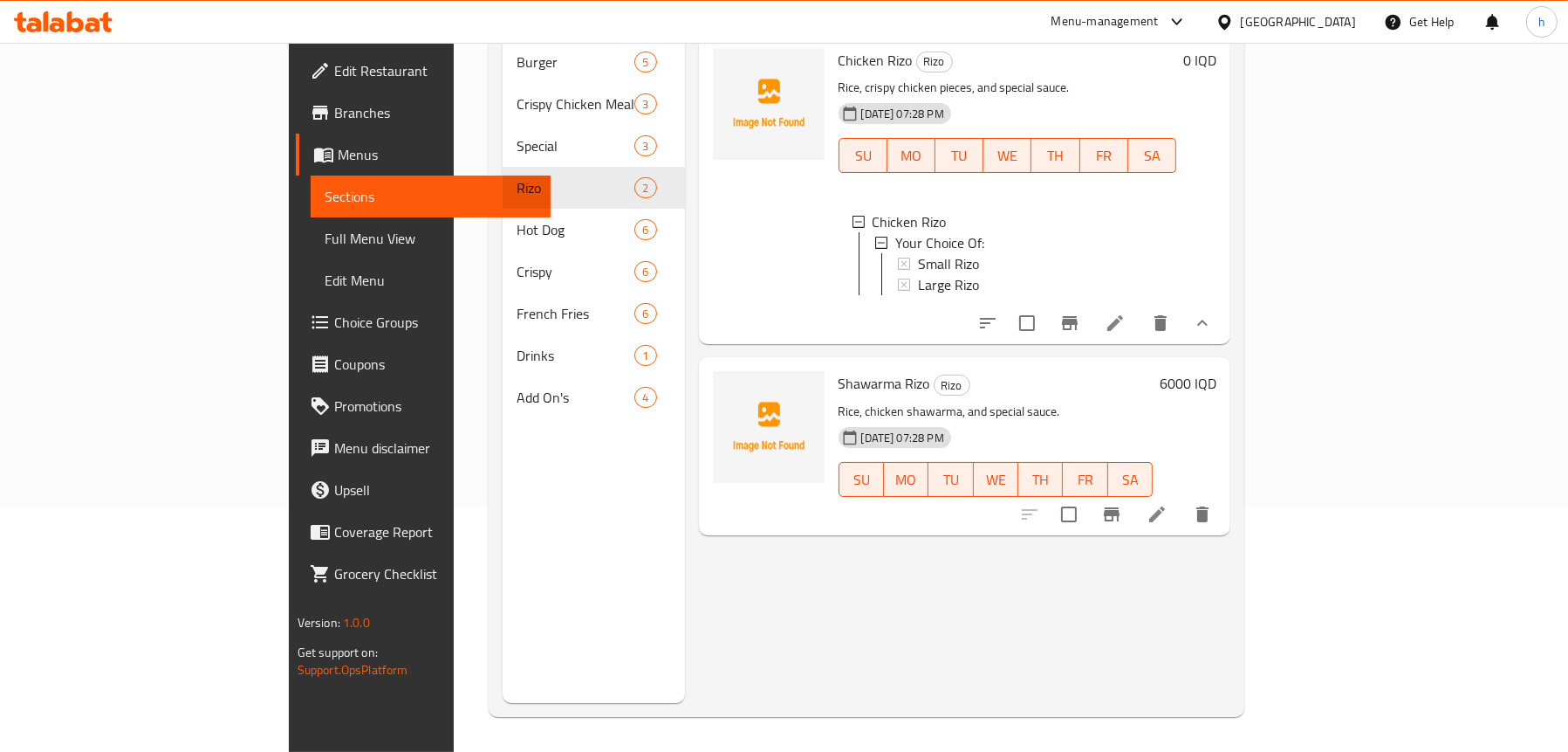
click at [503, 464] on div "Menu sections Burger 5 Crispy Chicken Meals 3 Special 3 Rizo 2 Hot Dog 6 Crispy…" at bounding box center [594, 327] width 182 height 752
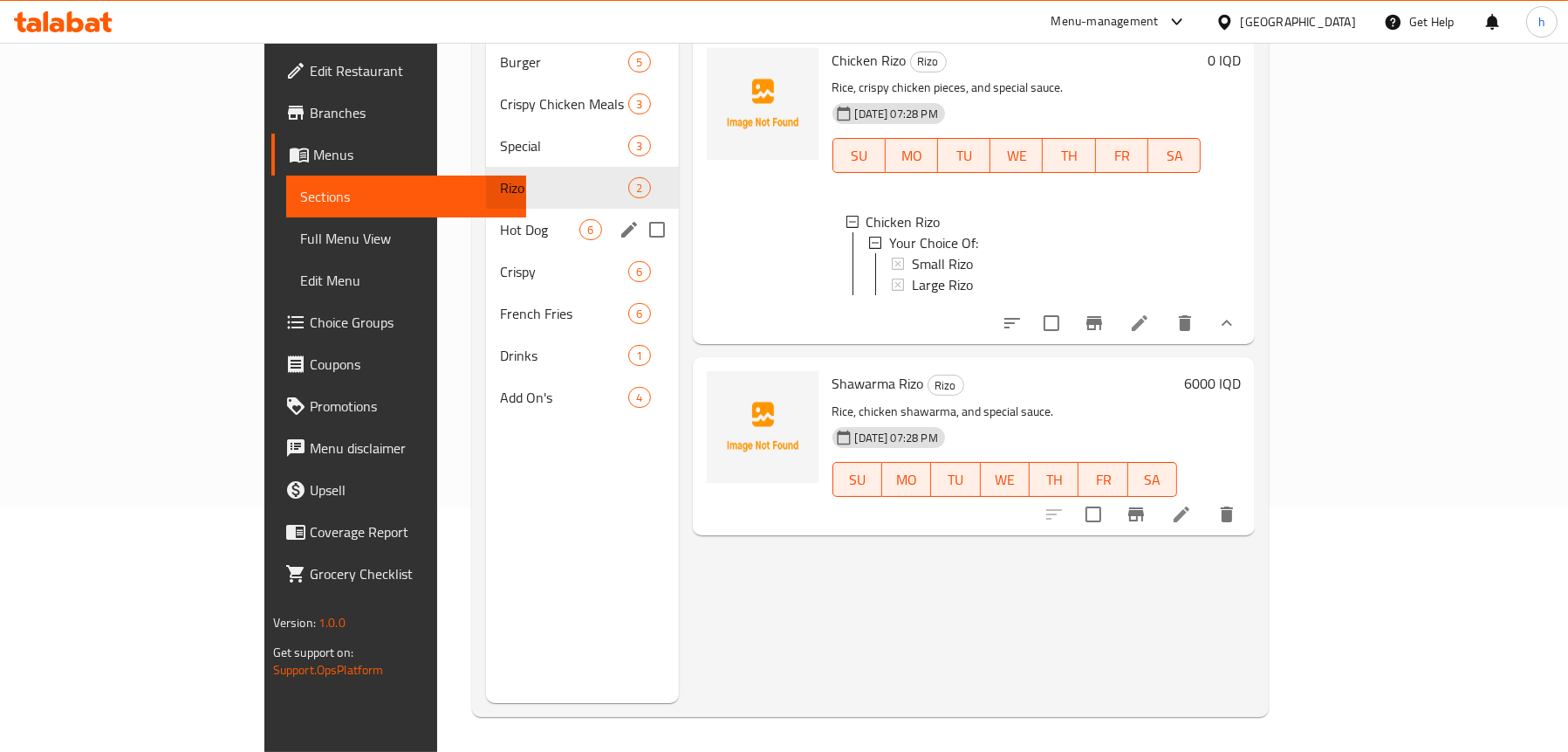
click at [486, 209] on div "Hot Dog 6" at bounding box center [582, 229] width 192 height 42
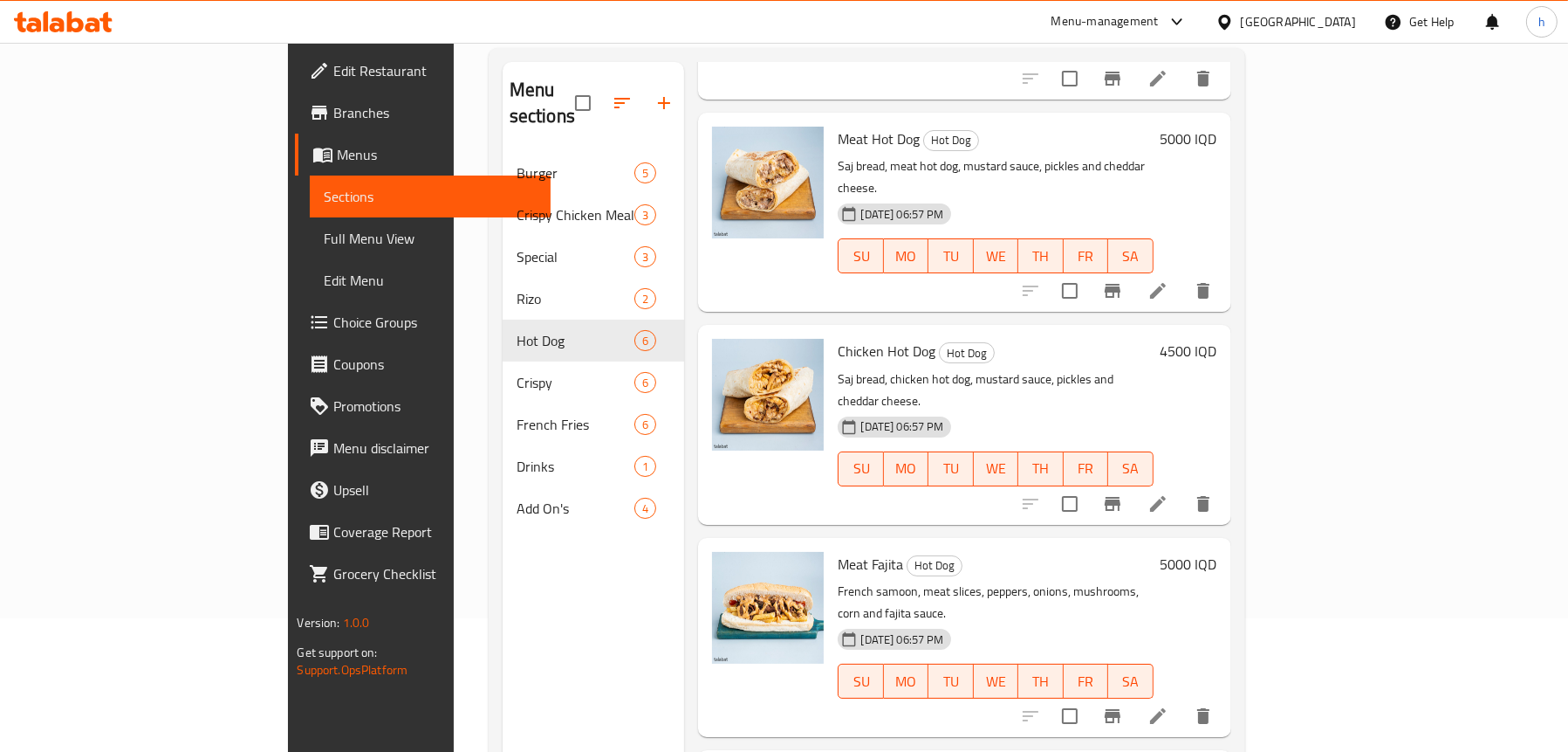
scroll to position [246, 0]
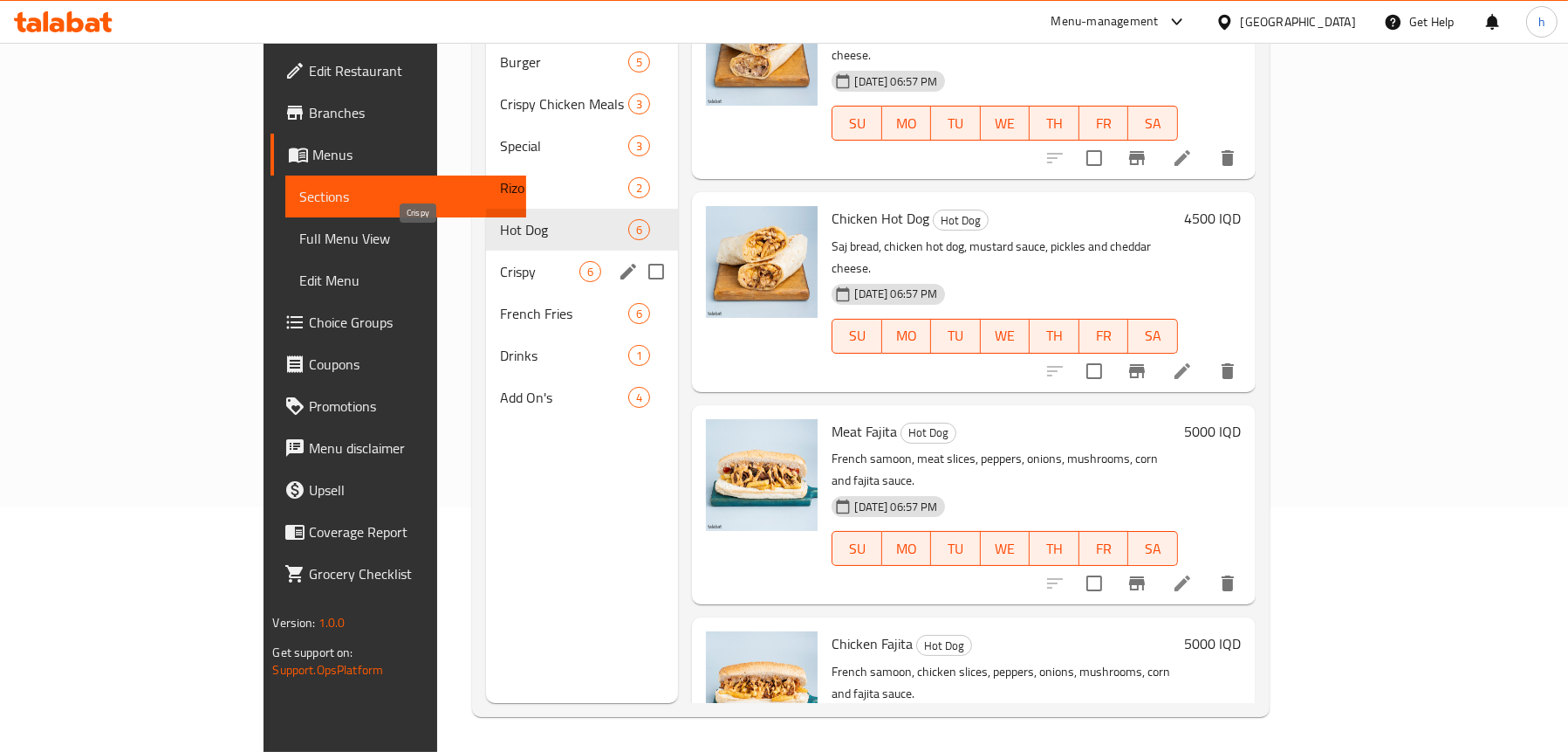
click at [500, 261] on span "Crispy" at bounding box center [540, 271] width 79 height 21
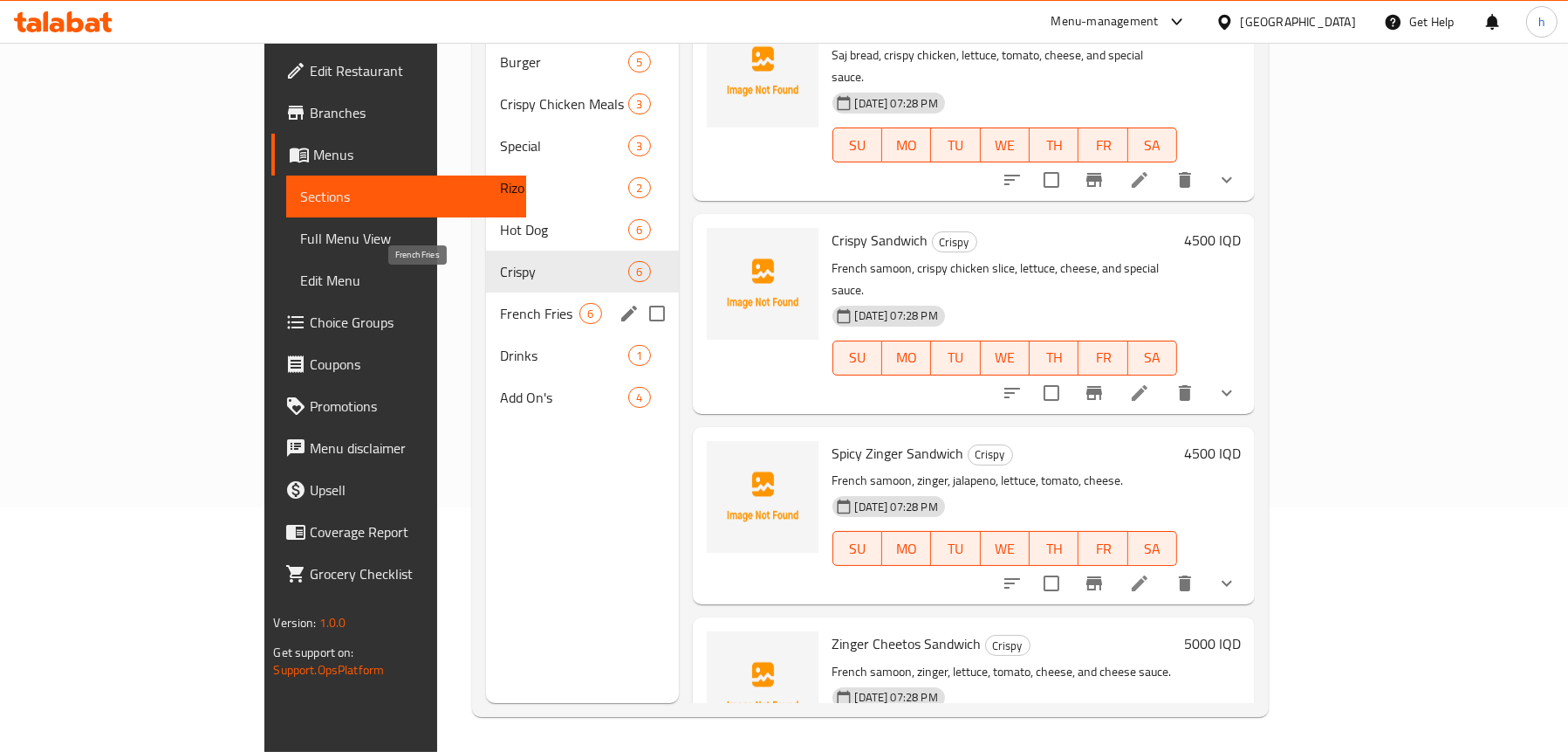
click at [500, 303] on span "French Fries" at bounding box center [540, 313] width 79 height 21
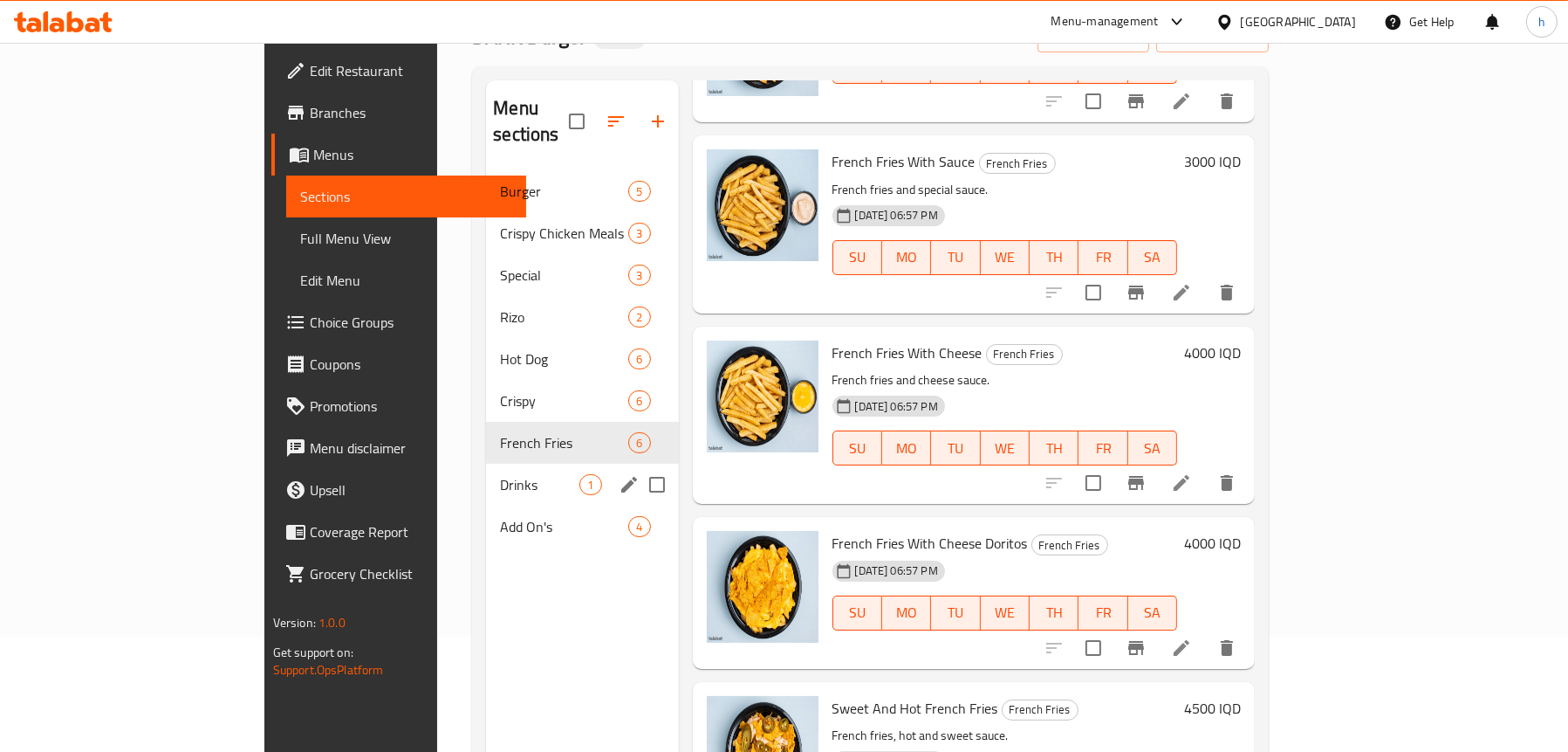
scroll to position [246, 0]
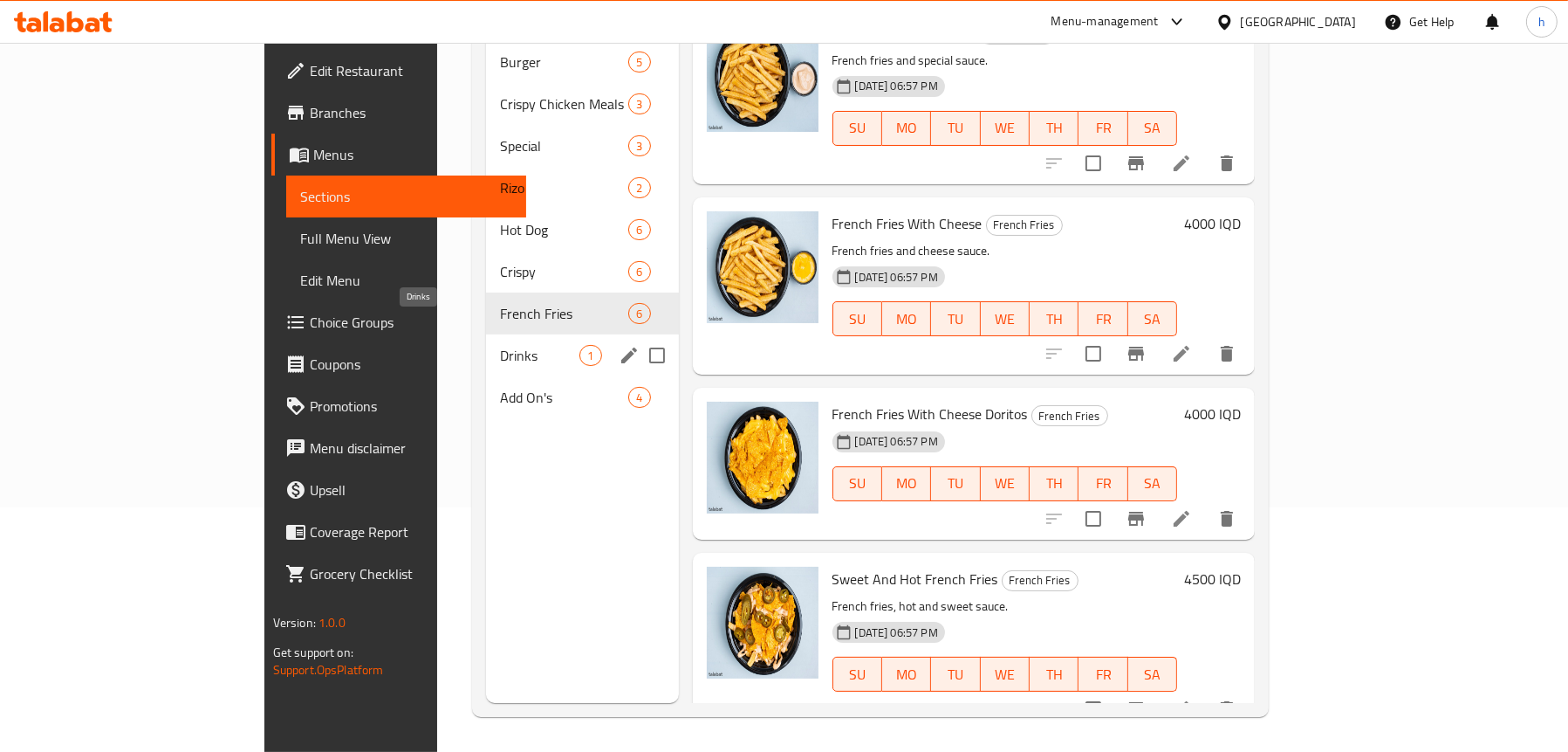
click at [500, 345] on span "Drinks" at bounding box center [540, 355] width 79 height 21
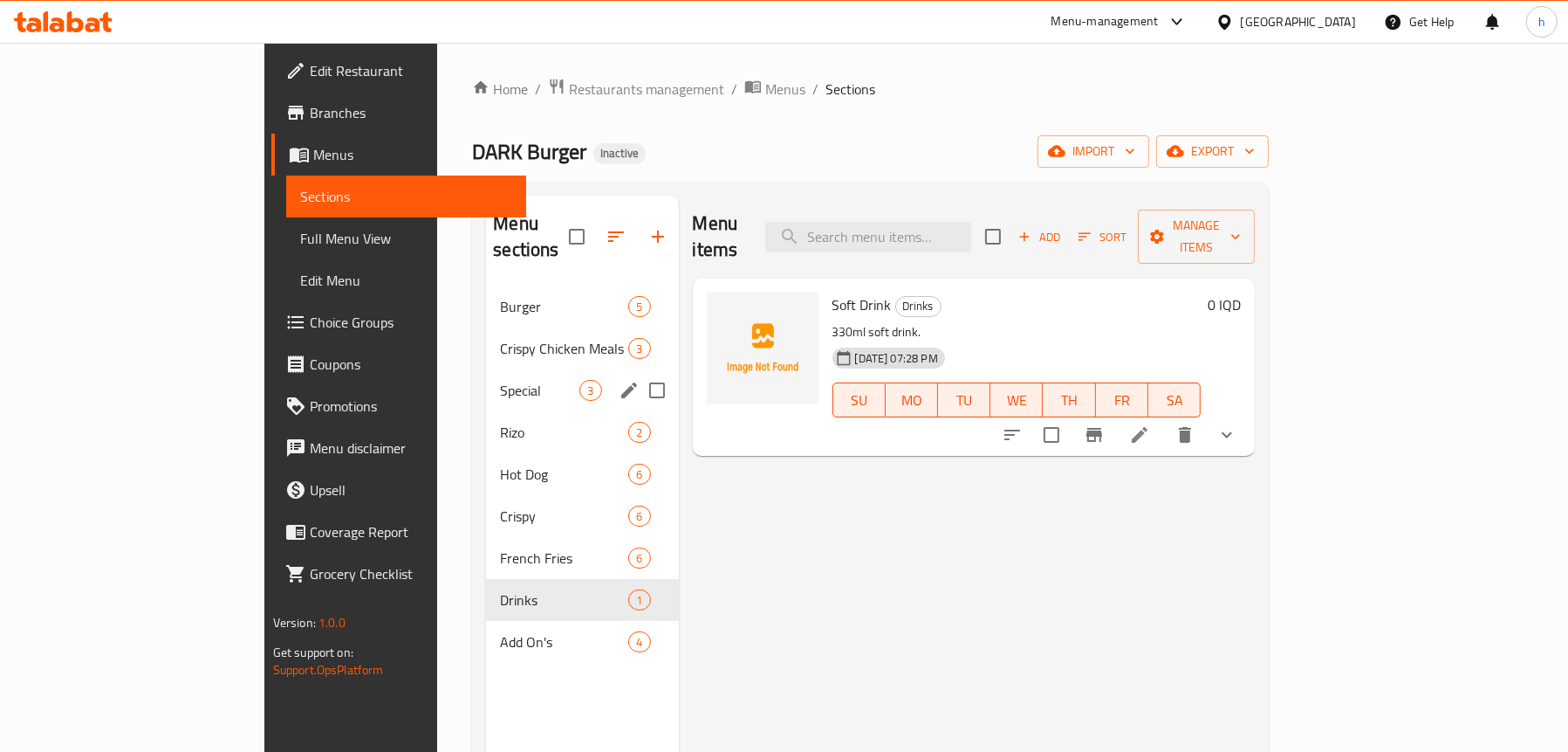
scroll to position [246, 0]
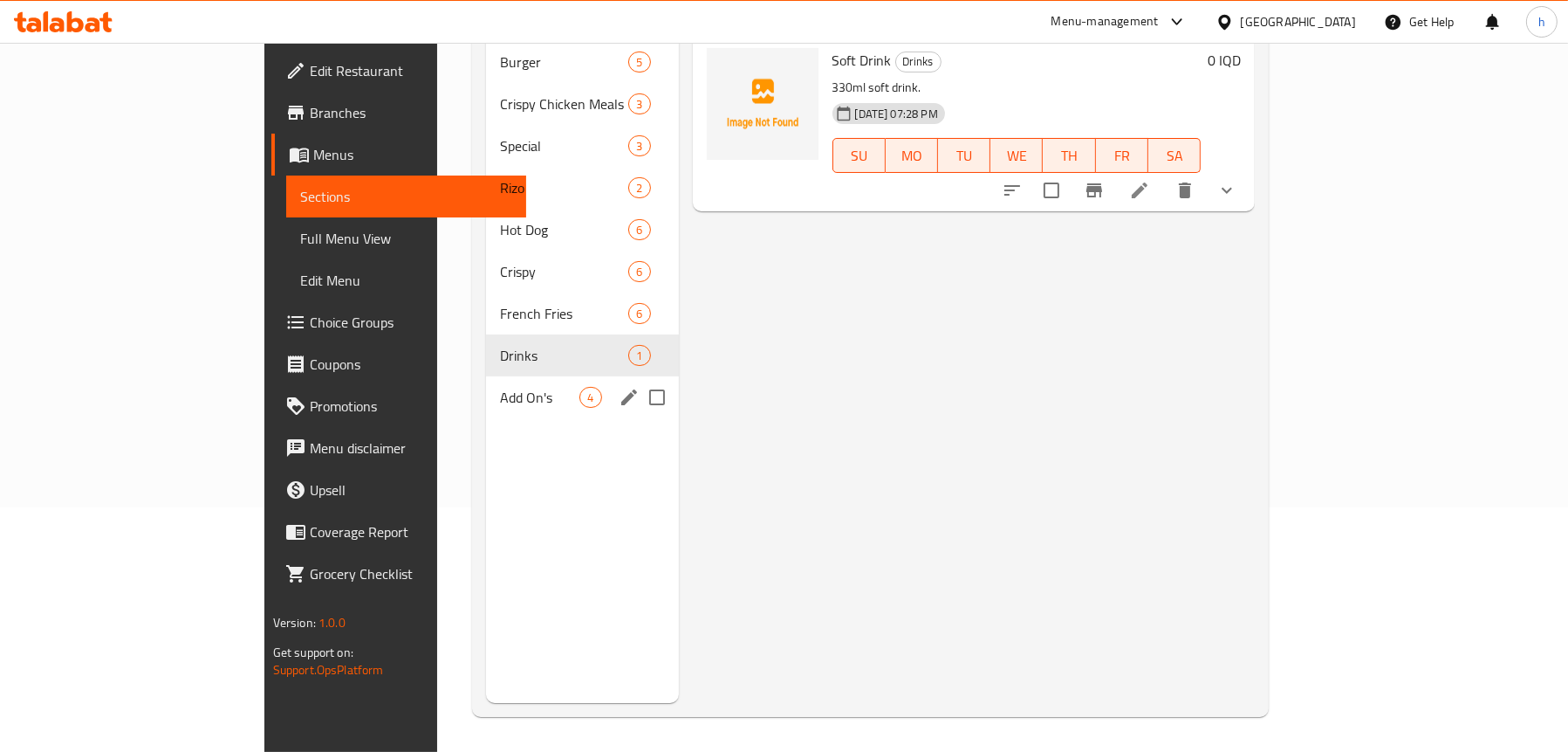
click at [486, 385] on div "Add On's 4" at bounding box center [582, 397] width 192 height 42
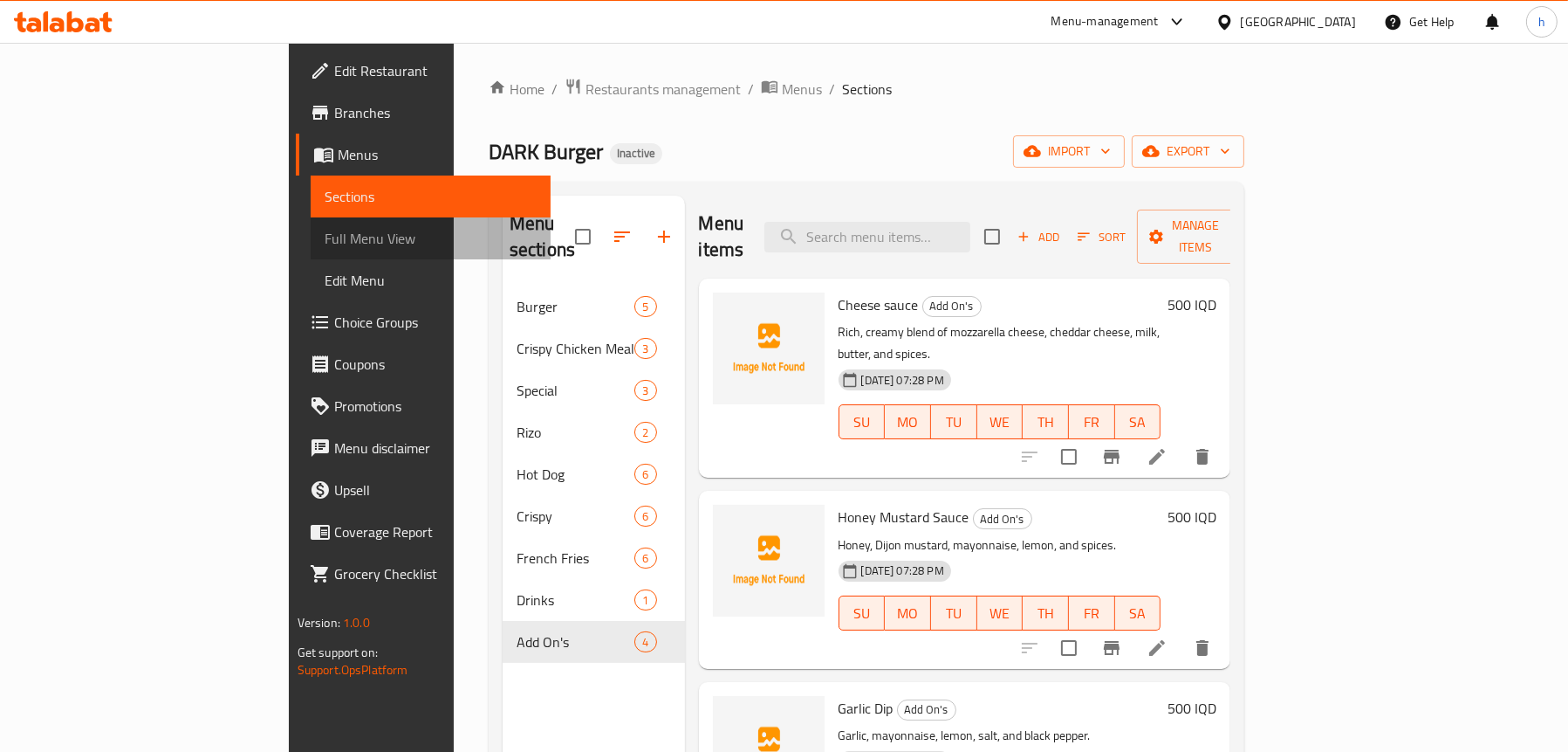
click at [325, 240] on span "Full Menu View" at bounding box center [430, 237] width 212 height 21
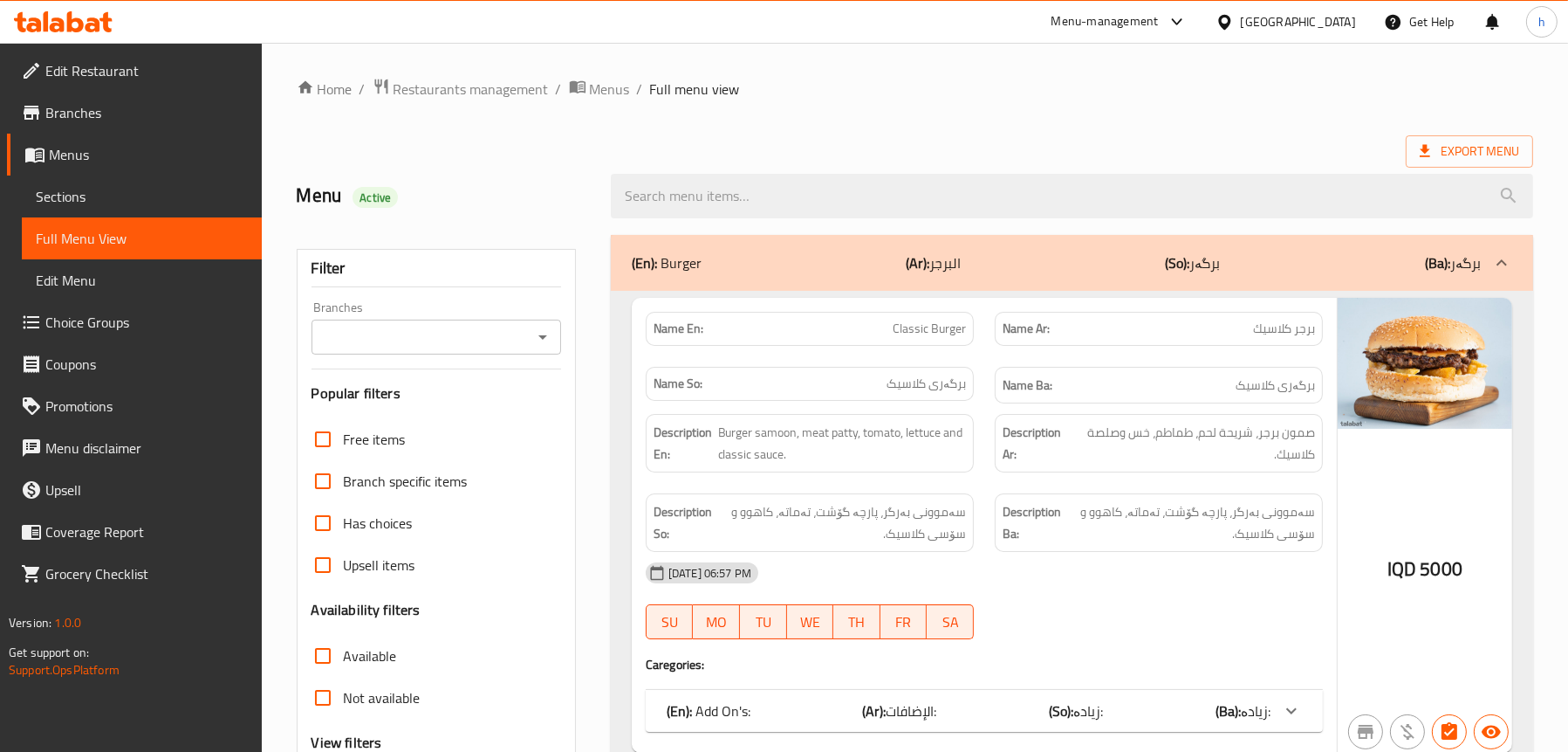
click at [552, 332] on icon "Open" at bounding box center [542, 337] width 21 height 21
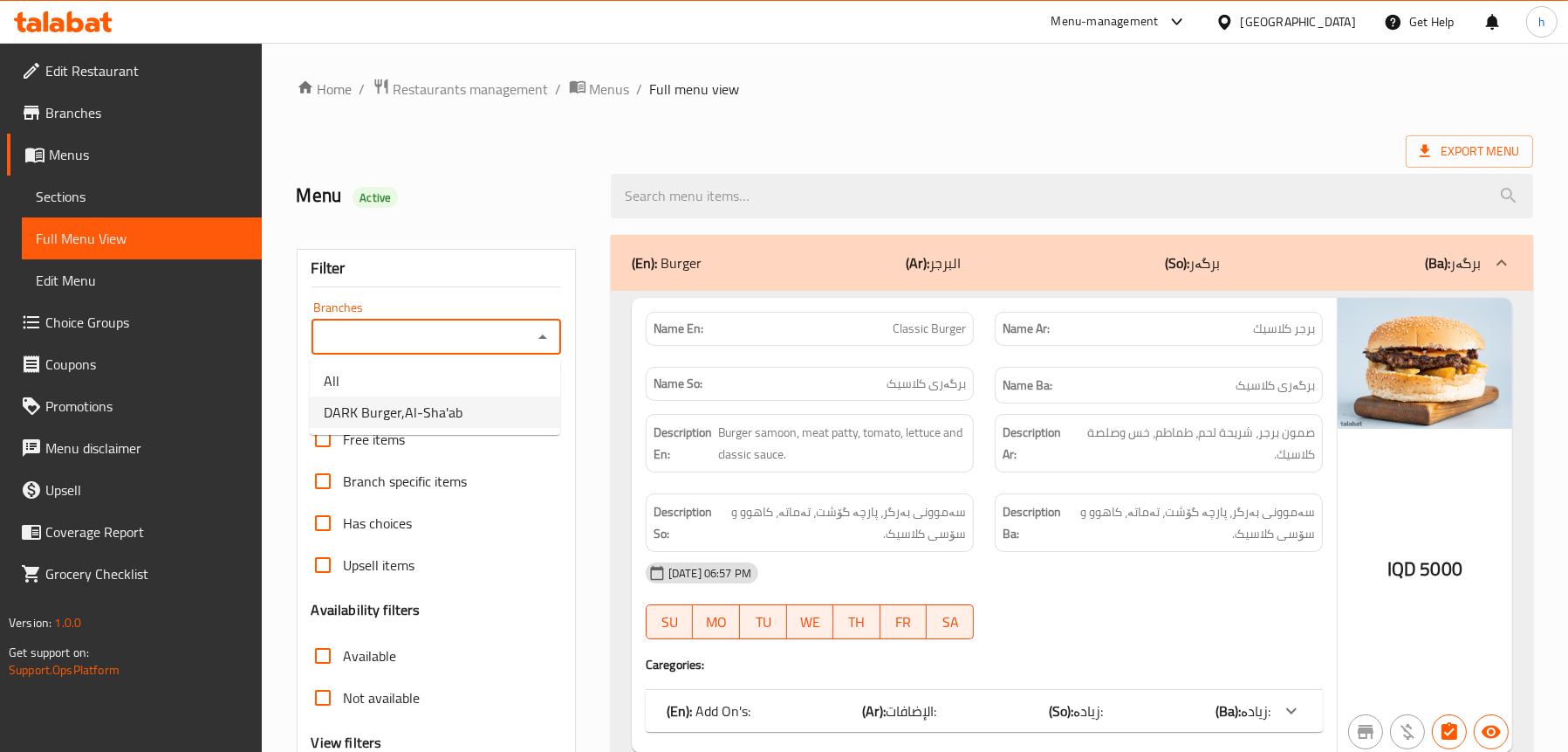
click at [469, 398] on li "DARK Burger,Al-Sha'ab" at bounding box center [435, 412] width 251 height 32
type input "DARK Burger,Al-Sha'ab"
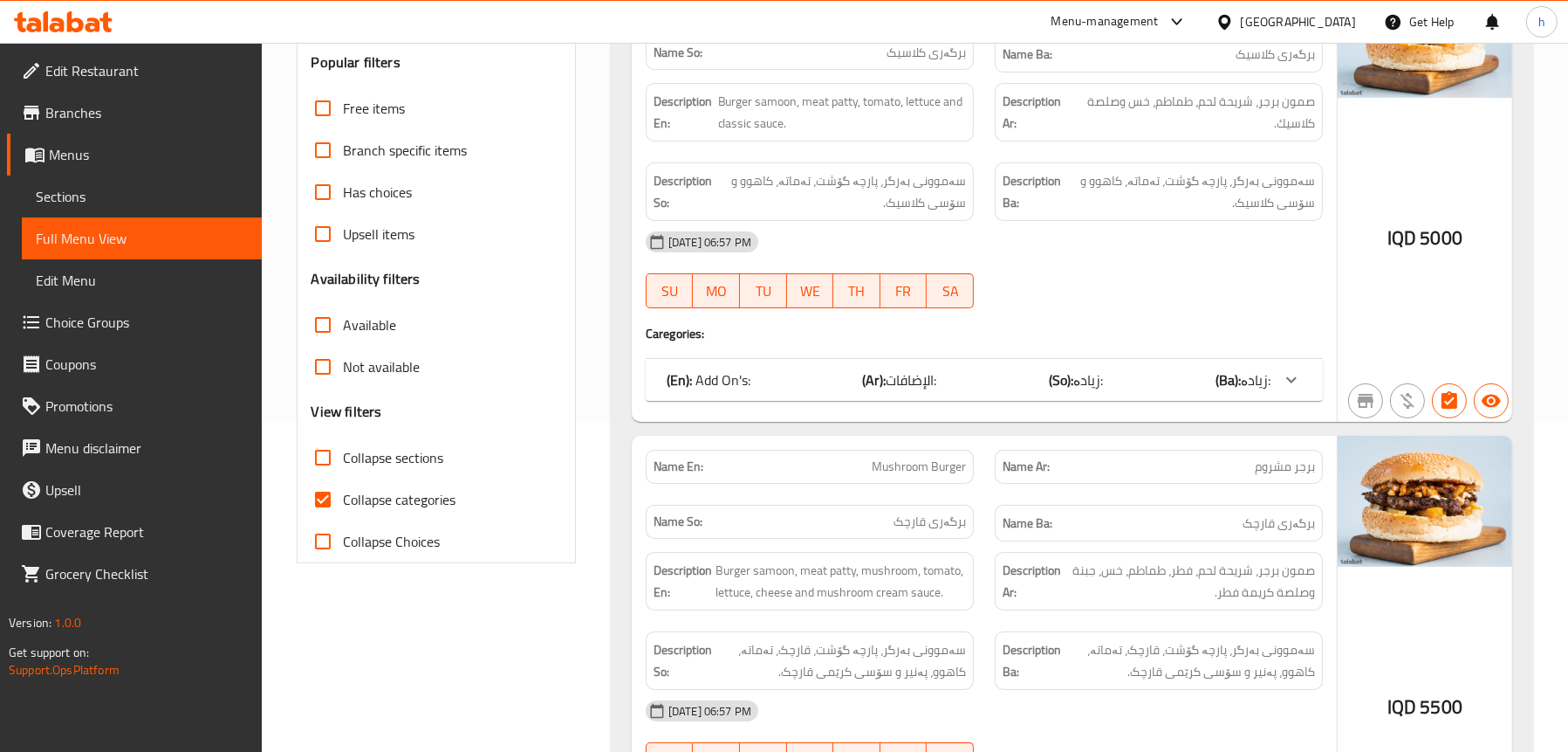
scroll to position [349, 0]
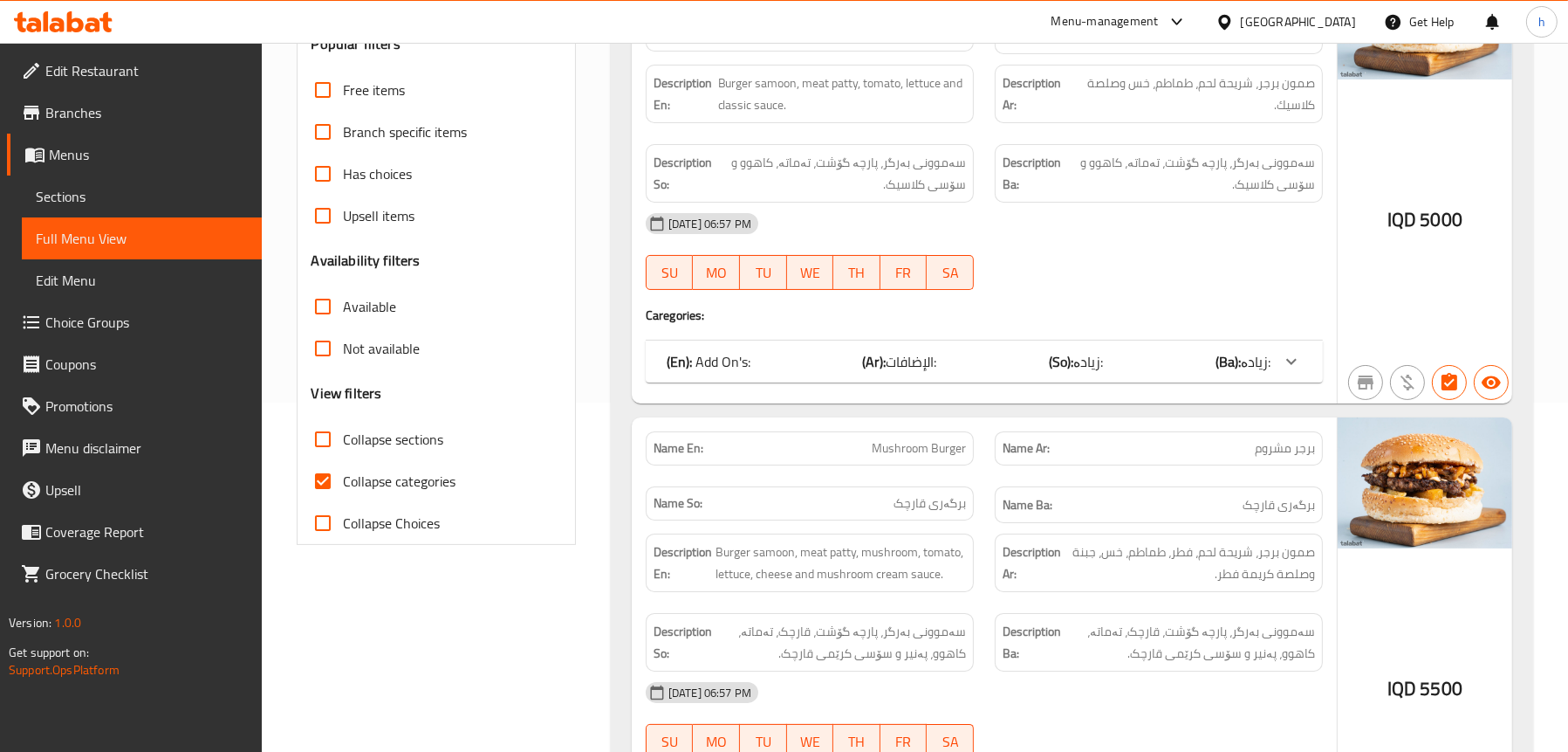
click at [973, 366] on div "(En): Add On's: (Ar): الإضافات: (So): زیادە: (Ba): زیادە:" at bounding box center [968, 361] width 604 height 21
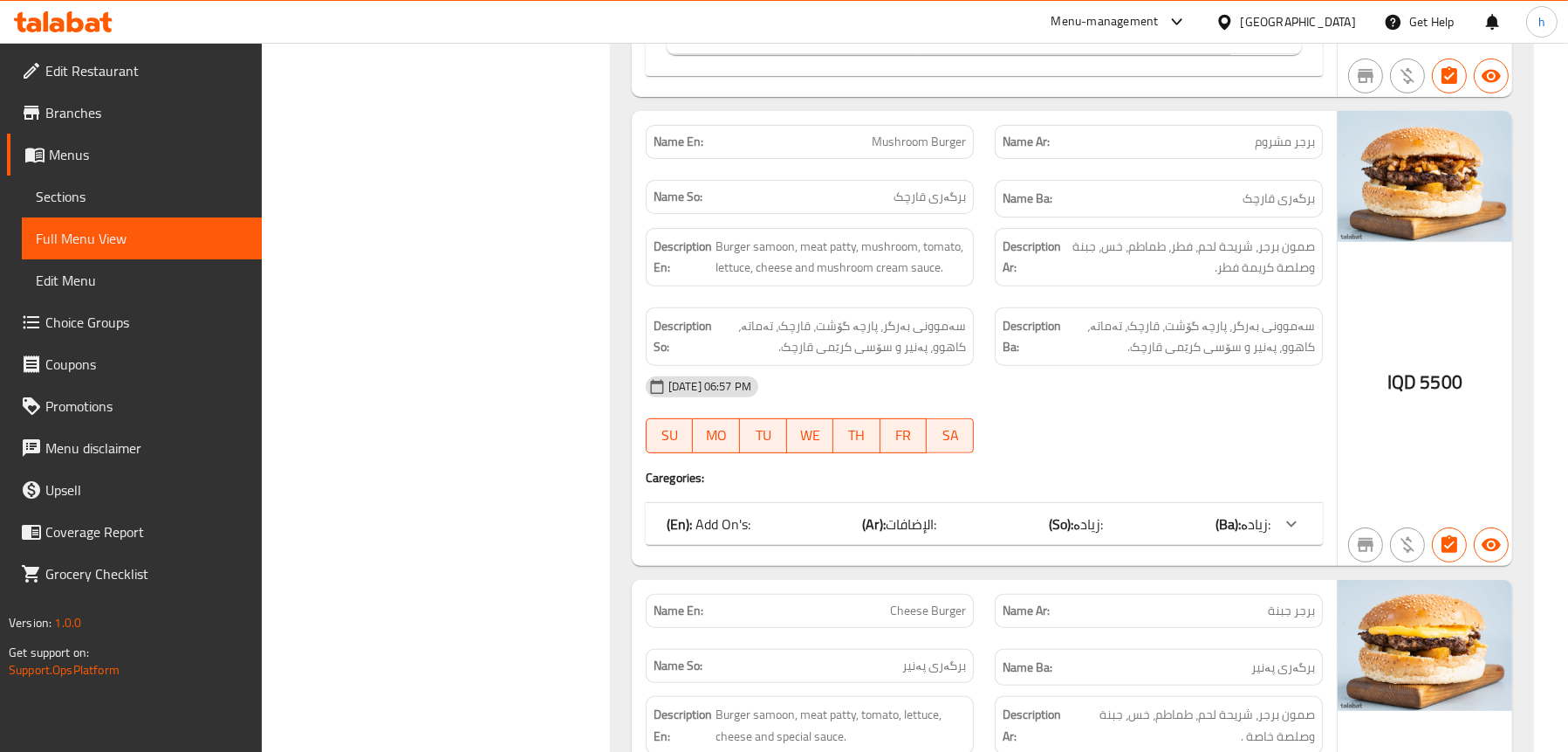
scroll to position [873, 0]
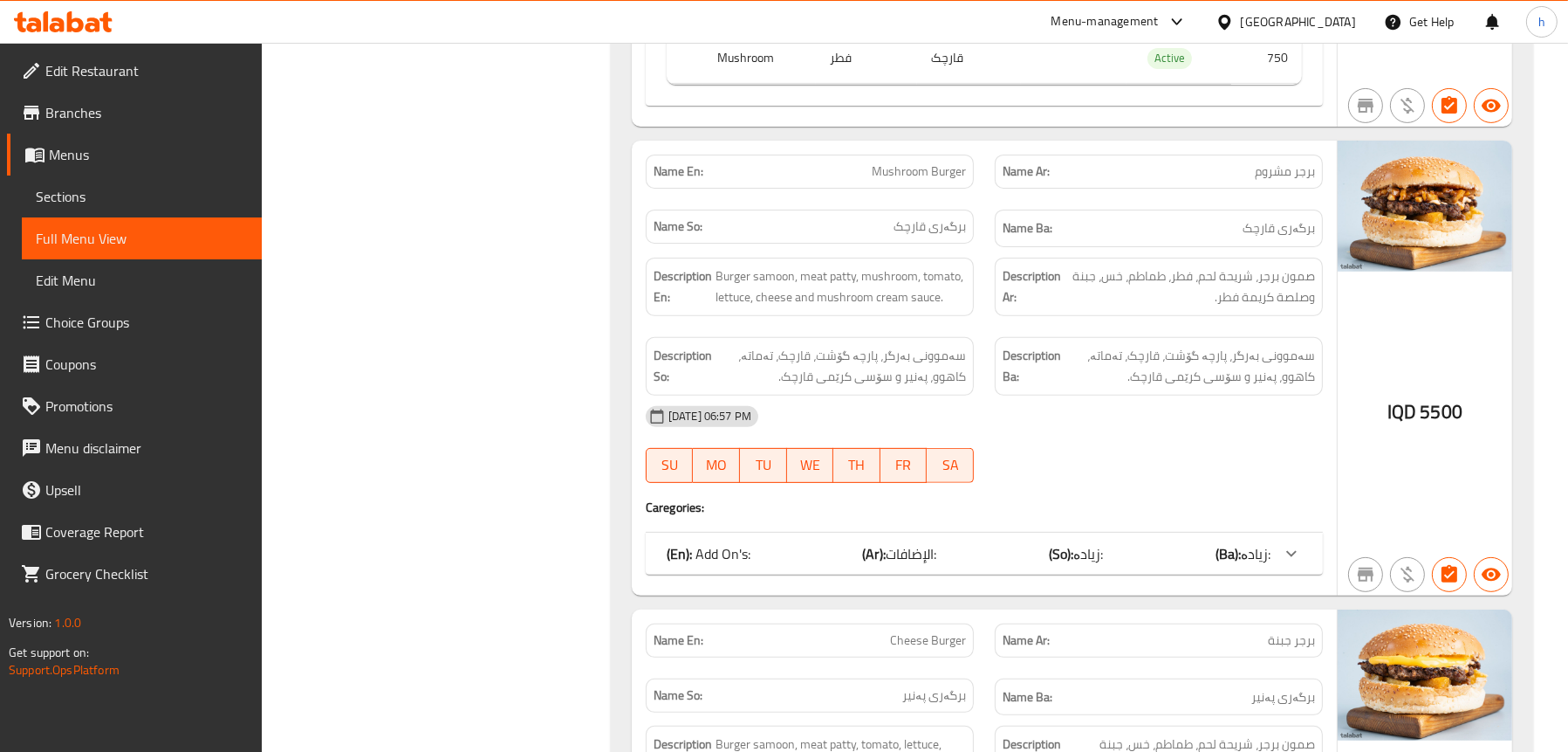
click at [859, 557] on div "(En): Add On's: (Ar): الإضافات: (So): زیادە: (Ba): زیادە:" at bounding box center [968, 553] width 604 height 21
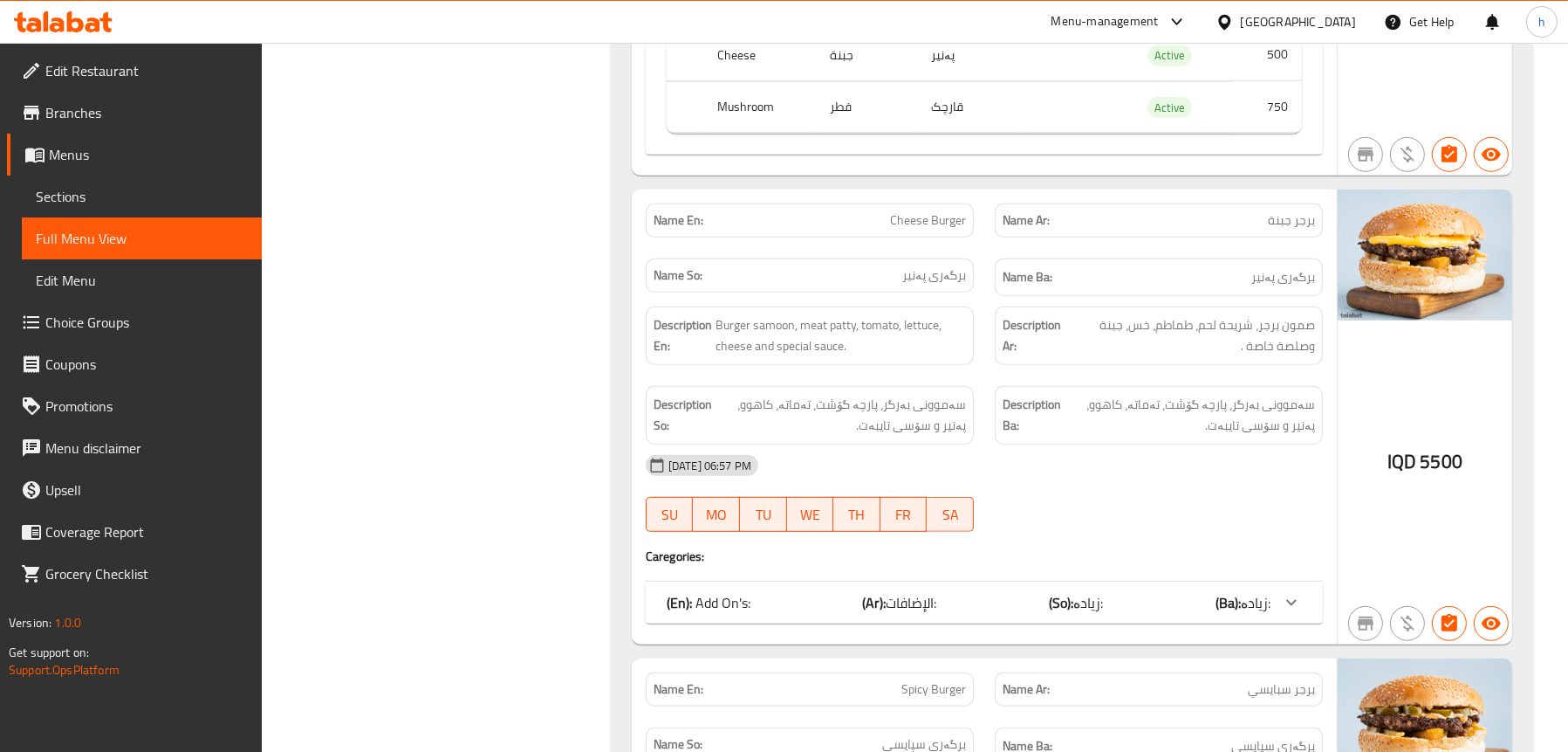
scroll to position [1572, 0]
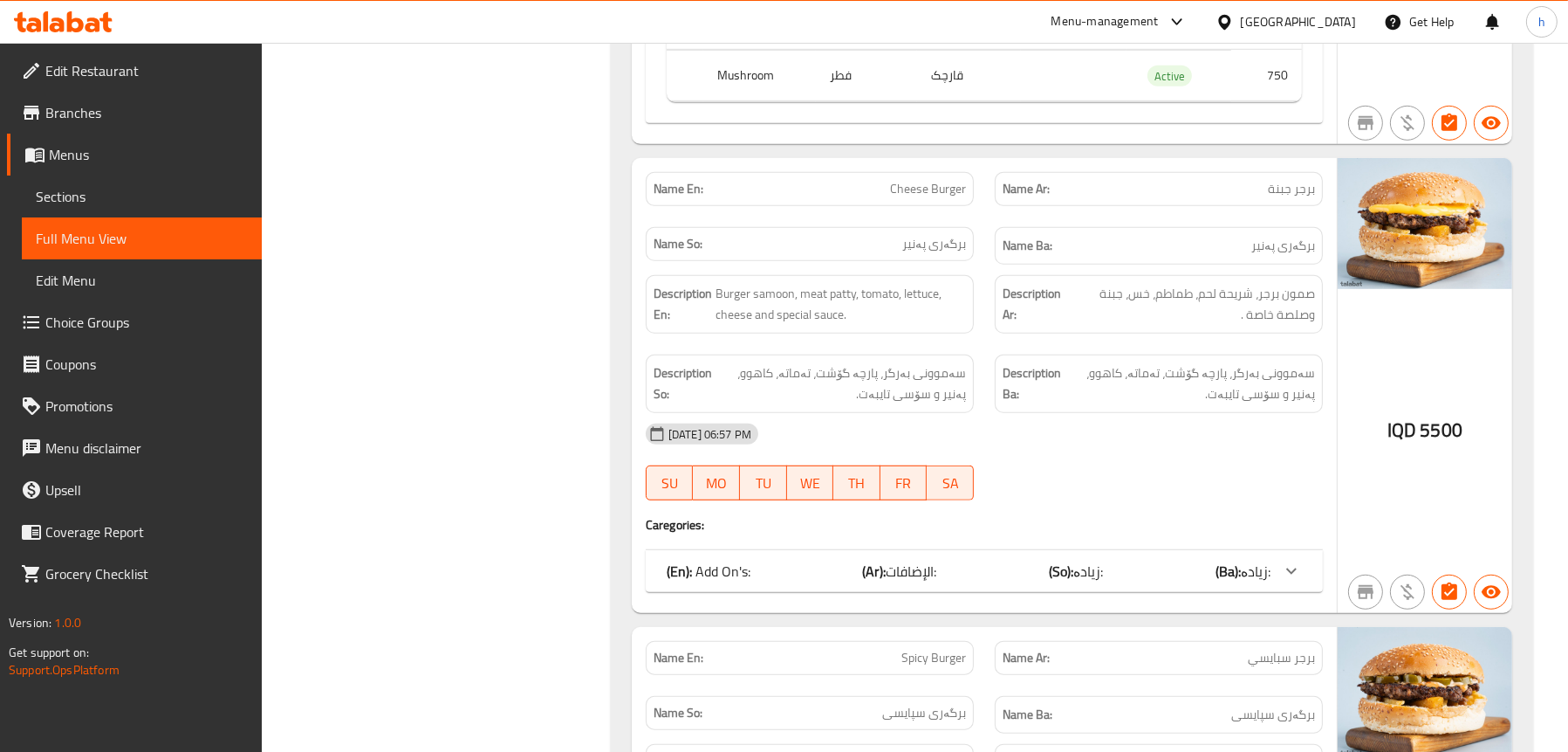
click at [791, 575] on div "(En): Add On's: (Ar): الإضافات: (So): زیادە: (Ba): زیادە:" at bounding box center [968, 571] width 604 height 21
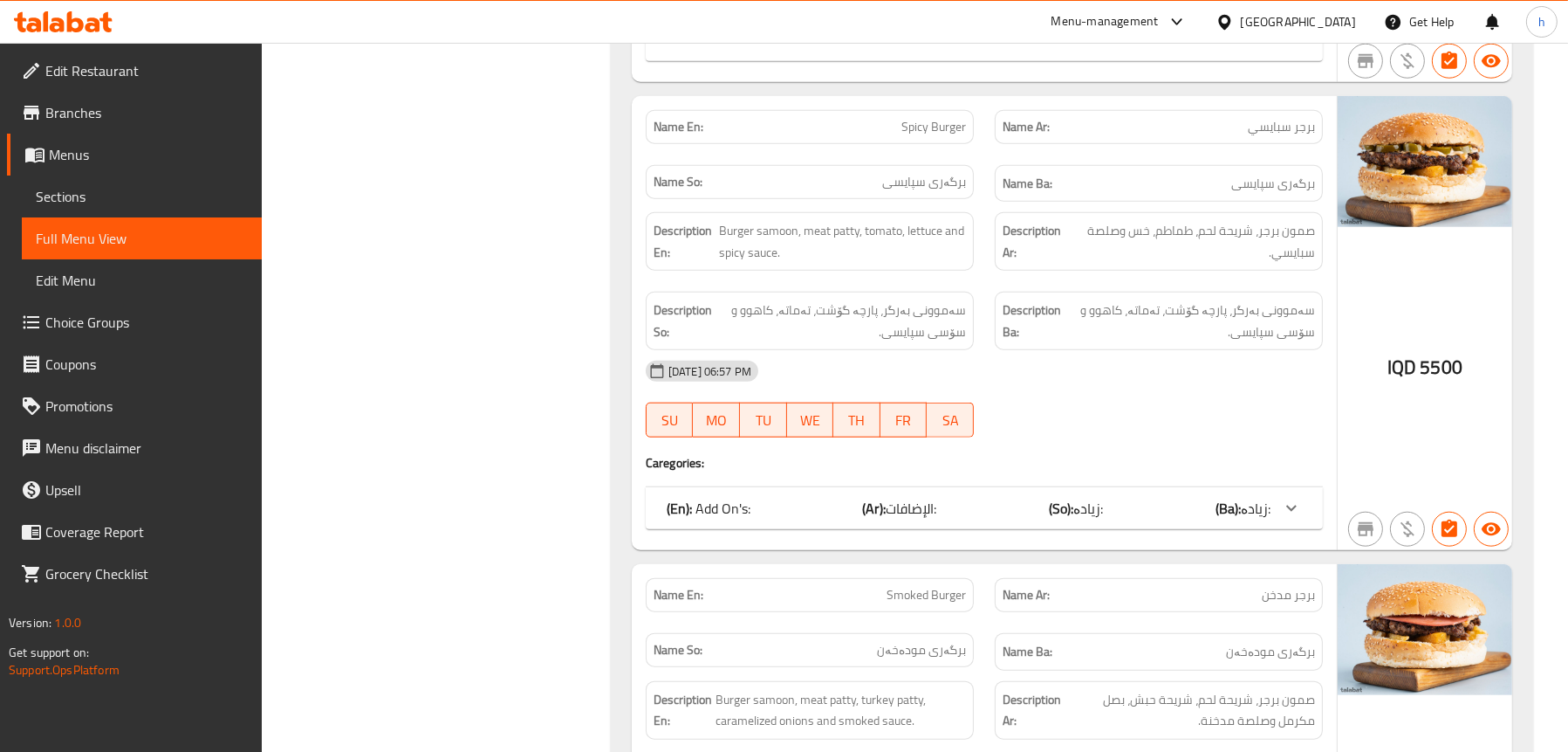
scroll to position [2358, 0]
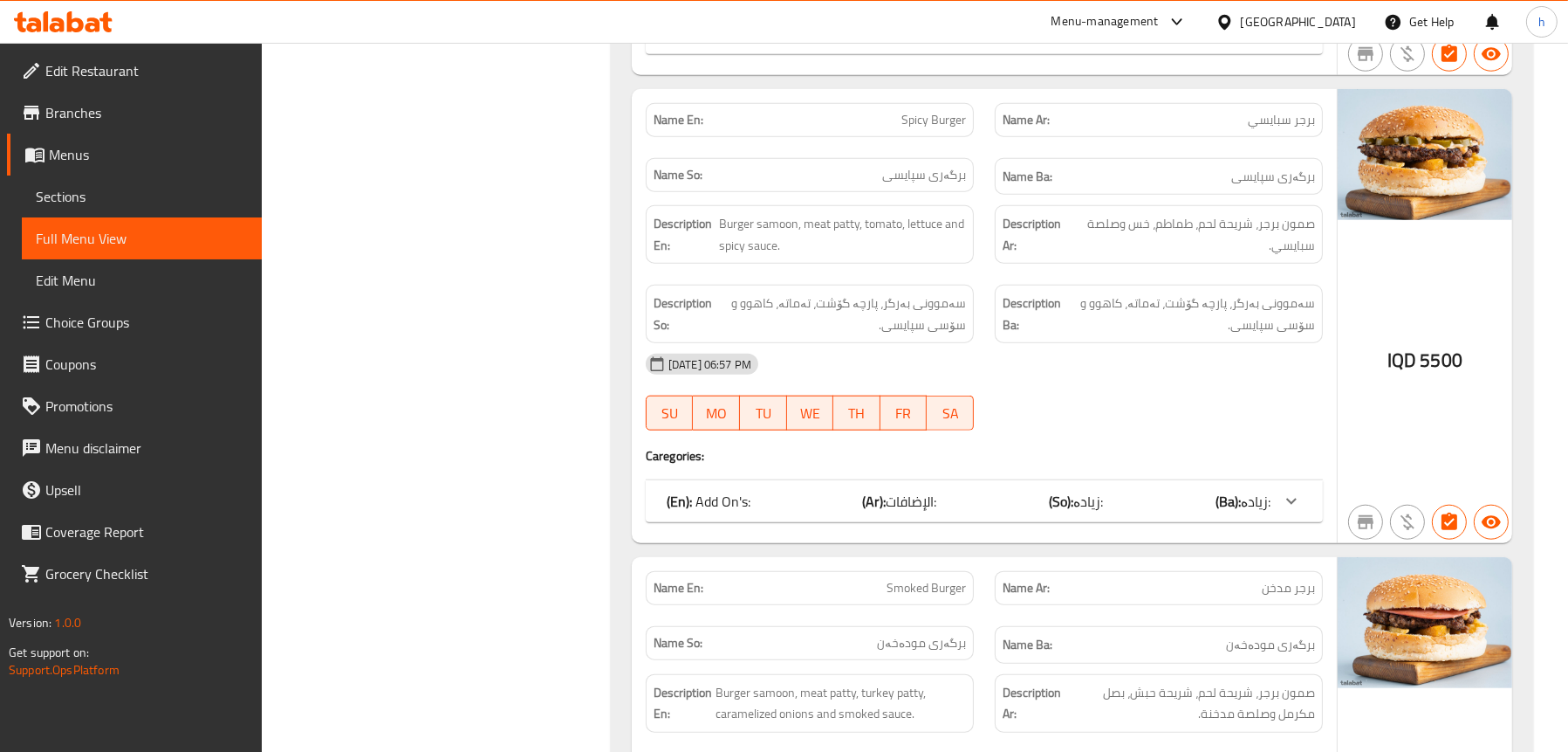
click at [799, 496] on div "(En): Add On's: (Ar): الإضافات: (So): زیادە: (Ba): زیادە:" at bounding box center [968, 501] width 604 height 21
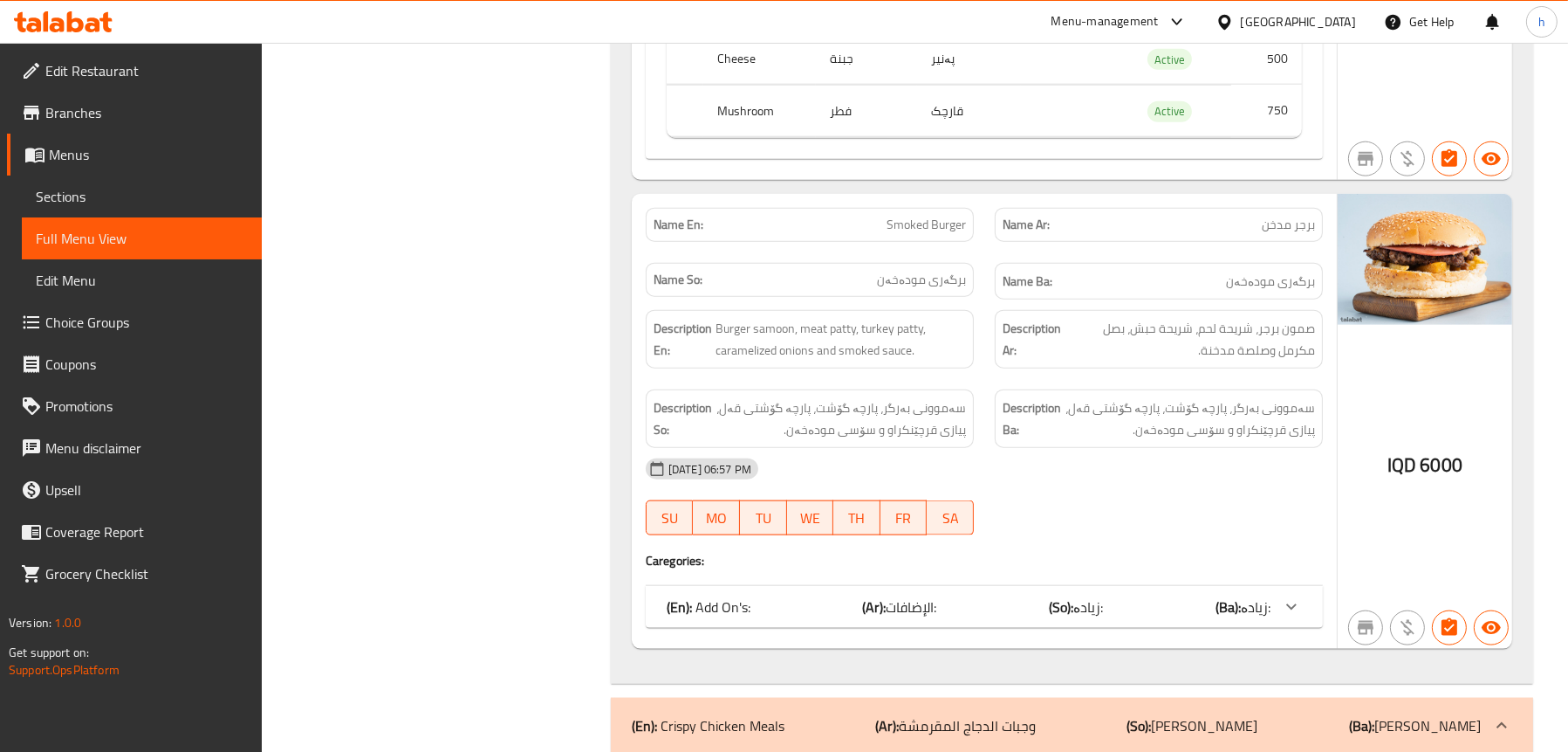
scroll to position [3318, 0]
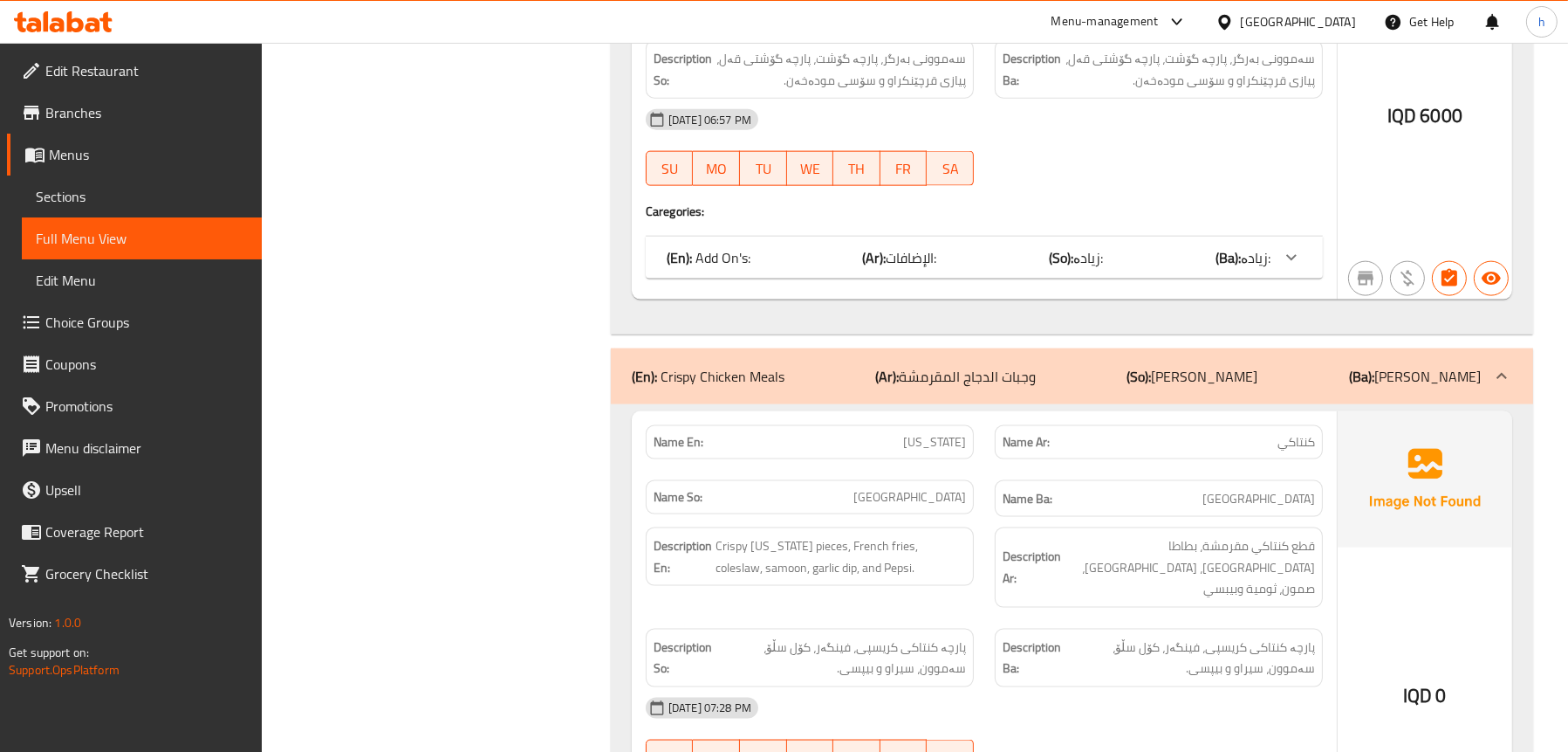
click at [786, 253] on div "(En): Add On's: (Ar): الإضافات: (So): زیادە: (Ba): زیادە:" at bounding box center [968, 257] width 604 height 21
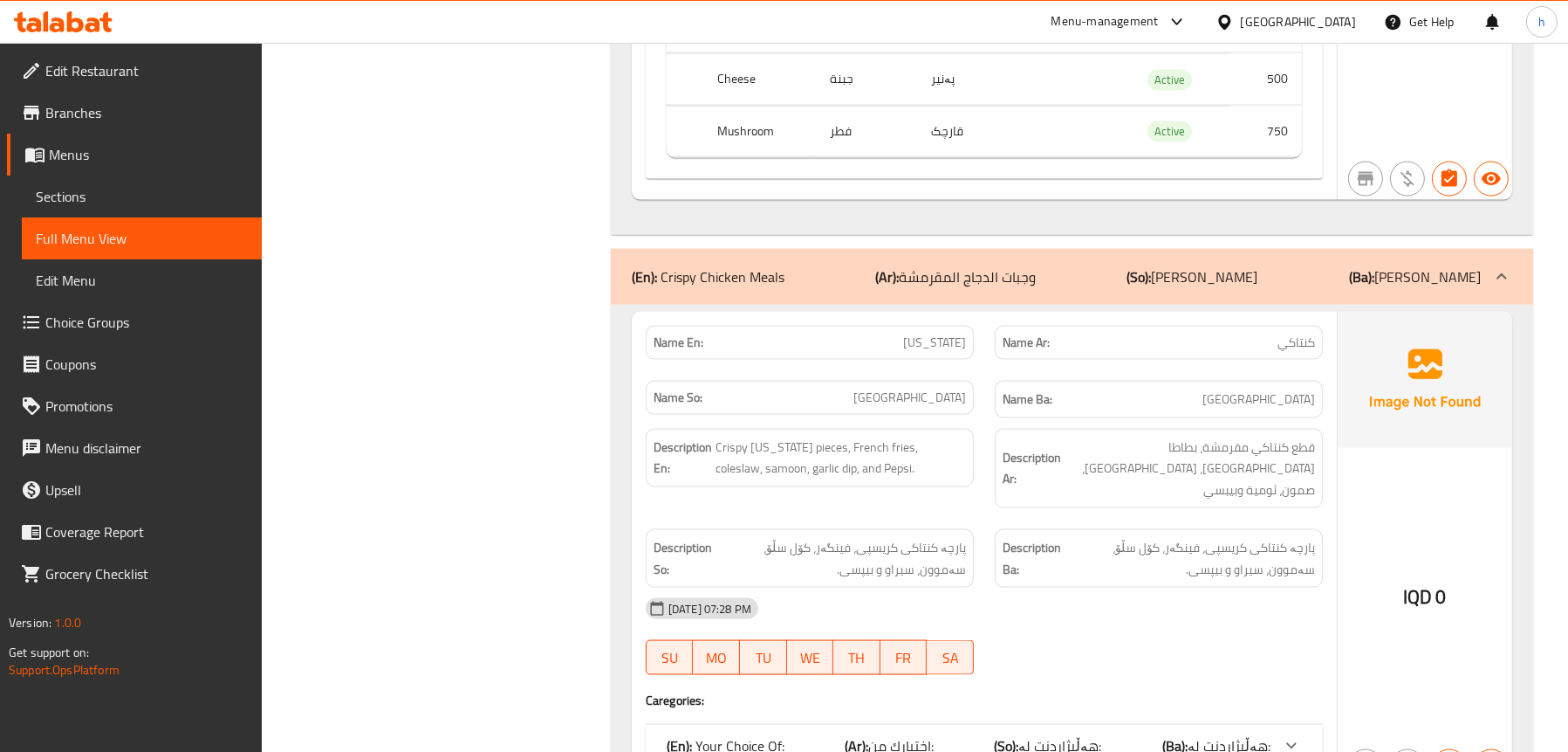
scroll to position [3667, 0]
click at [726, 254] on div "(En): Crispy Chicken Meals (Ar): وجبات الدجاج المقرمشة (So): ژەمی مریشکی کریسپی…" at bounding box center [1072, 274] width 922 height 56
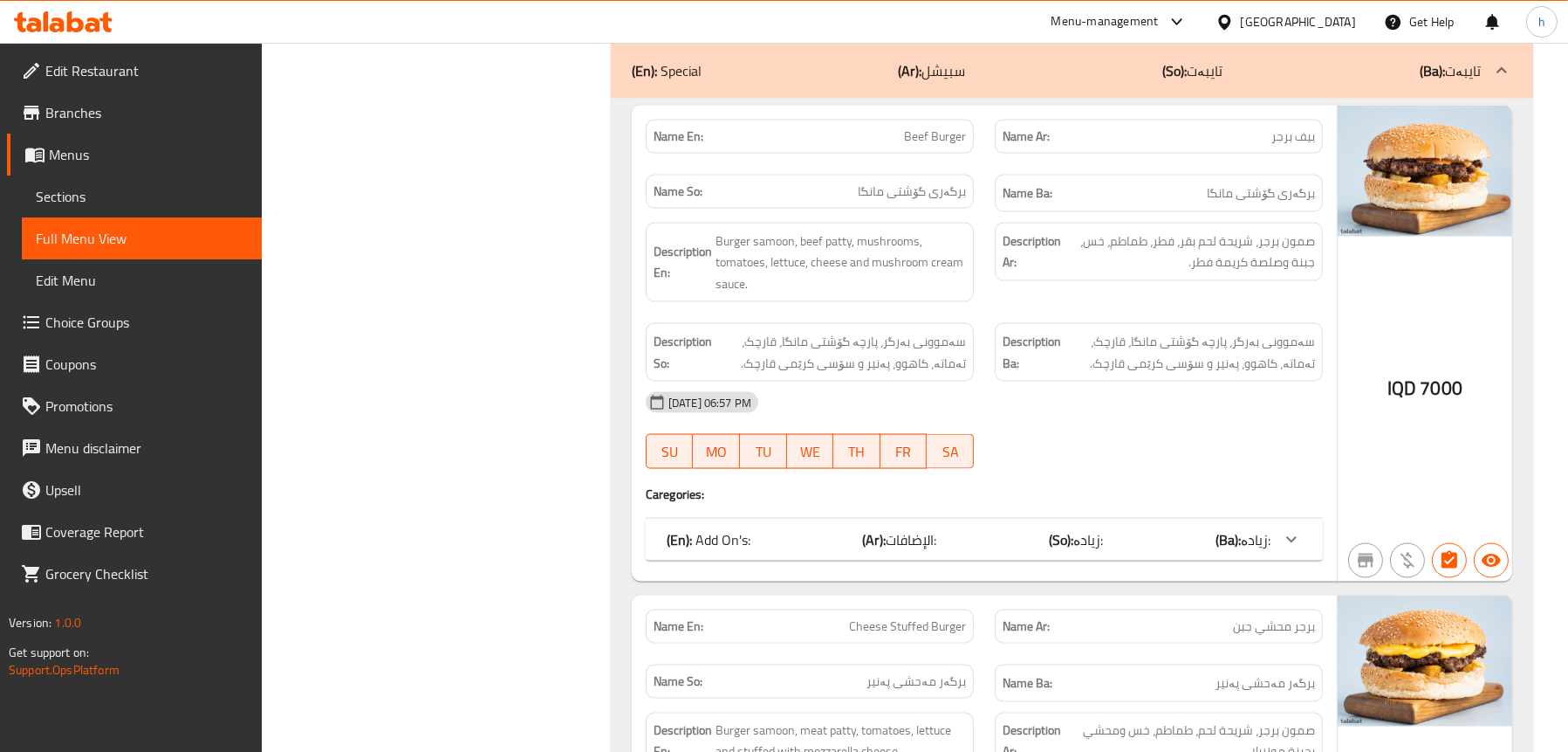
scroll to position [3930, 0]
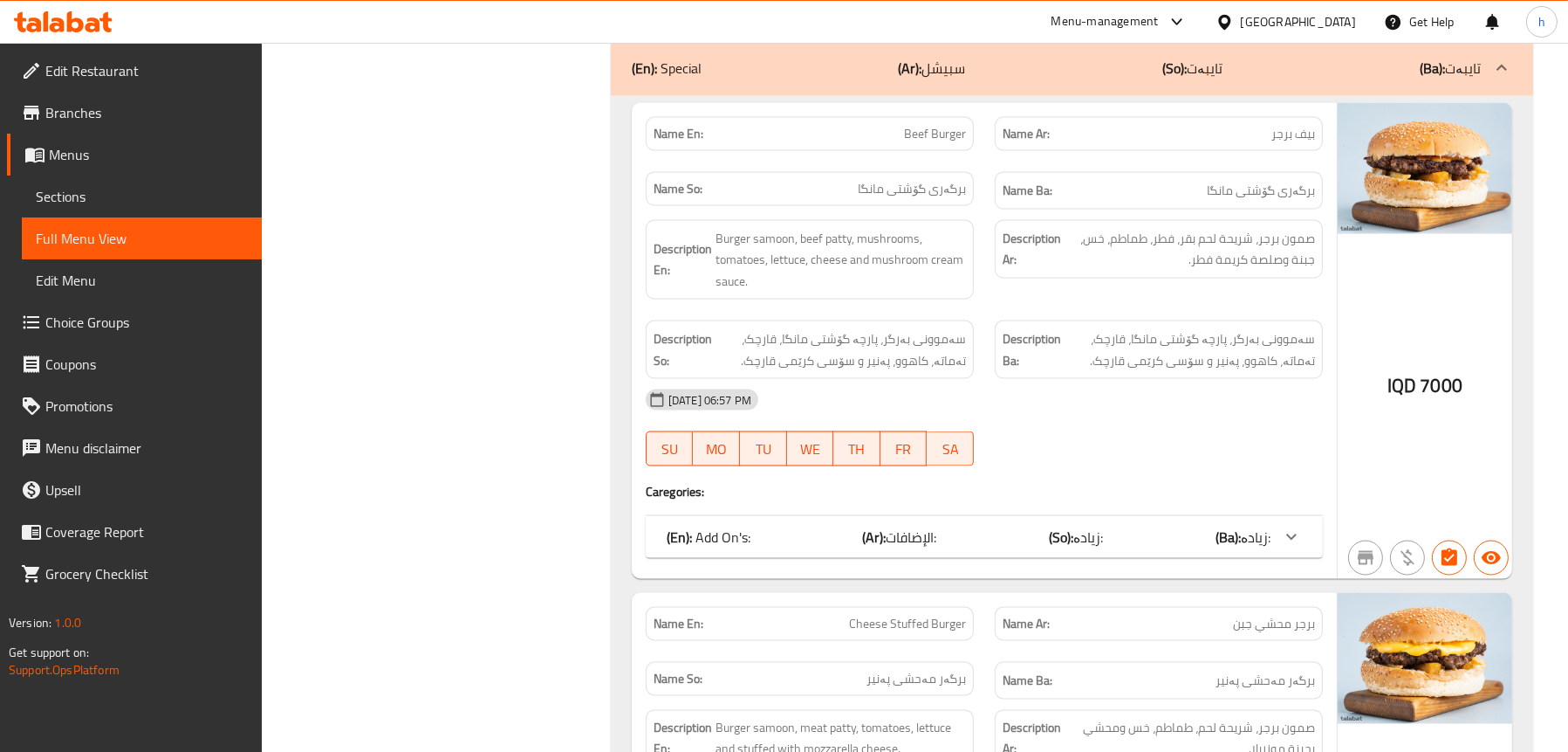
click at [756, 536] on div "(En): Add On's: (Ar): الإضافات: (So): زیادە: (Ba): زیادە:" at bounding box center [968, 536] width 604 height 21
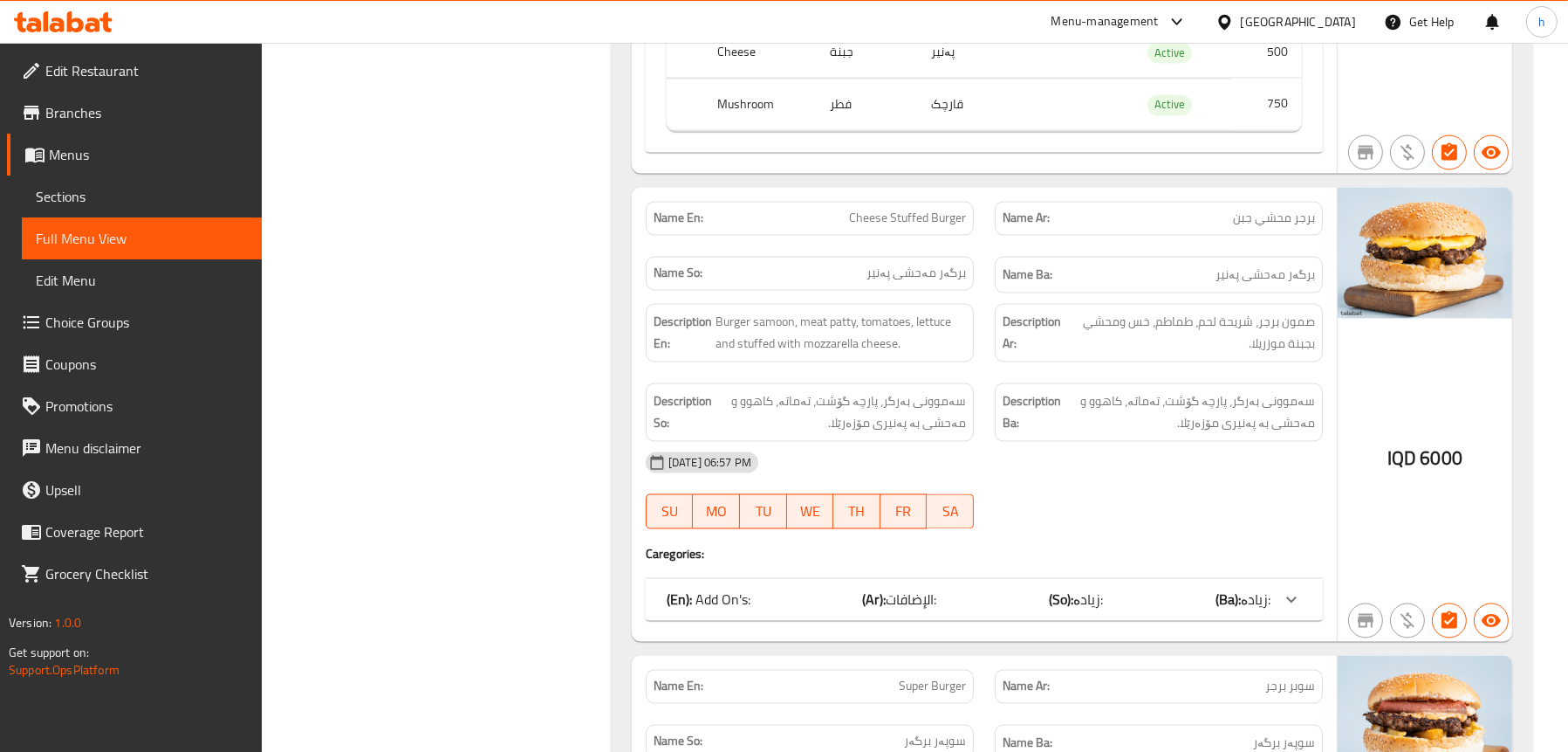
scroll to position [4628, 0]
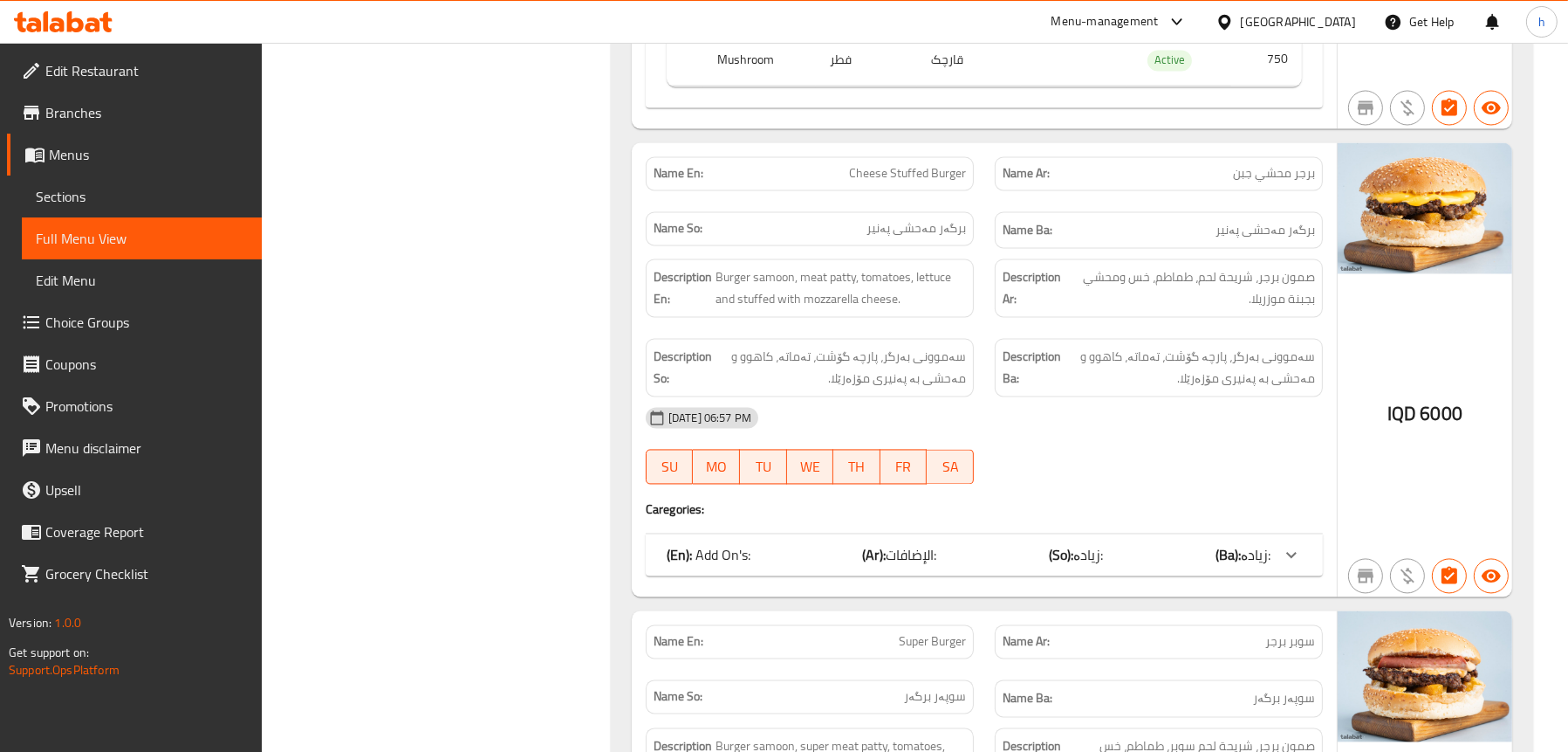
click at [747, 552] on p "(En): Add On's:" at bounding box center [708, 554] width 84 height 21
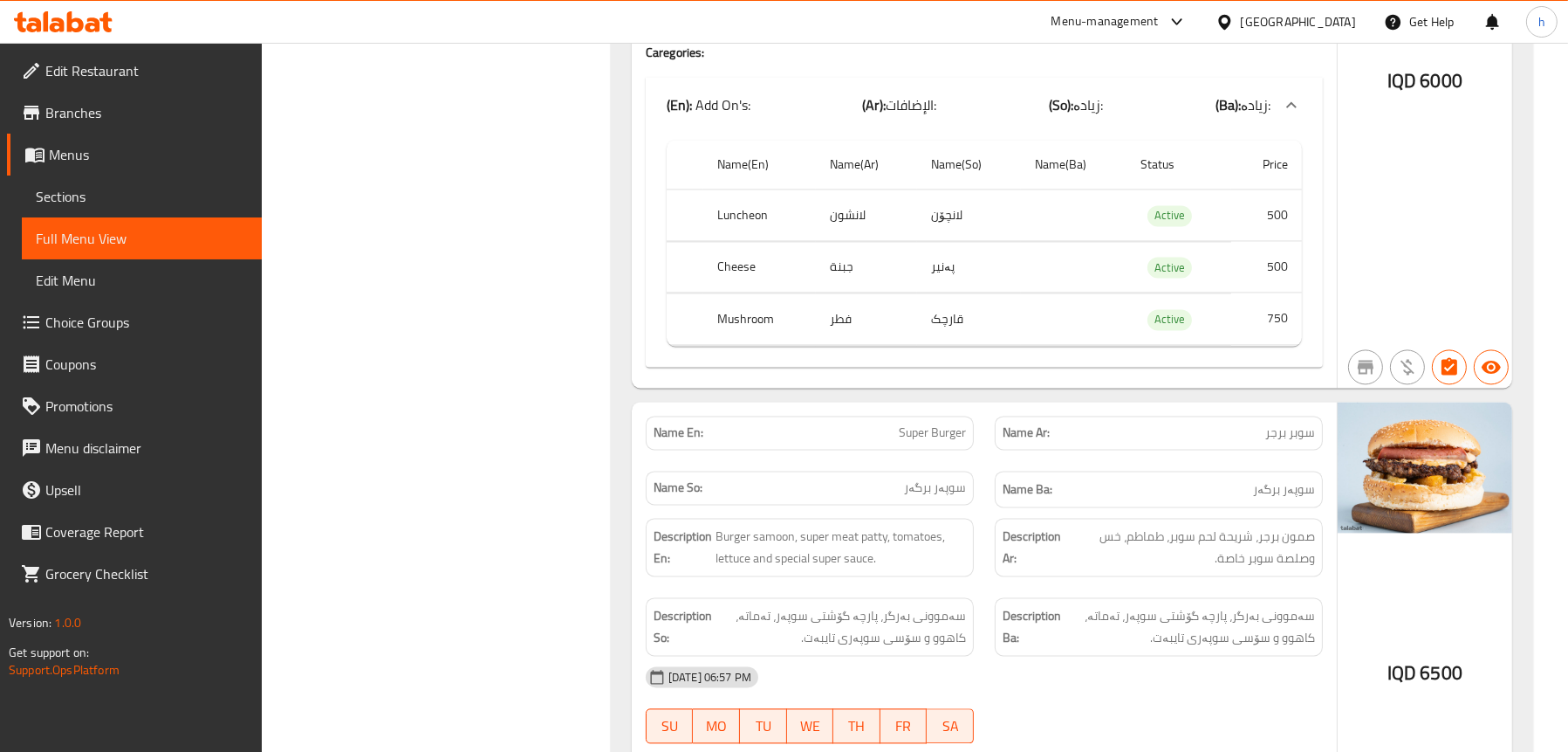
scroll to position [5326, 0]
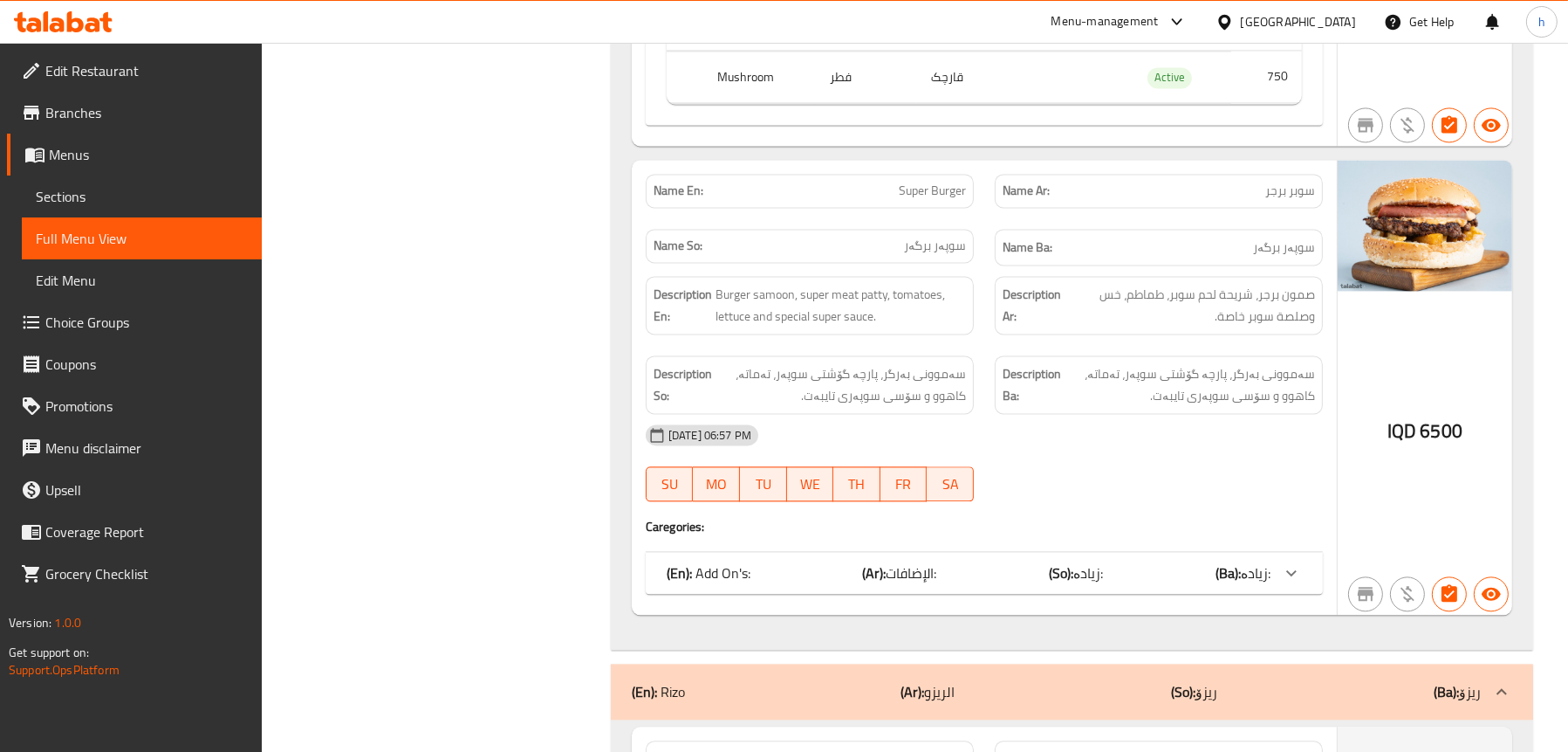
click at [733, 562] on p "(En): Add On's:" at bounding box center [708, 572] width 84 height 21
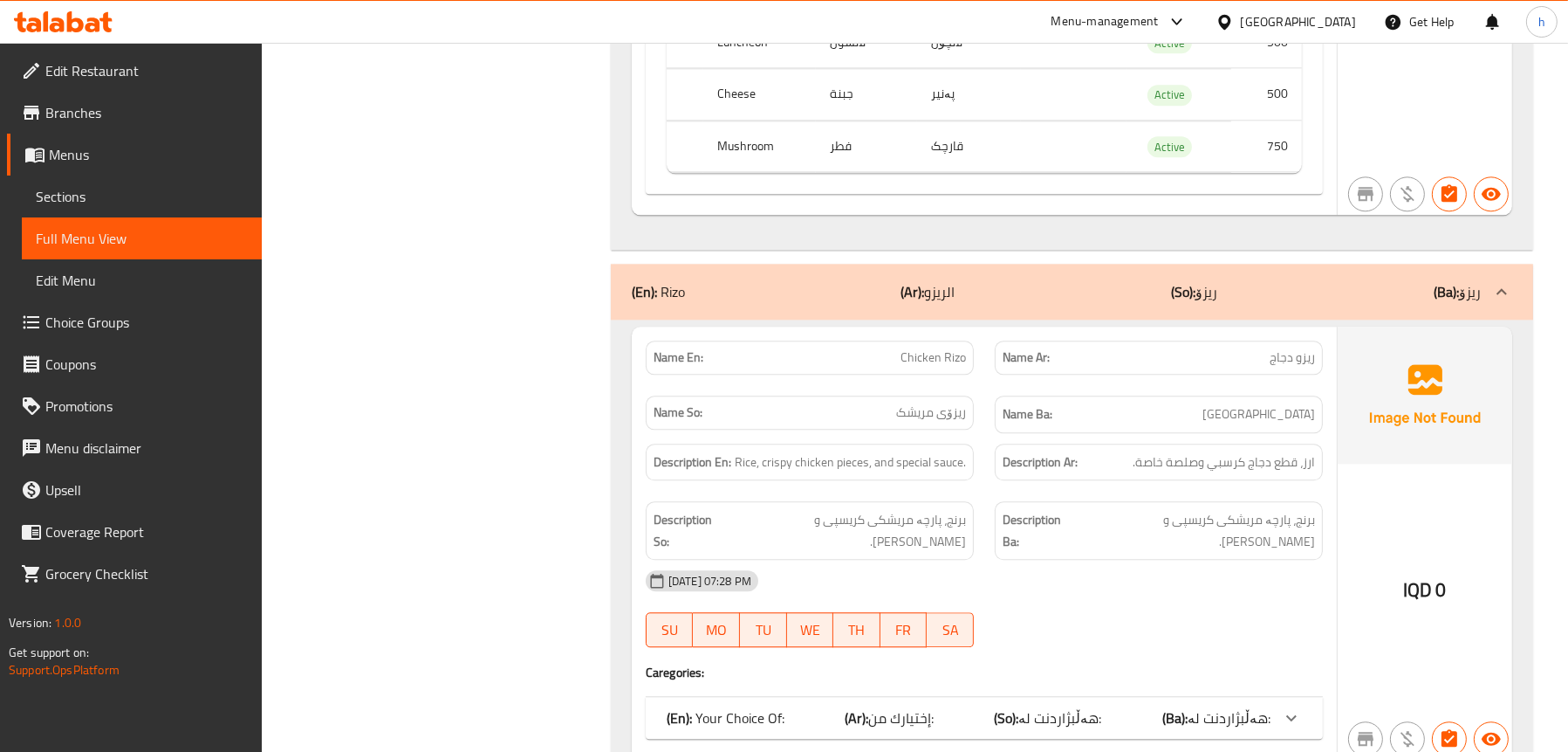
scroll to position [6025, 0]
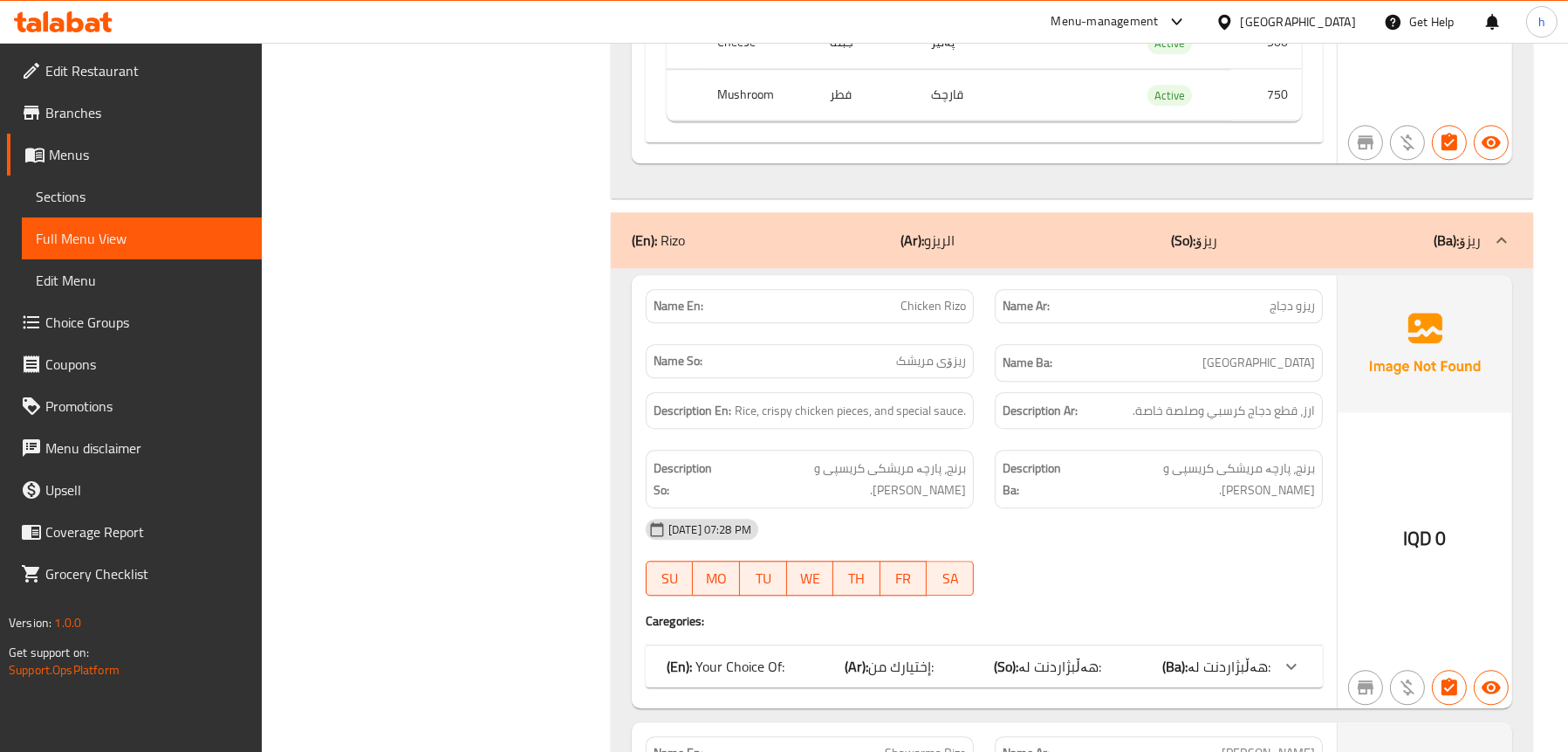
click at [752, 238] on div "(En): Rizo (Ar): الريزو (So): ریزۆ (Ba): ریزۆ" at bounding box center [1056, 239] width 849 height 21
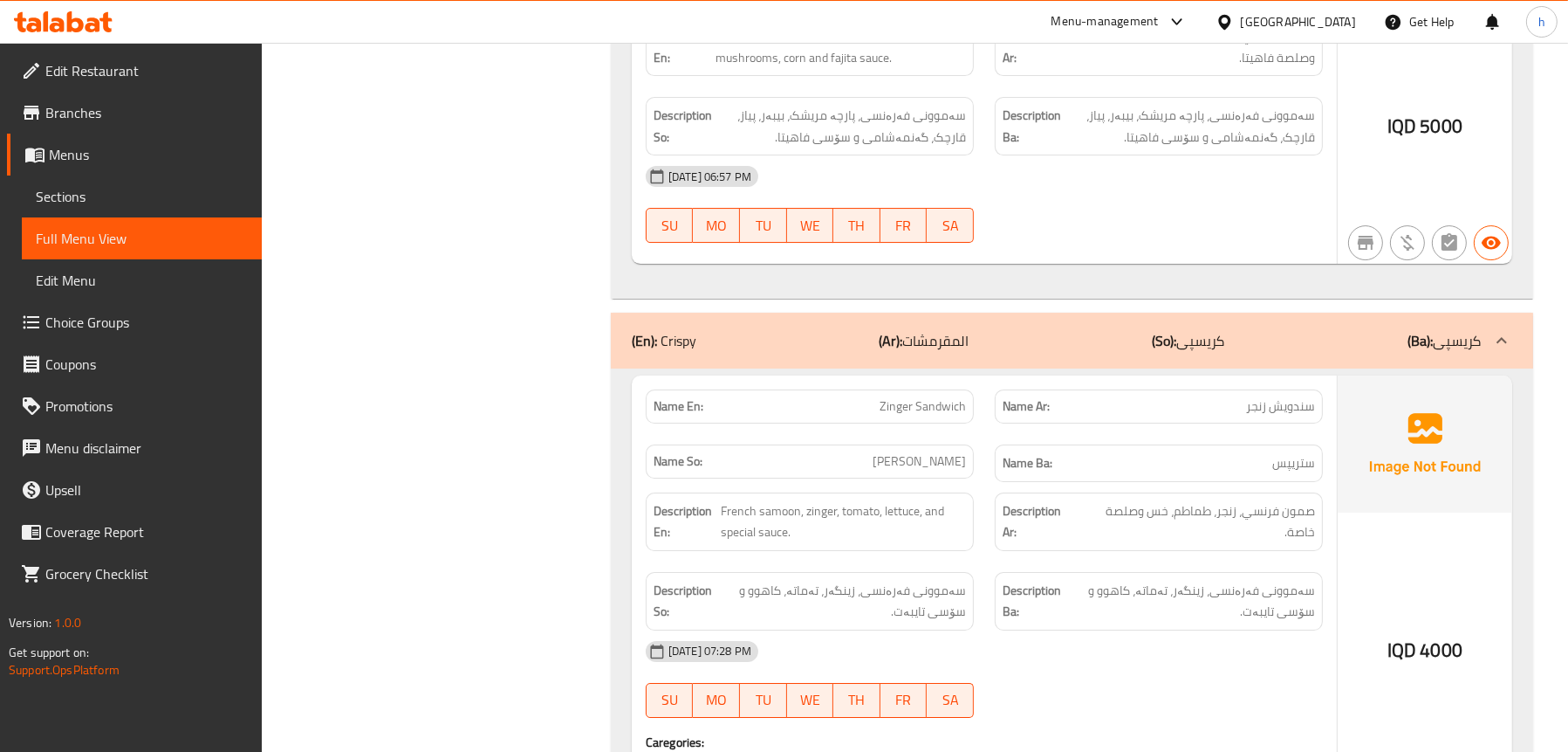
scroll to position [8382, 0]
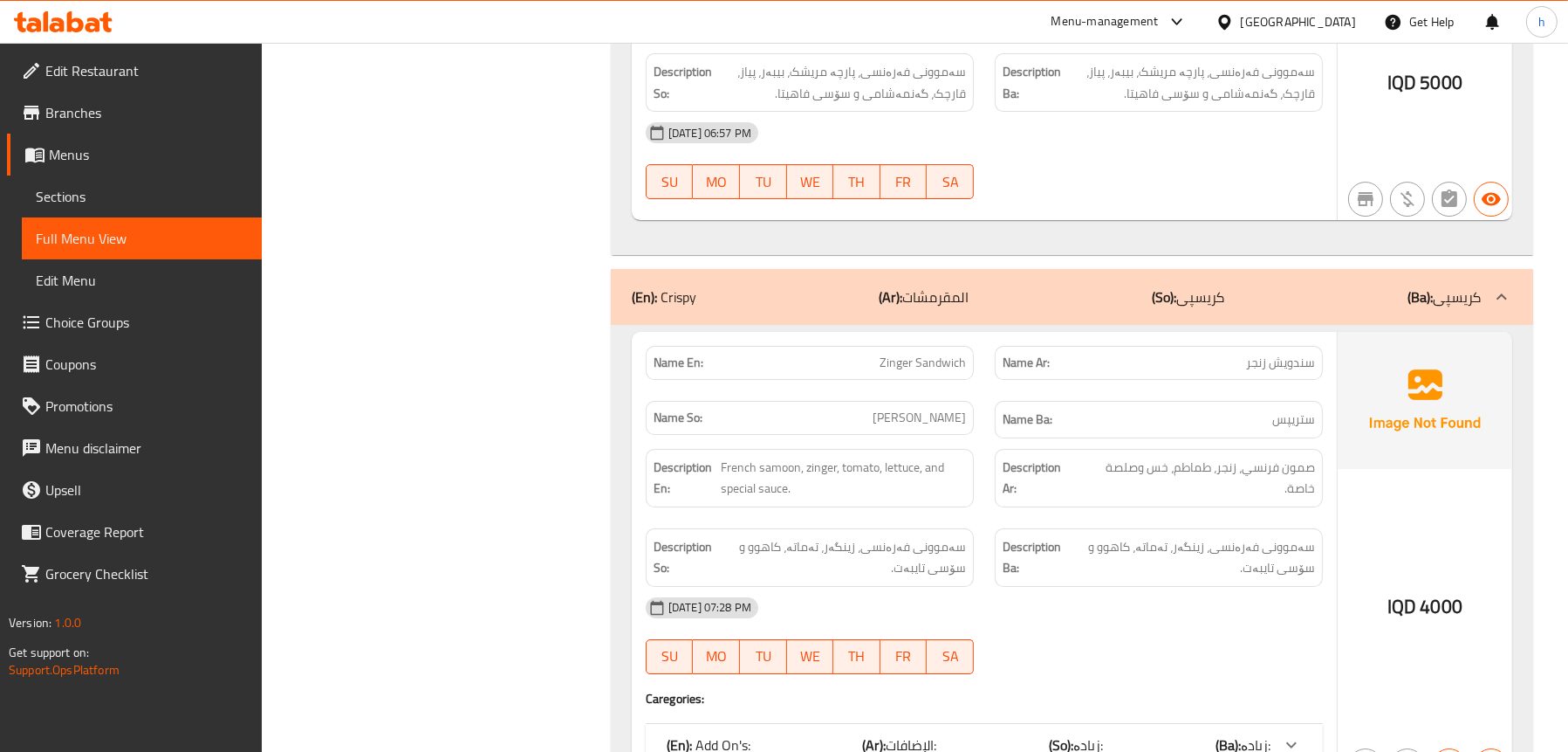
click at [780, 290] on div "(En): Crispy (Ar): المقرمشات (So): کریسپی (Ba): کریسپی" at bounding box center [1056, 296] width 849 height 21
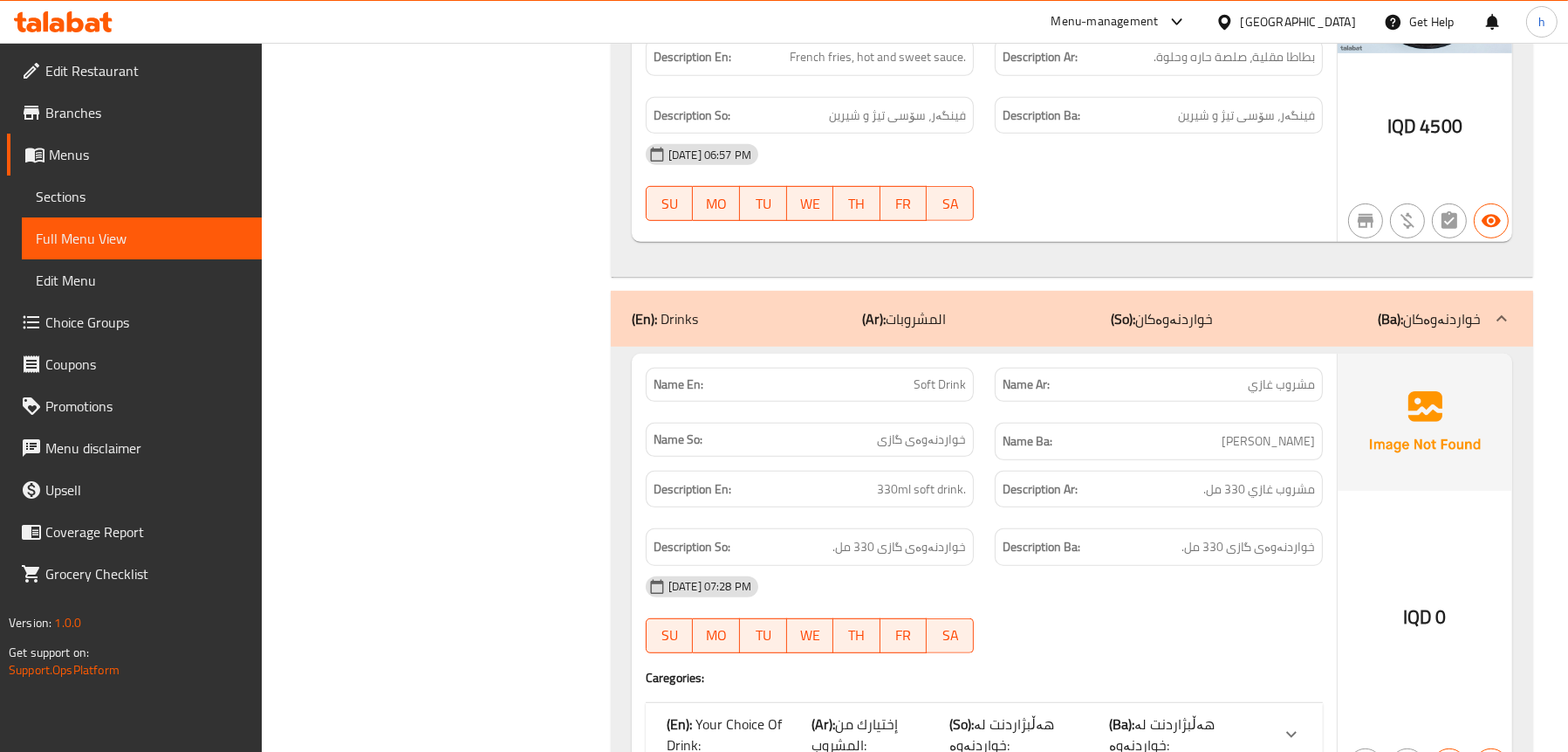
scroll to position [10566, 0]
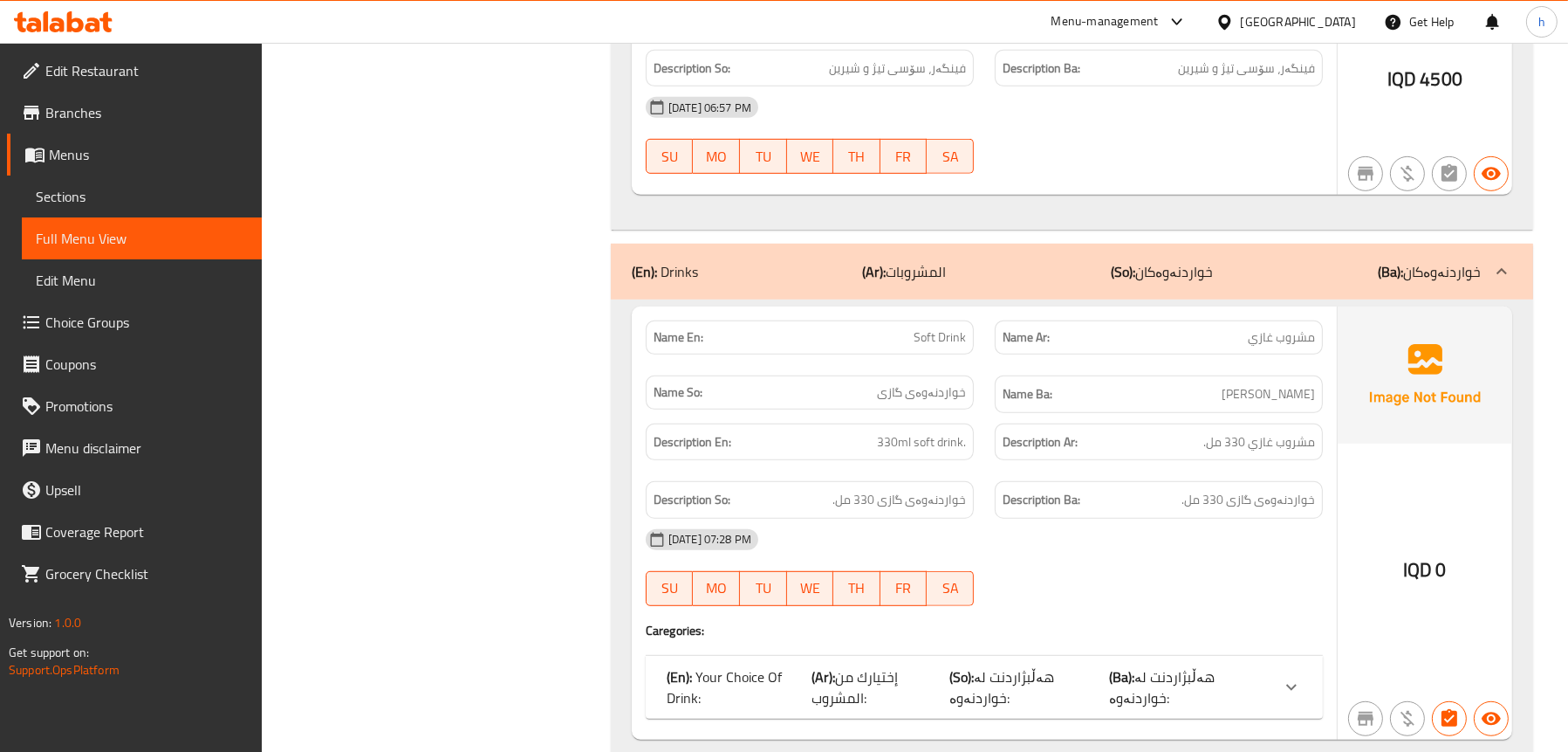
click at [777, 273] on div "(En): Drinks (Ar): المشروبات (So): خواردنەوەکان (Ba): خواردنەوەکان" at bounding box center [1072, 272] width 922 height 56
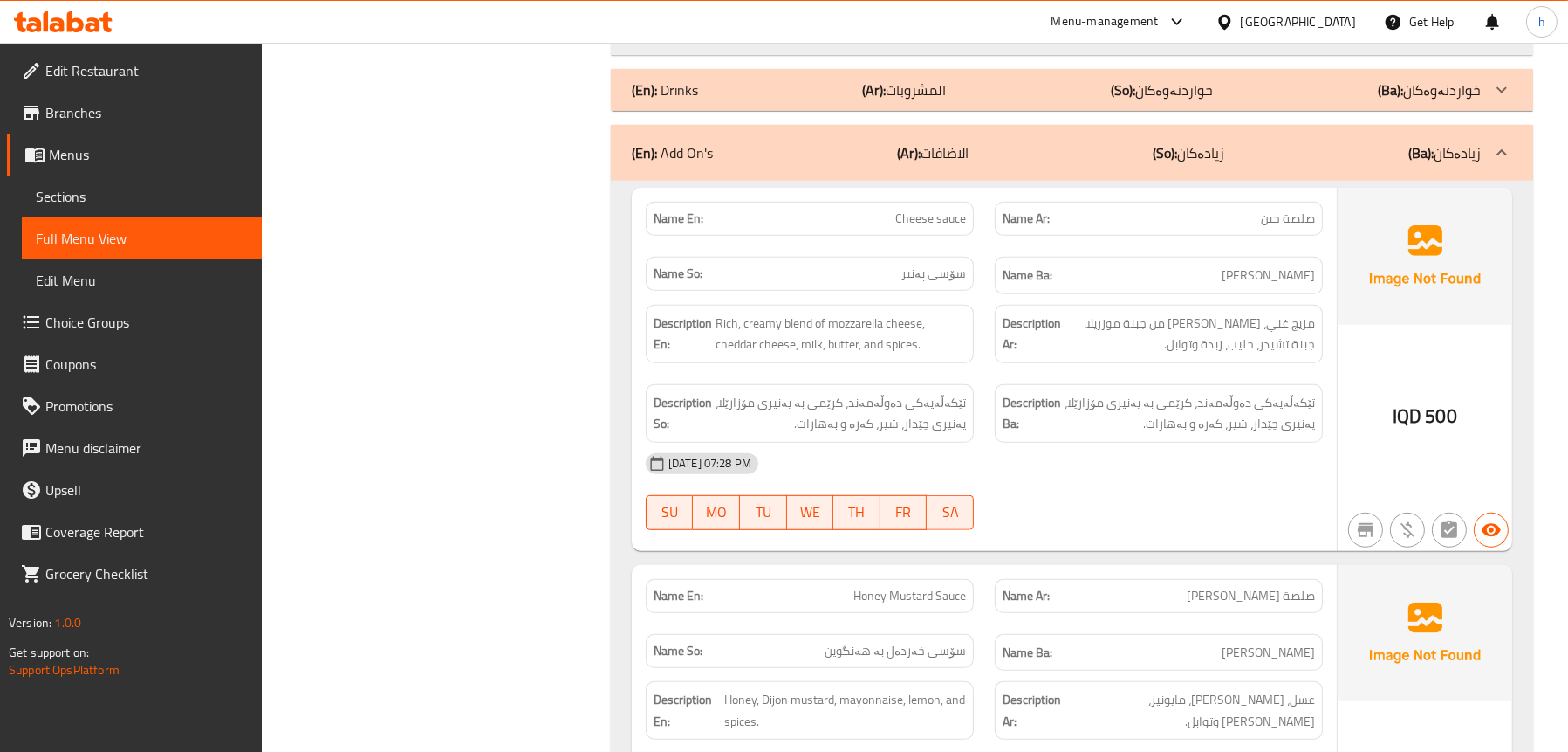
click at [695, 143] on p "(En): Add On's" at bounding box center [672, 153] width 81 height 21
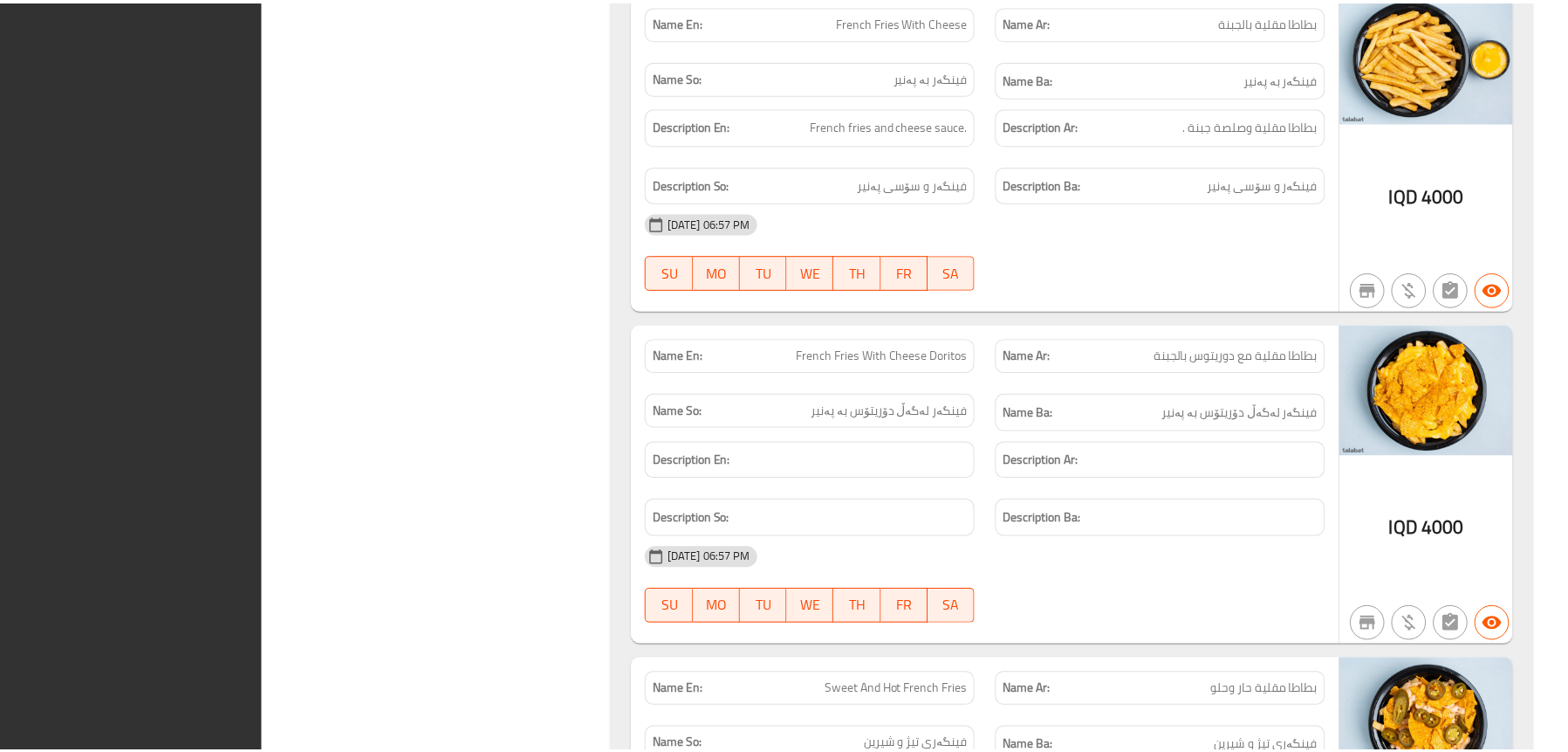
scroll to position [10162, 0]
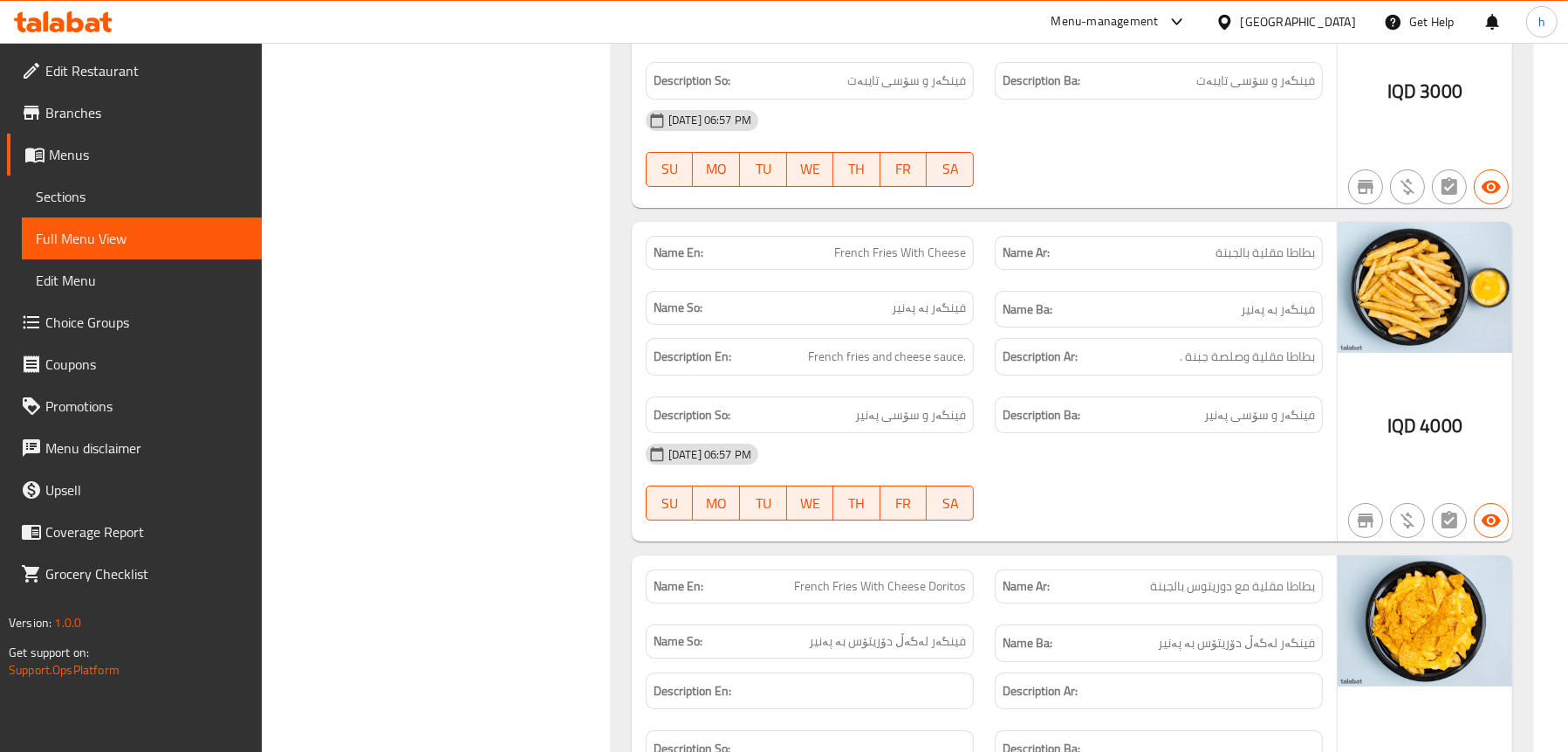
click at [120, 200] on span "Sections" at bounding box center [142, 196] width 212 height 21
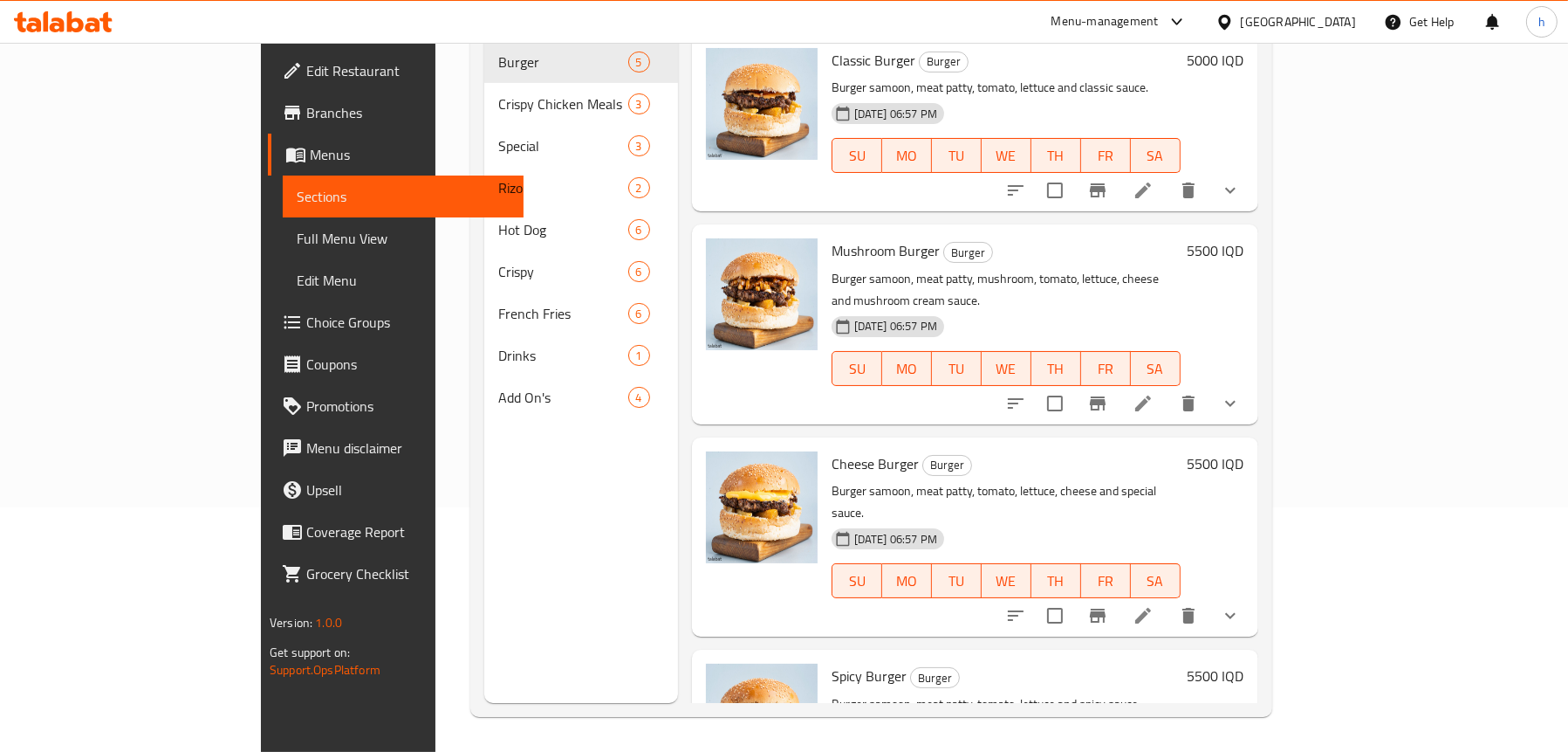
scroll to position [246, 0]
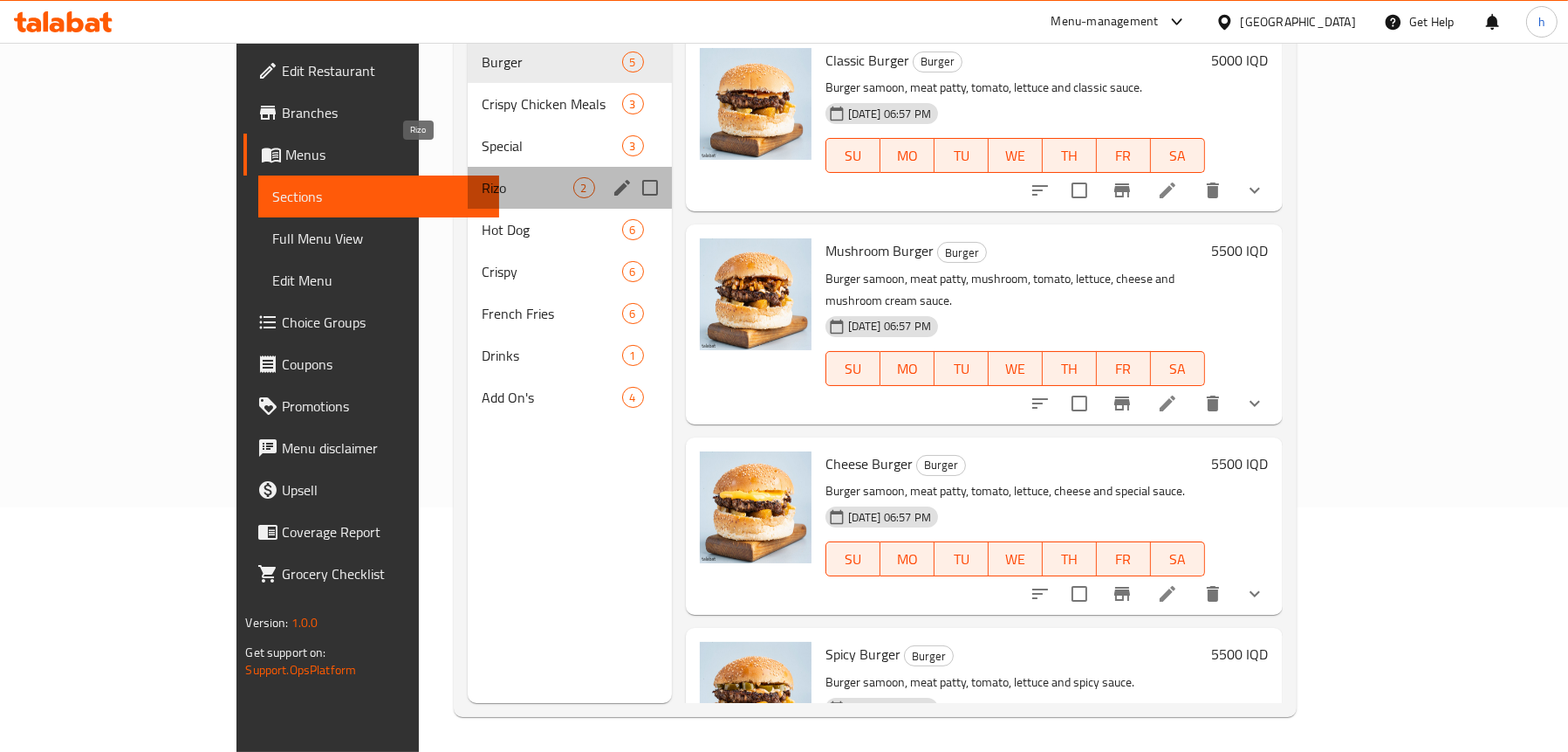
click at [482, 177] on span "Rizo" at bounding box center [527, 187] width 91 height 21
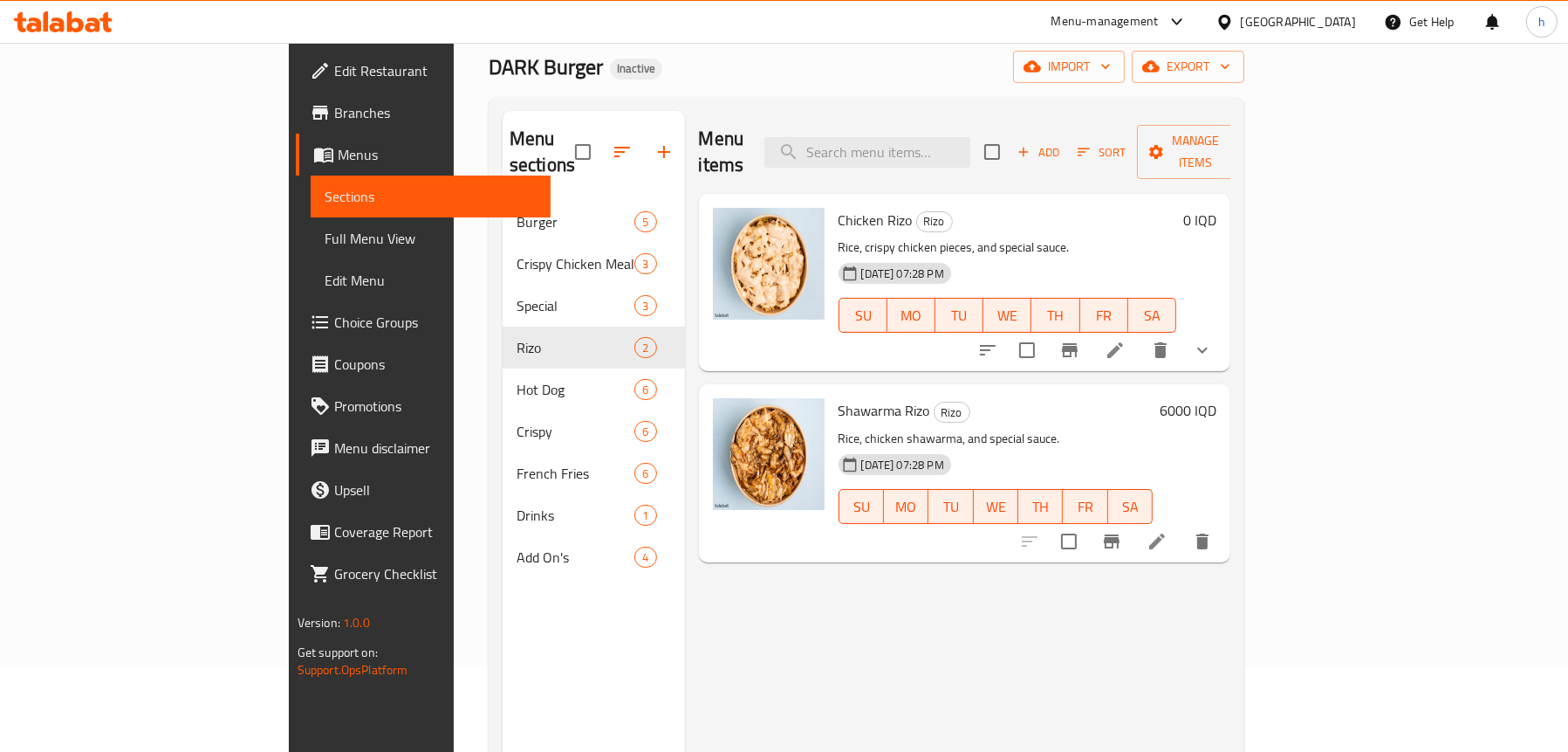
scroll to position [70, 0]
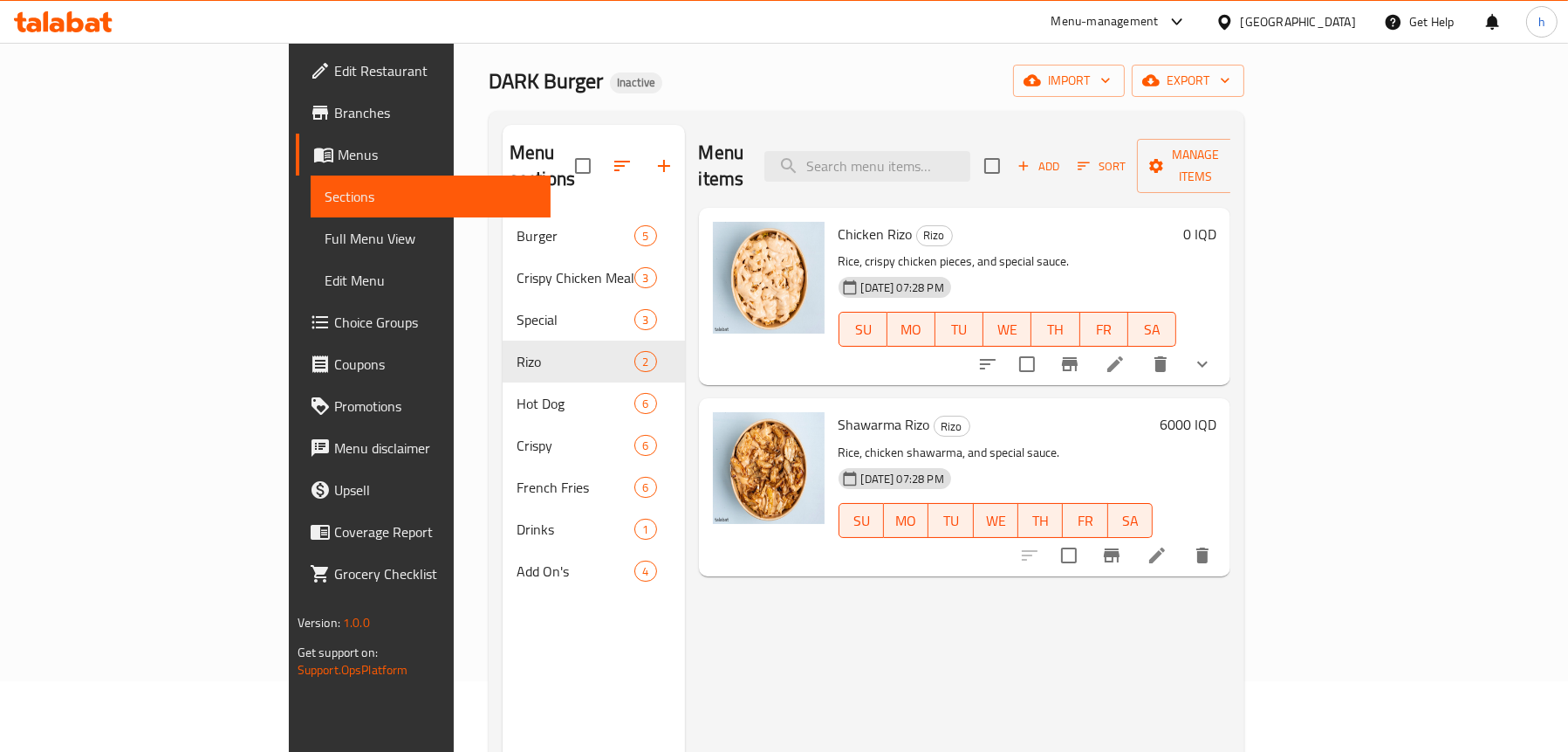
click at [325, 237] on span "Full Menu View" at bounding box center [430, 237] width 212 height 21
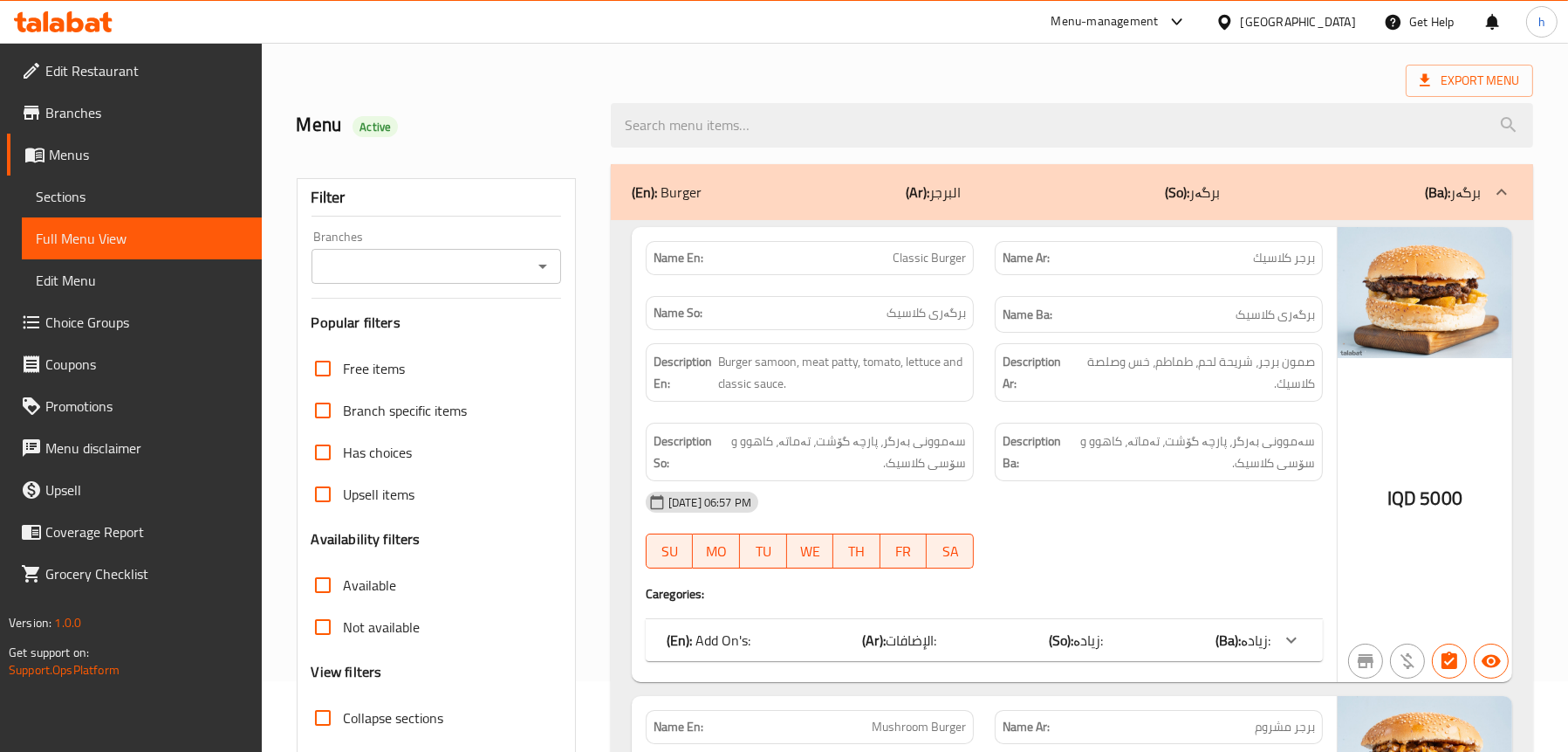
click at [84, 70] on span "Edit Restaurant" at bounding box center [146, 70] width 202 height 21
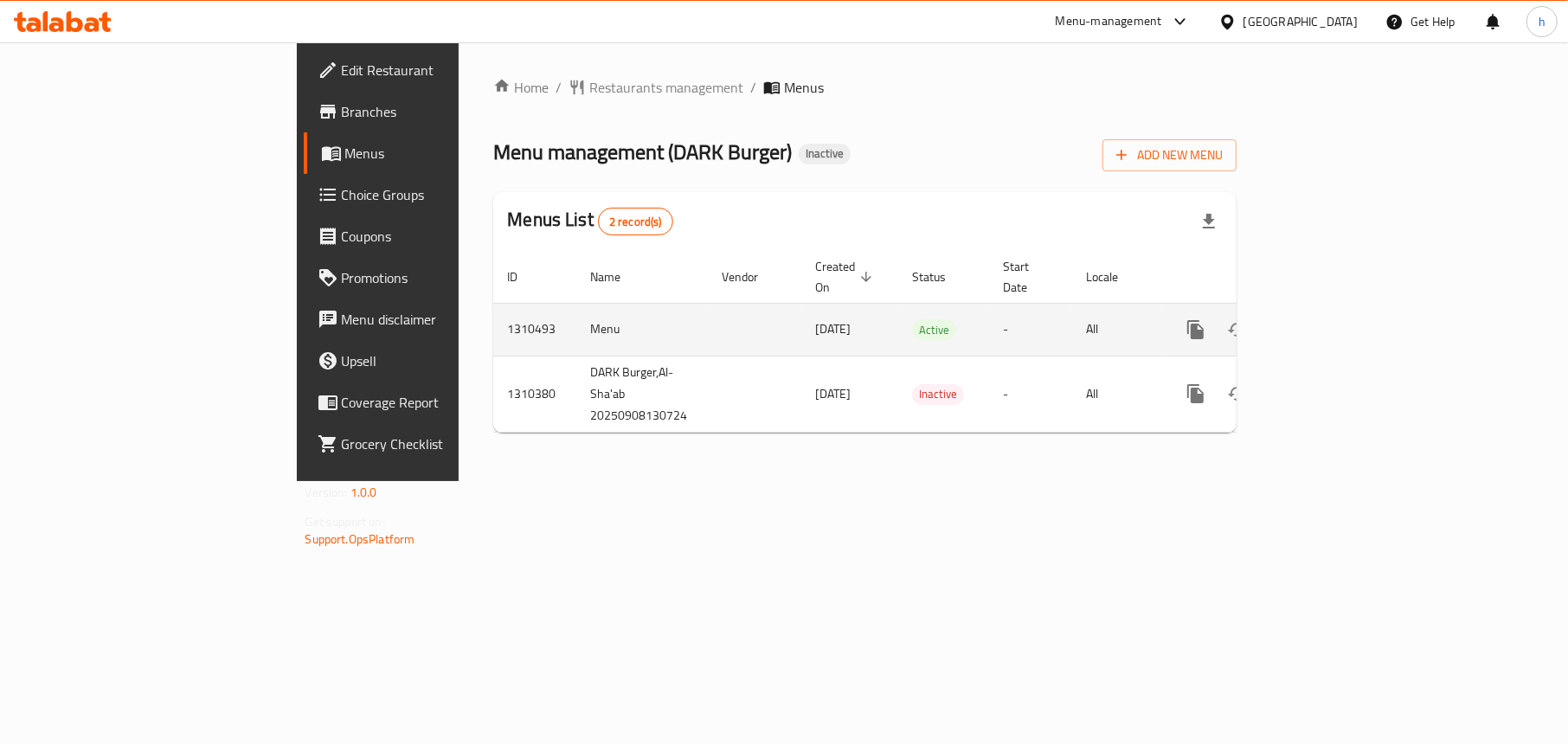
click at [1331, 319] on icon "enhanced table" at bounding box center [1319, 329] width 21 height 21
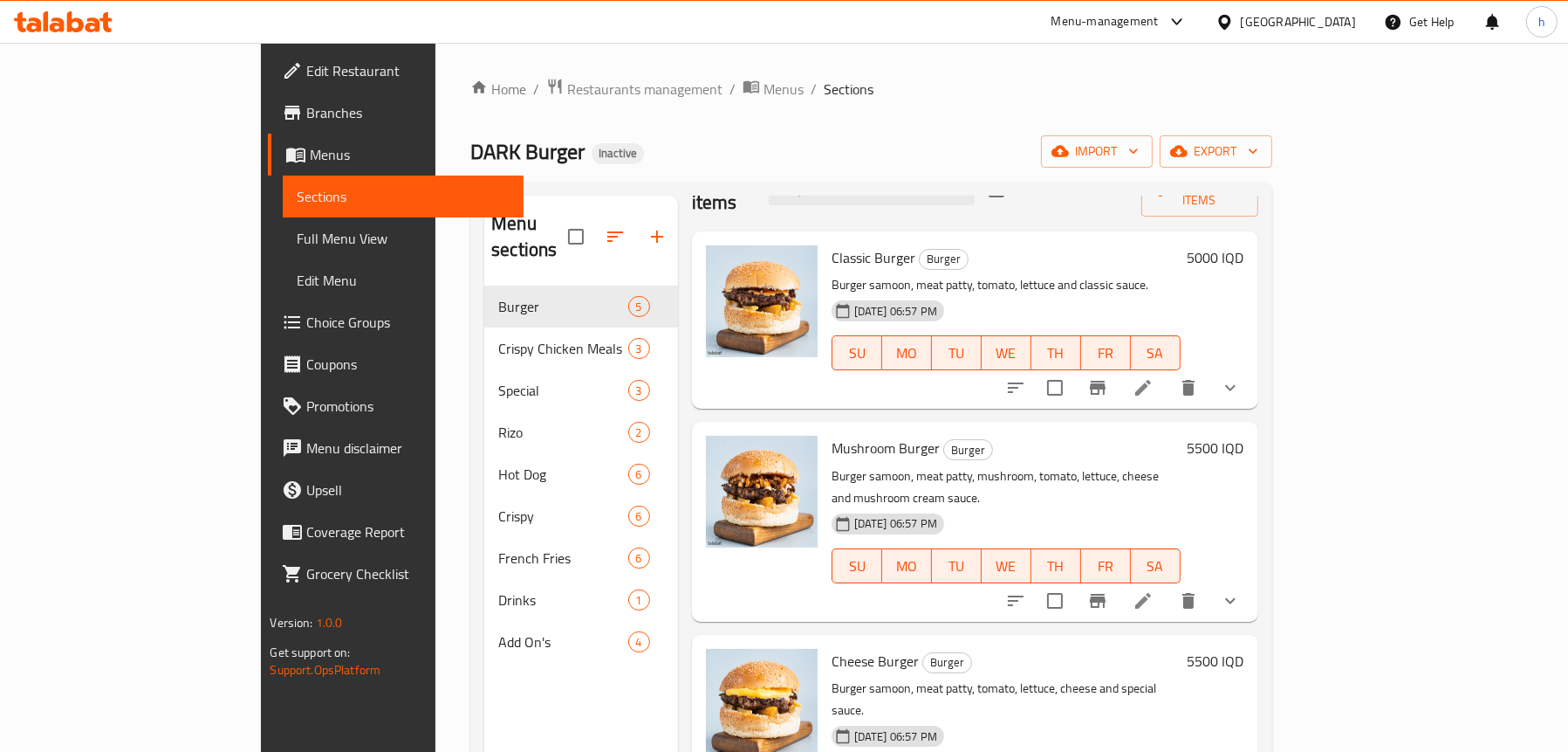
scroll to position [88, 0]
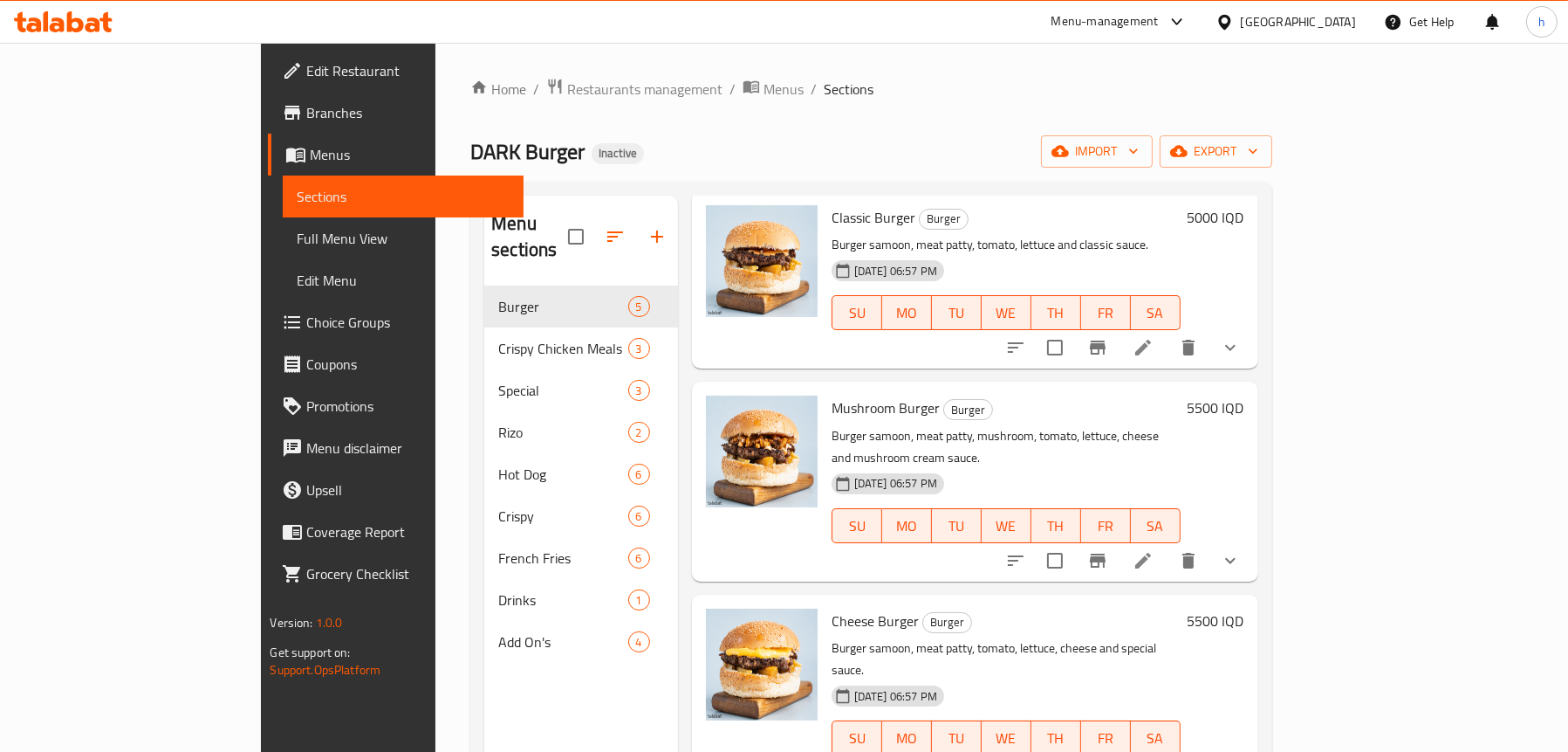
click at [297, 239] on span "Full Menu View" at bounding box center [402, 237] width 212 height 21
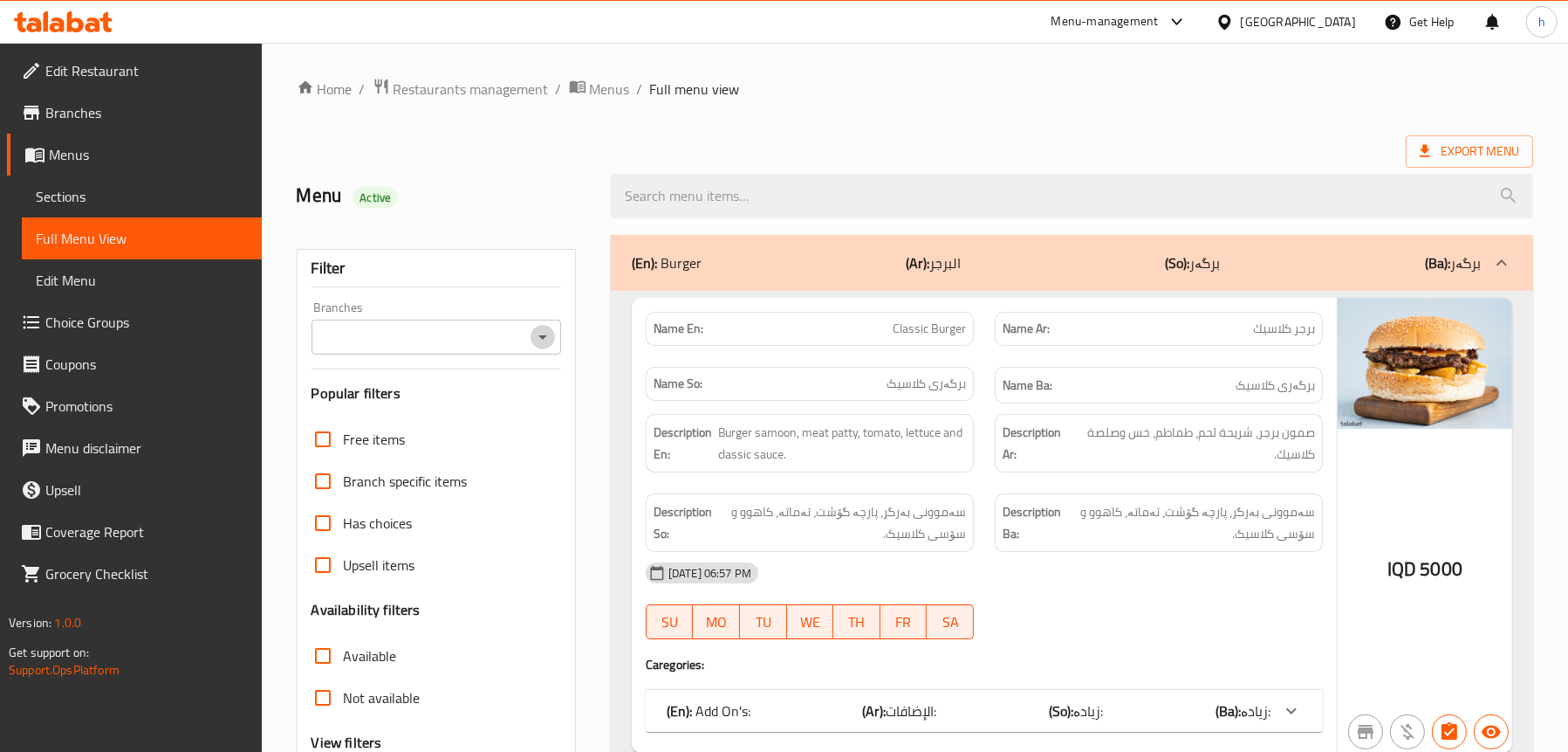
click at [546, 336] on icon "Open" at bounding box center [543, 337] width 9 height 5
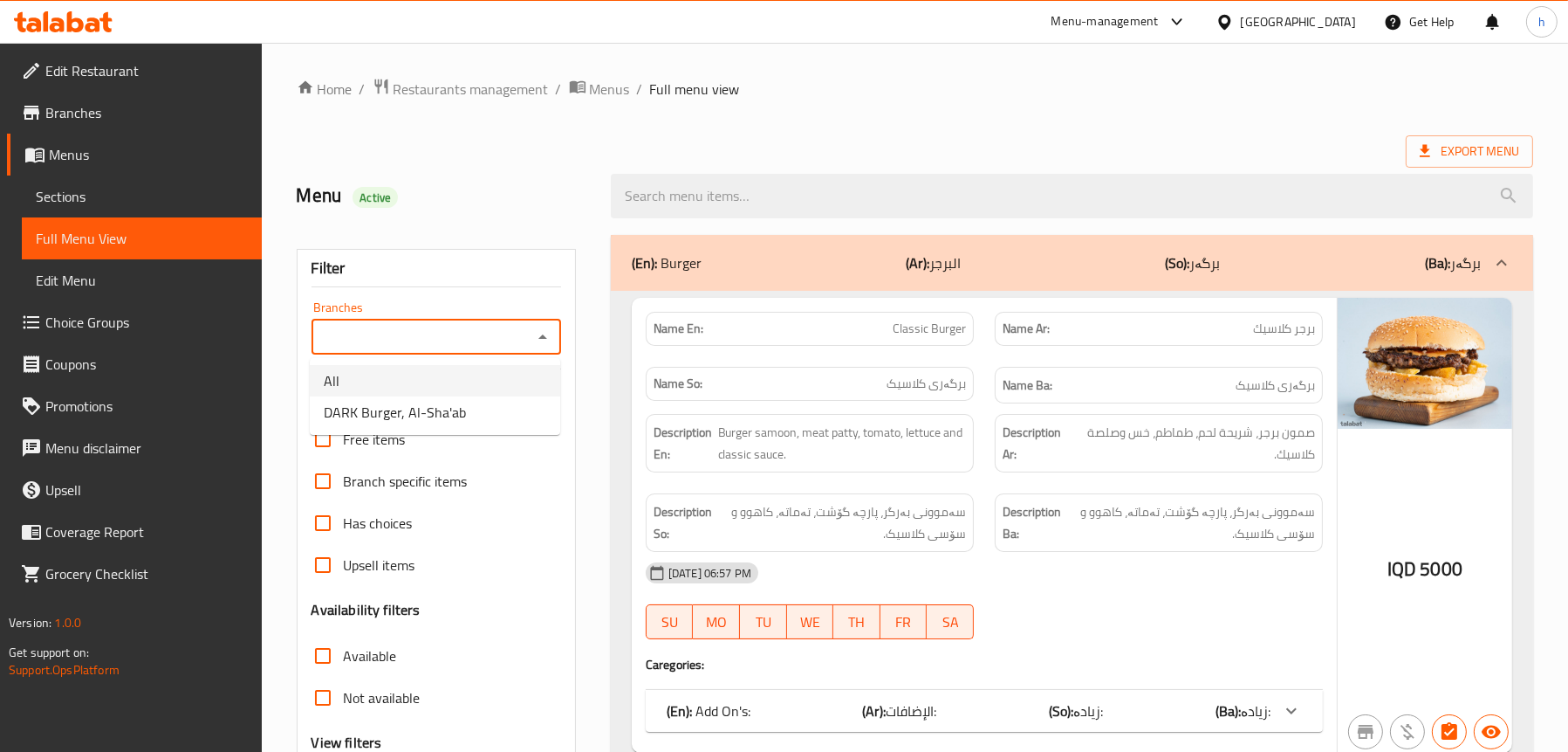
click at [478, 413] on li "DARK Burger, Al-Sha'ab" at bounding box center [435, 412] width 251 height 32
type input "DARK Burger, Al-Sha'ab"
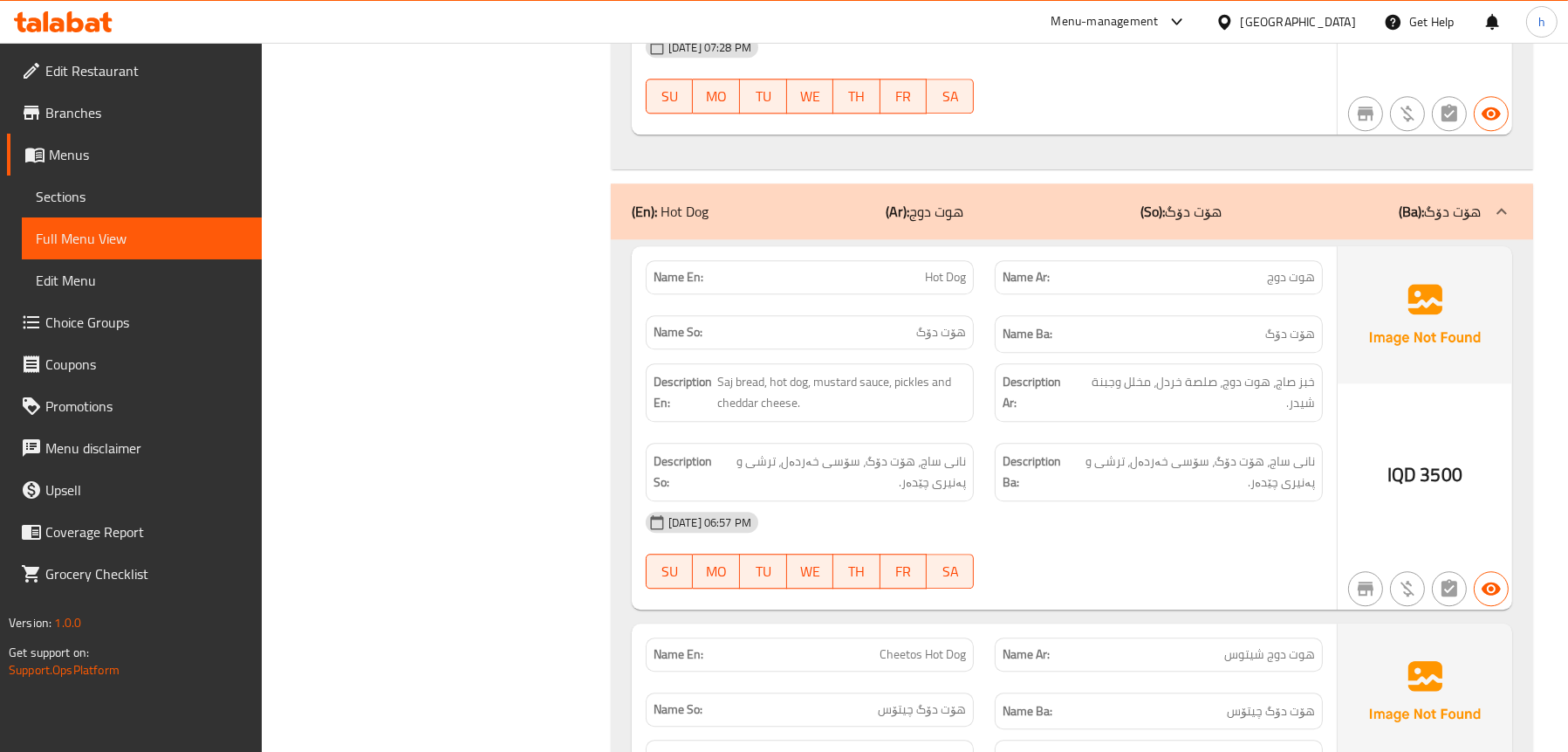
scroll to position [6287, 0]
click at [1277, 268] on span "هوت دوج" at bounding box center [1290, 277] width 48 height 18
copy span "هوت دوج"
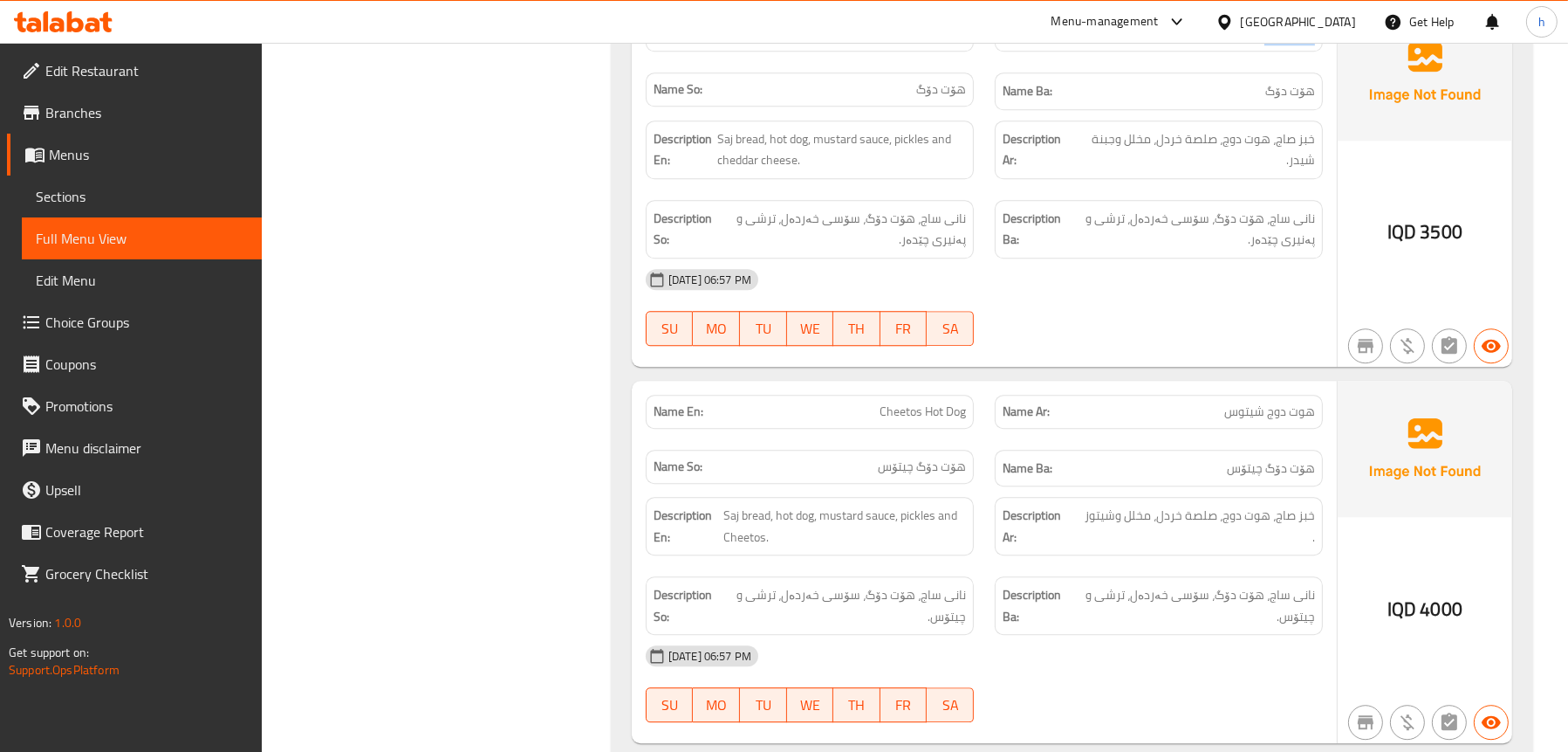
scroll to position [6549, 0]
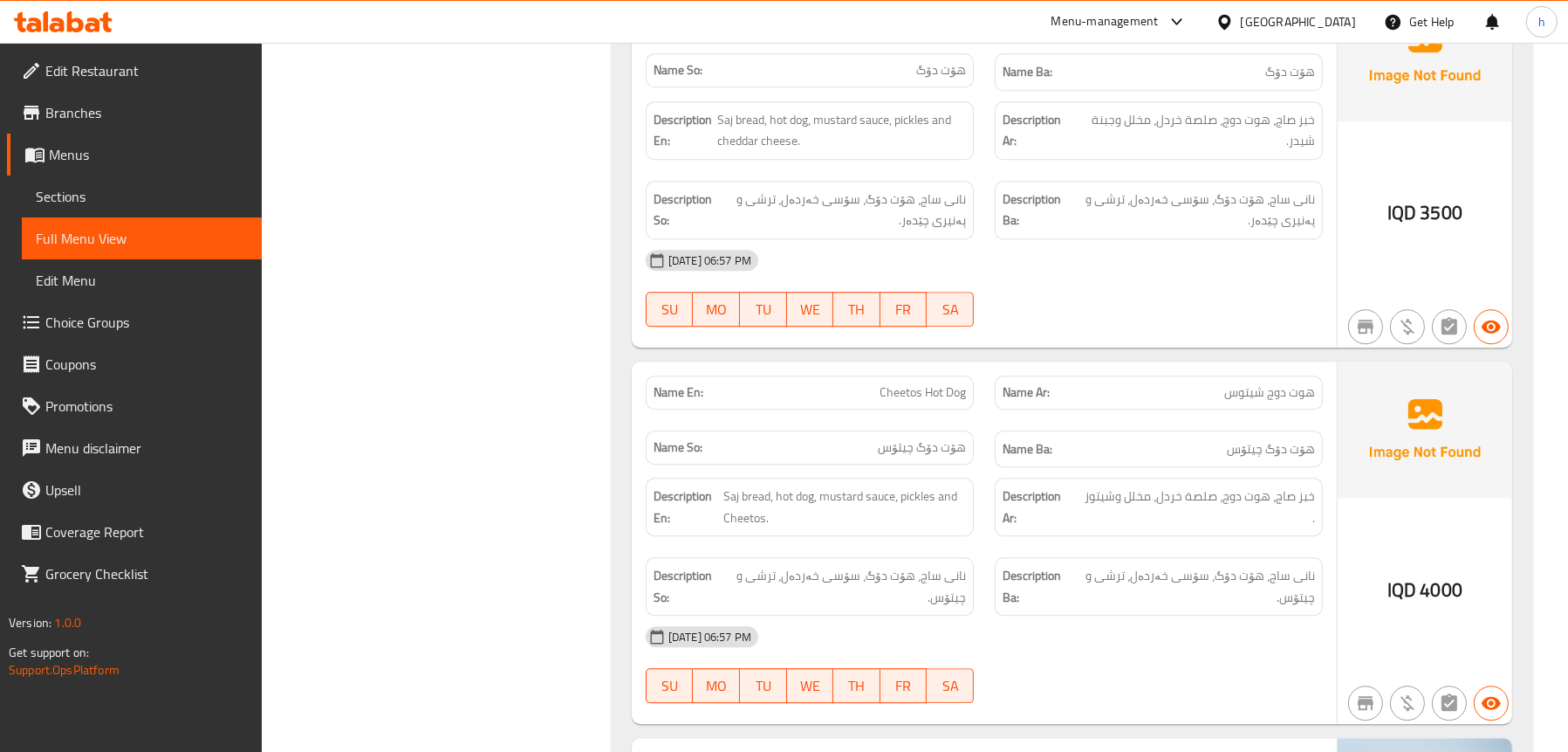
click at [1276, 384] on span "هوت دوج شيتوس" at bounding box center [1269, 393] width 91 height 18
copy span "هوت دوج شيتوس"
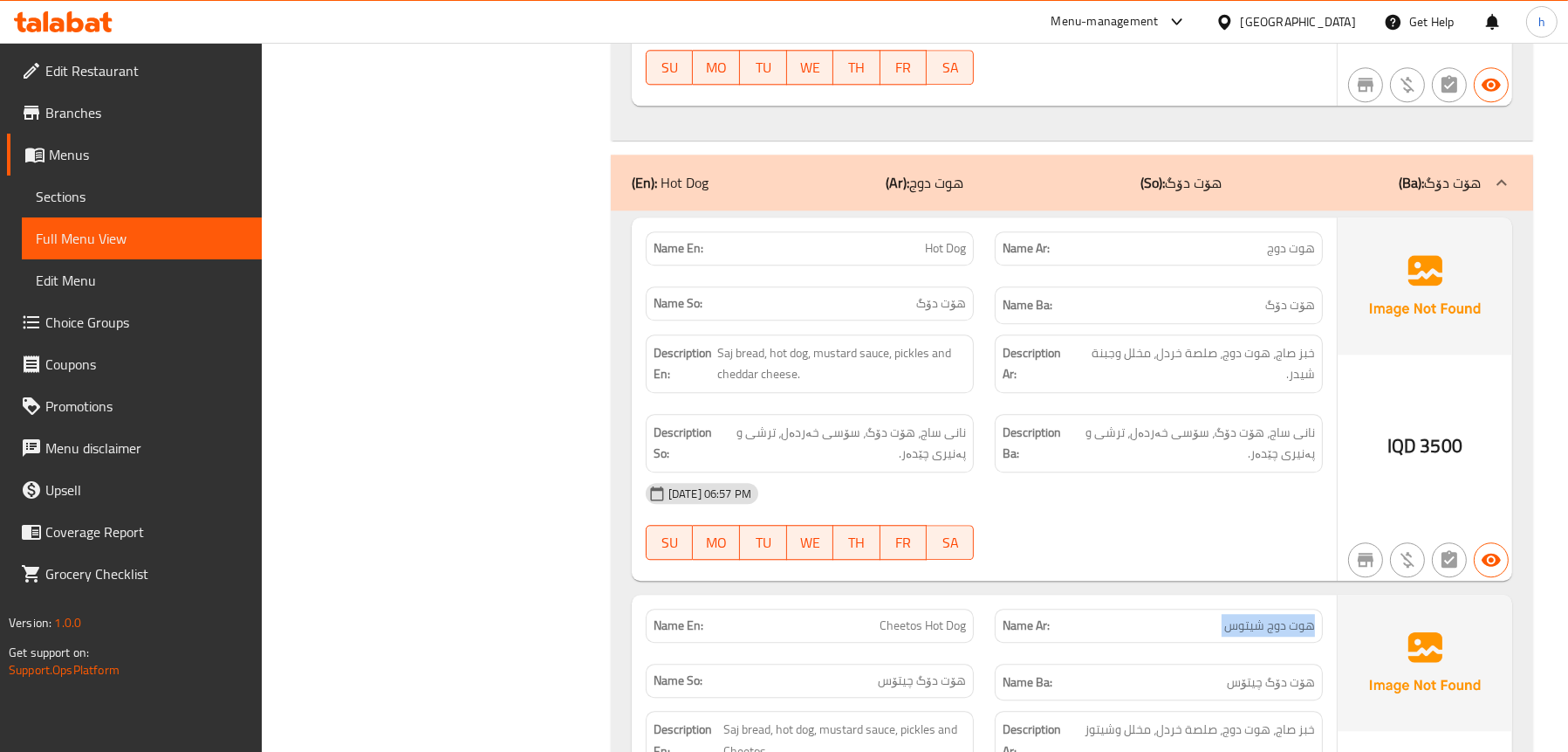
scroll to position [6141, 0]
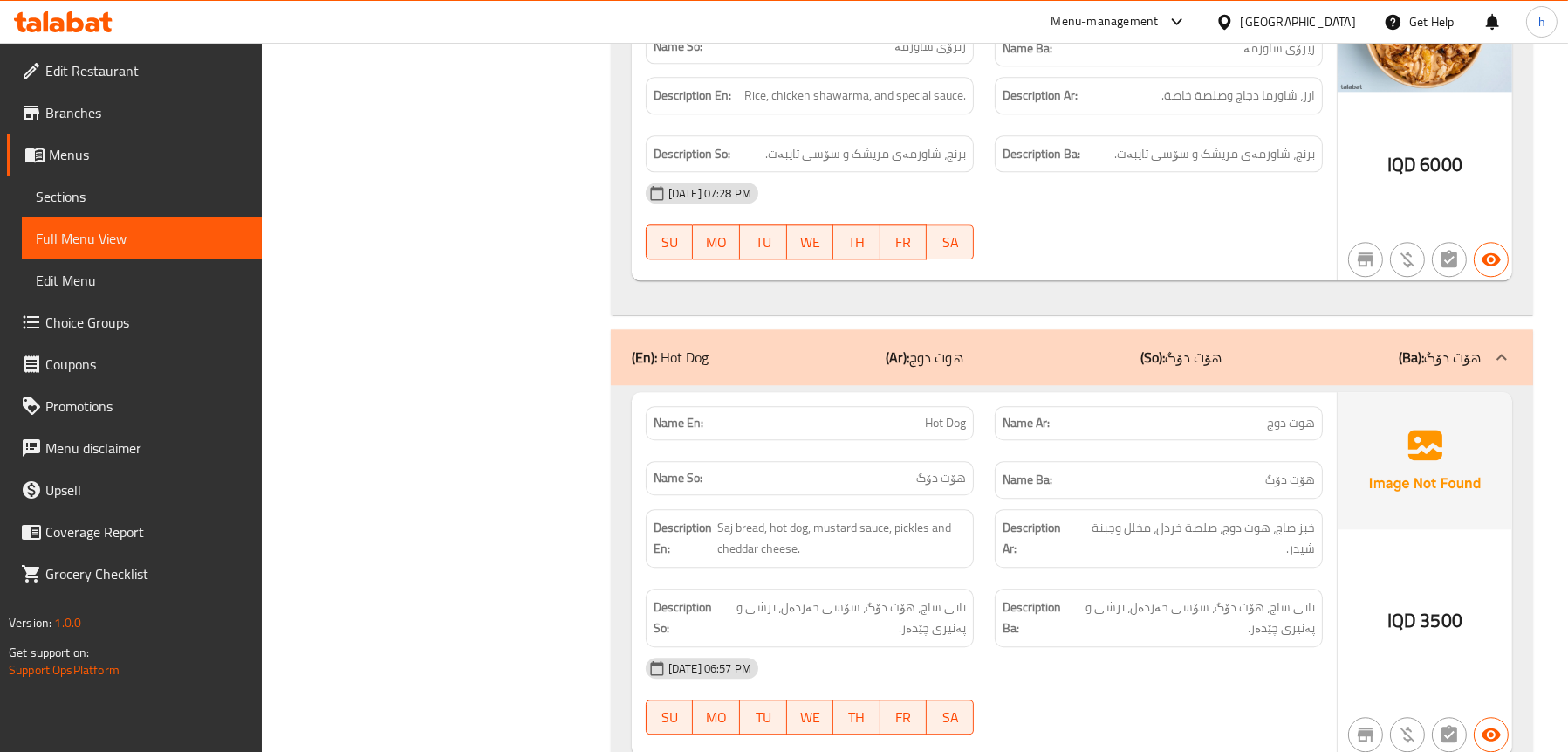
click at [53, 18] on icon at bounding box center [57, 24] width 14 height 14
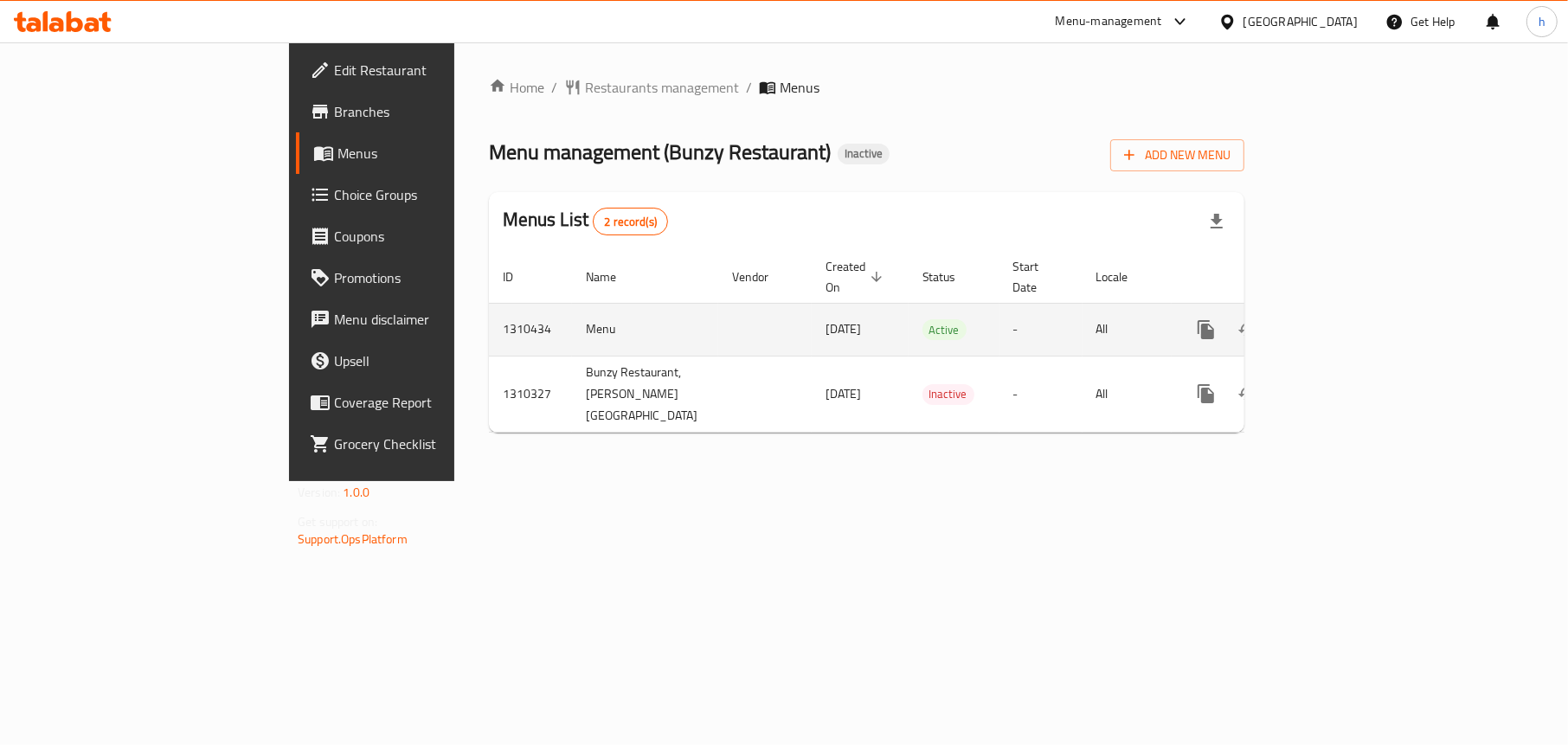
click at [1341, 319] on icon "enhanced table" at bounding box center [1330, 329] width 21 height 21
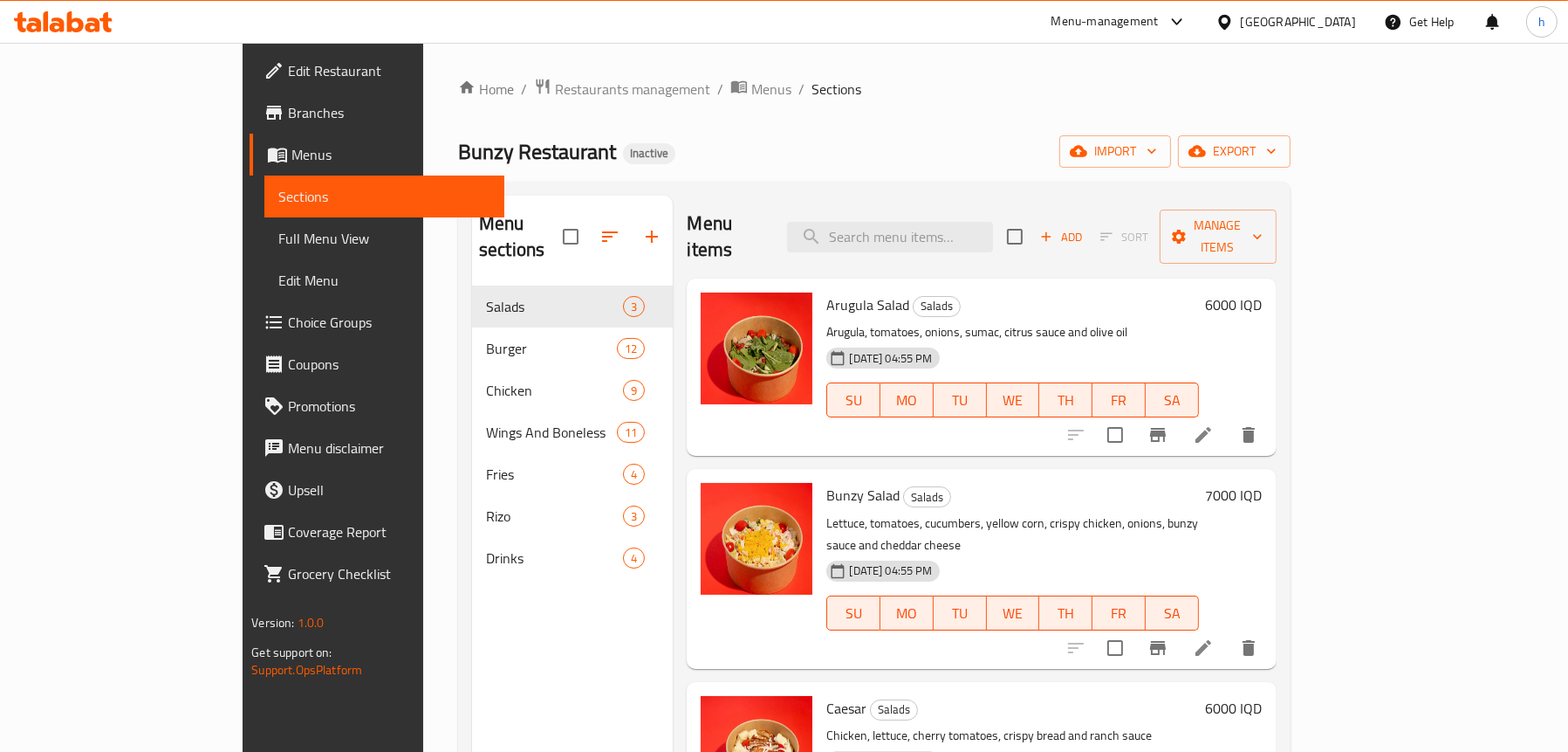
click at [279, 240] on span "Full Menu View" at bounding box center [384, 237] width 212 height 21
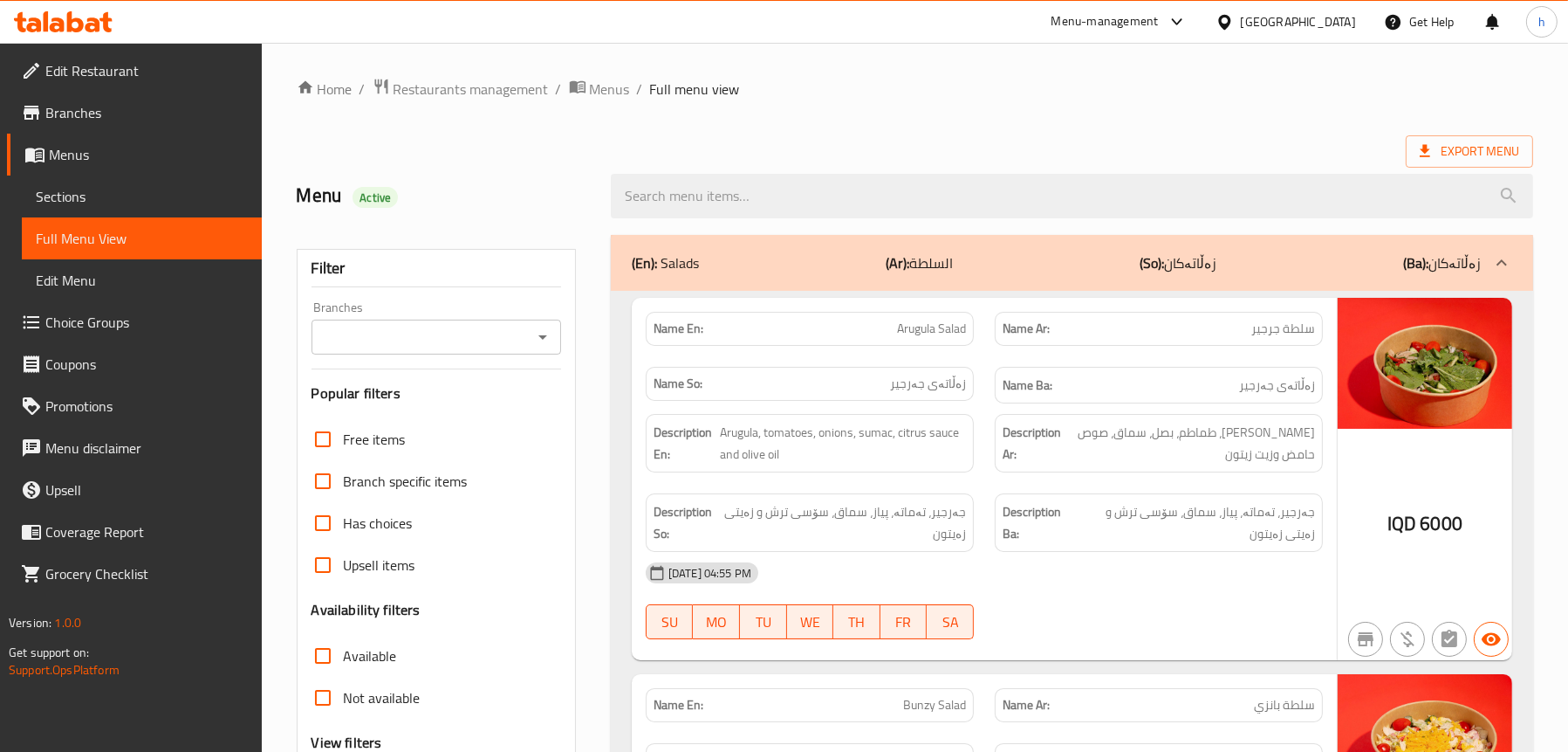
click at [548, 339] on icon "Open" at bounding box center [542, 337] width 21 height 21
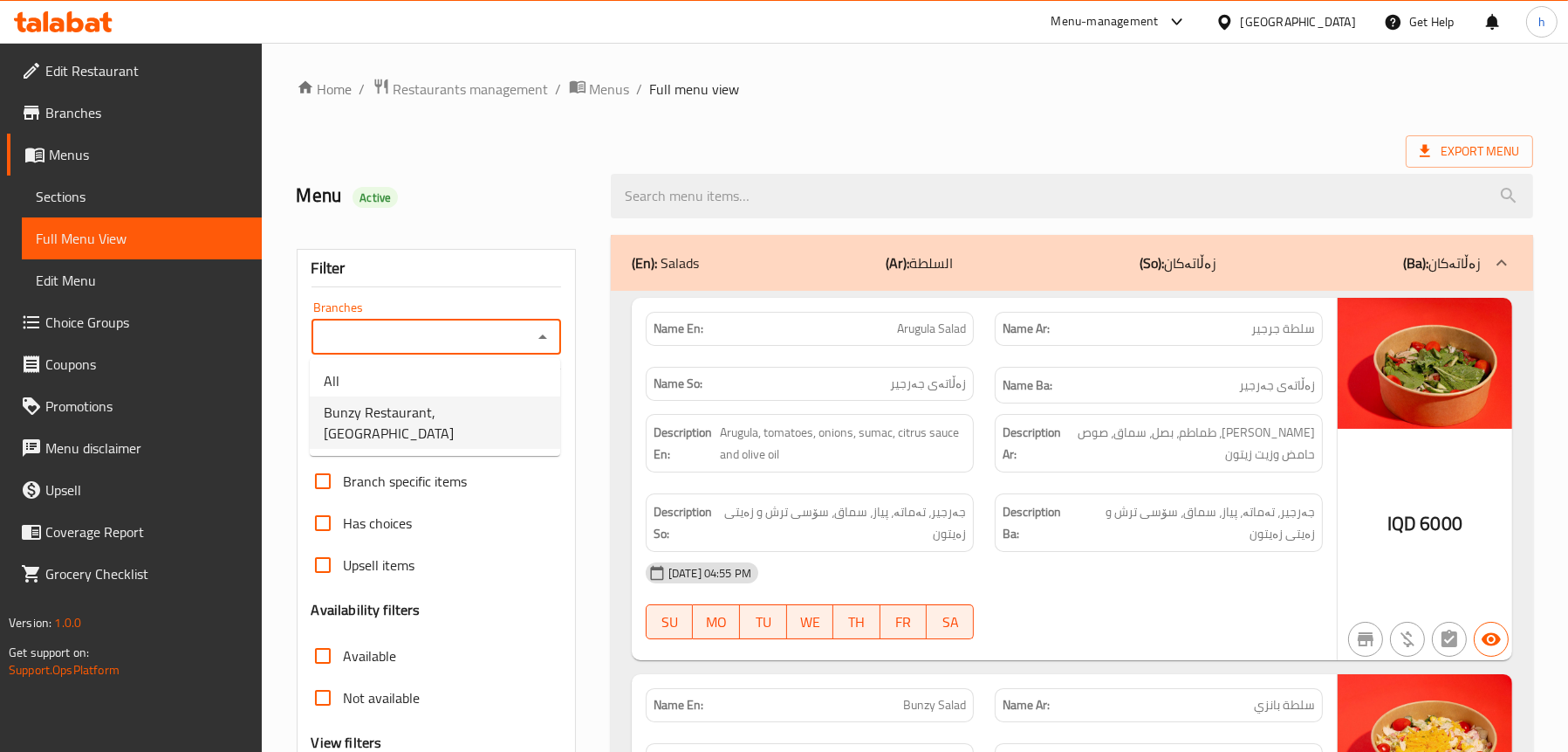
click at [501, 421] on li "Bunzy Restaurant,Hay Hatayn" at bounding box center [435, 422] width 251 height 52
type input "Bunzy Restaurant,Hay Hatayn"
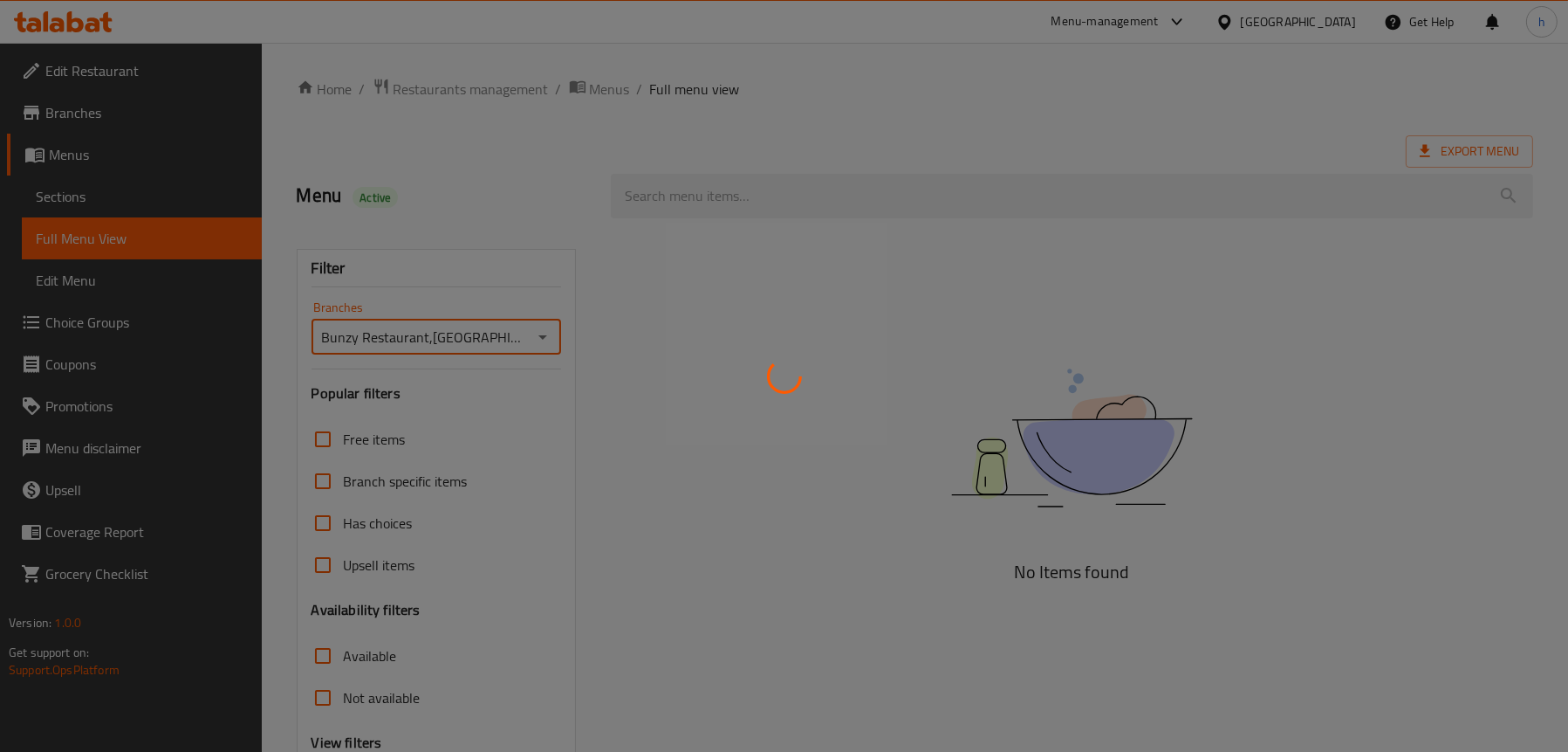
click at [769, 202] on div at bounding box center [784, 376] width 1568 height 752
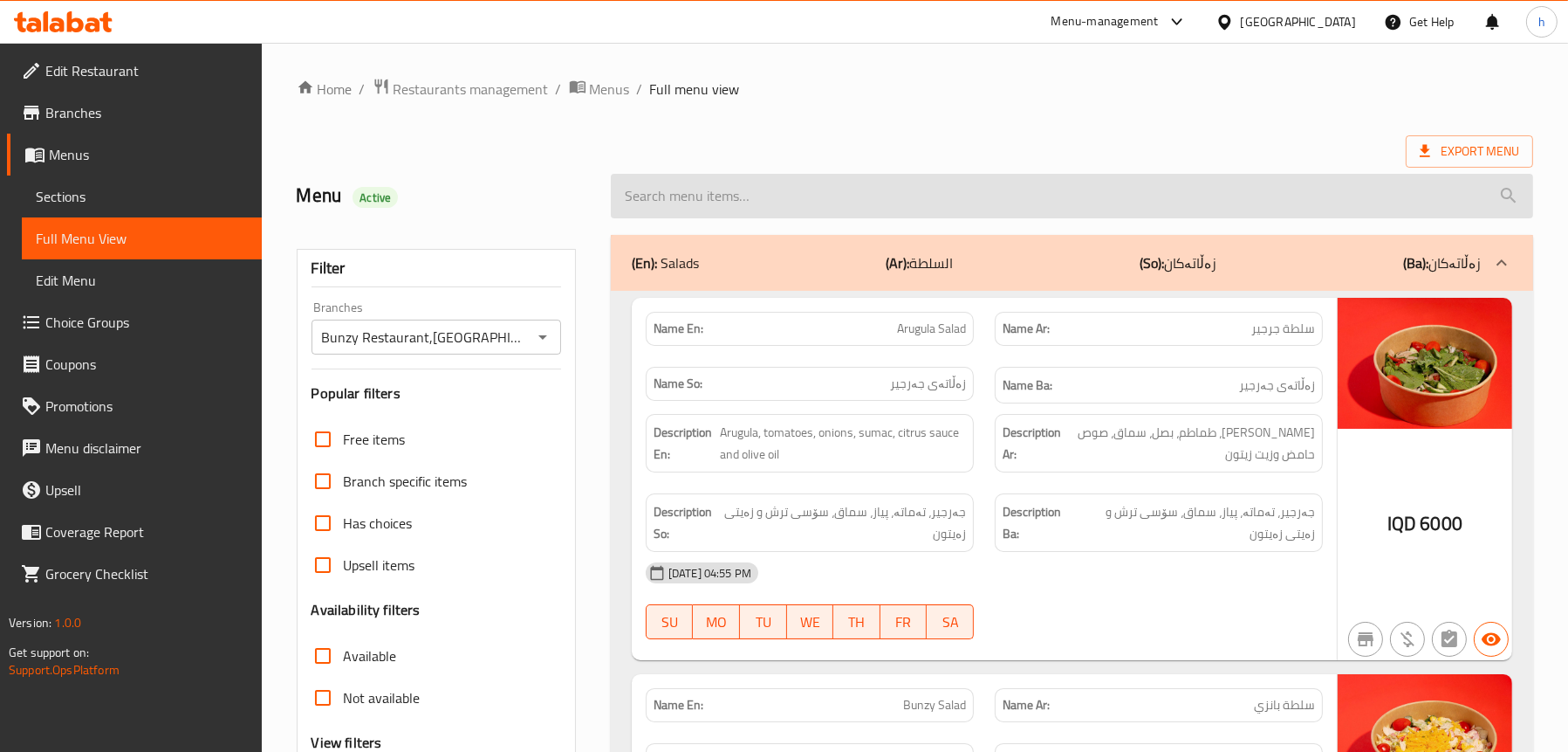
click at [769, 200] on input "search" at bounding box center [1072, 195] width 922 height 44
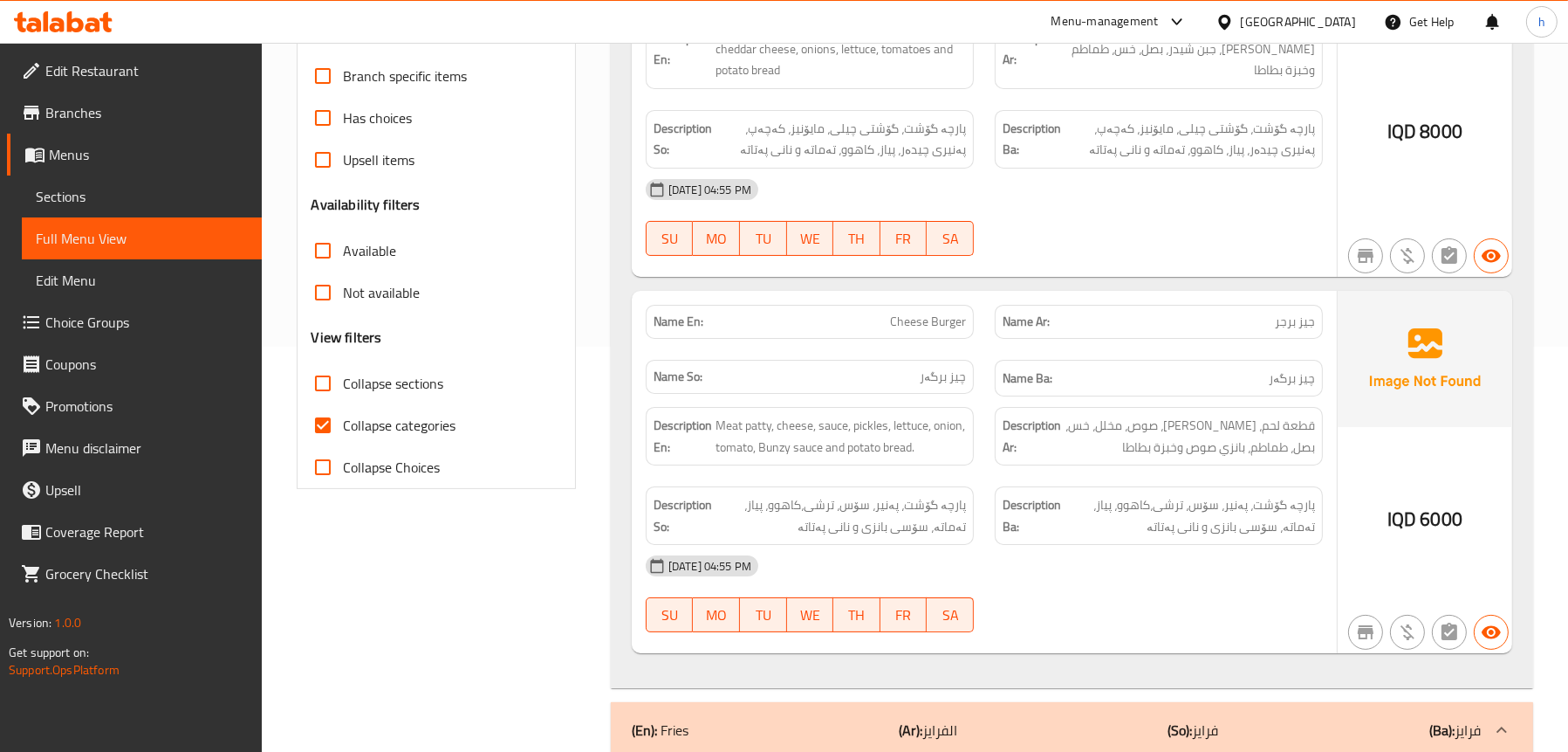
scroll to position [524, 0]
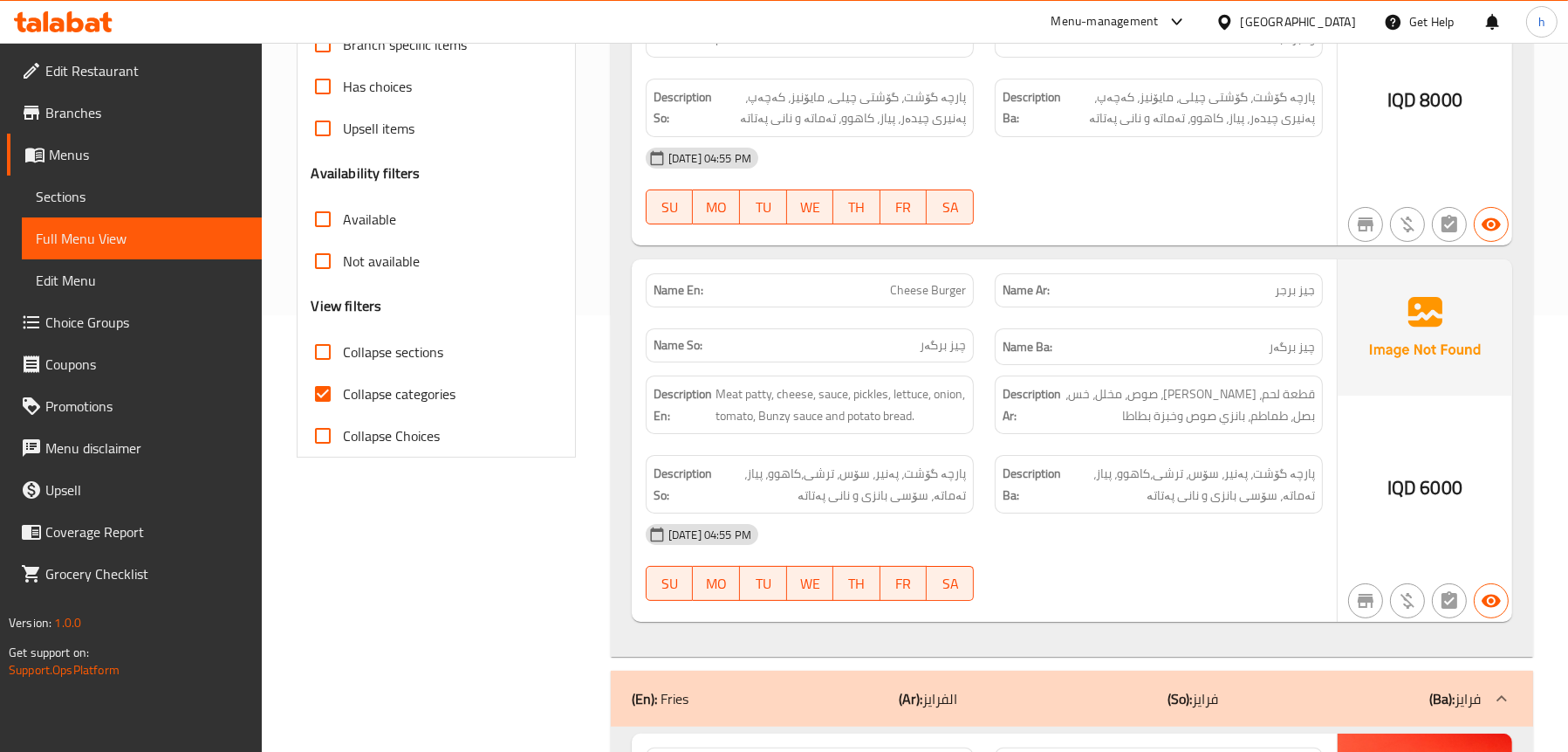
click at [942, 702] on p "(Ar): الفرايز" at bounding box center [927, 698] width 59 height 21
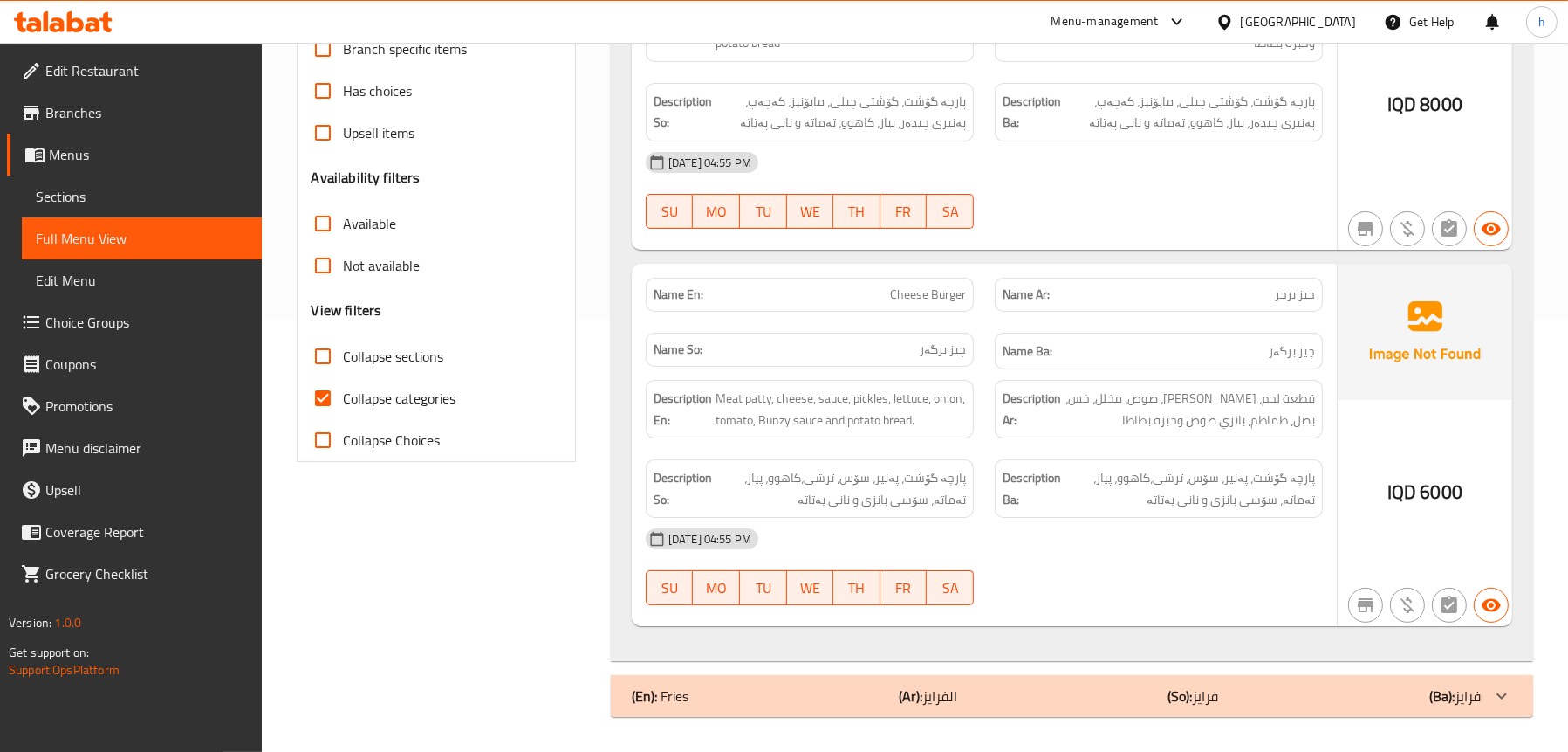
scroll to position [432, 0]
click at [939, 302] on span "Cheese Burger" at bounding box center [928, 295] width 76 height 18
copy span "Cheese Burger"
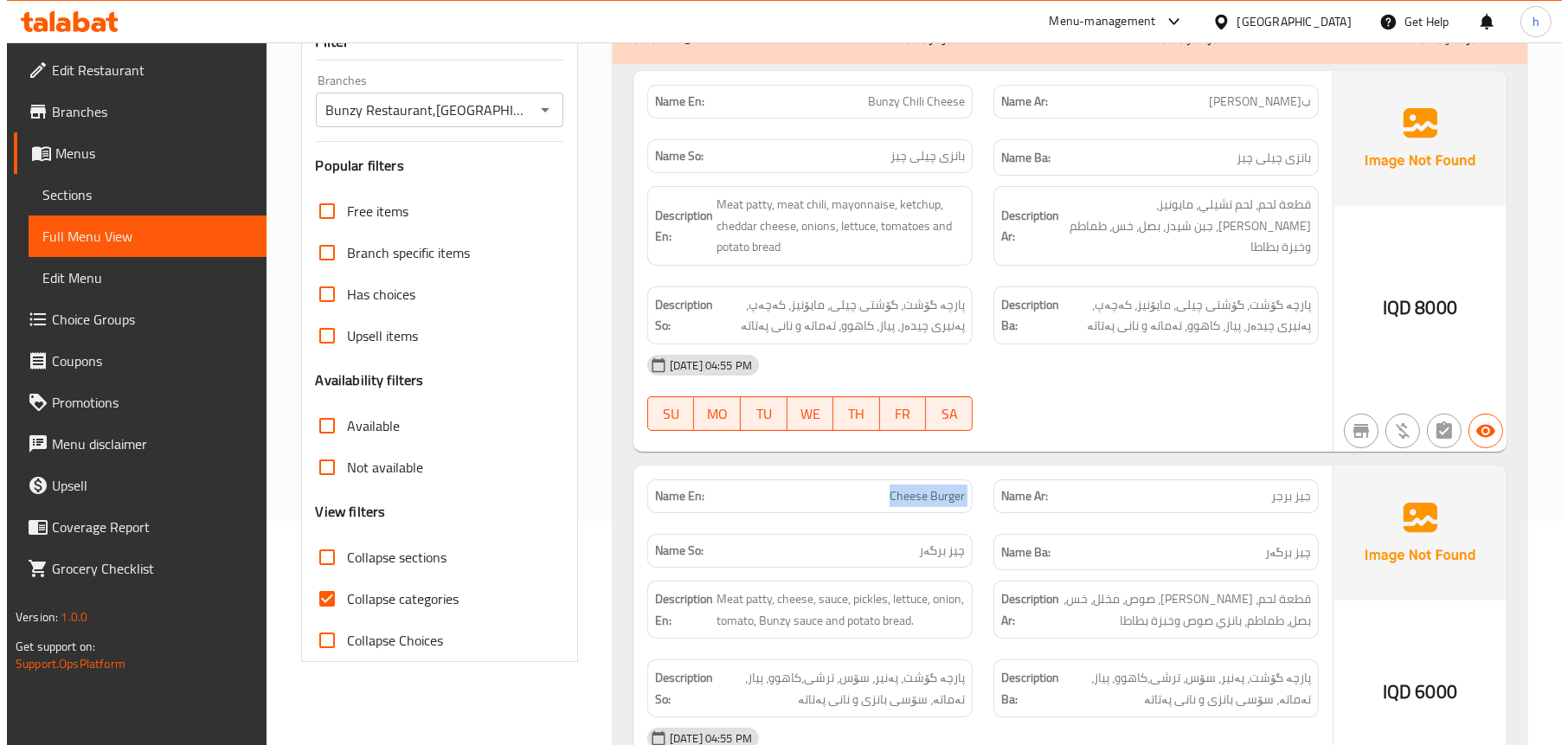
scroll to position [0, 0]
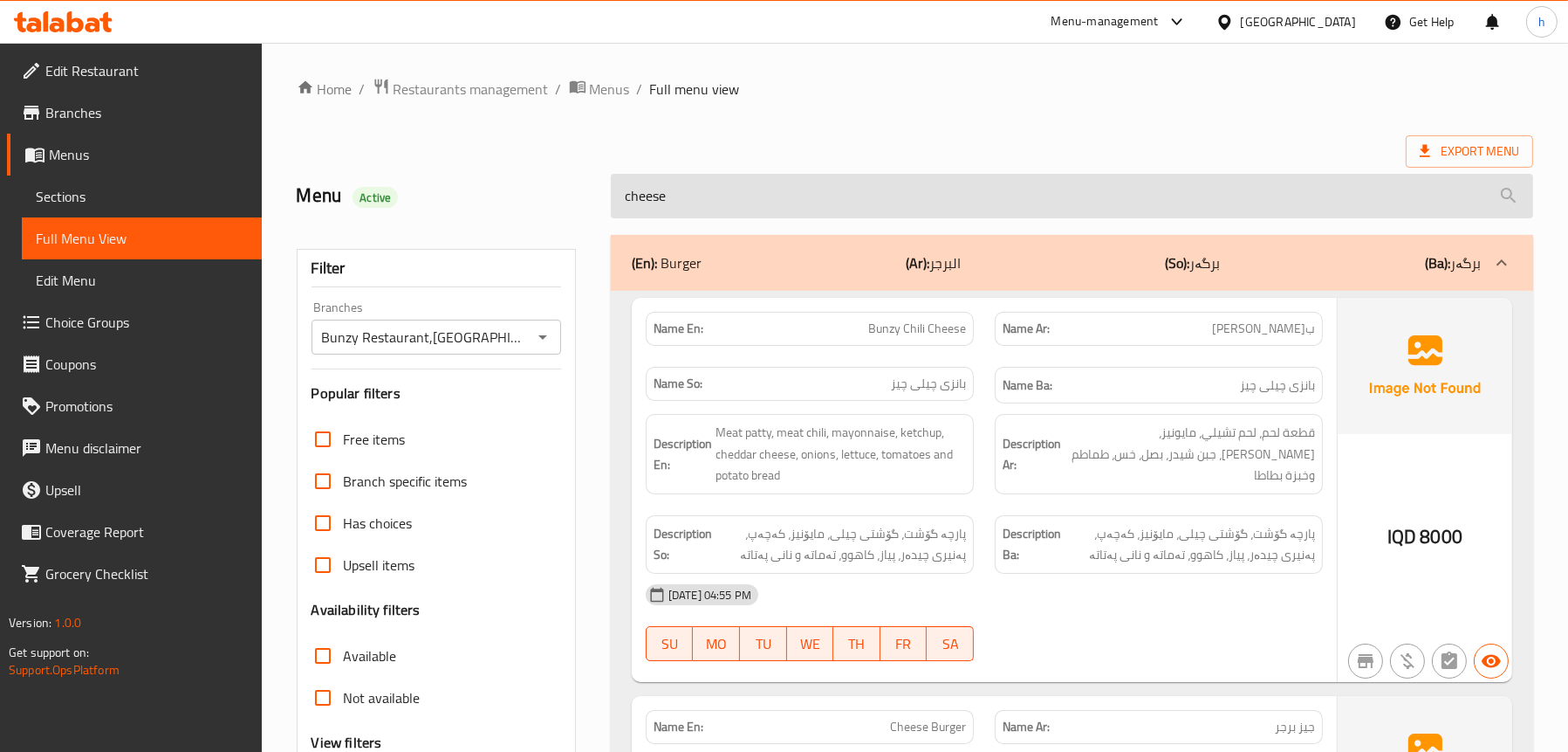
click at [892, 208] on input "cheese" at bounding box center [1072, 195] width 922 height 44
paste input "Cheese Burger"
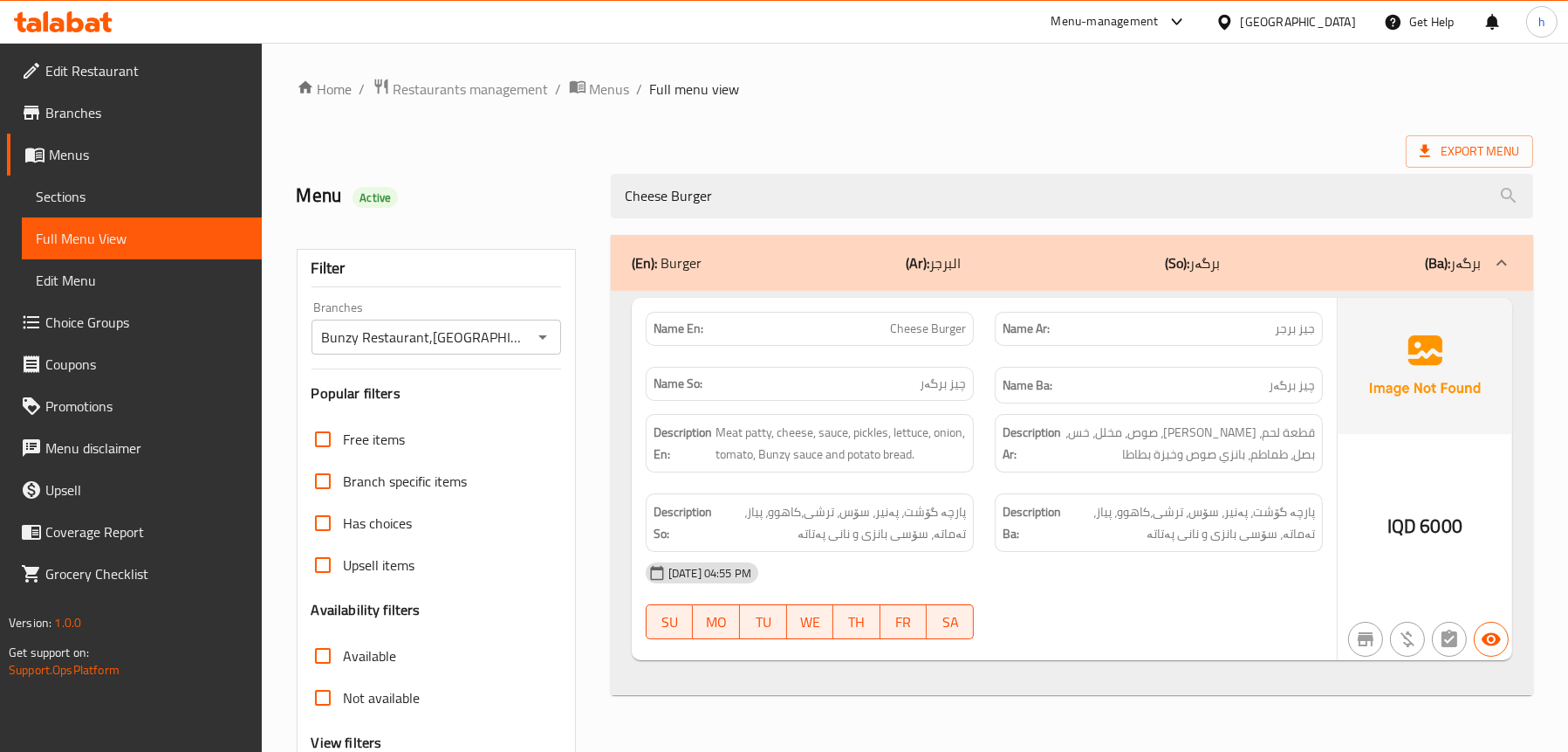
type input "Cheese Burger"
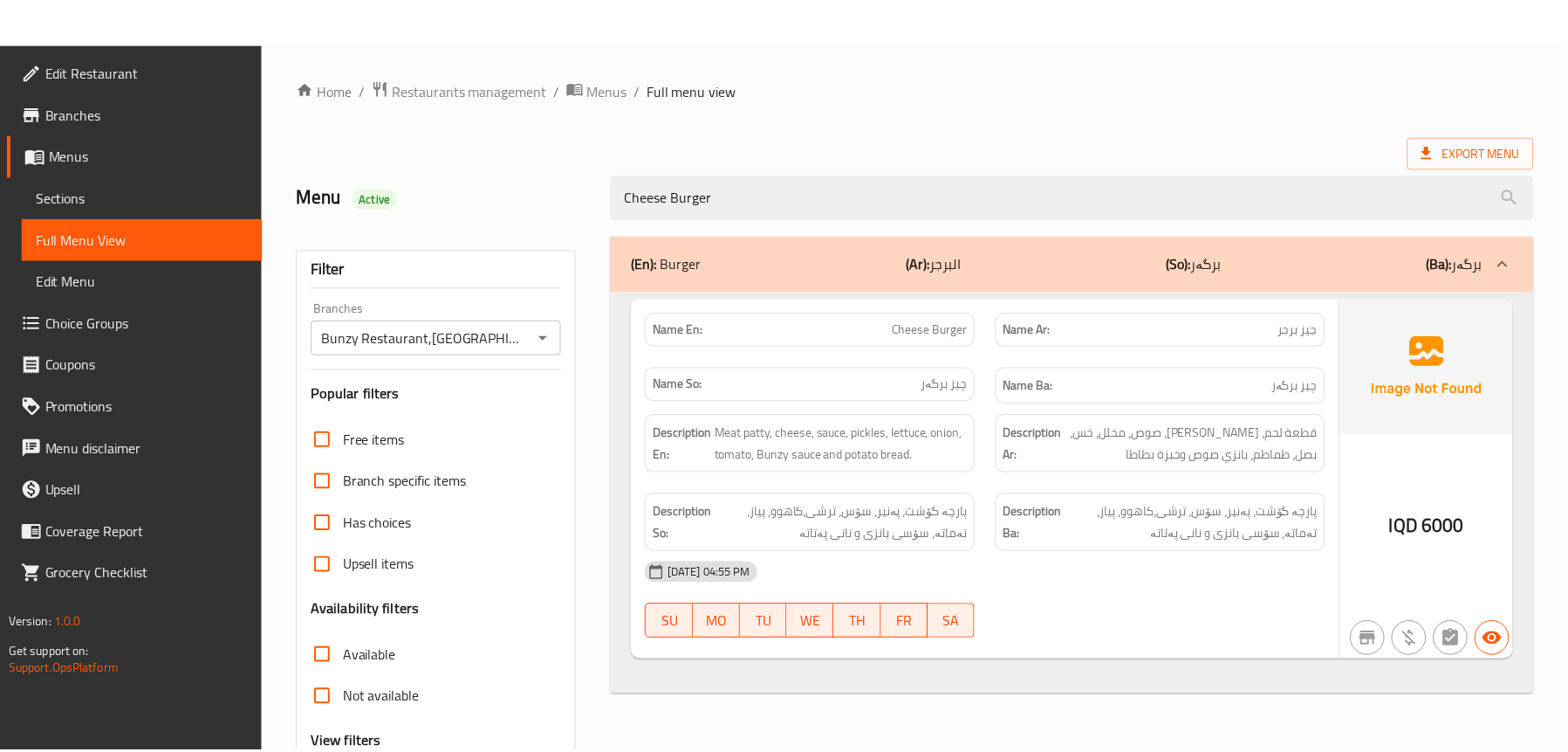
scroll to position [177, 0]
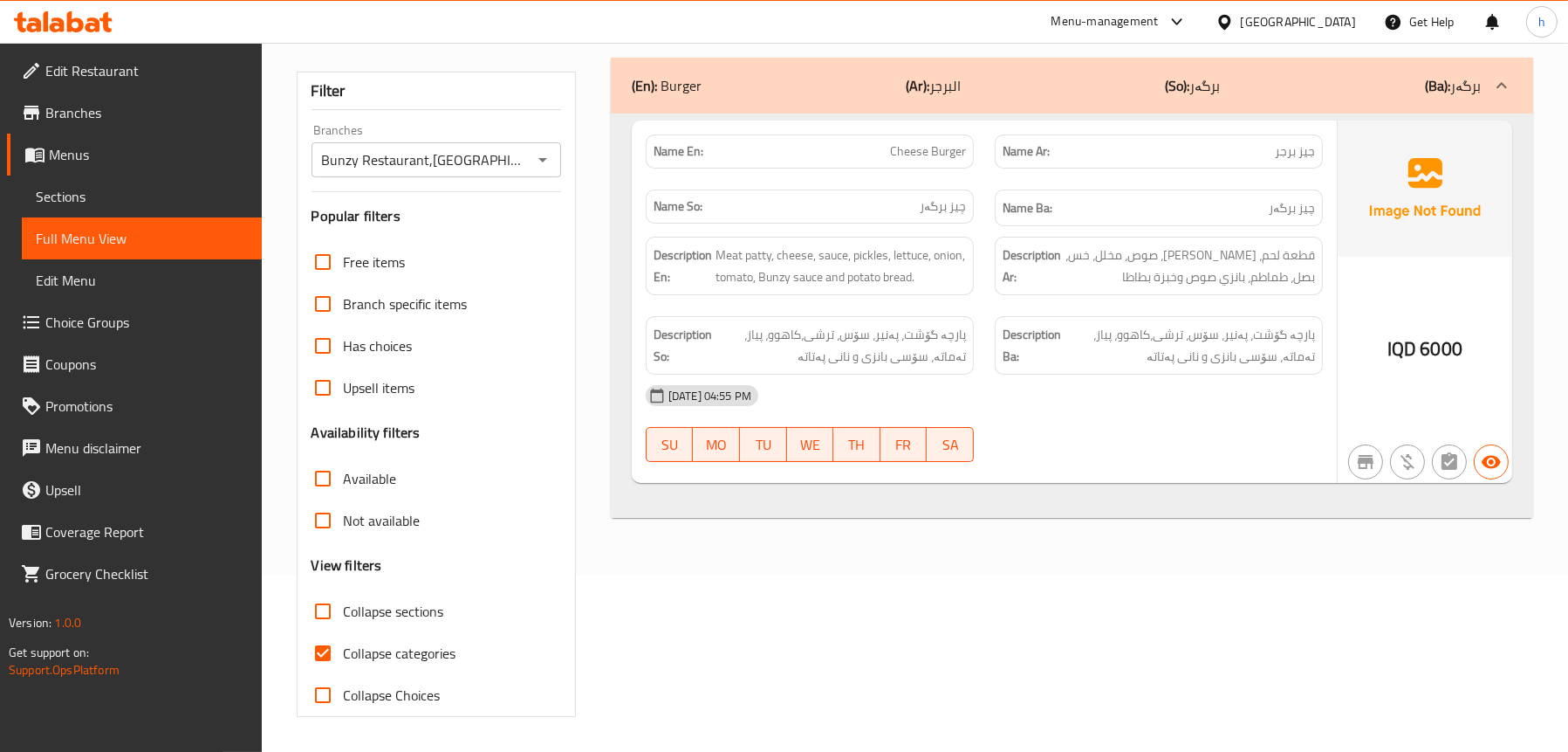
click at [83, 158] on span "Menus" at bounding box center [148, 154] width 199 height 21
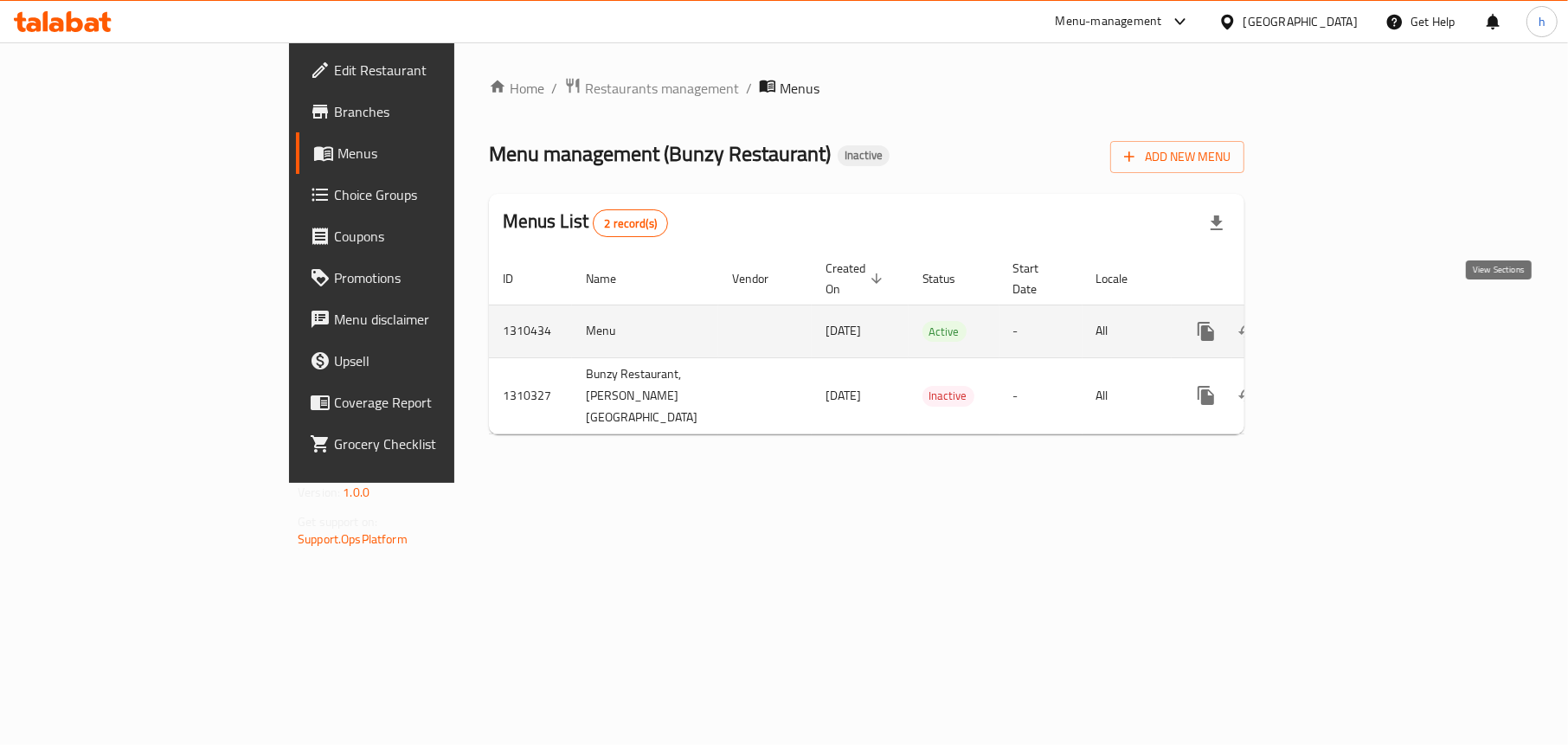
click at [1341, 321] on icon "enhanced table" at bounding box center [1330, 331] width 21 height 21
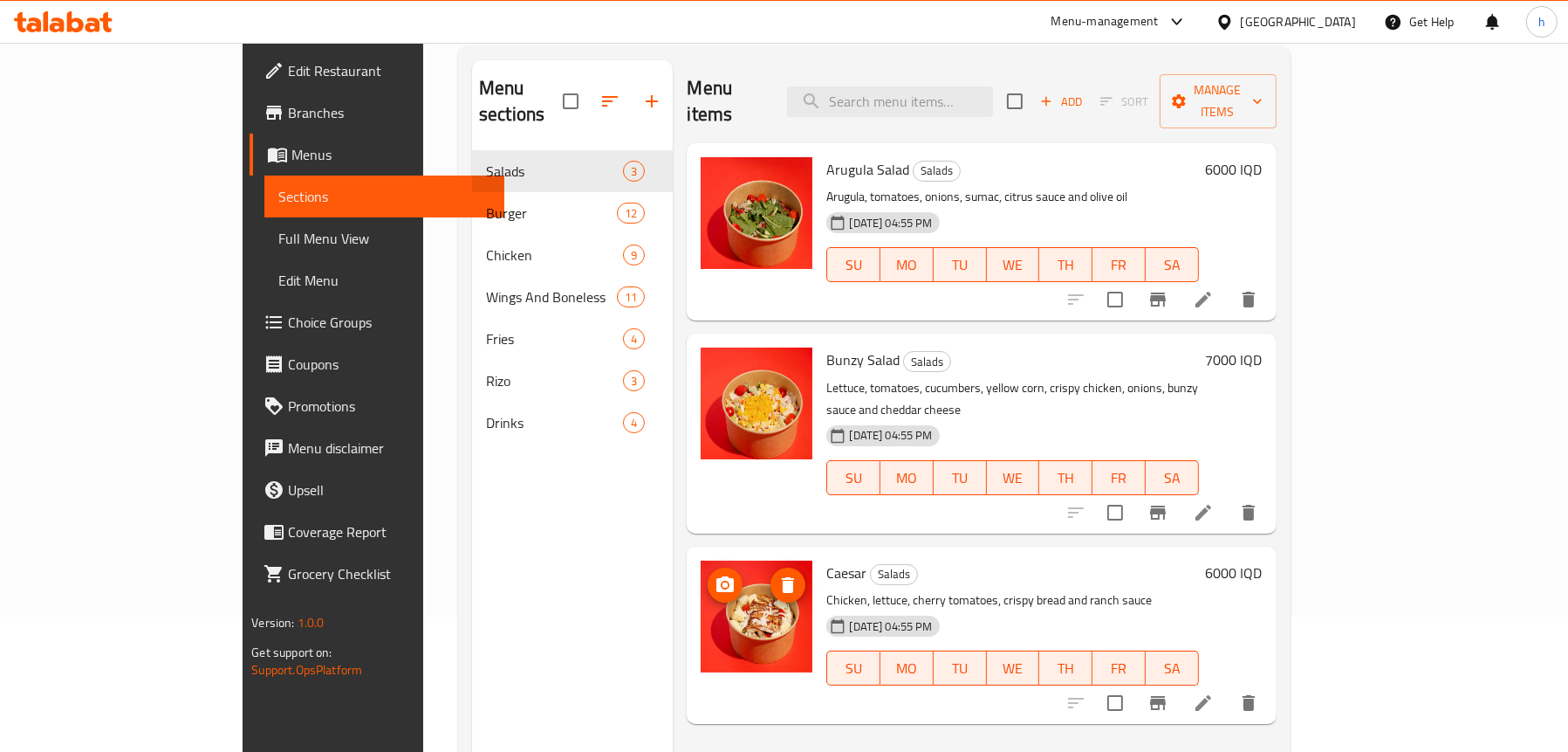
scroll to position [246, 0]
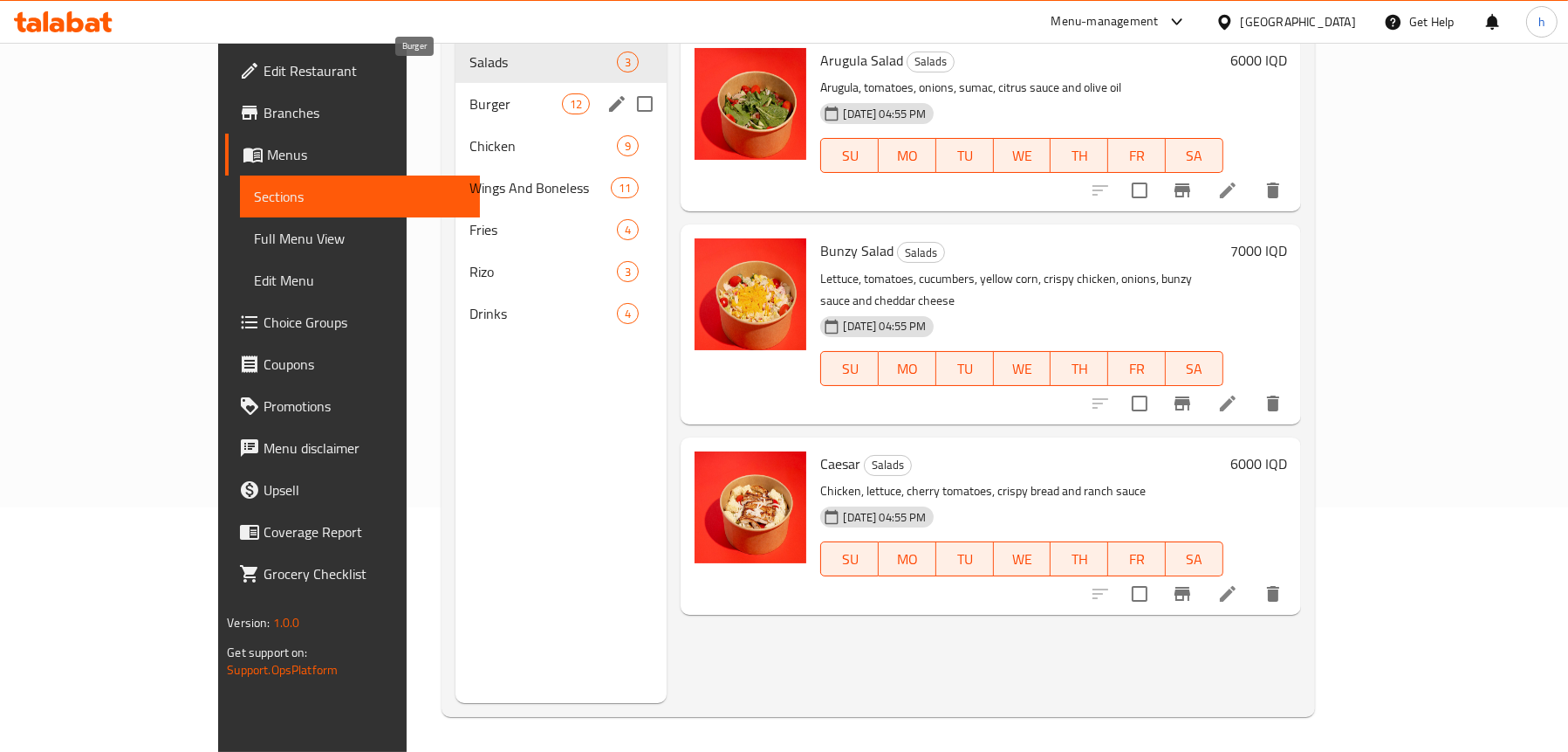
click at [469, 93] on span "Burger" at bounding box center [515, 103] width 93 height 21
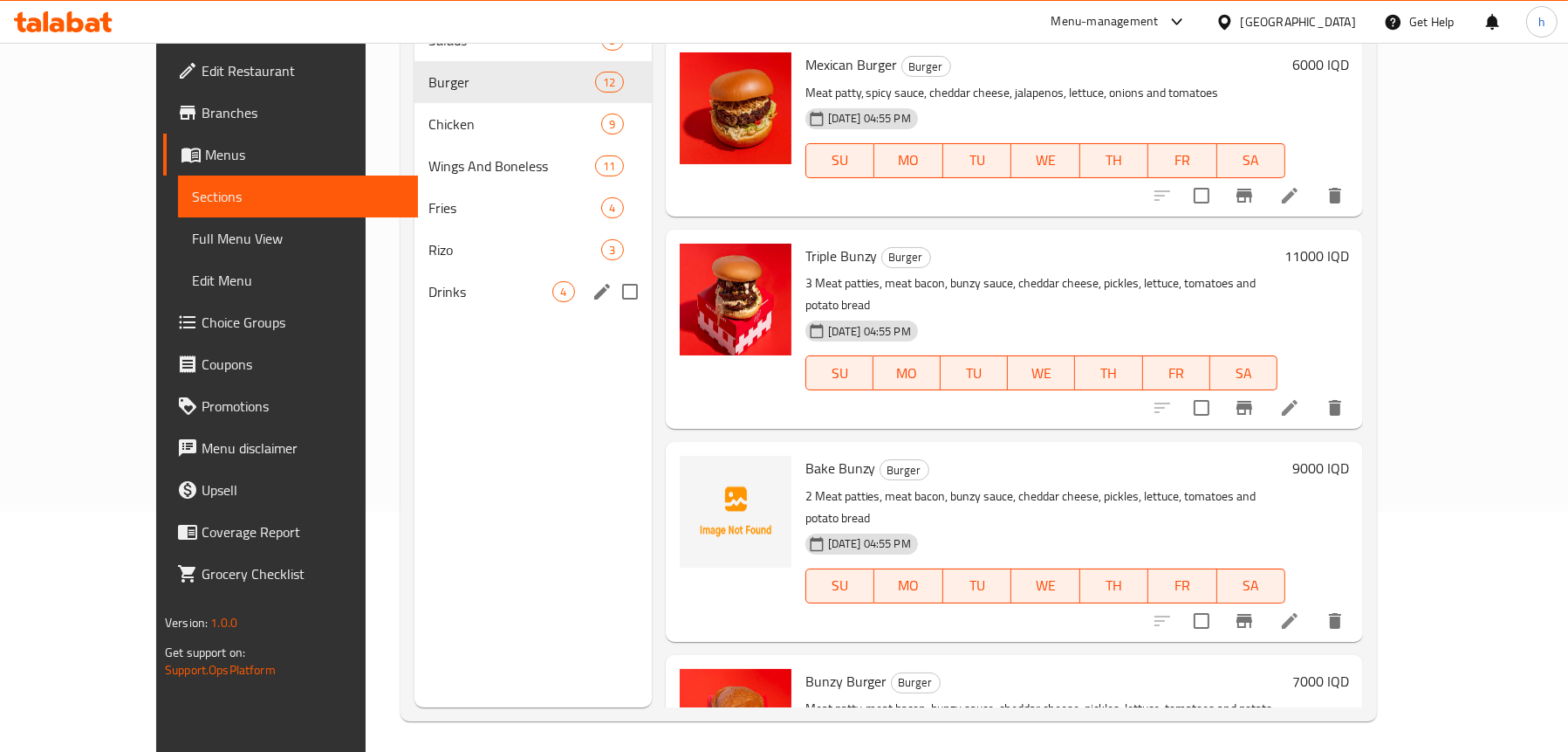
scroll to position [246, 0]
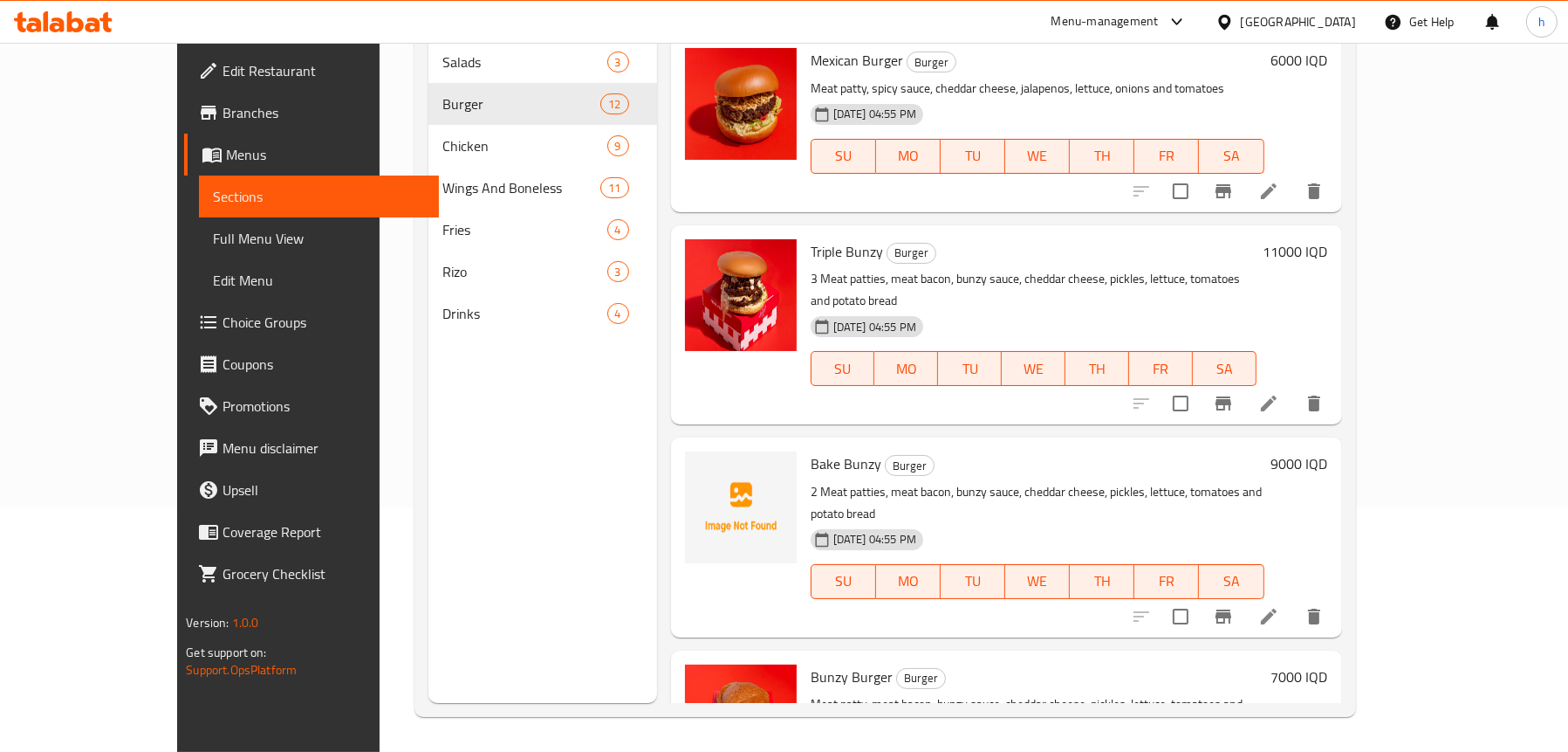
click at [76, 14] on icon at bounding box center [62, 22] width 98 height 21
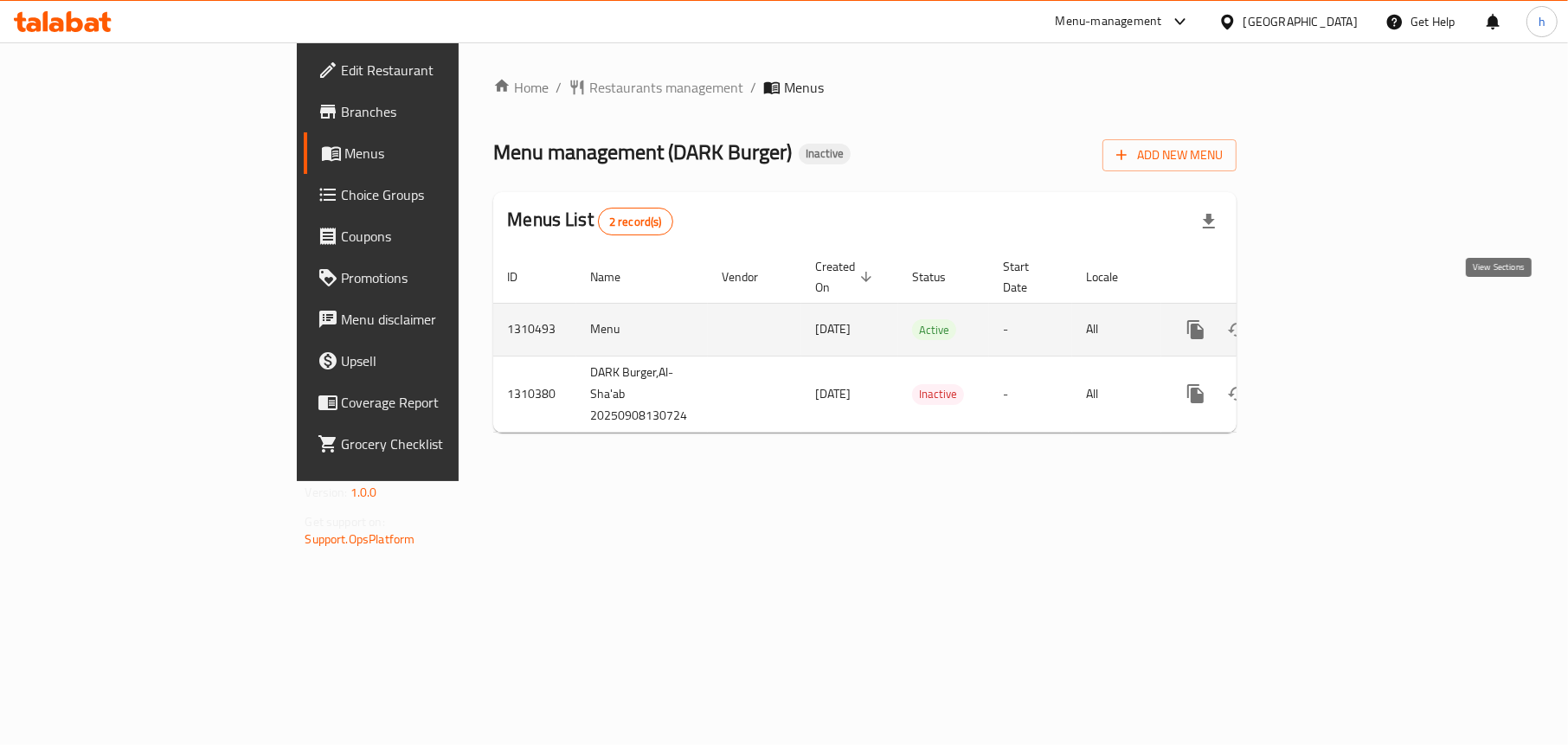
click at [1331, 319] on icon "enhanced table" at bounding box center [1319, 329] width 21 height 21
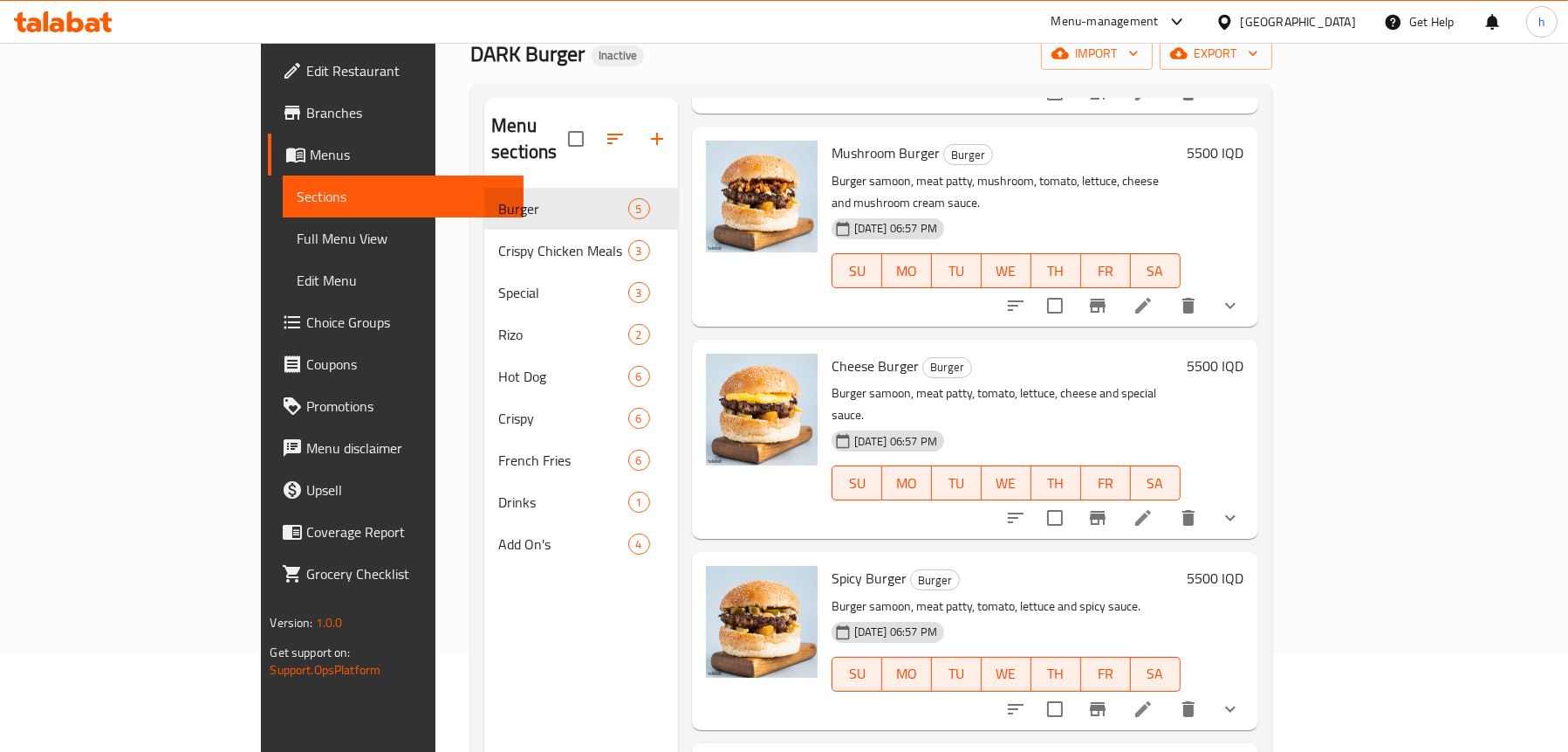
scroll to position [246, 0]
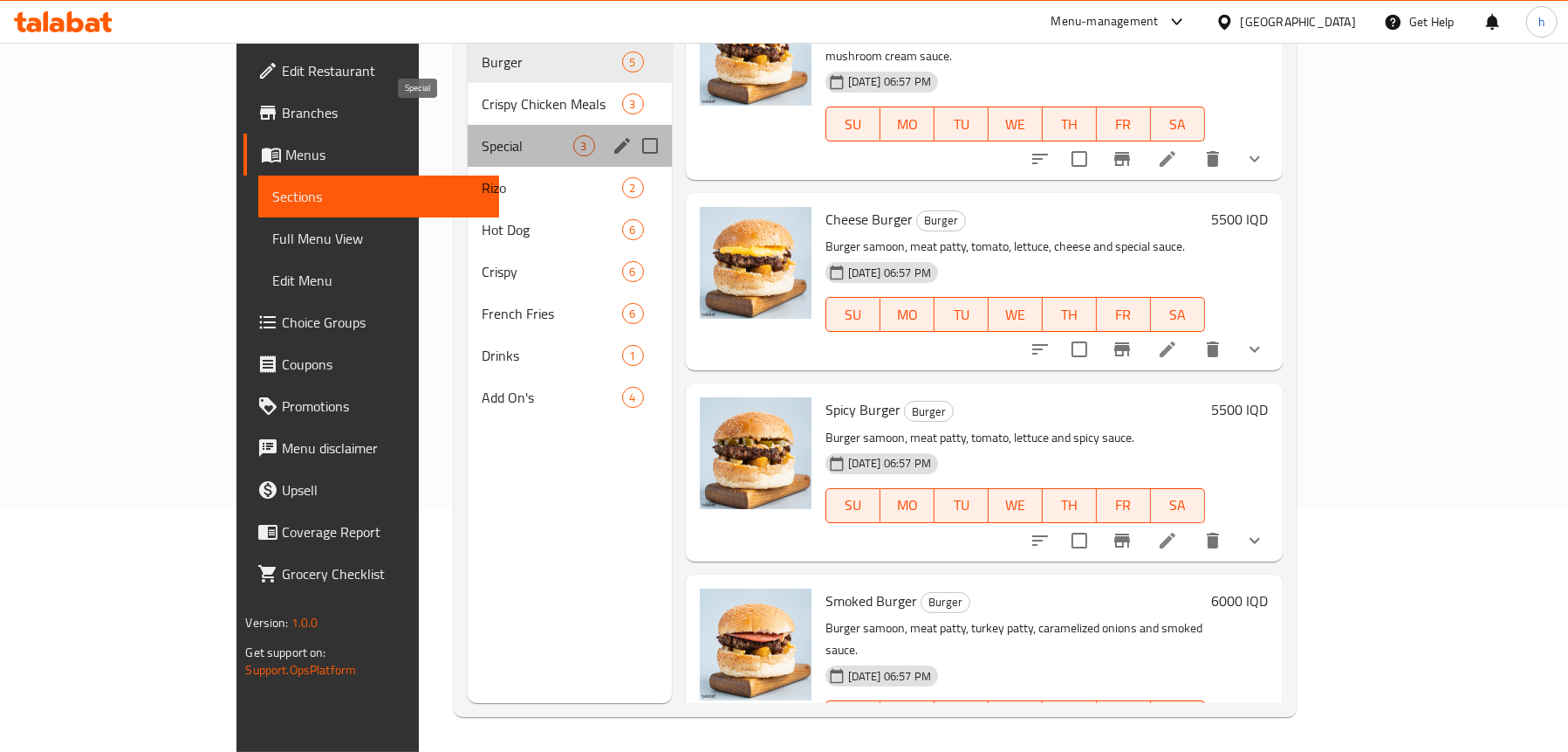
click at [482, 135] on span "Special" at bounding box center [527, 145] width 91 height 21
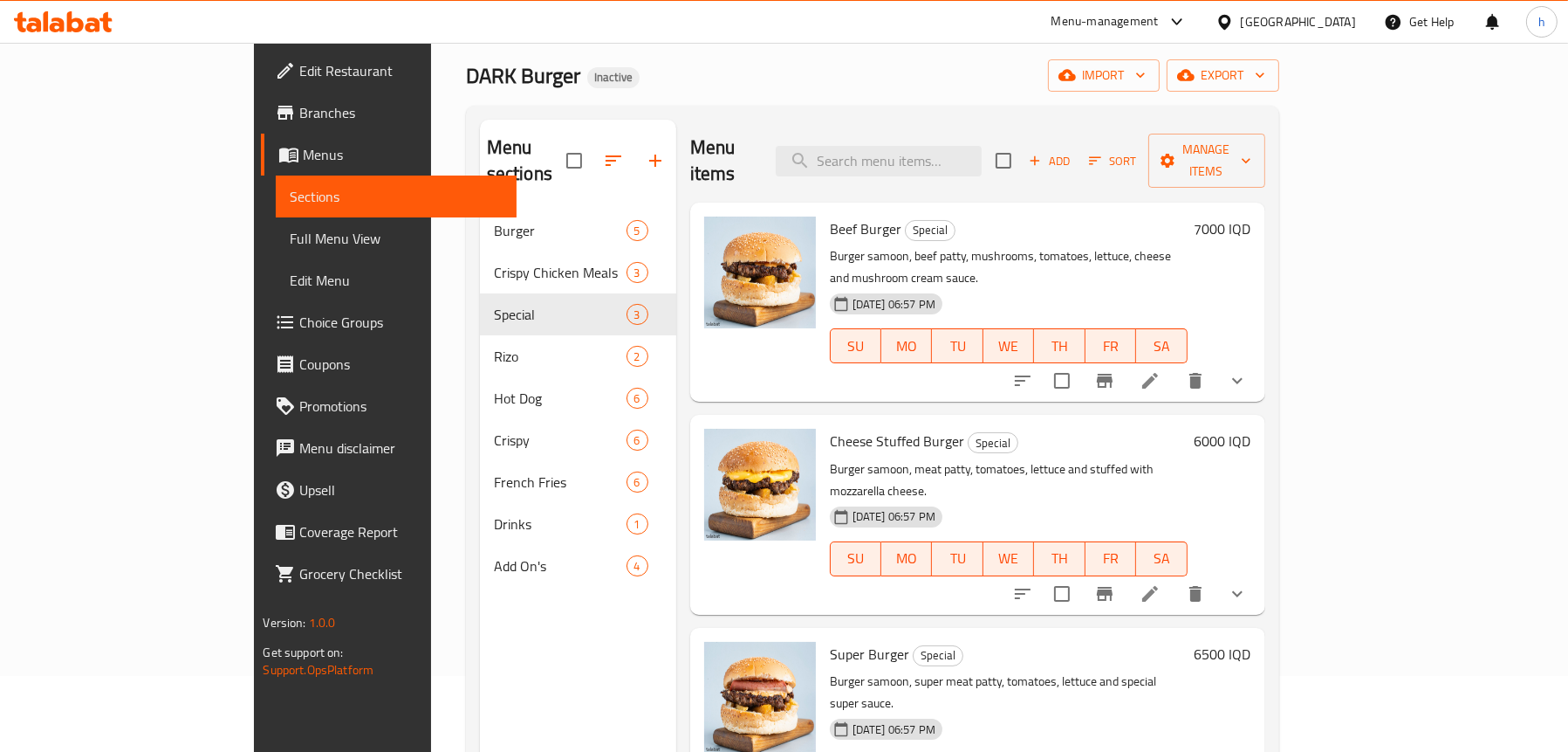
scroll to position [70, 0]
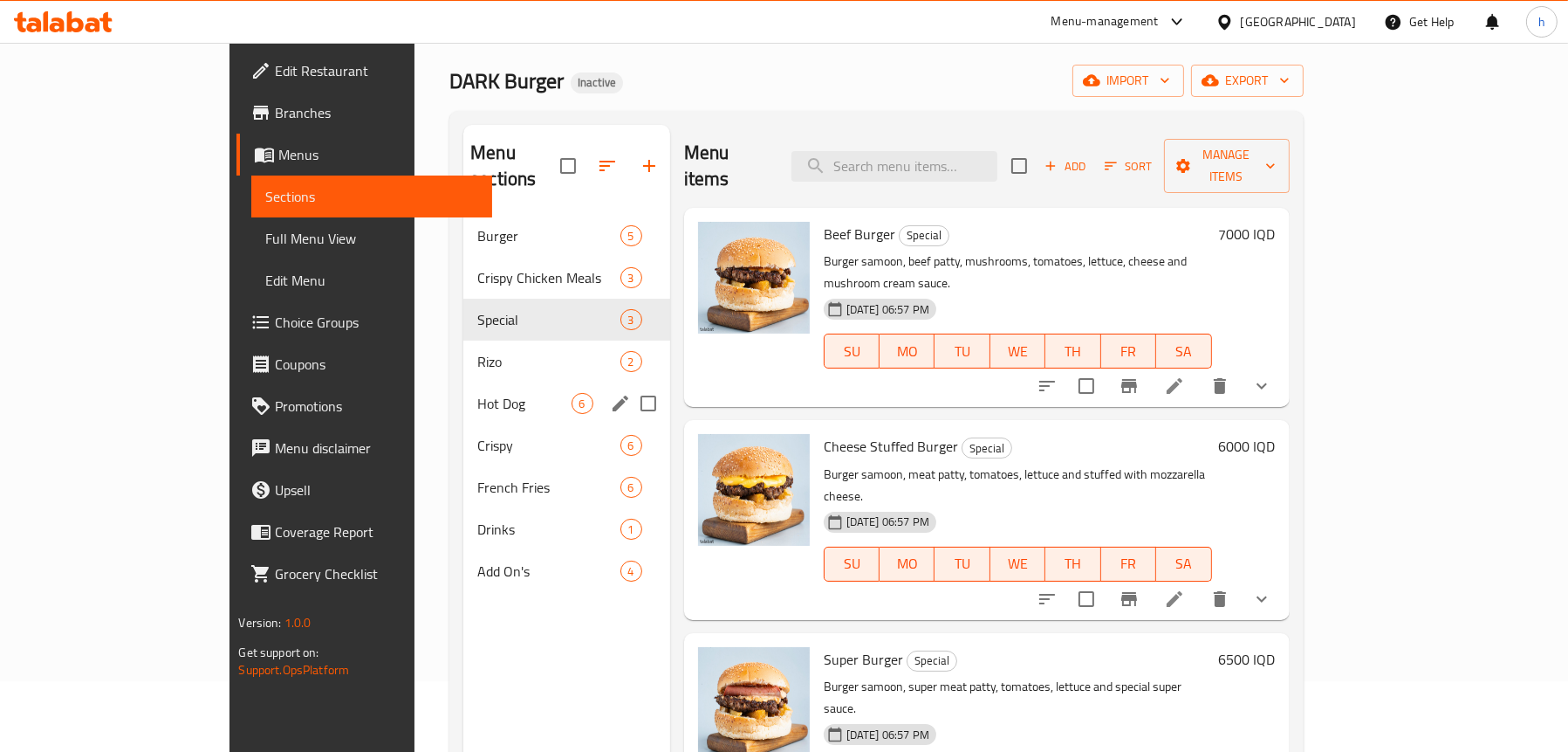
click at [464, 388] on div "Hot Dog 6" at bounding box center [567, 404] width 207 height 42
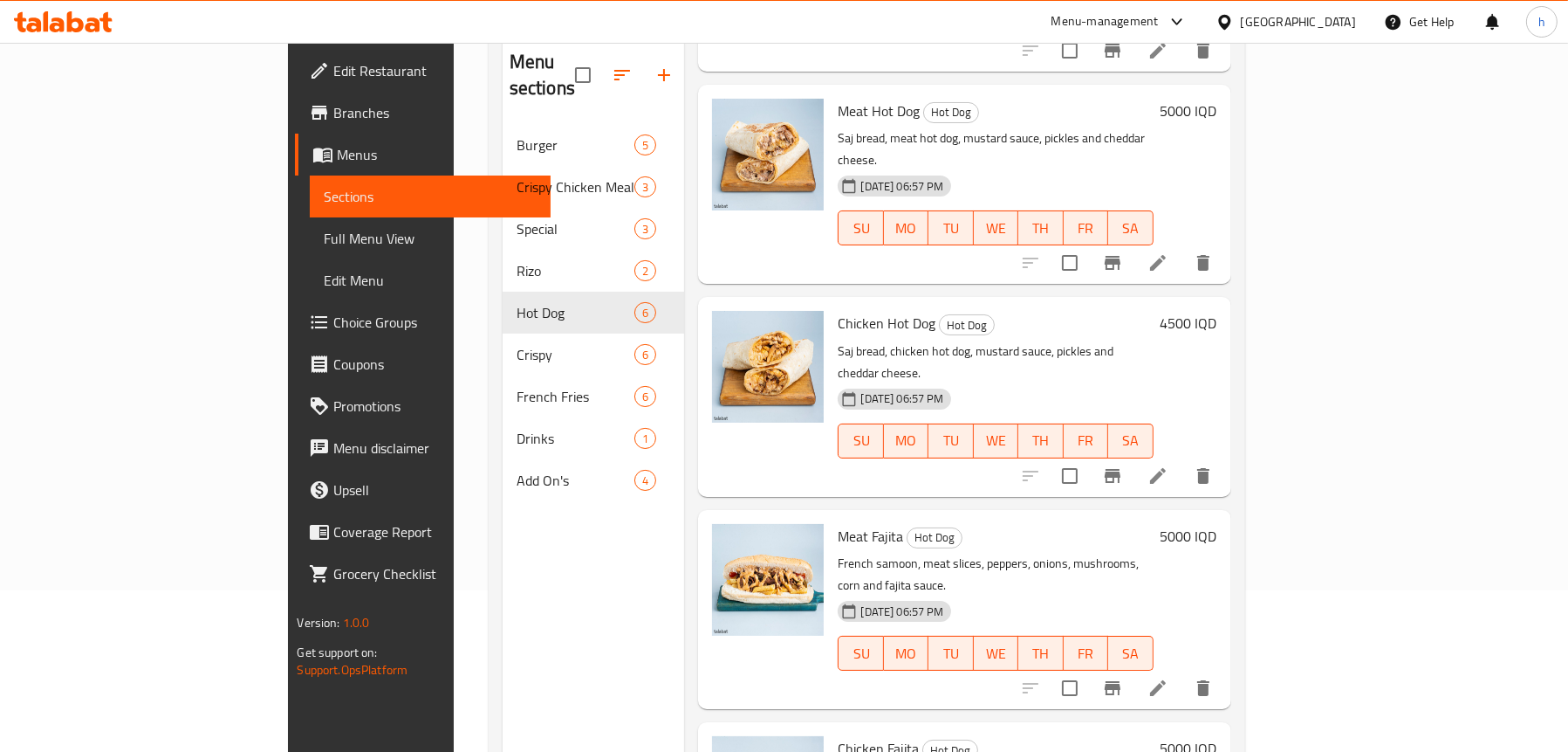
scroll to position [246, 0]
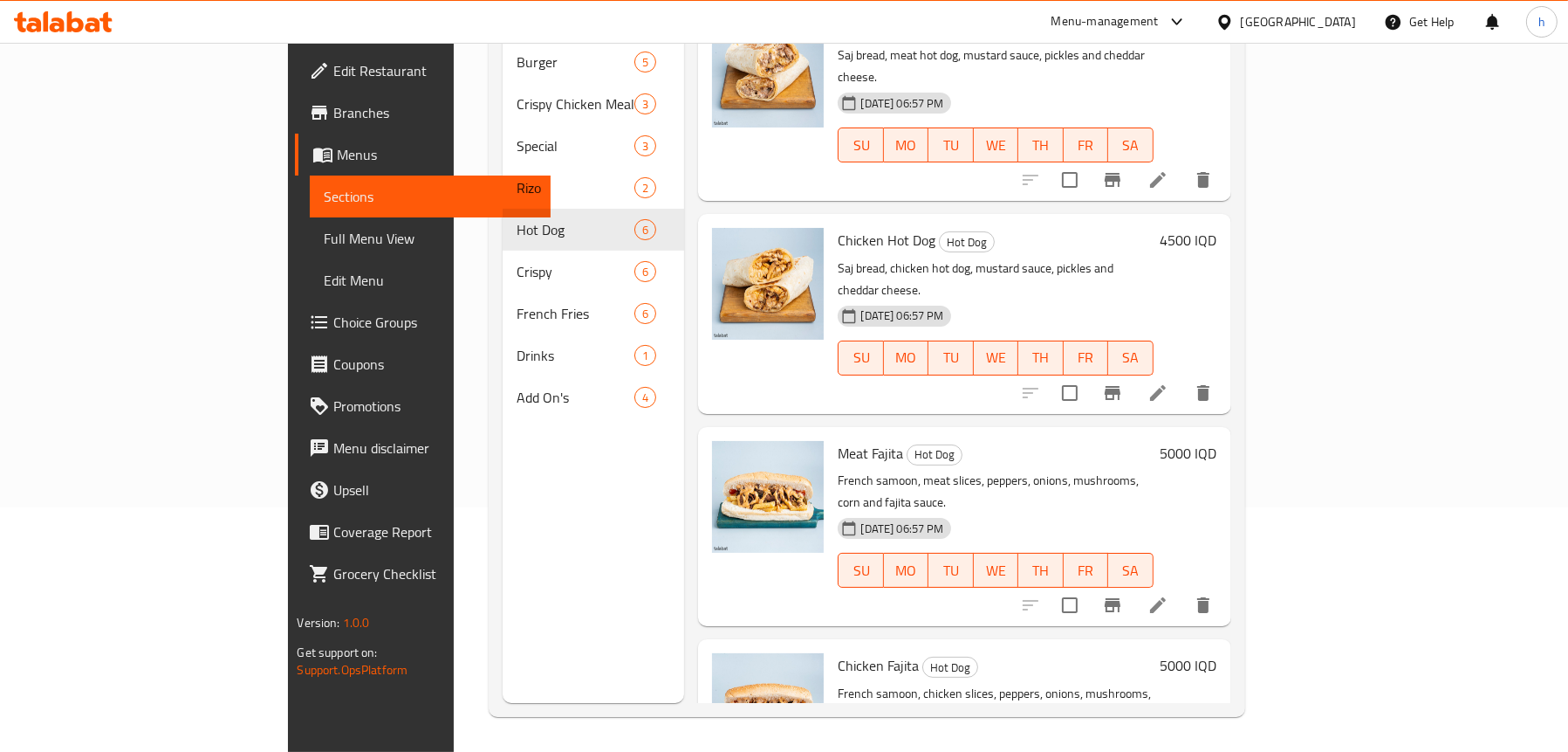
click at [70, 21] on icon at bounding box center [75, 22] width 16 height 21
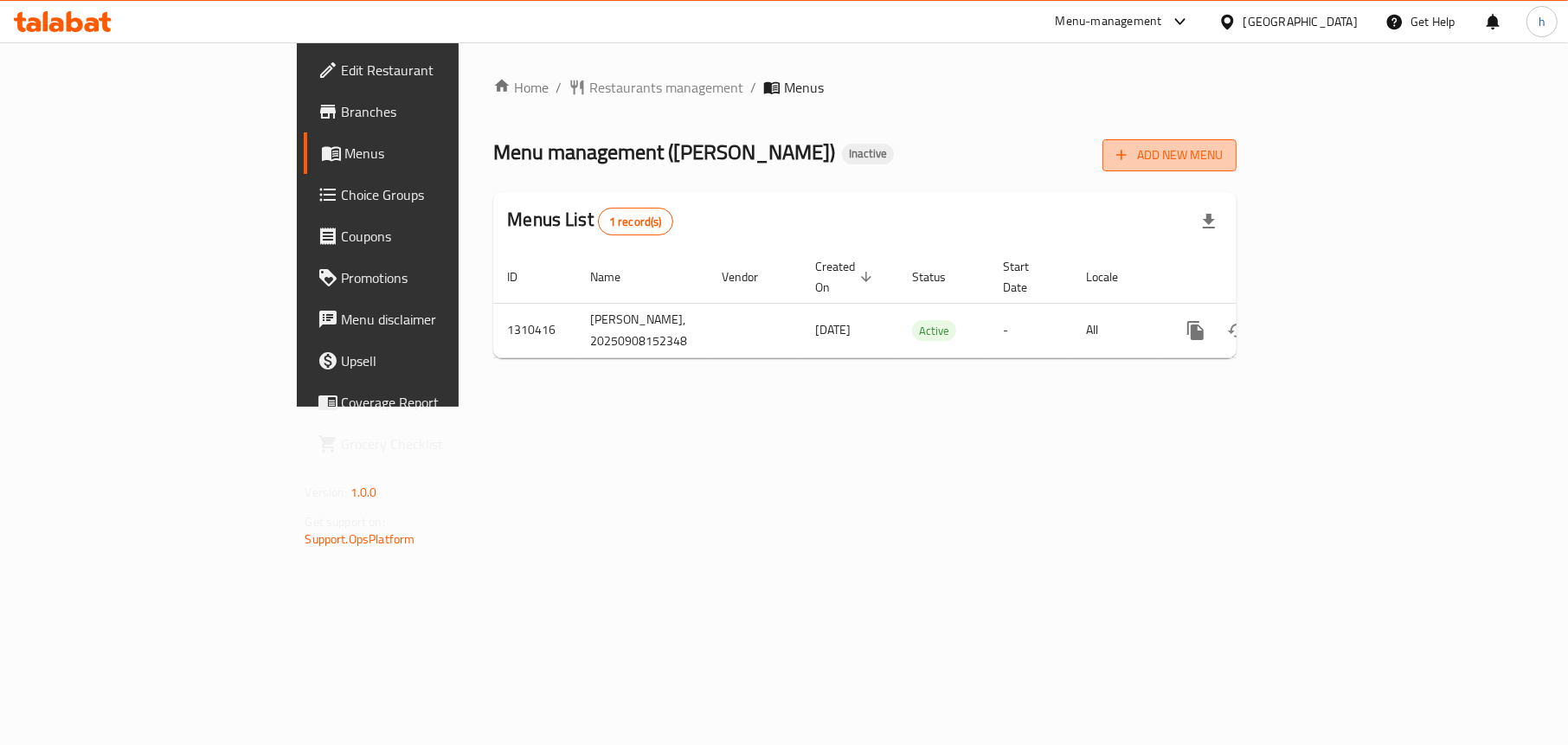
click at [1236, 140] on button "Add New Menu" at bounding box center [1169, 156] width 134 height 32
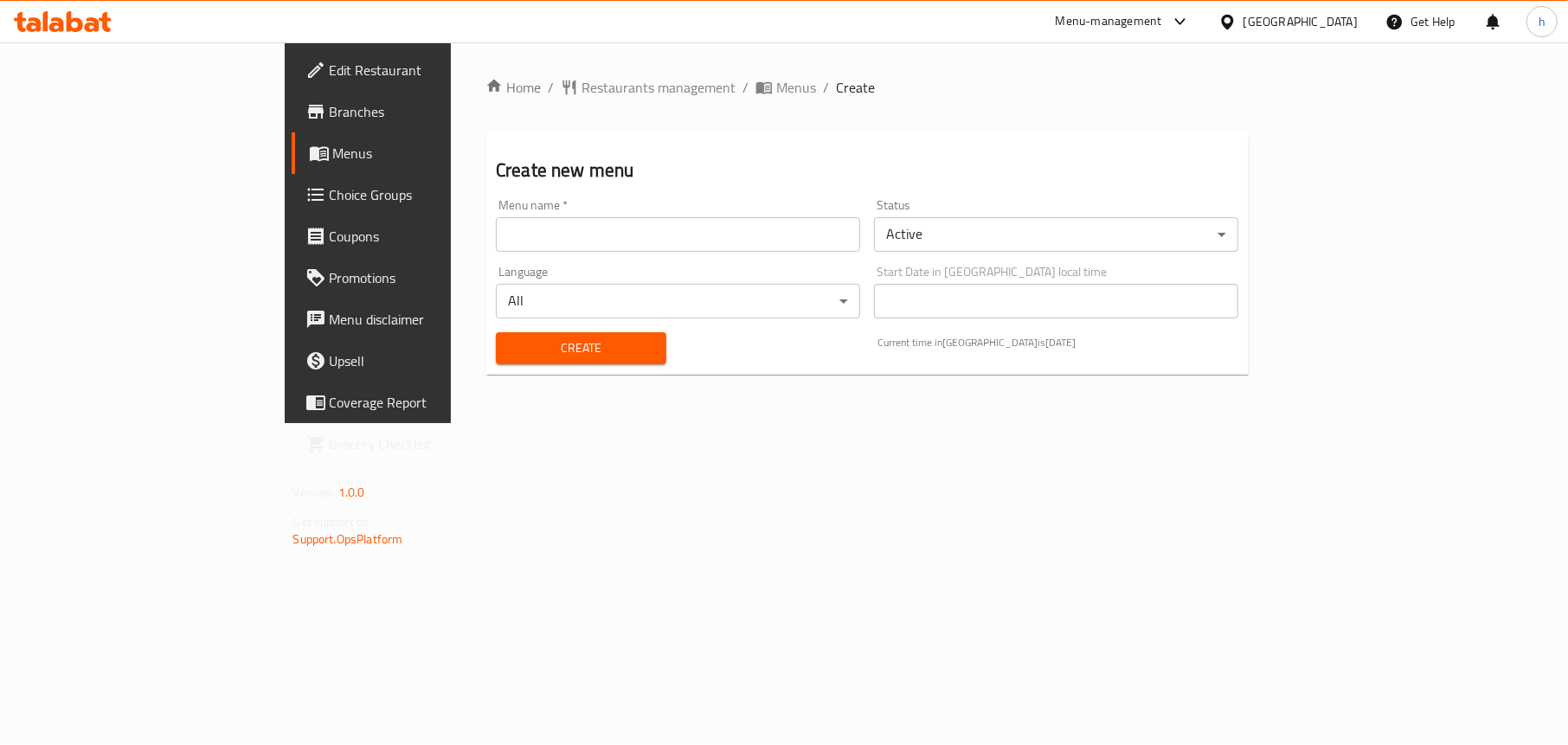
click at [507, 241] on input "text" at bounding box center [677, 234] width 364 height 35
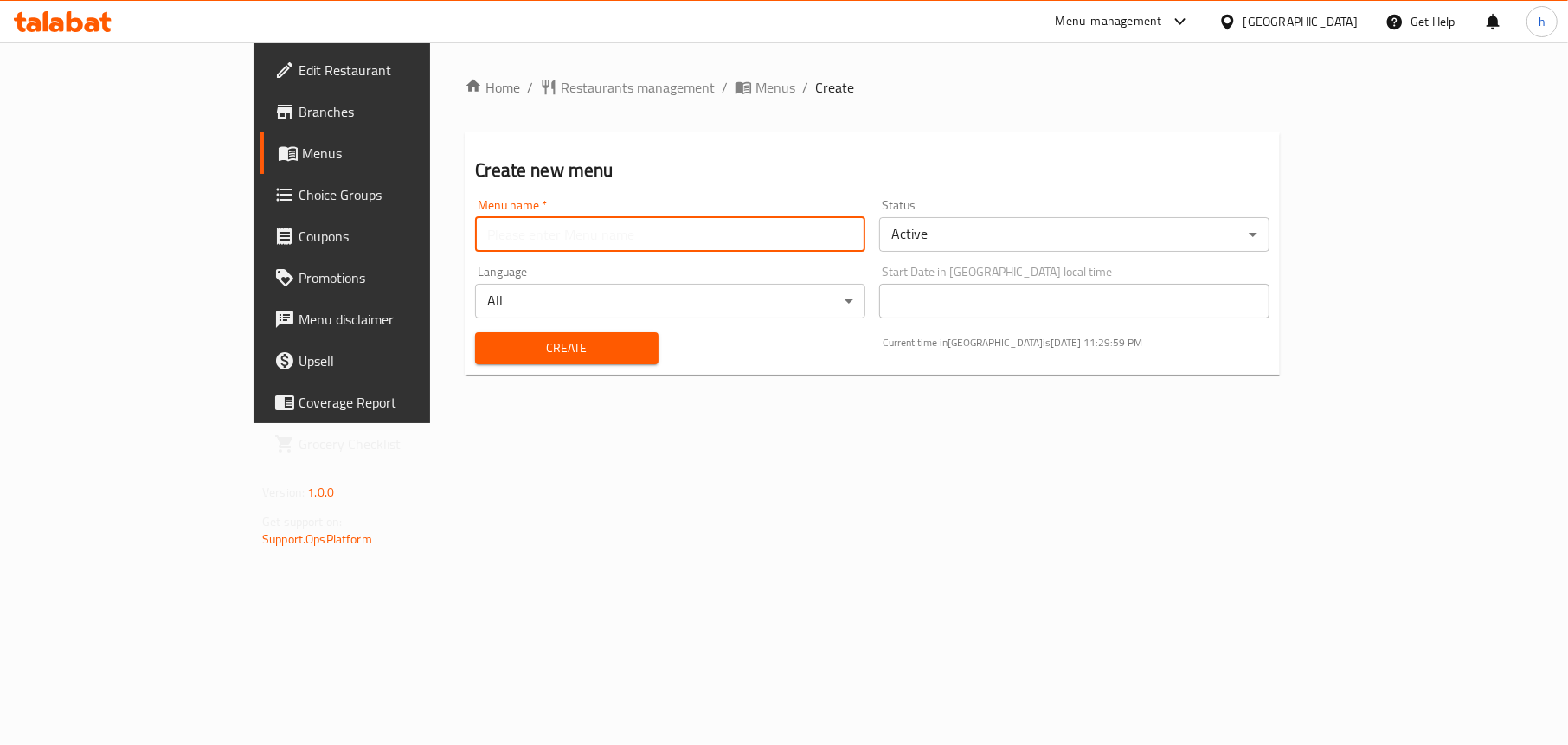
type input "Menu"
click at [488, 338] on span "Create" at bounding box center [565, 348] width 155 height 21
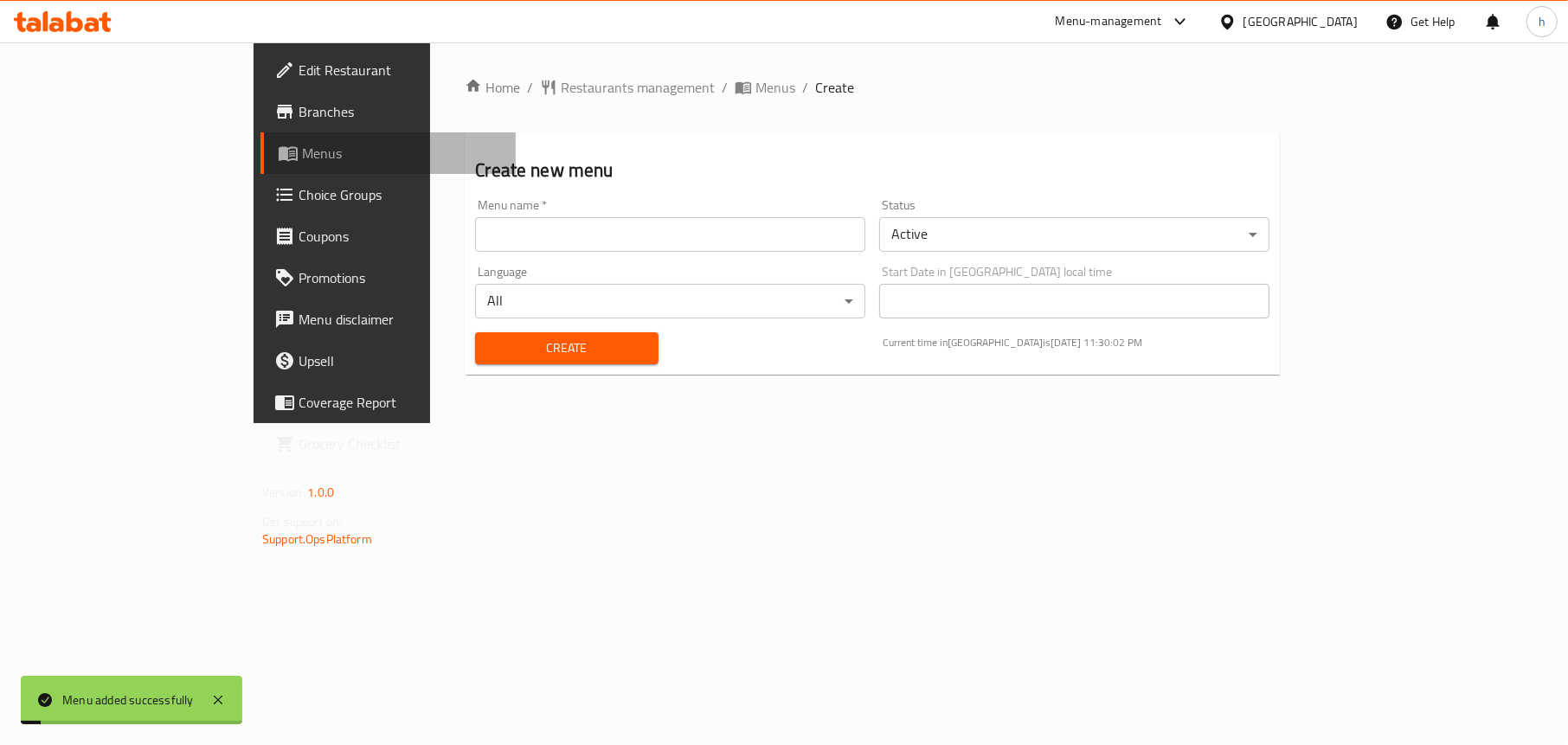
click at [302, 162] on span "Menus" at bounding box center [402, 153] width 199 height 21
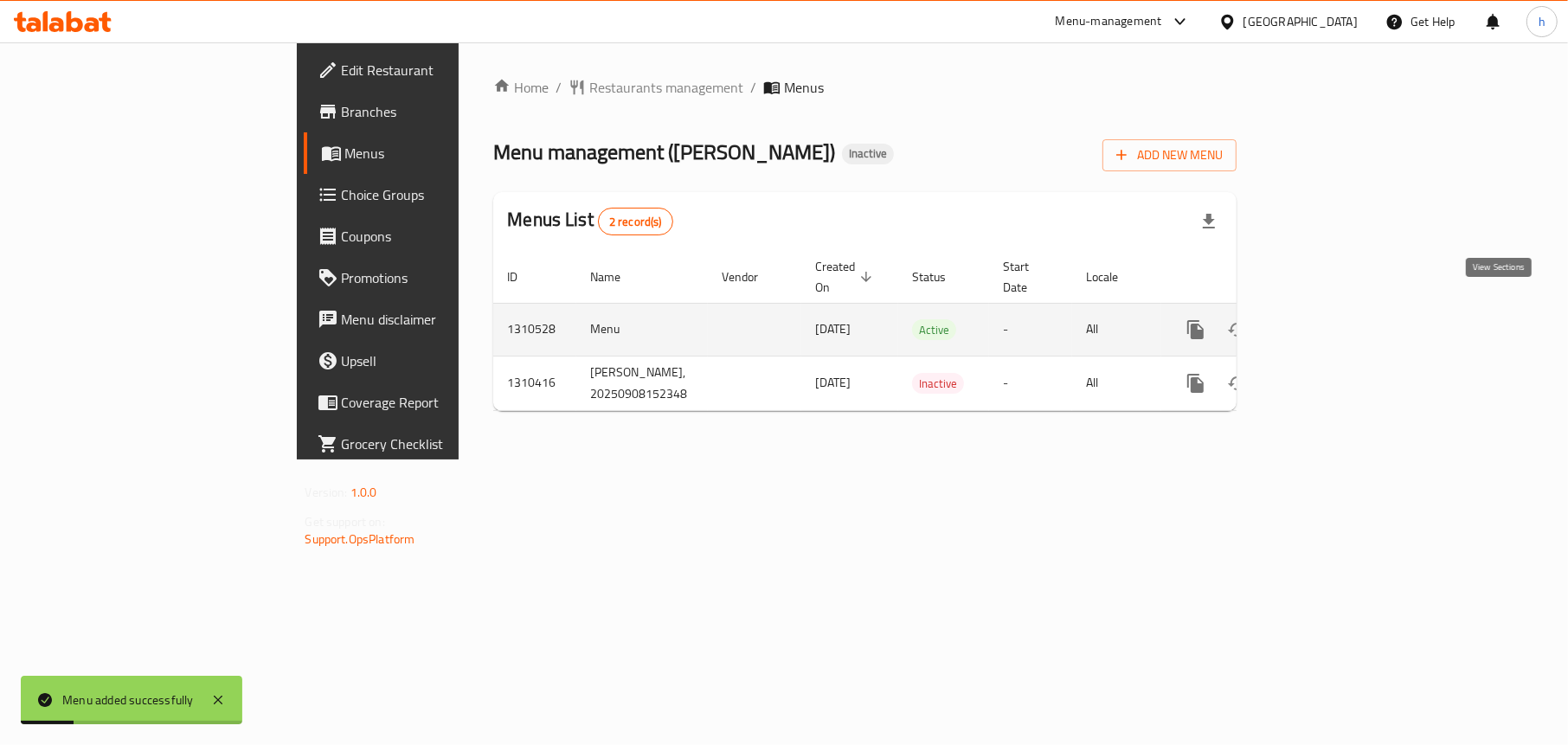
click at [1331, 319] on icon "enhanced table" at bounding box center [1319, 329] width 21 height 21
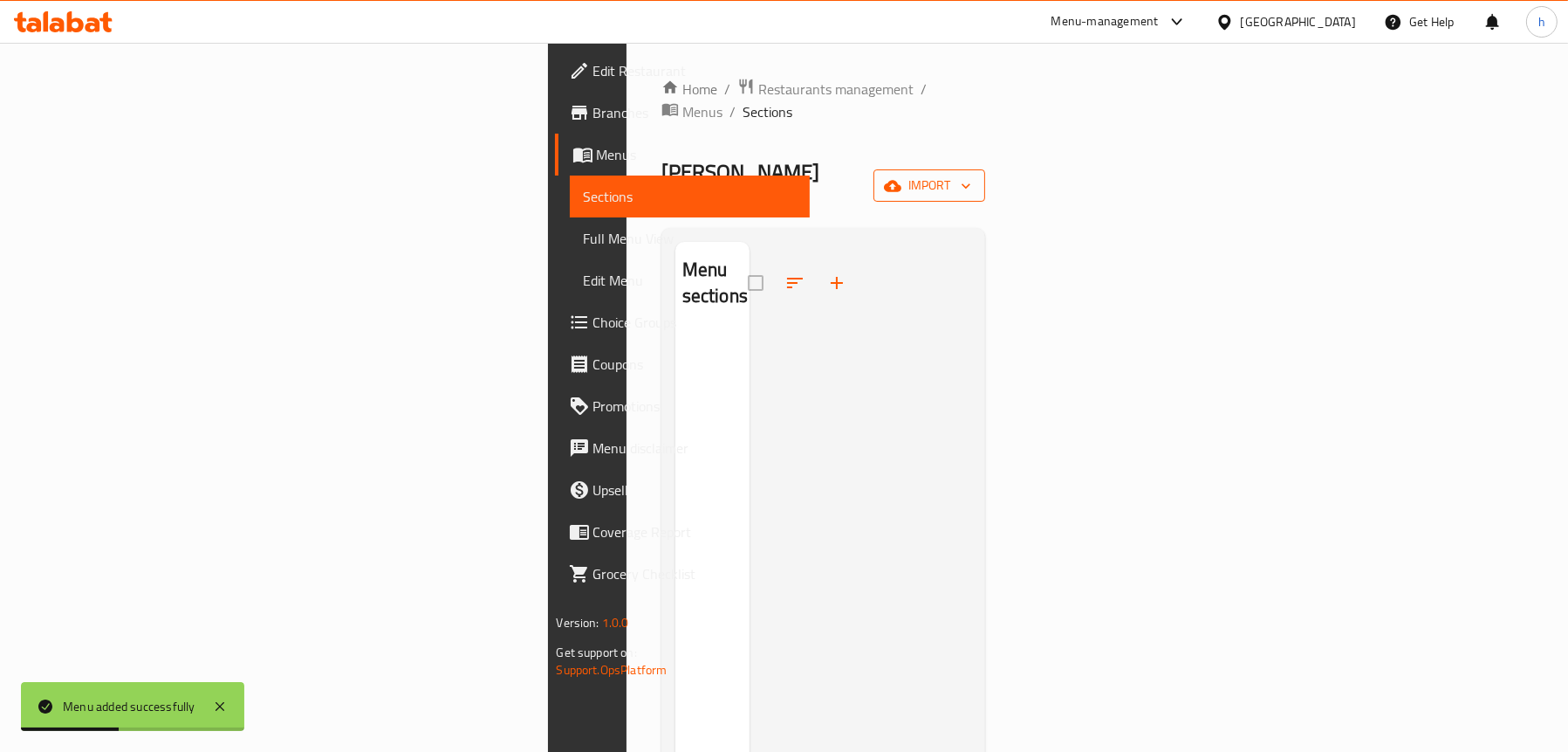
click at [972, 174] on span "import" at bounding box center [929, 185] width 84 height 22
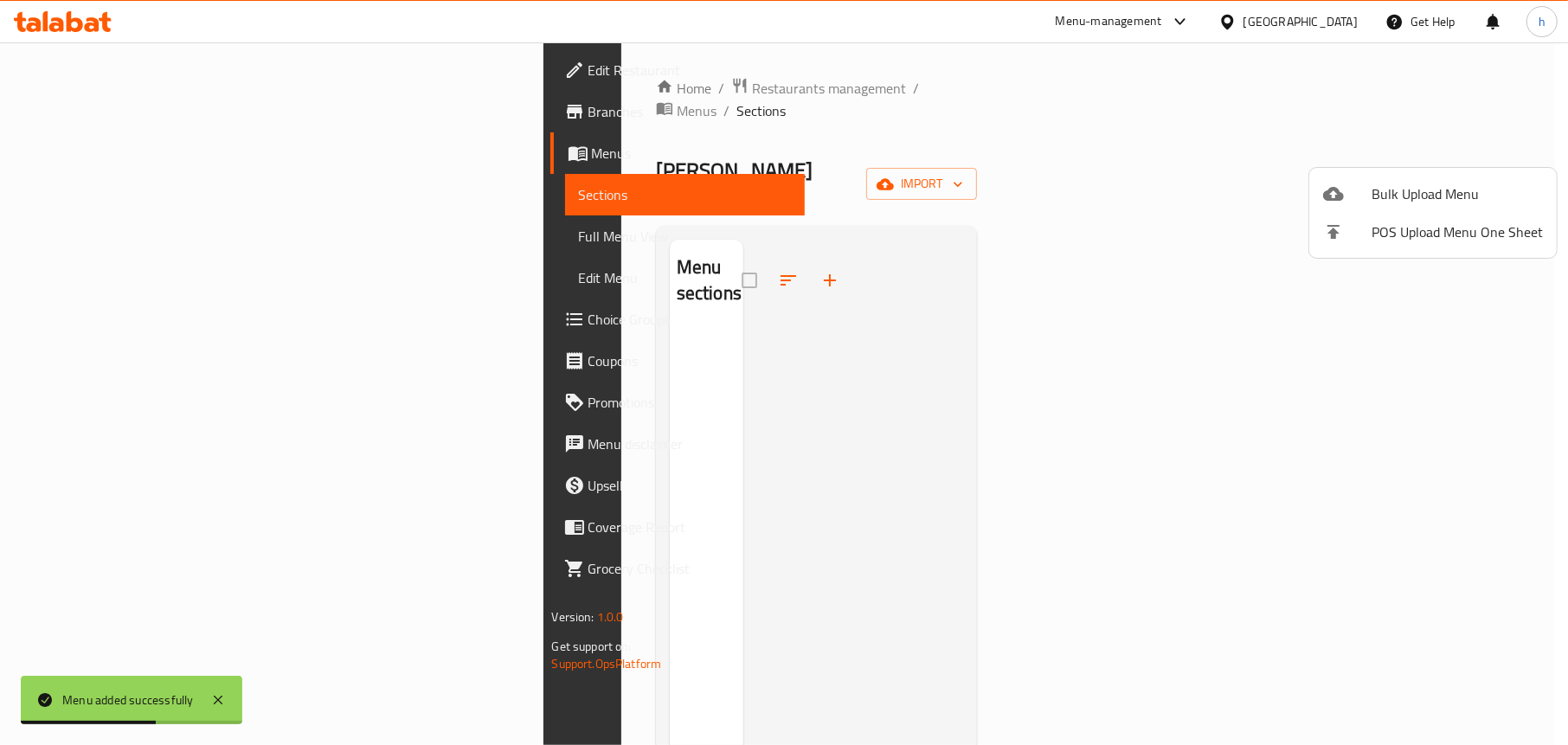
click at [579, 743] on div at bounding box center [784, 372] width 1568 height 745
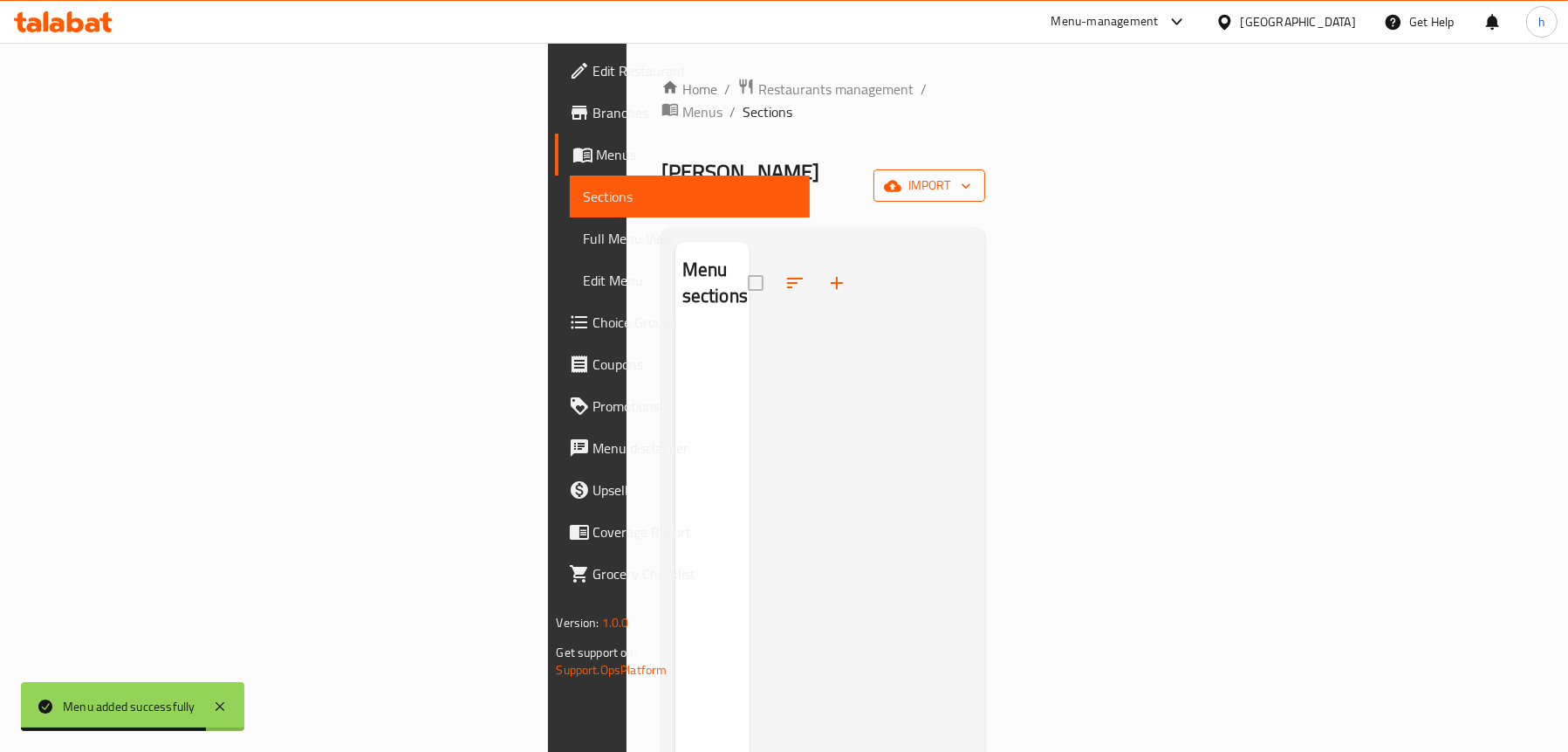
click at [972, 174] on span "import" at bounding box center [929, 185] width 84 height 22
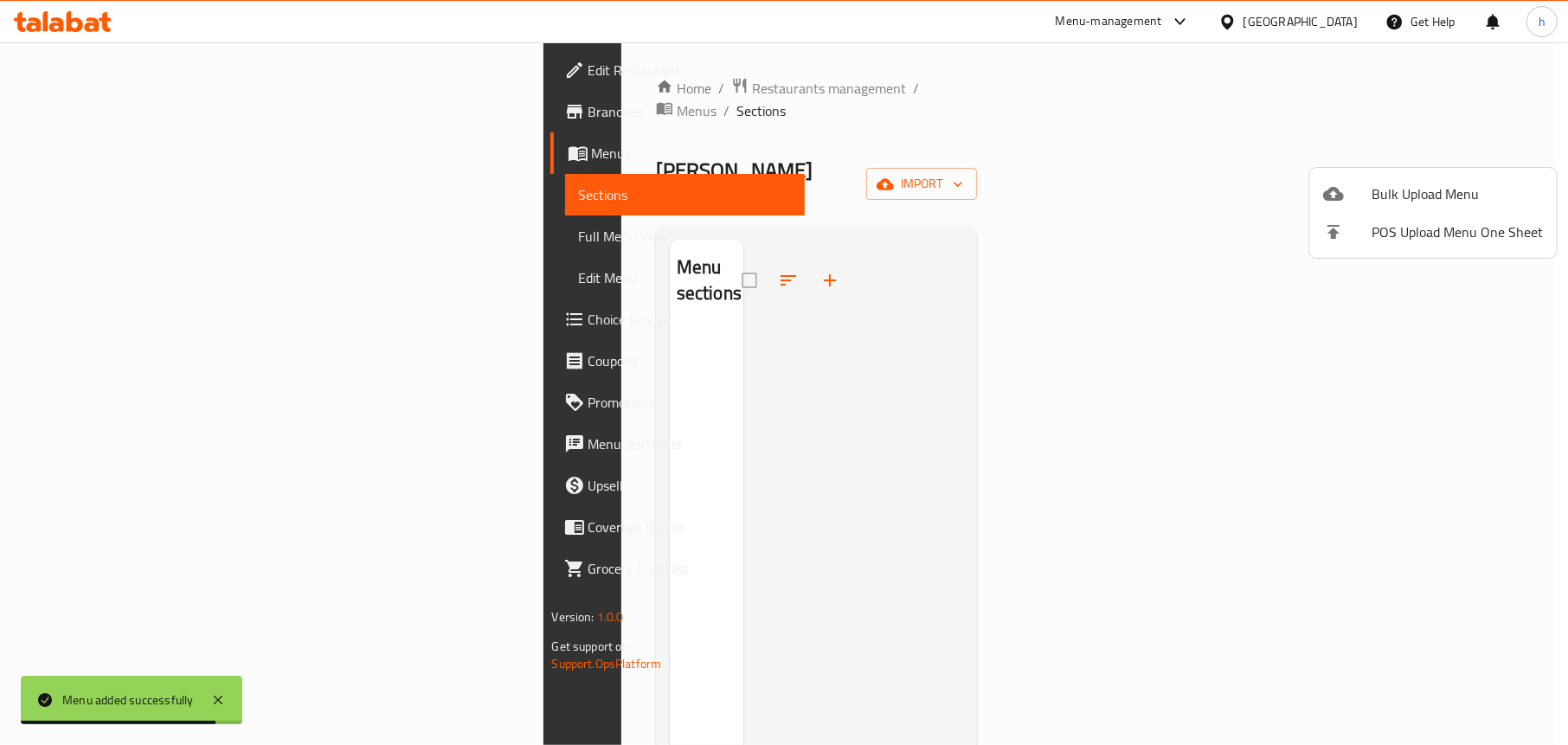
click at [1340, 192] on icon at bounding box center [1333, 193] width 21 height 13
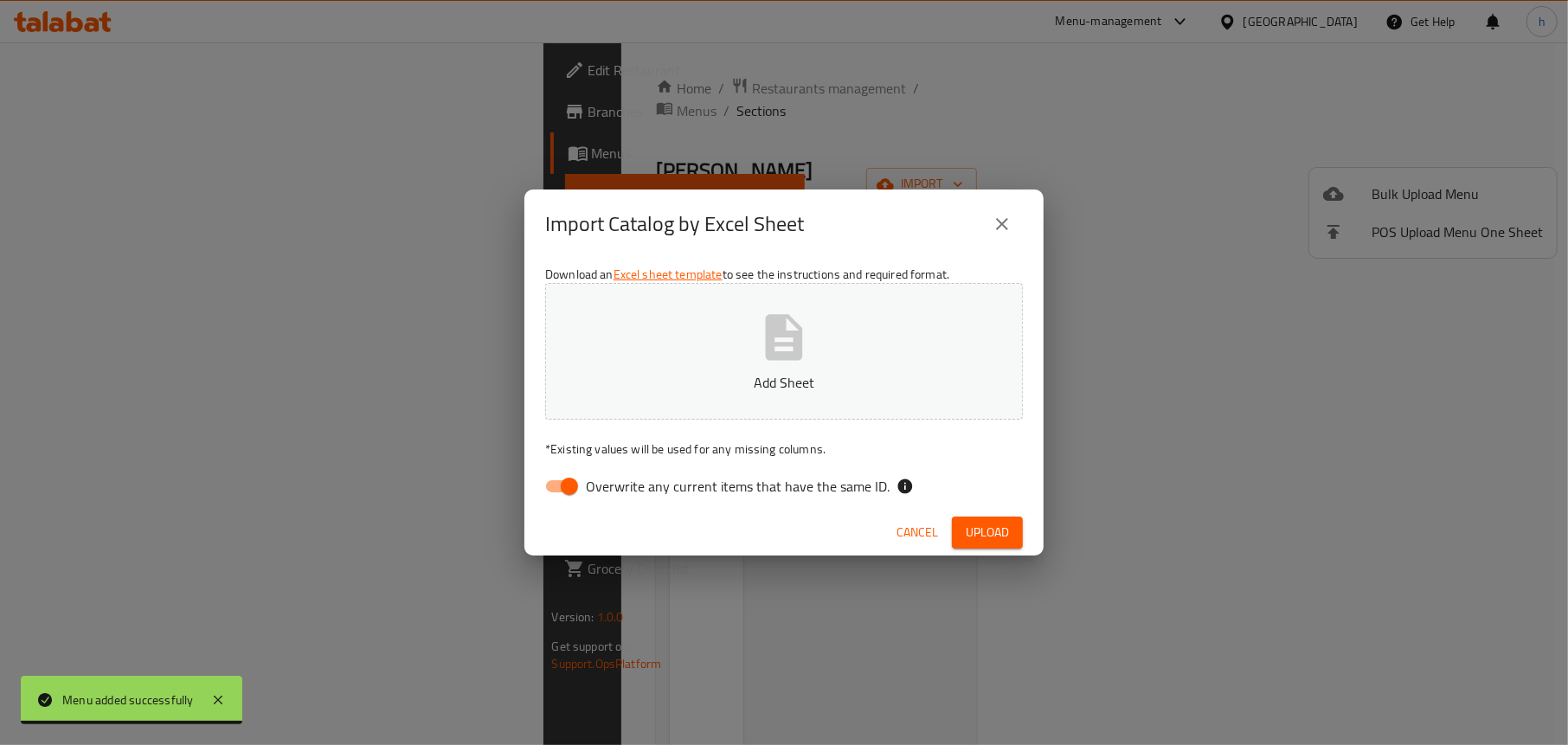
click at [548, 482] on input "Overwrite any current items that have the same ID." at bounding box center [569, 486] width 98 height 33
checkbox input "false"
click at [769, 383] on p "Add Sheet" at bounding box center [784, 382] width 424 height 21
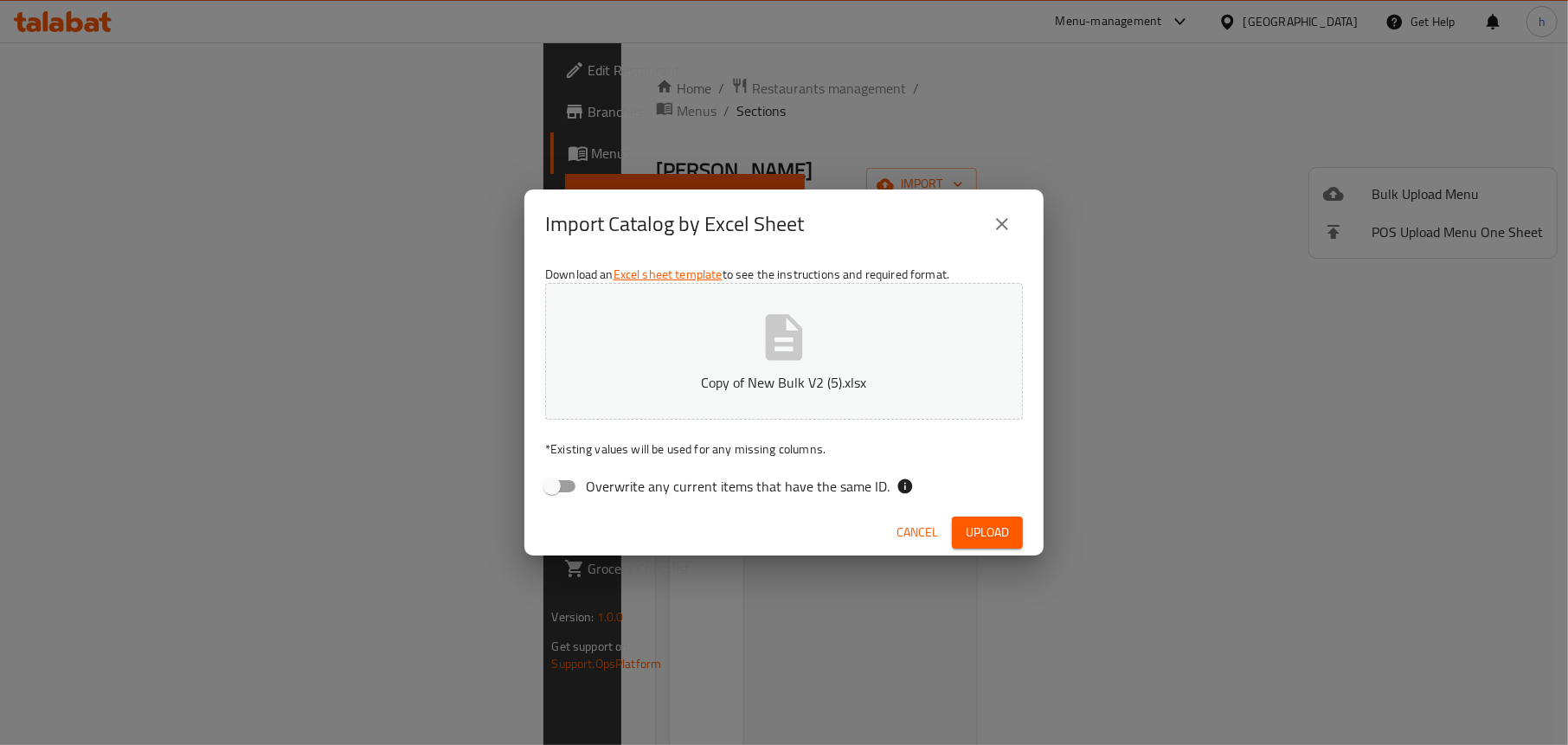
click at [991, 533] on span "Upload" at bounding box center [987, 532] width 43 height 21
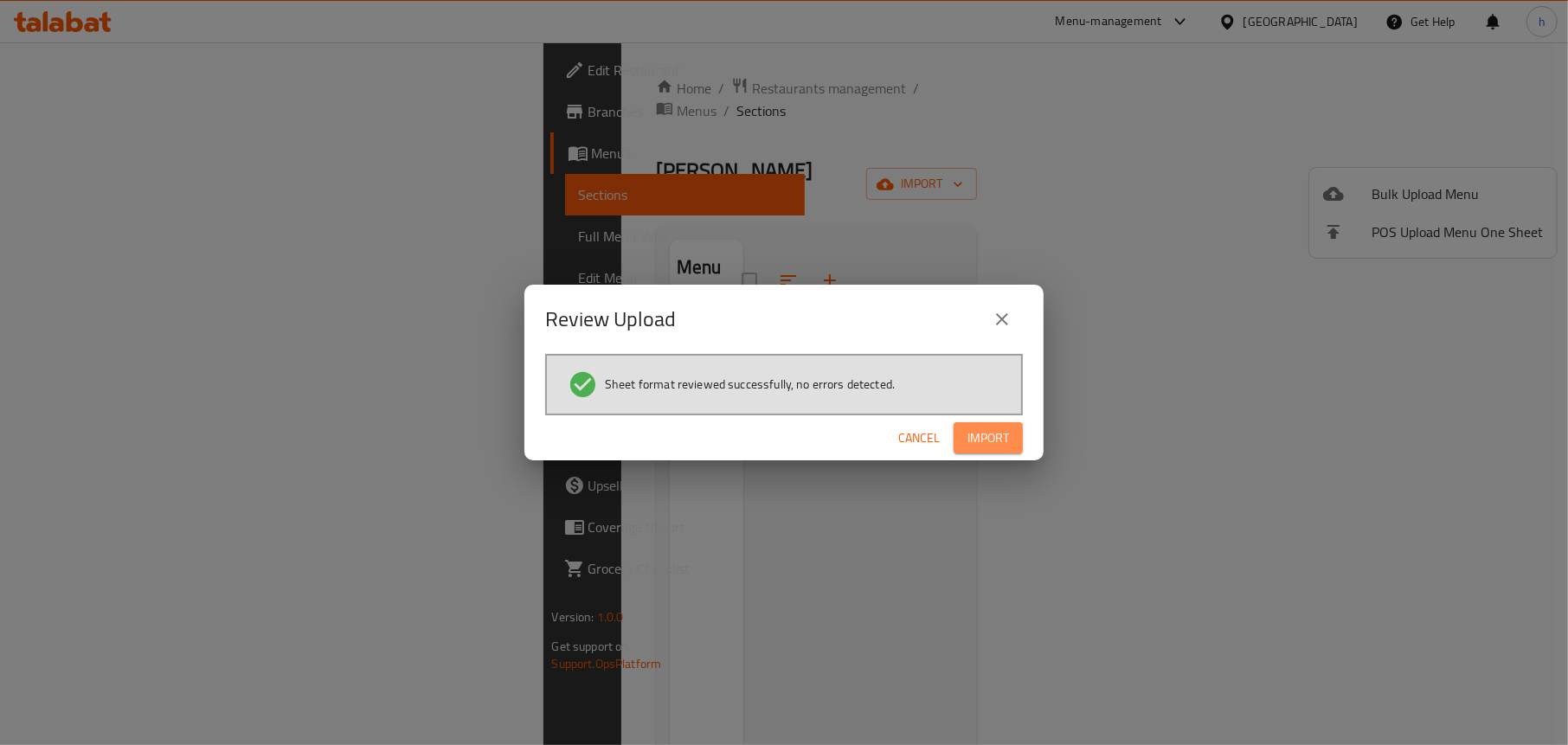
click at [977, 443] on span "Import" at bounding box center [987, 438] width 41 height 21
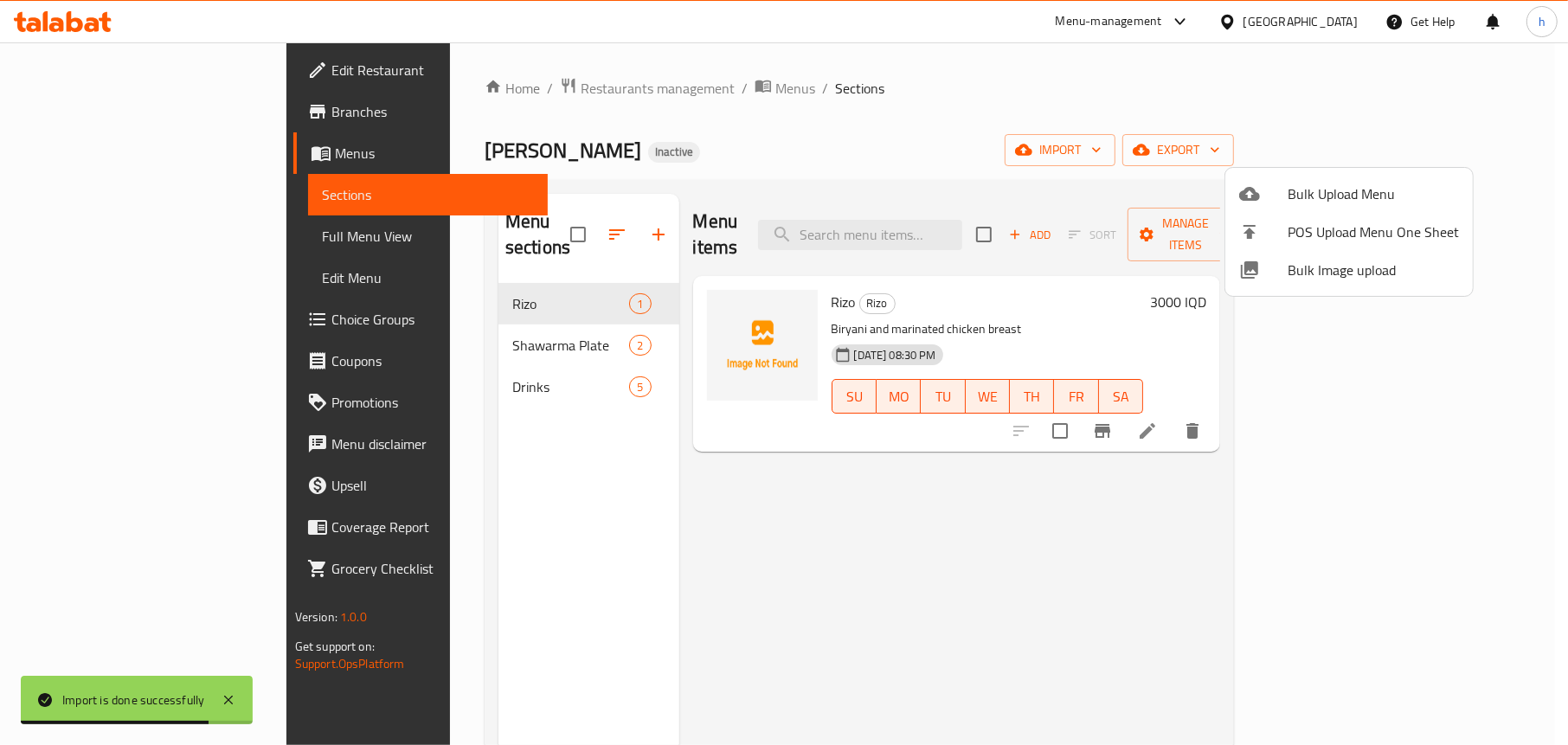
click at [942, 134] on div at bounding box center [784, 372] width 1568 height 745
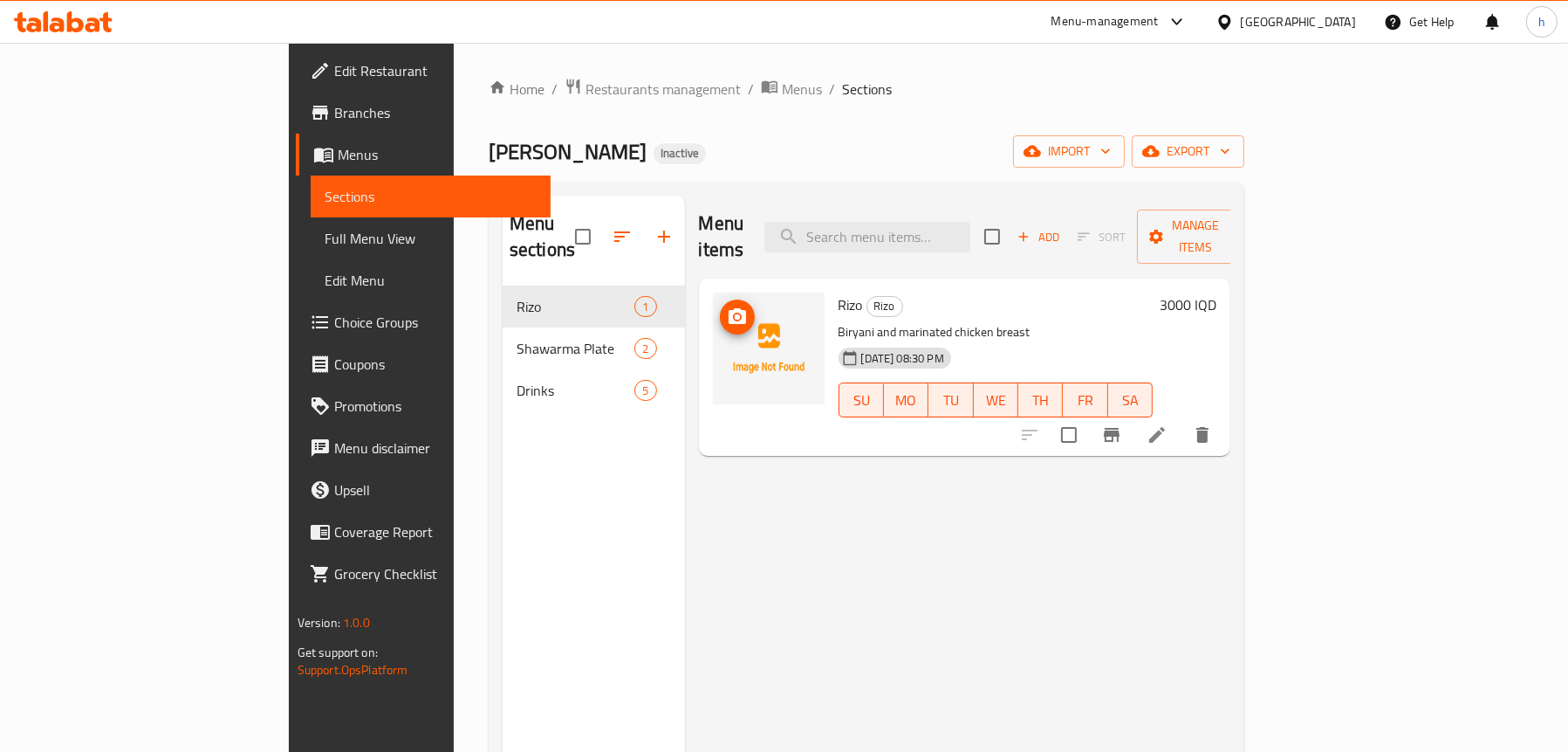
click at [727, 306] on icon "upload picture" at bounding box center [737, 316] width 21 height 21
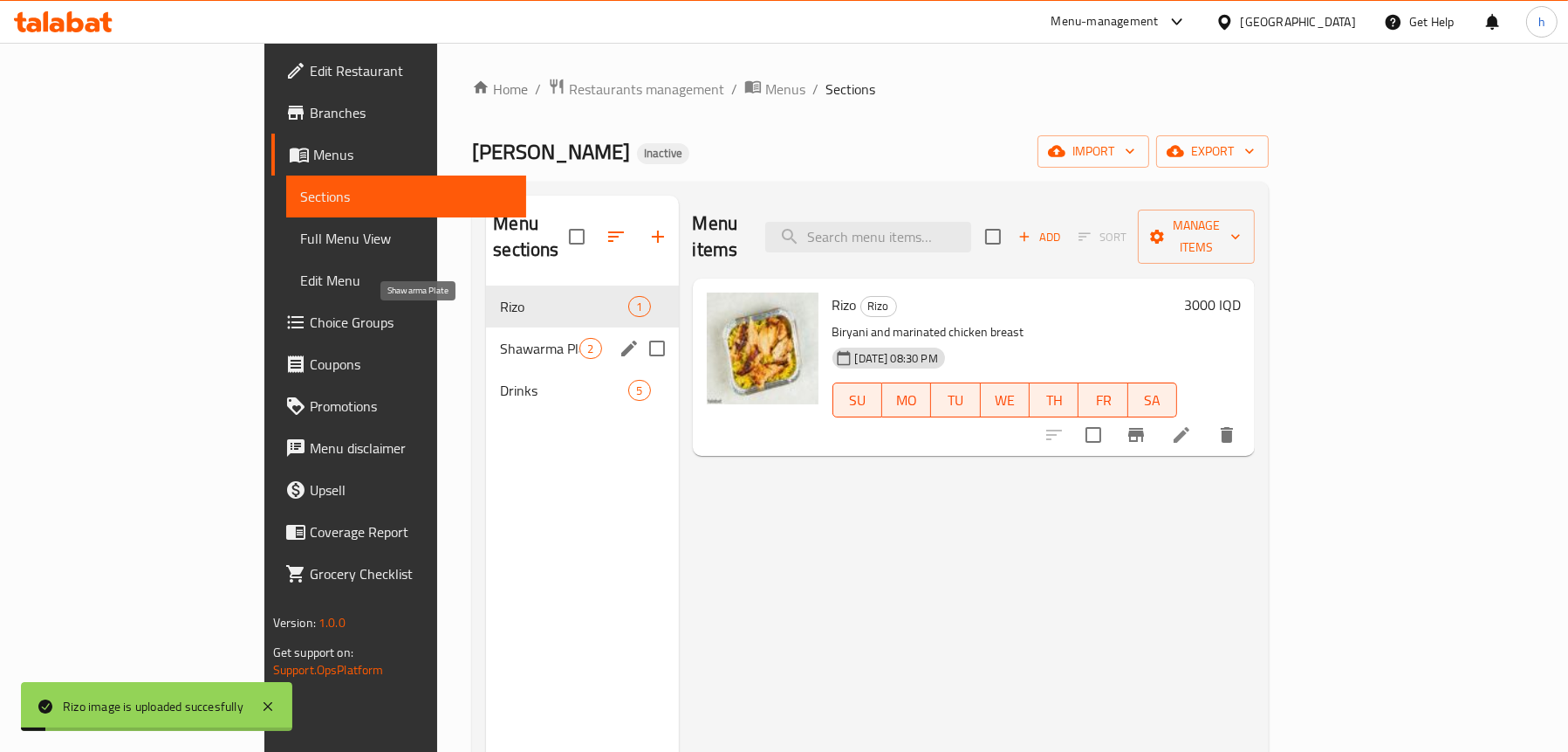
click at [500, 338] on span "Shawarma Plate" at bounding box center [540, 348] width 79 height 21
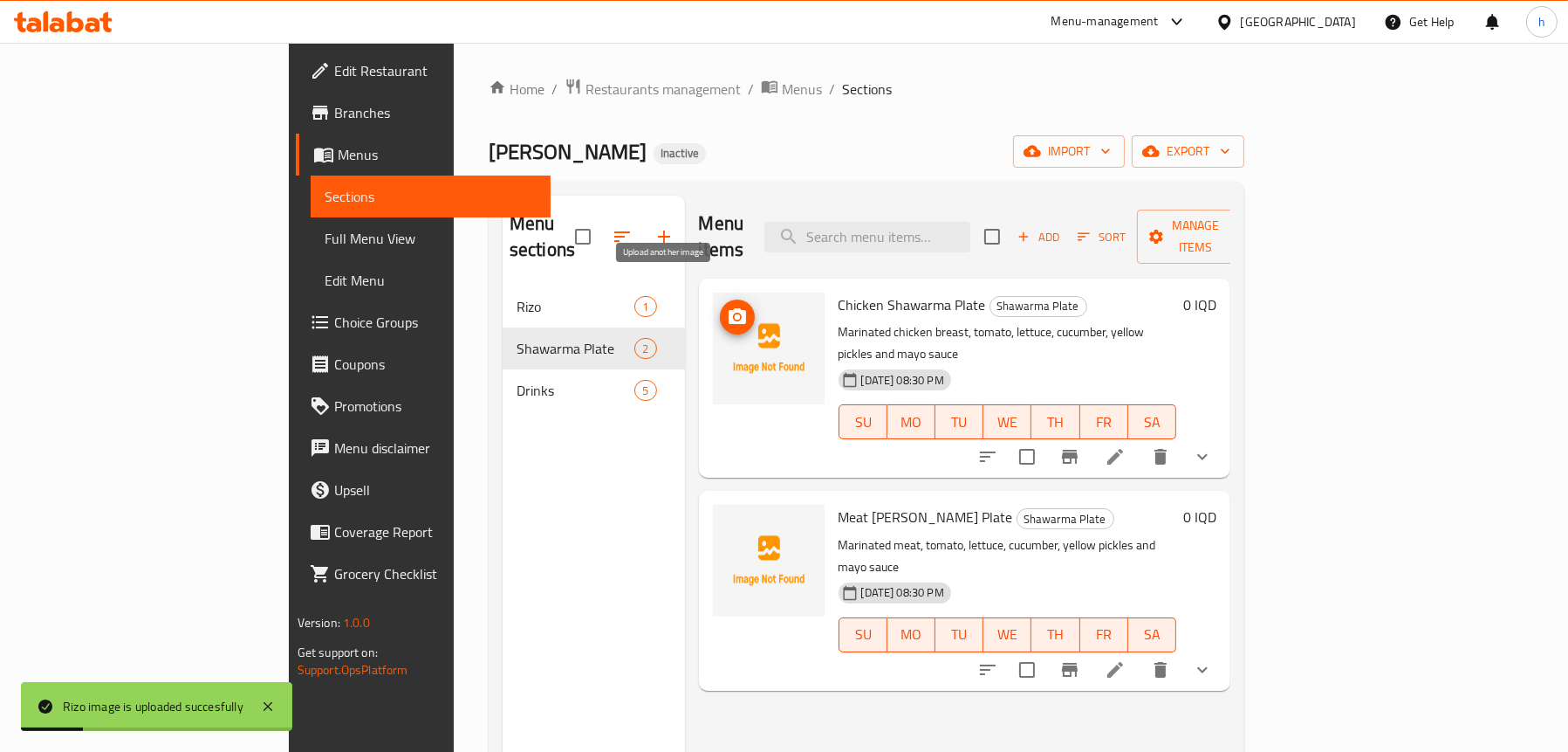
click at [727, 306] on icon "upload picture" at bounding box center [737, 316] width 21 height 21
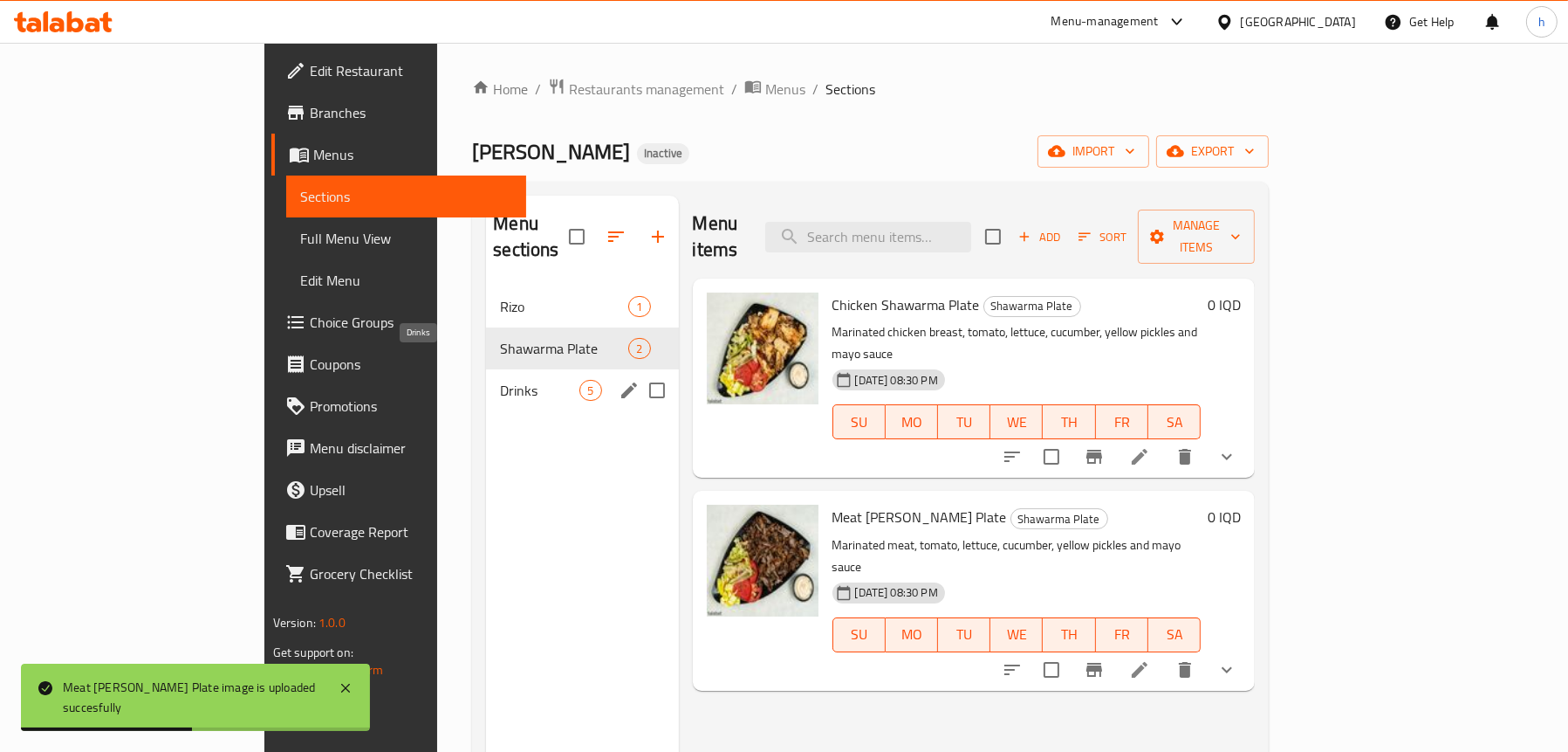
click at [500, 380] on span "Drinks" at bounding box center [540, 390] width 79 height 21
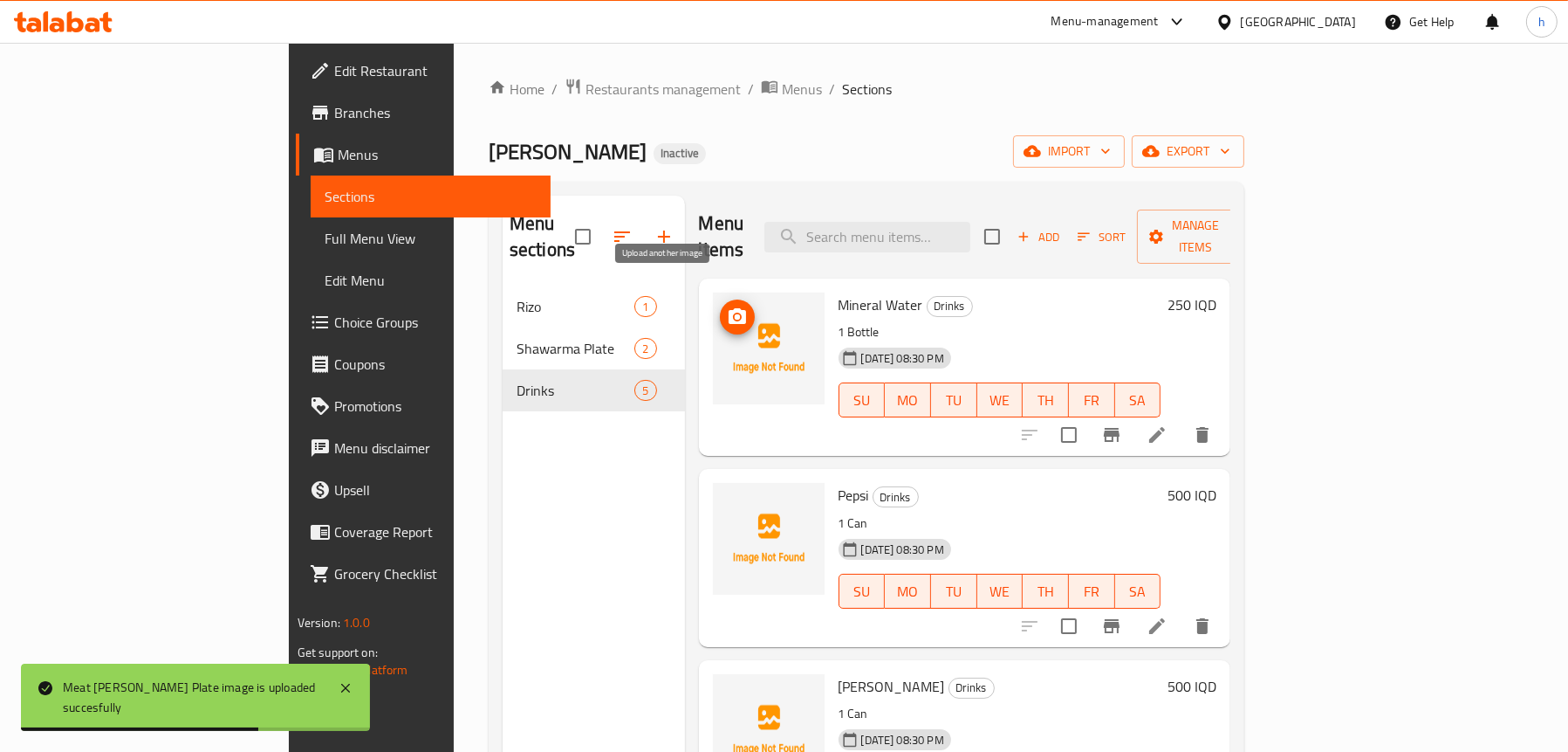
click at [729, 308] on icon "upload picture" at bounding box center [737, 315] width 17 height 15
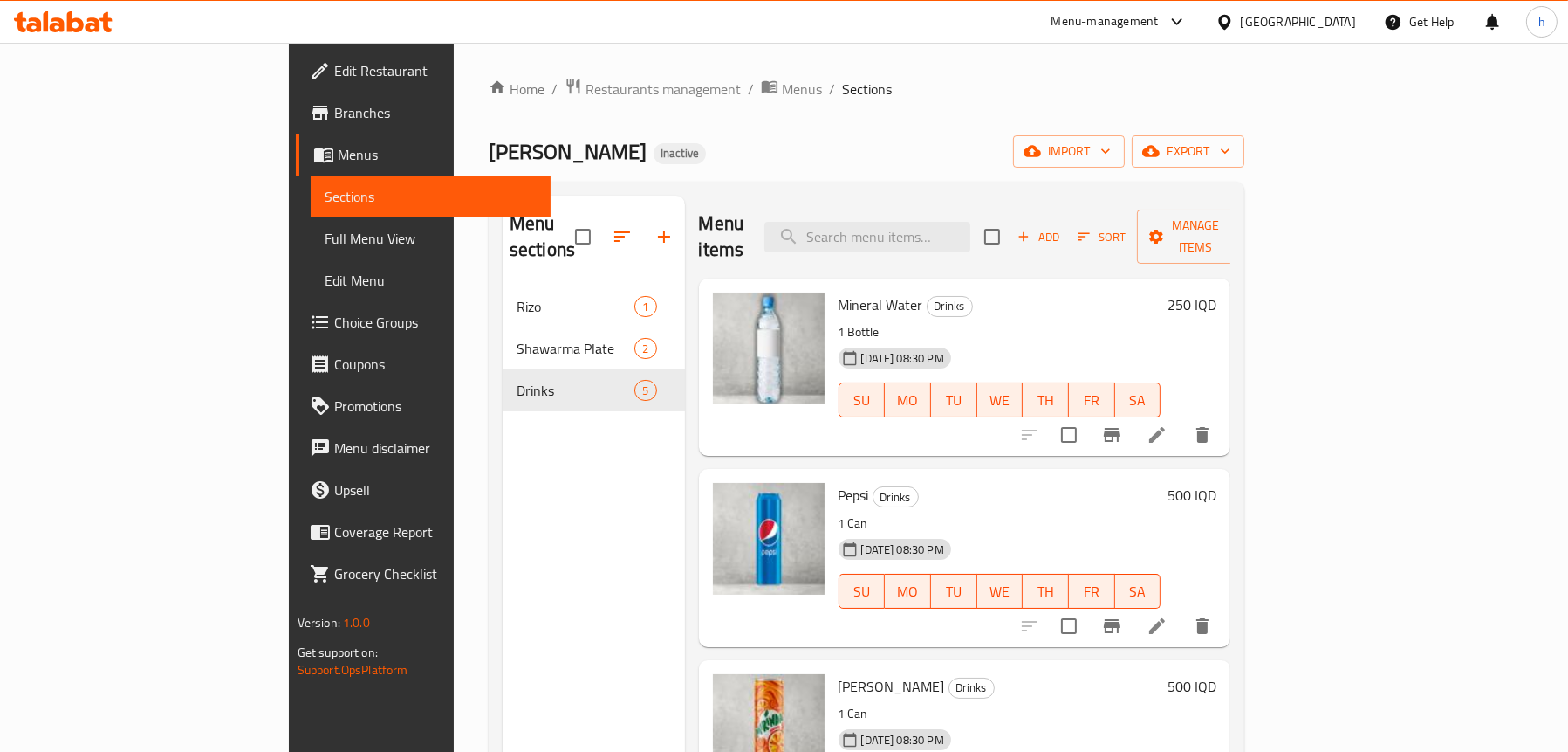
click at [325, 243] on span "Full Menu View" at bounding box center [430, 237] width 212 height 21
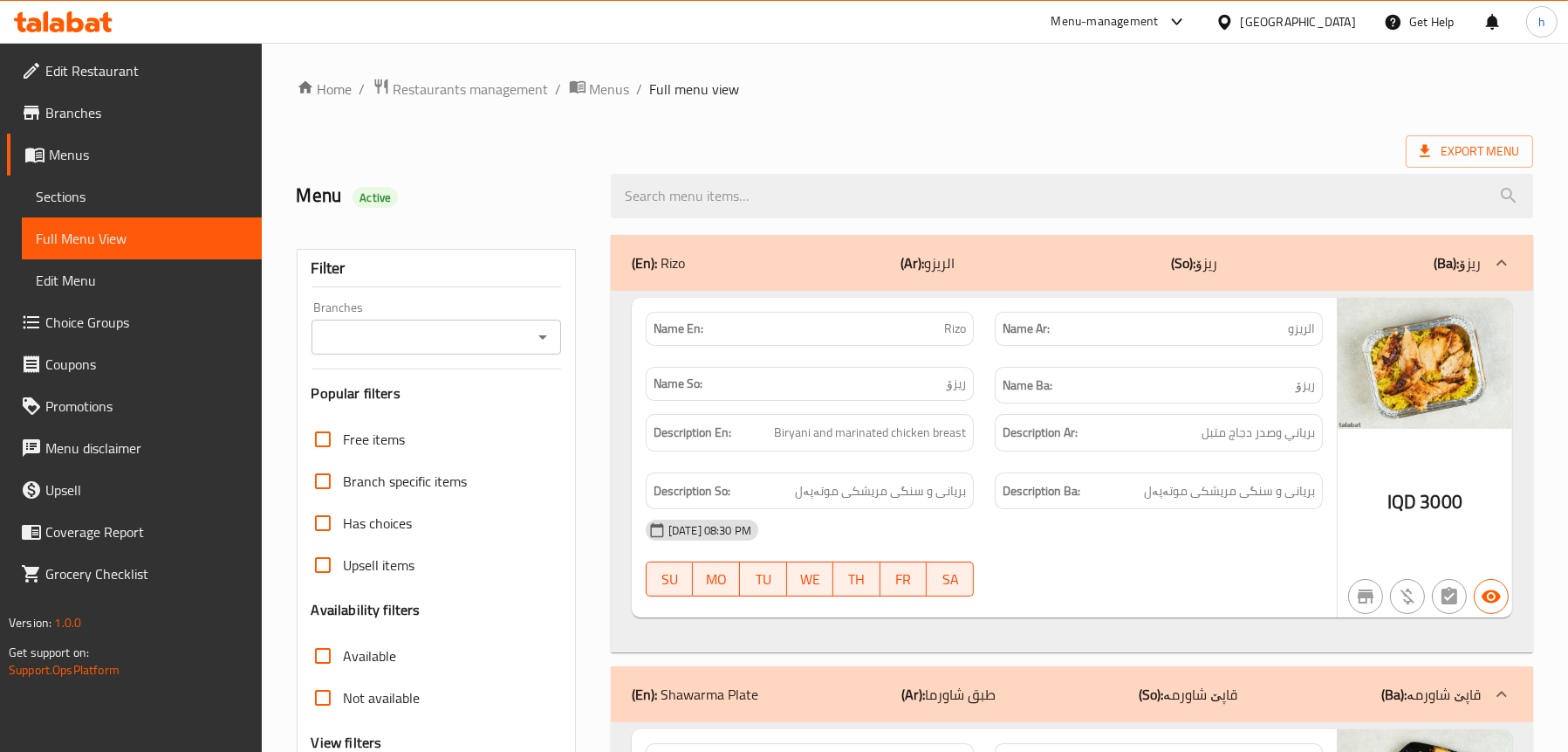
click at [538, 337] on icon "Open" at bounding box center [542, 337] width 21 height 21
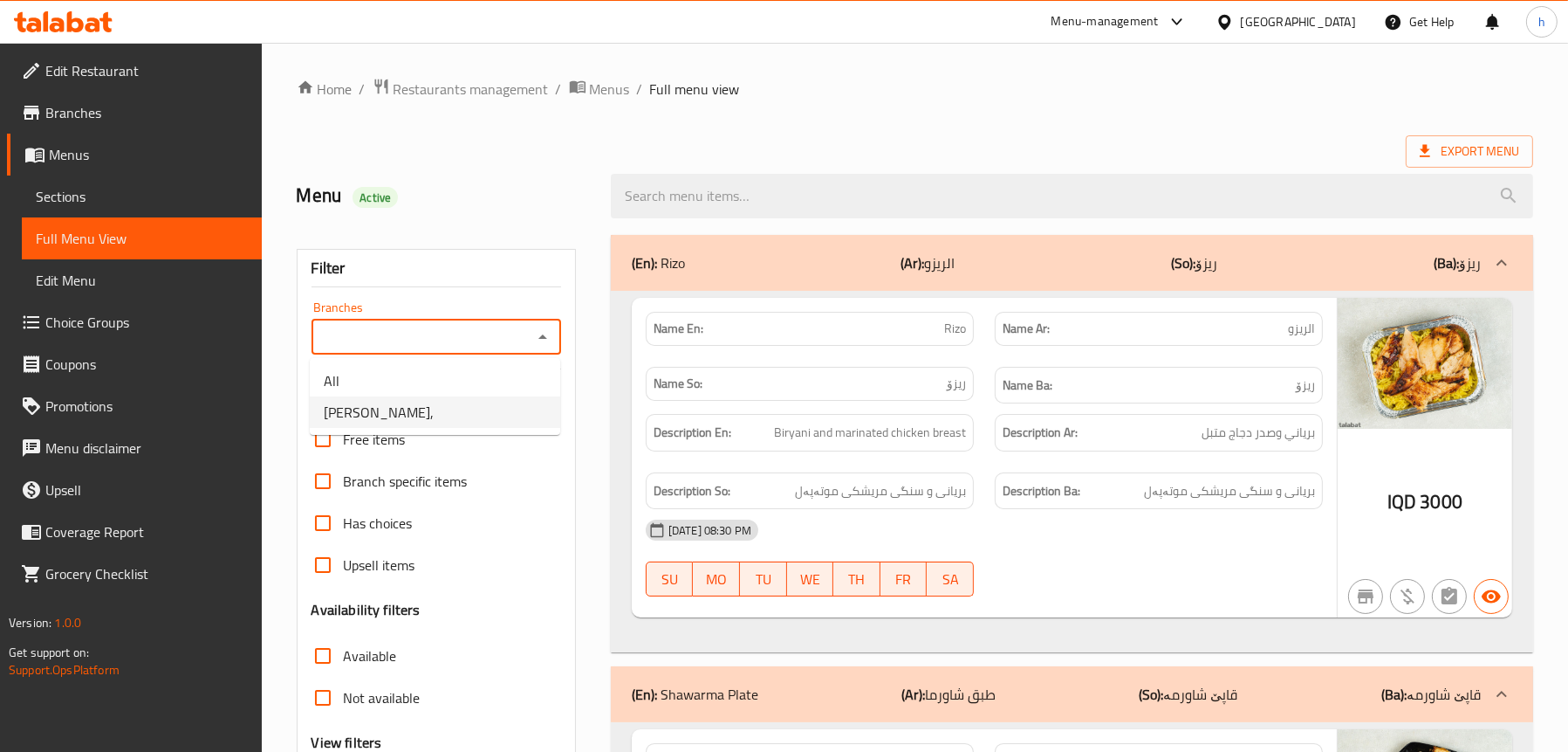
click at [407, 413] on span "[PERSON_NAME]," at bounding box center [379, 412] width 110 height 21
type input "[PERSON_NAME],"
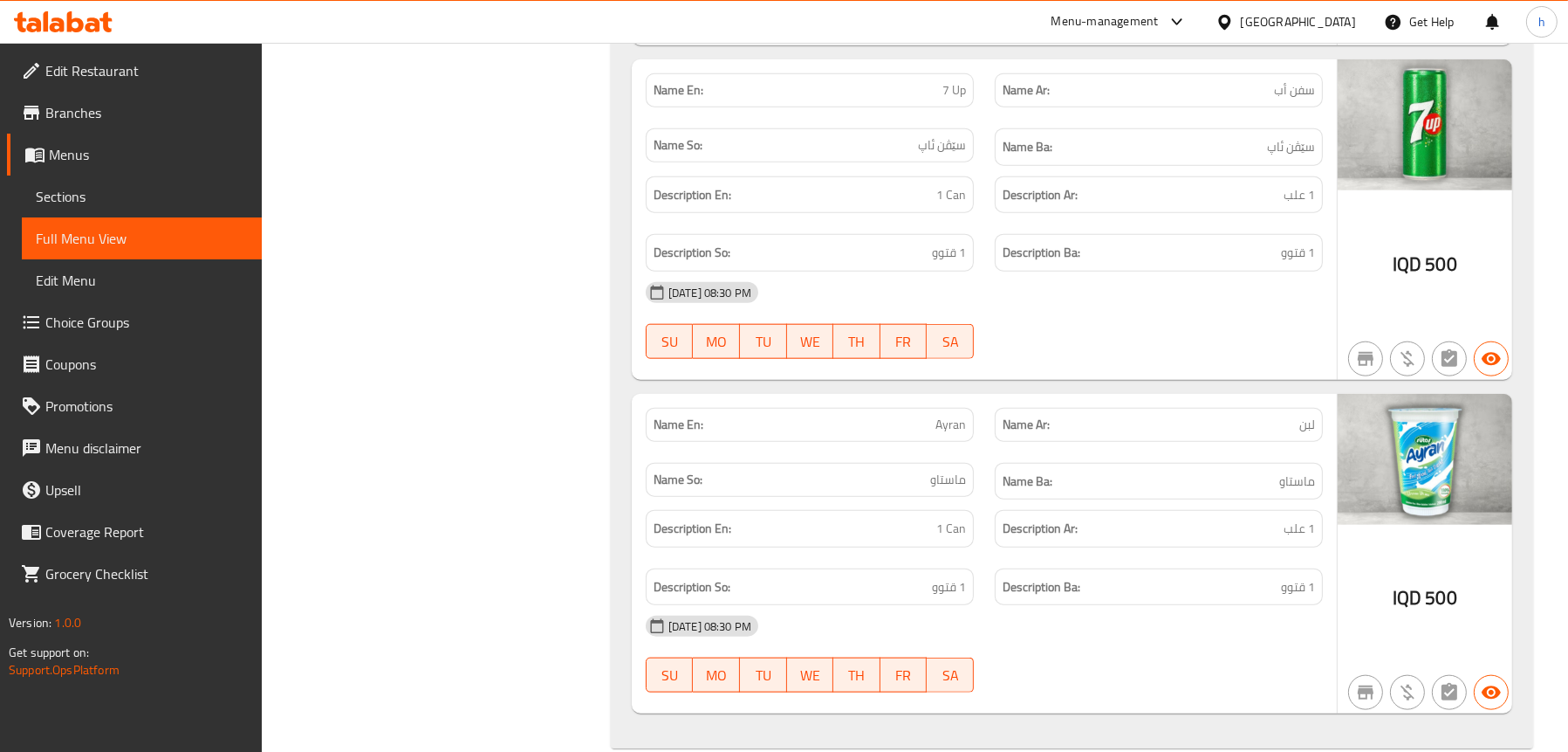
scroll to position [2734, 0]
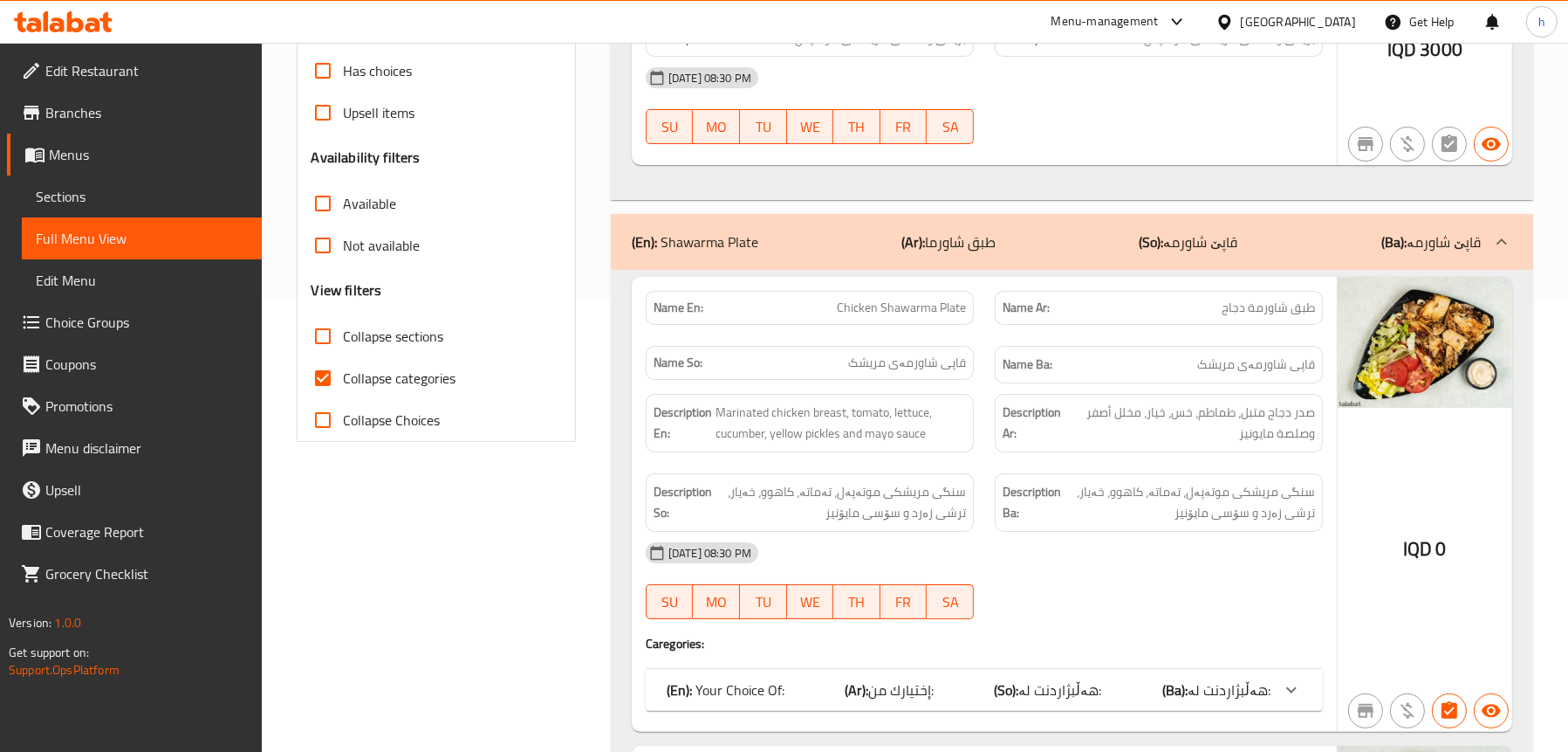
scroll to position [552, 0]
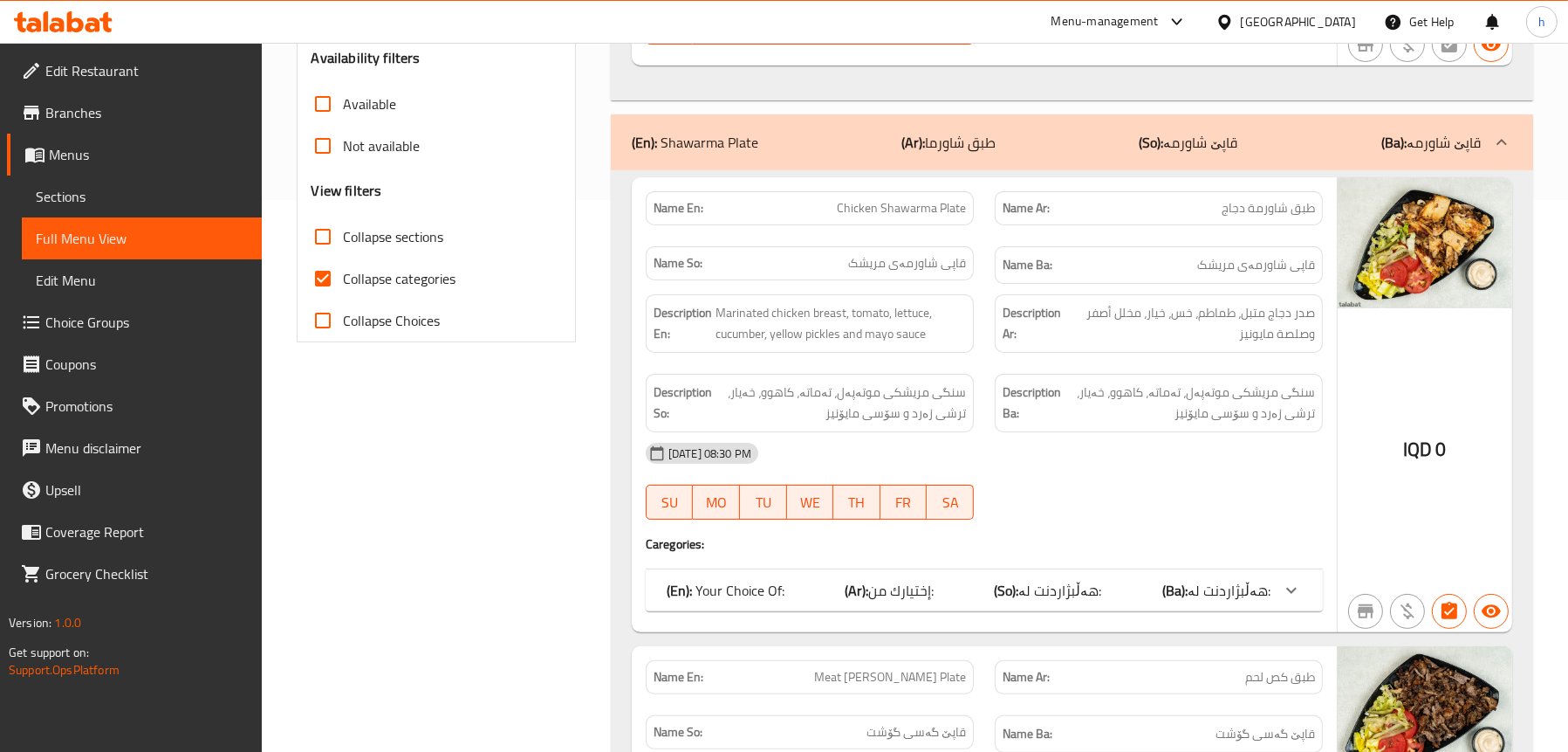
click at [754, 599] on p "(En): Your Choice Of:" at bounding box center [725, 590] width 118 height 21
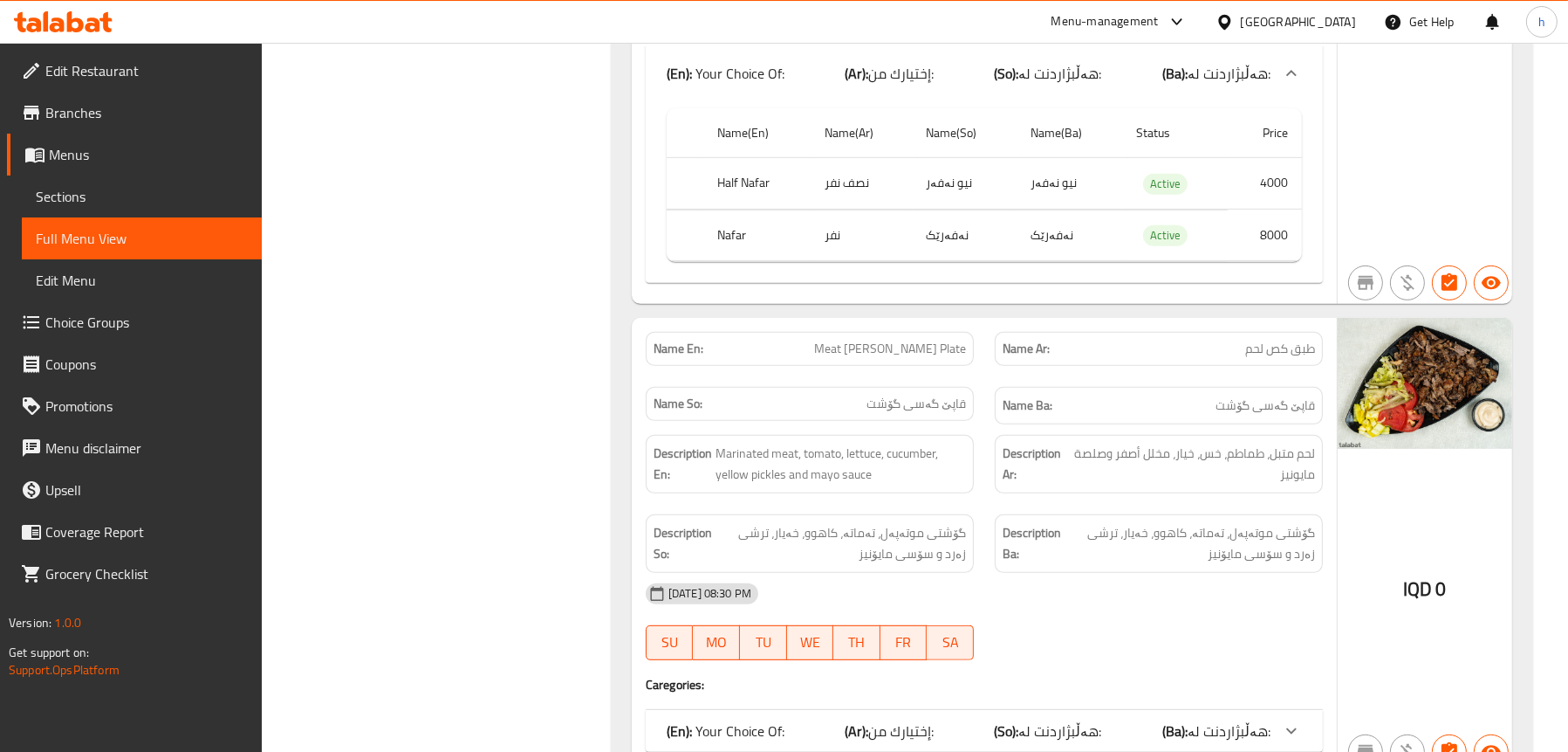
scroll to position [1250, 0]
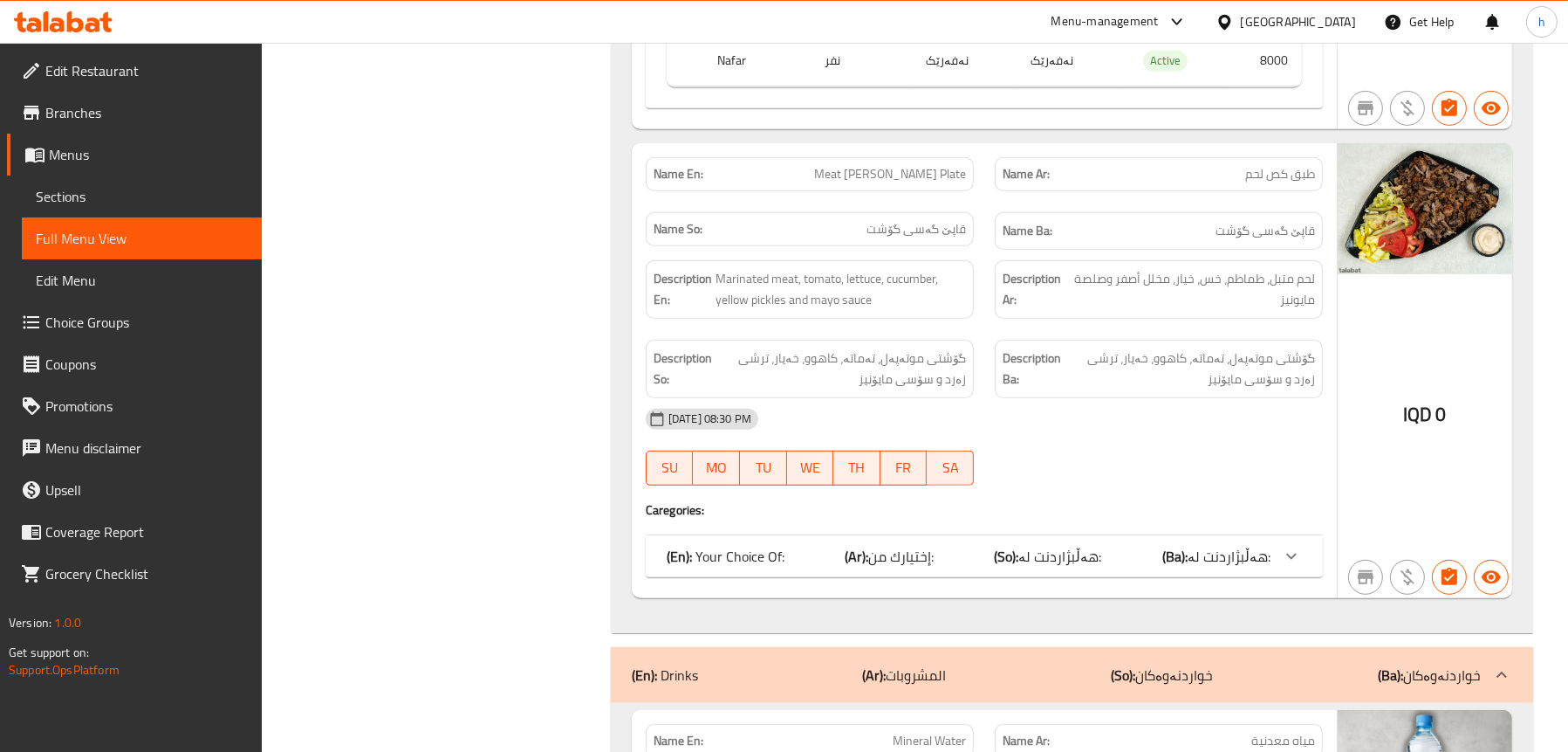
click at [738, 574] on div "(En): Your Choice Of: (Ar): إختيارك من: (So): هەڵبژاردنت لە: (Ba): هەڵبژاردنت ل…" at bounding box center [984, 556] width 678 height 42
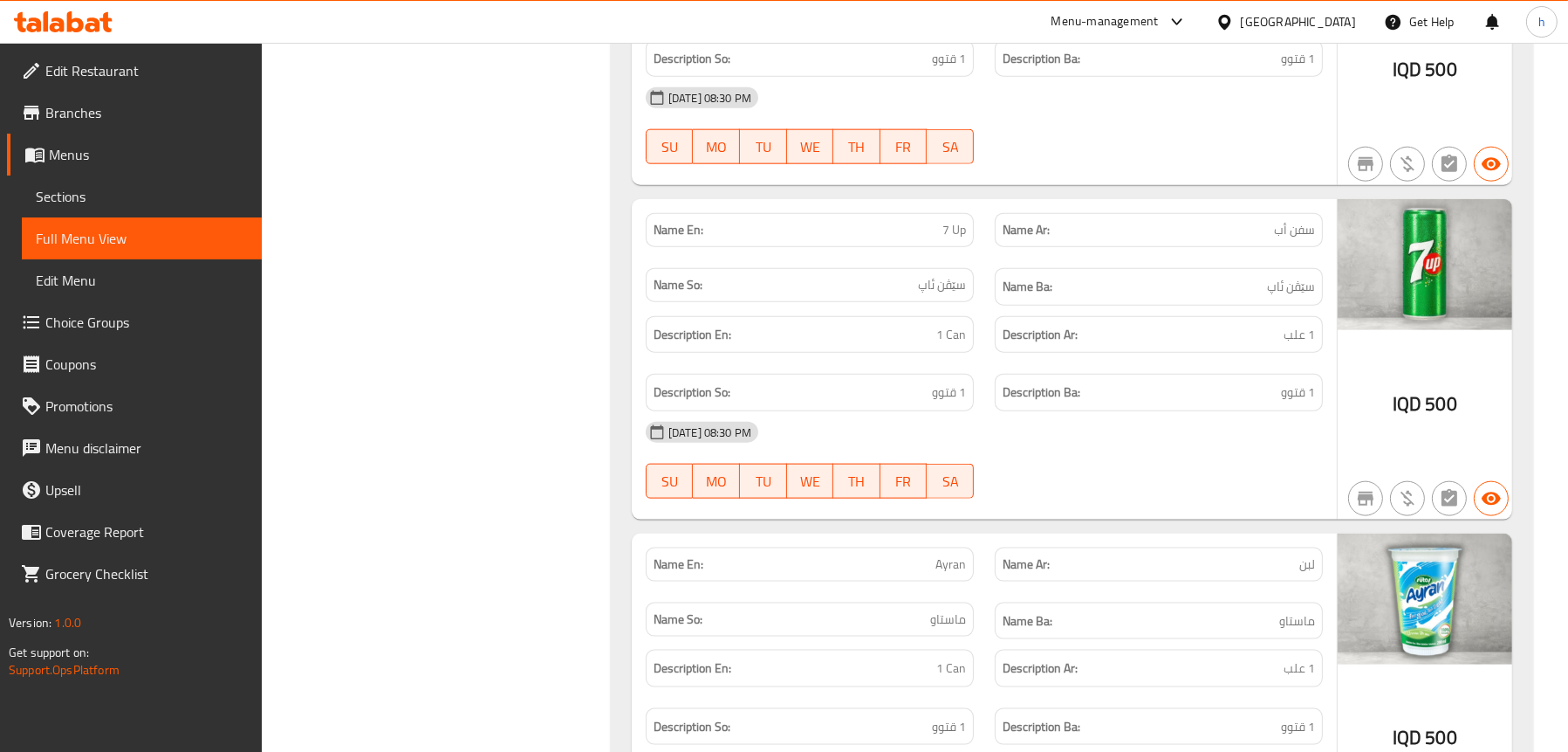
scroll to position [3125, 0]
